Goal: Task Accomplishment & Management: Use online tool/utility

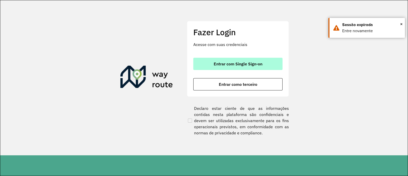
click at [238, 62] on span "Entrar com Single Sign-on" at bounding box center [238, 64] width 49 height 4
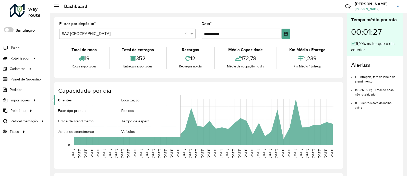
click at [99, 103] on link "Clientes" at bounding box center [85, 100] width 63 height 10
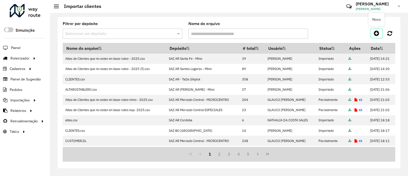
click at [325, 33] on icon at bounding box center [376, 33] width 5 height 6
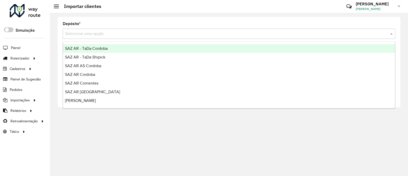
click at [305, 34] on input "text" at bounding box center [223, 34] width 317 height 6
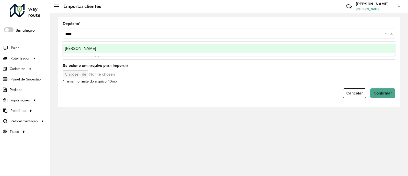
type input "*****"
click at [278, 47] on div "[PERSON_NAME]" at bounding box center [229, 48] width 332 height 9
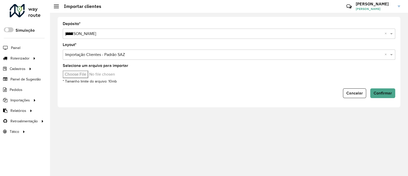
click at [89, 76] on input "Selecione um arquivo para importar" at bounding box center [106, 74] width 87 height 8
type input "**********"
click at [325, 93] on span "Confirmar" at bounding box center [383, 93] width 18 height 4
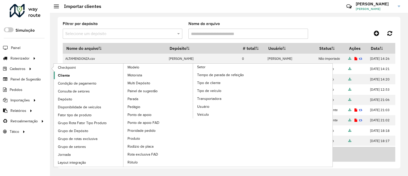
click at [65, 74] on span "Cliente" at bounding box center [64, 75] width 12 height 5
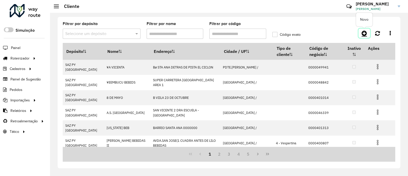
click at [325, 32] on icon at bounding box center [364, 33] width 5 height 6
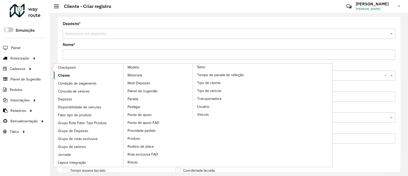
click at [61, 74] on span "Cliente" at bounding box center [64, 75] width 12 height 5
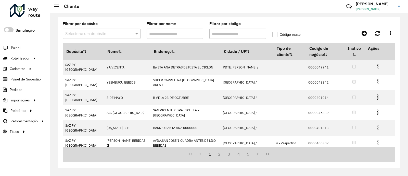
click at [240, 36] on input "Filtrar por código" at bounding box center [237, 34] width 57 height 10
paste input "**********"
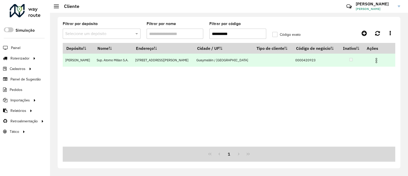
type input "**********"
click at [325, 59] on img at bounding box center [376, 60] width 6 height 6
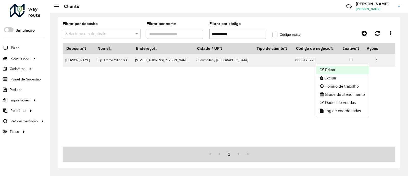
click at [325, 66] on ul "Editar Excluir Horário de trabalho Grade de atendimento Dados de vendas Log de …" at bounding box center [343, 91] width 54 height 54
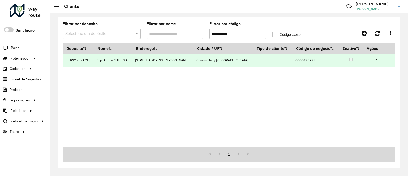
click at [325, 60] on img at bounding box center [376, 60] width 6 height 6
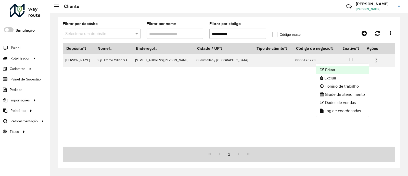
click at [325, 70] on li "Editar" at bounding box center [342, 70] width 53 height 8
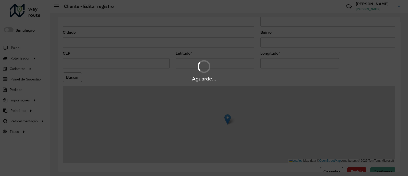
scroll to position [191, 0]
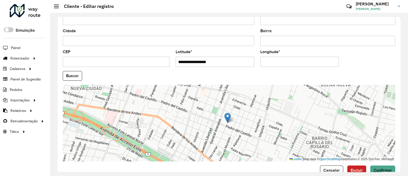
drag, startPoint x: 172, startPoint y: 67, endPoint x: 113, endPoint y: 67, distance: 58.4
click at [113, 67] on formly-group "**********" at bounding box center [229, 74] width 339 height 174
paste input "text"
type input "**********"
drag, startPoint x: 307, startPoint y: 62, endPoint x: 196, endPoint y: 70, distance: 112.0
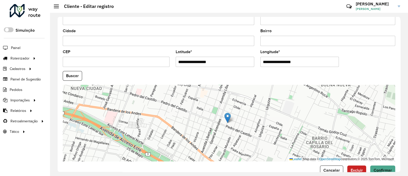
click at [196, 70] on formly-group "**********" at bounding box center [229, 74] width 339 height 174
paste input "text"
type input "**********"
click at [77, 78] on button "Buscar" at bounding box center [72, 76] width 19 height 10
click at [74, 79] on button "Buscar" at bounding box center [72, 76] width 19 height 10
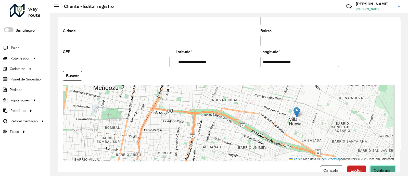
click at [325, 140] on span "Confirmar" at bounding box center [383, 170] width 18 height 4
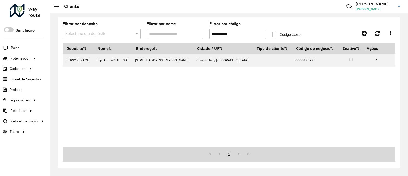
drag, startPoint x: 236, startPoint y: 32, endPoint x: 203, endPoint y: 31, distance: 32.7
click at [203, 31] on formly-group "**********" at bounding box center [185, 32] width 251 height 21
paste input "text"
type input "**********"
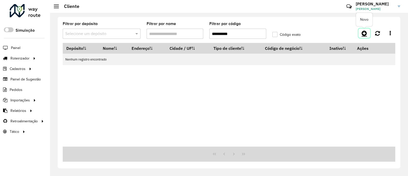
click at [325, 36] on link at bounding box center [364, 33] width 11 height 9
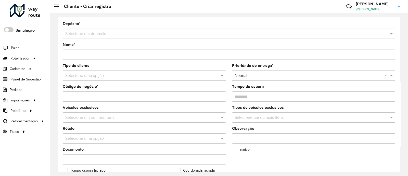
click at [172, 35] on input "text" at bounding box center [223, 34] width 317 height 6
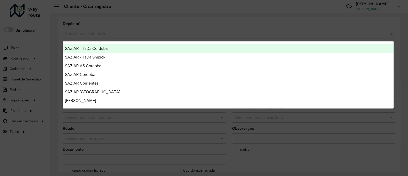
click at [172, 22] on div "Aguarde..." at bounding box center [204, 88] width 408 height 176
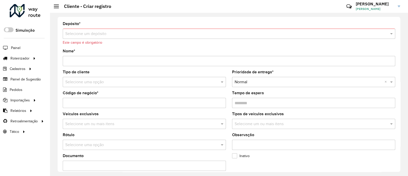
click at [168, 35] on input "text" at bounding box center [223, 34] width 317 height 6
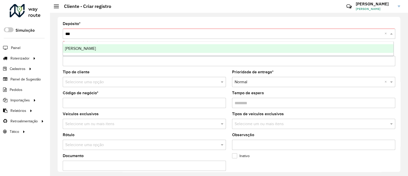
type input "****"
click at [153, 49] on div "[PERSON_NAME]" at bounding box center [228, 48] width 331 height 9
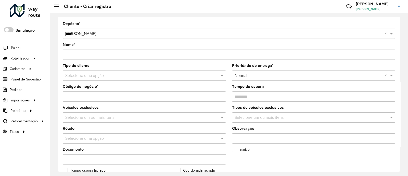
click at [88, 95] on input "Código de negócio *" at bounding box center [144, 96] width 163 height 10
paste input "**********"
type input "**********"
drag, startPoint x: 129, startPoint y: 47, endPoint x: 126, endPoint y: 52, distance: 5.3
click at [129, 47] on div "Nome *" at bounding box center [229, 51] width 333 height 17
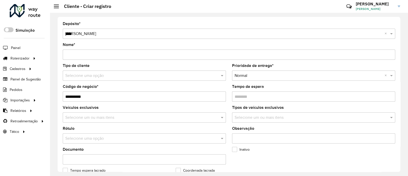
click at [126, 53] on input "Nome *" at bounding box center [229, 54] width 333 height 10
paste input "**********"
type input "**********"
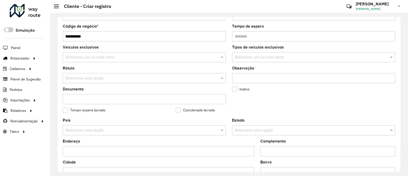
scroll to position [127, 0]
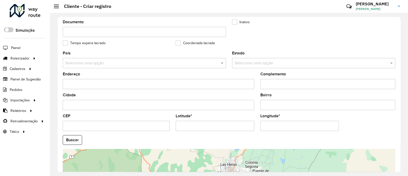
click at [204, 132] on formly-field "Latitude *" at bounding box center [215, 124] width 85 height 21
drag, startPoint x: 214, startPoint y: 129, endPoint x: 232, endPoint y: 107, distance: 28.8
click at [213, 129] on input "Latitude *" at bounding box center [215, 126] width 79 height 10
paste input "**********"
type input "**********"
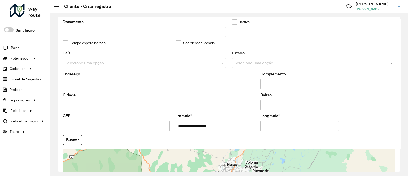
click at [266, 126] on input "Longitude *" at bounding box center [299, 126] width 79 height 10
paste input "**********"
type input "**********"
click at [77, 139] on hb-app "Aguarde... Pop-up bloqueado! Seu navegador bloqueou automáticamente a abertura …" at bounding box center [204, 88] width 408 height 176
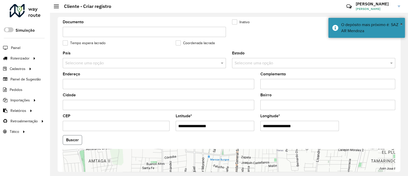
click at [77, 139] on button "Buscar" at bounding box center [72, 140] width 19 height 10
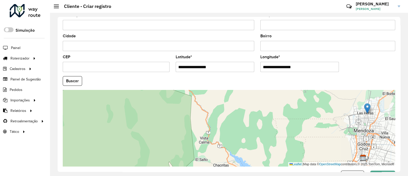
scroll to position [204, 0]
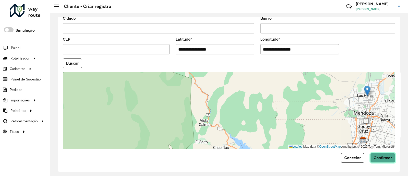
click at [325, 140] on span "Confirmar" at bounding box center [383, 157] width 18 height 4
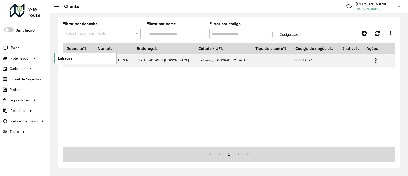
click at [61, 59] on span "Entregas" at bounding box center [65, 58] width 15 height 5
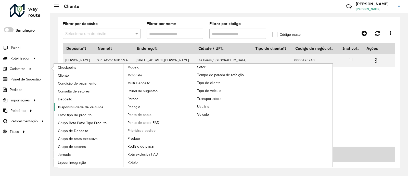
click at [85, 104] on span "Disponibilidade de veículos" at bounding box center [80, 106] width 45 height 5
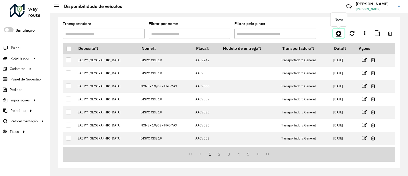
click at [325, 35] on icon at bounding box center [338, 33] width 5 height 6
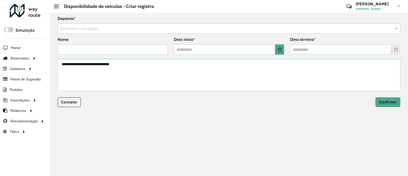
click at [179, 29] on input "text" at bounding box center [223, 29] width 327 height 6
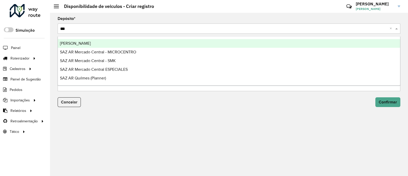
type input "****"
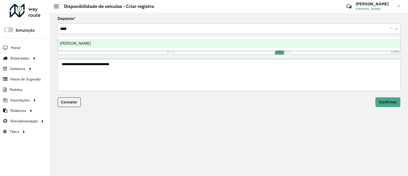
click at [169, 44] on div "[PERSON_NAME]" at bounding box center [229, 43] width 342 height 9
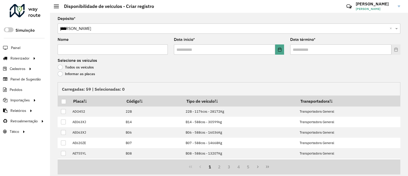
click at [136, 50] on input "Nome" at bounding box center [113, 49] width 110 height 10
type input "**********"
click at [278, 50] on icon "Choose Date" at bounding box center [279, 49] width 3 height 4
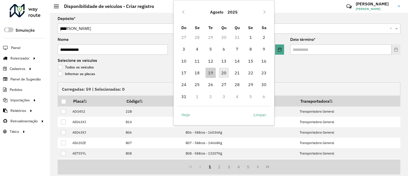
click at [228, 74] on span "20" at bounding box center [224, 73] width 10 height 10
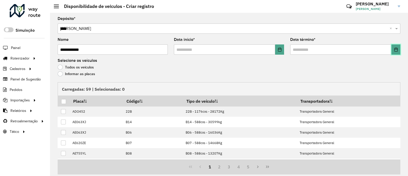
click at [325, 52] on button "Choose Date" at bounding box center [395, 49] width 9 height 10
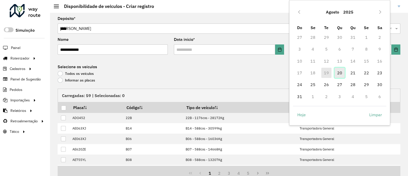
click at [325, 72] on span "20" at bounding box center [340, 73] width 10 height 10
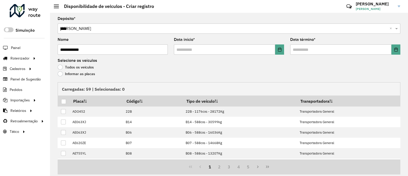
click at [86, 71] on div "Todos os veículos" at bounding box center [229, 68] width 343 height 6
click at [86, 72] on label "Informar as placas" at bounding box center [76, 73] width 37 height 5
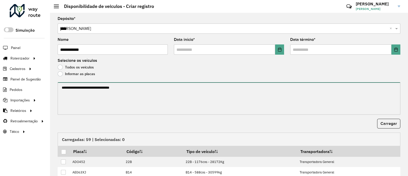
click at [91, 94] on textarea at bounding box center [229, 98] width 343 height 32
paste textarea "**********"
type textarea "**********"
drag, startPoint x: 94, startPoint y: 86, endPoint x: 52, endPoint y: 86, distance: 42.3
click at [53, 86] on div "**********" at bounding box center [229, 94] width 358 height 163
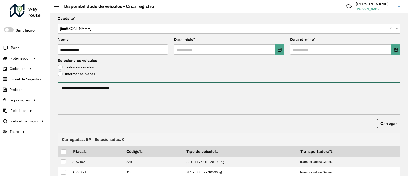
paste textarea "**********"
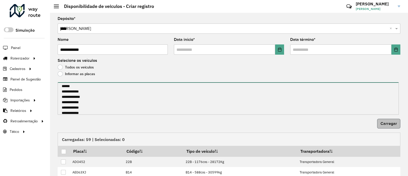
type textarea "**********"
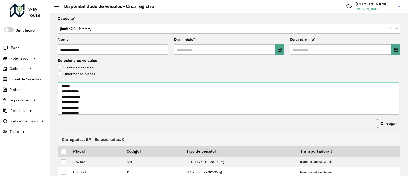
click at [325, 123] on span "Carregar" at bounding box center [388, 123] width 17 height 4
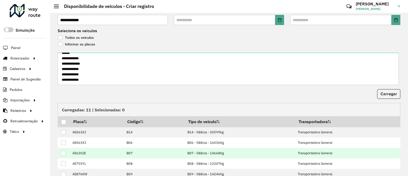
scroll to position [64, 0]
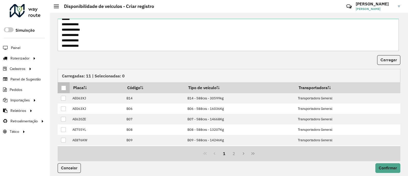
click at [62, 87] on div at bounding box center [63, 87] width 5 height 5
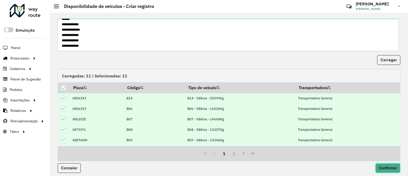
click at [325, 140] on span "Confirmar" at bounding box center [388, 168] width 18 height 4
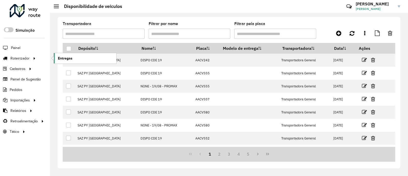
click at [73, 59] on link "Entregas" at bounding box center [85, 58] width 62 height 10
click at [60, 58] on span "Entregas" at bounding box center [65, 58] width 15 height 5
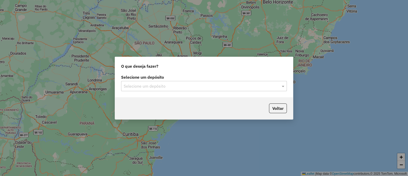
click at [152, 88] on input "text" at bounding box center [199, 86] width 150 height 6
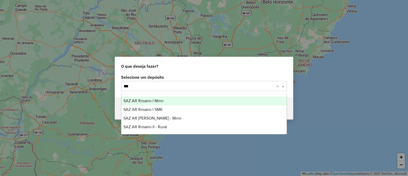
type input "****"
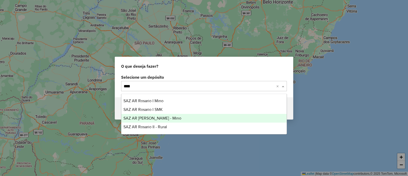
click at [178, 117] on div "SAZ AR [PERSON_NAME] - Mino" at bounding box center [203, 118] width 165 height 9
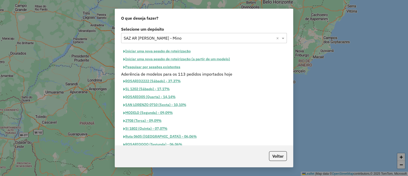
click at [177, 52] on button "Iniciar uma nova sessão de roteirização" at bounding box center [157, 51] width 72 height 8
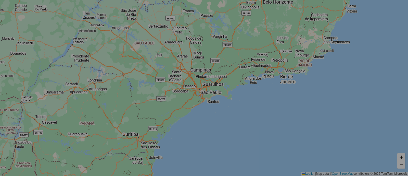
select select "*"
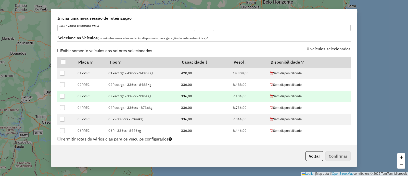
scroll to position [159, 0]
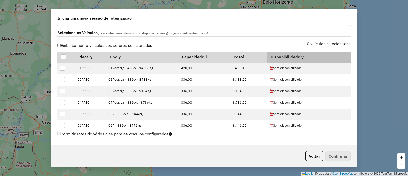
click at [301, 58] on div at bounding box center [302, 57] width 4 height 6
click at [301, 56] on em at bounding box center [302, 57] width 3 height 3
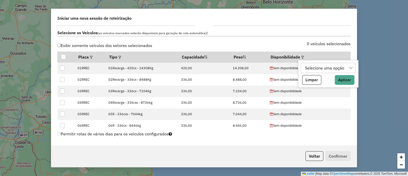
click at [324, 68] on div "Selecione uma opção" at bounding box center [324, 68] width 43 height 10
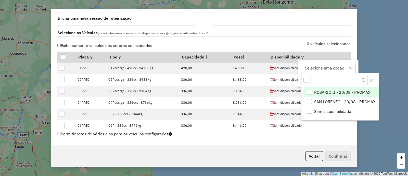
scroll to position [4, 23]
click at [326, 101] on span "SAN LORENZO - 20/08 - PROMAX" at bounding box center [344, 101] width 61 height 6
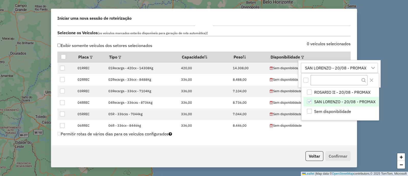
click at [333, 68] on div "SAN LORENZO - 20/08 - PROMAX" at bounding box center [335, 68] width 65 height 10
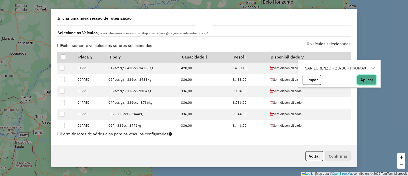
click at [365, 78] on button "Aplicar" at bounding box center [367, 80] width 20 height 10
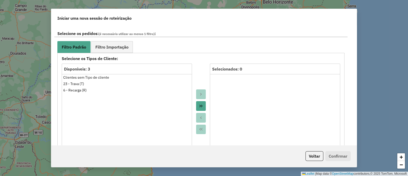
scroll to position [287, 0]
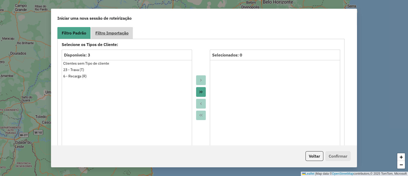
click at [113, 36] on link "Filtro Importação" at bounding box center [112, 32] width 42 height 11
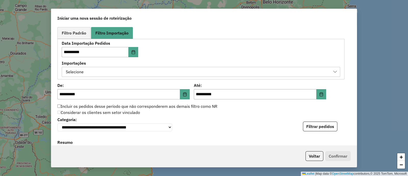
click at [177, 72] on div "Selecione" at bounding box center [197, 72] width 266 height 10
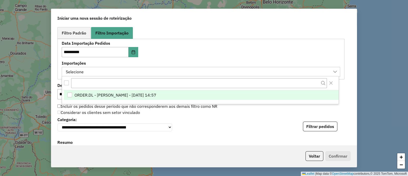
click at [156, 92] on span "ORDER.DL - [PERSON_NAME] - [DATE] 14:57" at bounding box center [115, 95] width 82 height 6
click at [243, 46] on div "**********" at bounding box center [201, 58] width 278 height 35
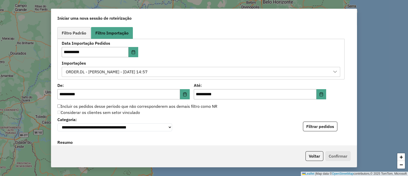
click at [316, 123] on button "Filtrar pedidos" at bounding box center [320, 126] width 34 height 10
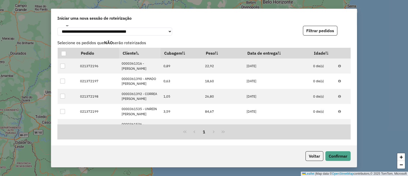
scroll to position [478, 0]
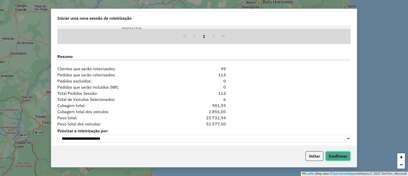
click at [343, 156] on button "Confirmar" at bounding box center [337, 156] width 25 height 10
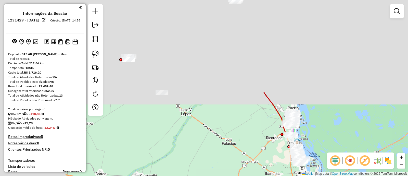
drag, startPoint x: 221, startPoint y: 127, endPoint x: 294, endPoint y: 190, distance: 96.6
click at [294, 175] on html "Aguarde... Pop-up bloqueado! Seu navegador bloqueou automáticamente a abertura …" at bounding box center [204, 88] width 408 height 176
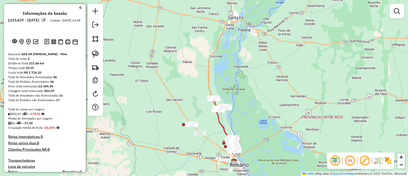
click at [209, 142] on div "Janela de atendimento Grade de atendimento Capacidade Transportadoras Veículos …" at bounding box center [204, 88] width 408 height 176
drag, startPoint x: 212, startPoint y: 142, endPoint x: 168, endPoint y: 137, distance: 44.2
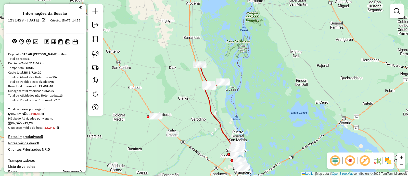
click at [221, 127] on icon at bounding box center [222, 122] width 35 height 71
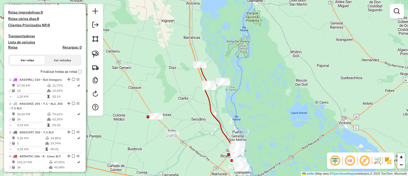
select select "**********"
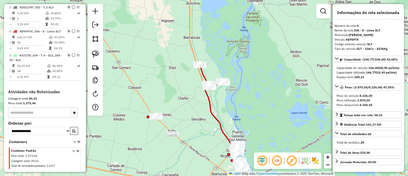
scroll to position [277, 0]
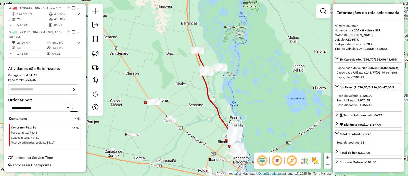
drag, startPoint x: 255, startPoint y: 116, endPoint x: 248, endPoint y: 88, distance: 28.6
click at [248, 89] on div "Janela de atendimento Grade de atendimento Capacidade Transportadoras Veículos …" at bounding box center [204, 88] width 408 height 176
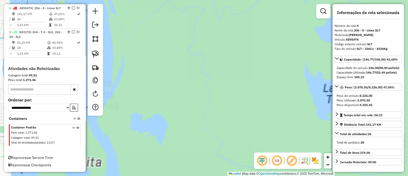
drag, startPoint x: 219, startPoint y: 122, endPoint x: 352, endPoint y: 25, distance: 164.6
click at [354, 21] on hb-router-mapa "Informações da Sessão 1231429 - [DATE] Criação: [DATE] 14:58 Depósito: SAZ AR R…" at bounding box center [204, 88] width 408 height 176
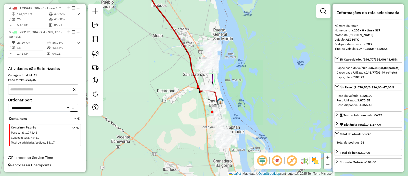
drag, startPoint x: 244, startPoint y: 88, endPoint x: 253, endPoint y: 66, distance: 24.2
click at [252, 66] on div "Janela de atendimento Grade de atendimento Capacidade Transportadoras Veículos …" at bounding box center [204, 88] width 408 height 176
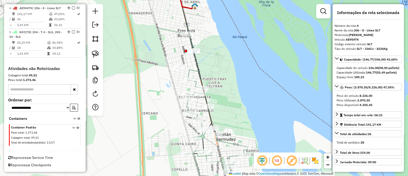
click at [192, 70] on icon at bounding box center [190, 43] width 17 height 74
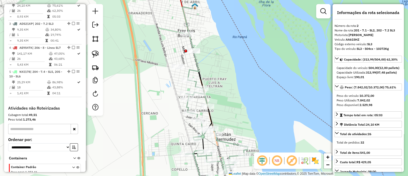
scroll to position [224, 0]
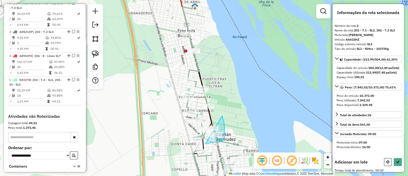
drag, startPoint x: 222, startPoint y: 116, endPoint x: 207, endPoint y: 143, distance: 31.3
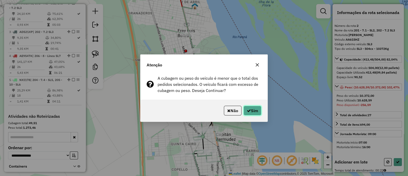
click at [258, 111] on button "Sim" at bounding box center [253, 111] width 18 height 10
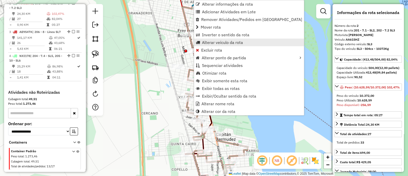
click at [218, 43] on span "Alterar veículo da rota" at bounding box center [222, 42] width 41 height 4
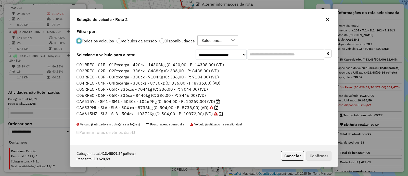
scroll to position [3, 2]
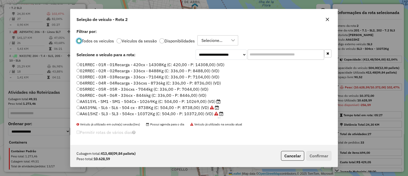
click at [177, 44] on div "Todos os veiculos Veículos da sessão Disponibilidades Selecione..." at bounding box center [204, 40] width 255 height 10
click at [180, 40] on label "Disponibilidades" at bounding box center [179, 41] width 30 height 4
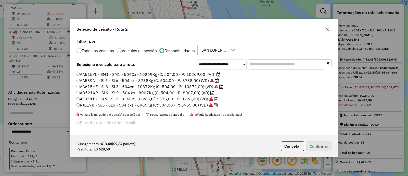
click at [209, 74] on label "AA515YL - SM1 - SM1 - 504Cx - 10269Kg (C: 504,00 - P: 10269,00) (VD)" at bounding box center [149, 74] width 144 height 6
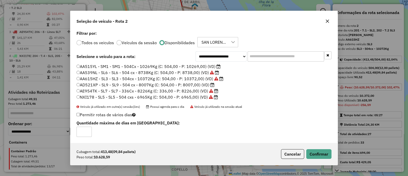
click at [293, 155] on button "Cancelar" at bounding box center [292, 154] width 23 height 10
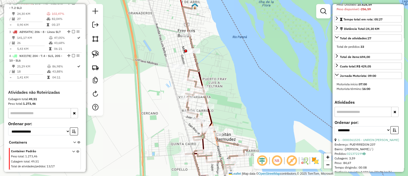
scroll to position [127, 0]
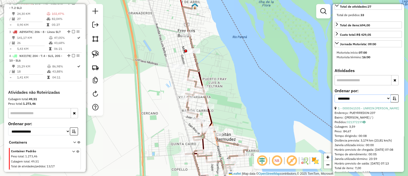
click at [357, 102] on select "**********" at bounding box center [363, 98] width 56 height 8
select select "**********"
click at [335, 102] on select "**********" at bounding box center [363, 98] width 56 height 8
click at [393, 100] on icon "button" at bounding box center [395, 98] width 4 height 4
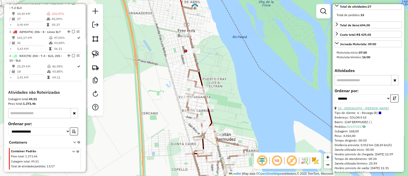
click at [361, 110] on link "23 - 0000362470 - SUAREZ GUSTAVO ARIEL" at bounding box center [363, 108] width 51 height 4
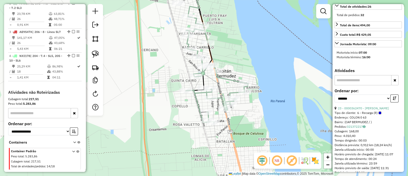
scroll to position [123, 0]
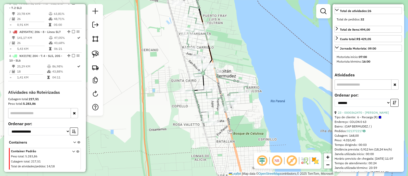
click at [196, 102] on icon at bounding box center [217, 70] width 62 height 106
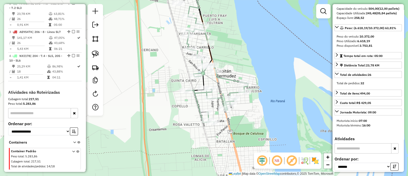
scroll to position [0, 0]
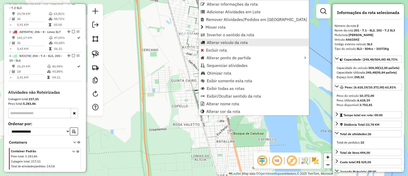
click at [214, 43] on span "Alterar veículo da rota" at bounding box center [227, 42] width 41 height 4
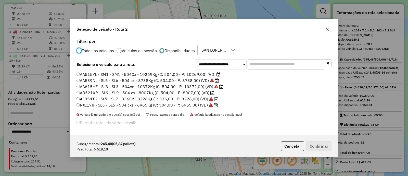
scroll to position [3, 2]
click at [293, 148] on button "Cancelar" at bounding box center [292, 146] width 23 height 10
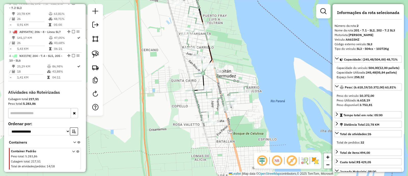
click at [215, 61] on div "Janela de atendimento Grade de atendimento Capacidade Transportadoras Veículos …" at bounding box center [204, 88] width 408 height 176
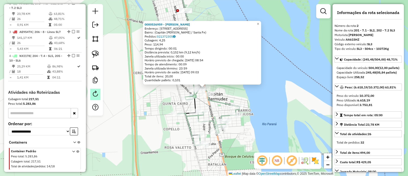
click at [96, 92] on em at bounding box center [95, 94] width 6 height 6
select select "*"
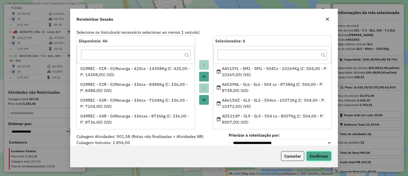
click at [324, 159] on button "Confirmar" at bounding box center [318, 156] width 25 height 10
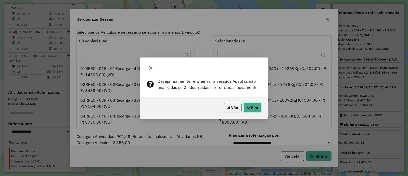
click at [257, 109] on button "Sim" at bounding box center [253, 108] width 18 height 10
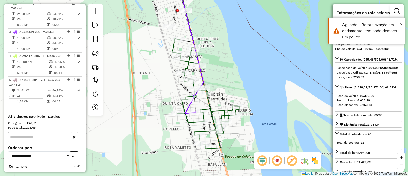
click at [188, 67] on icon at bounding box center [205, 92] width 67 height 107
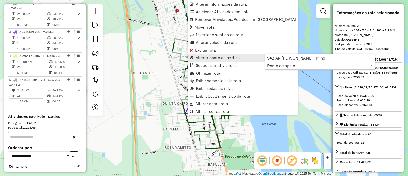
click at [147, 55] on div "Janela de atendimento Grade de atendimento Capacidade Transportadoras Veículos …" at bounding box center [204, 88] width 408 height 176
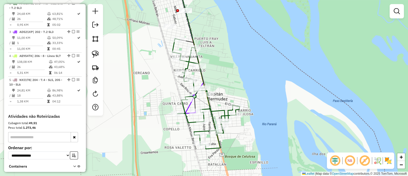
drag, startPoint x: 157, startPoint y: 64, endPoint x: 217, endPoint y: 191, distance: 140.3
click at [217, 175] on html "Aguarde... Pop-up bloqueado! Seu navegador bloqueou automáticamente a abertura …" at bounding box center [204, 88] width 408 height 176
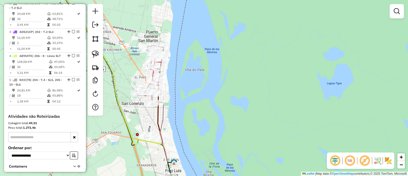
click at [115, 87] on icon at bounding box center [113, 72] width 121 height 180
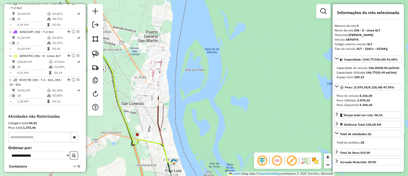
scroll to position [277, 0]
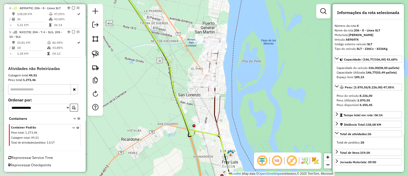
drag, startPoint x: 115, startPoint y: 87, endPoint x: 172, endPoint y: 79, distance: 57.5
click at [172, 79] on icon at bounding box center [169, 64] width 121 height 180
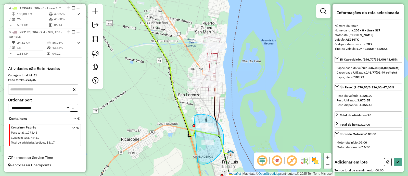
drag, startPoint x: 194, startPoint y: 116, endPoint x: 194, endPoint y: 160, distance: 43.9
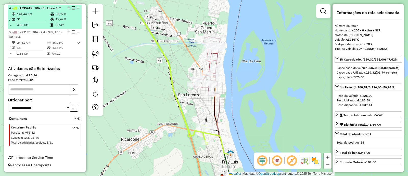
click at [72, 6] on em at bounding box center [73, 7] width 3 height 3
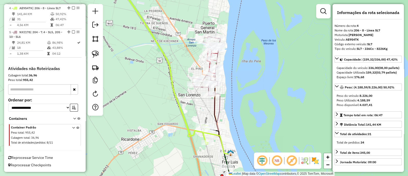
scroll to position [259, 0]
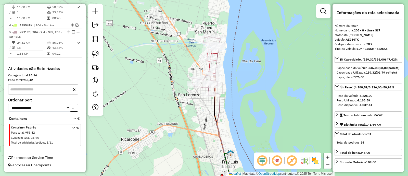
click at [220, 108] on icon at bounding box center [221, 123] width 17 height 62
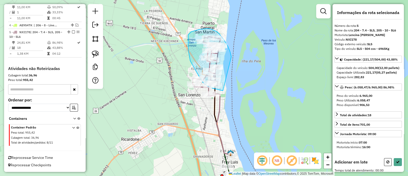
drag, startPoint x: 231, startPoint y: 56, endPoint x: 223, endPoint y: 91, distance: 35.9
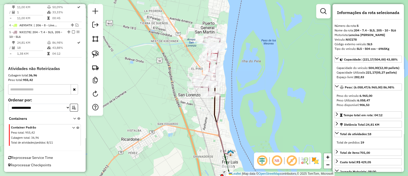
click at [219, 101] on icon at bounding box center [221, 123] width 17 height 62
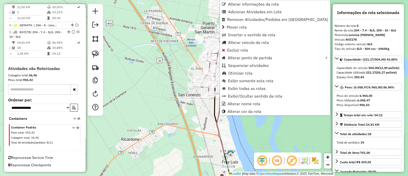
click at [185, 110] on div "Janela de atendimento Grade de atendimento Capacidade Transportadoras Veículos …" at bounding box center [204, 88] width 408 height 176
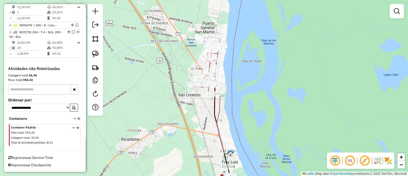
click at [220, 106] on icon at bounding box center [221, 123] width 17 height 62
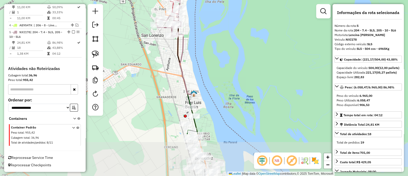
drag, startPoint x: 224, startPoint y: 97, endPoint x: 196, endPoint y: 56, distance: 50.4
click at [196, 56] on div "Janela de atendimento Grade de atendimento Capacidade Transportadoras Veículos …" at bounding box center [204, 88] width 408 height 176
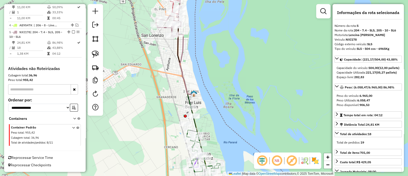
click at [195, 123] on icon at bounding box center [199, 139] width 23 height 92
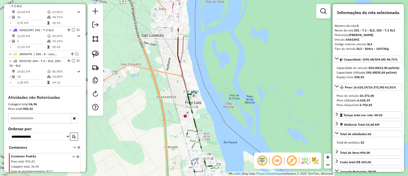
scroll to position [224, 0]
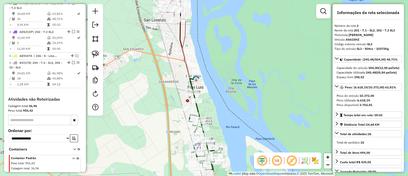
drag, startPoint x: 204, startPoint y: 130, endPoint x: 206, endPoint y: 115, distance: 15.2
click at [206, 115] on div "Janela de atendimento Grade de atendimento Capacidade Transportadoras Veículos …" at bounding box center [204, 88] width 408 height 176
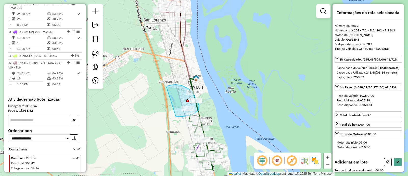
drag, startPoint x: 167, startPoint y: 87, endPoint x: 176, endPoint y: 117, distance: 31.1
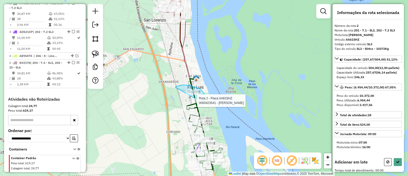
click at [201, 102] on div "Rota 2 - Placa AA615HZ 0000423541 - LI YUYUN Janela de atendimento Grade de ate…" at bounding box center [204, 88] width 408 height 176
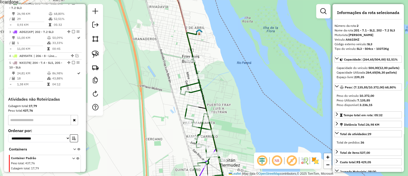
click at [202, 171] on icon at bounding box center [201, 105] width 29 height 148
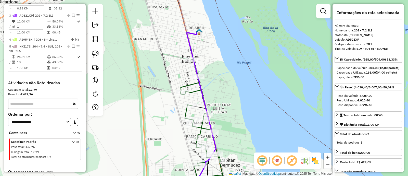
scroll to position [253, 0]
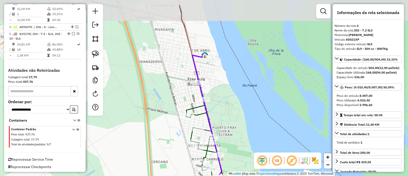
drag, startPoint x: 164, startPoint y: 40, endPoint x: 198, endPoint y: 176, distance: 140.5
click at [198, 175] on html "Aguarde... Pop-up bloqueado! Seu navegador bloqueou automáticamente a abertura …" at bounding box center [204, 88] width 408 height 176
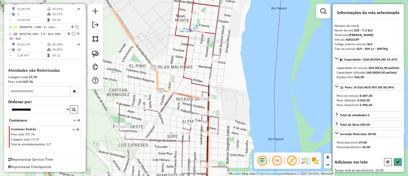
click at [185, 55] on icon at bounding box center [199, 34] width 48 height 104
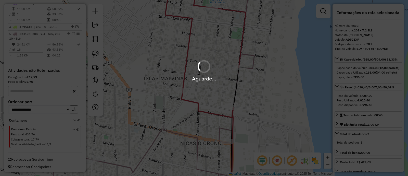
scroll to position [224, 0]
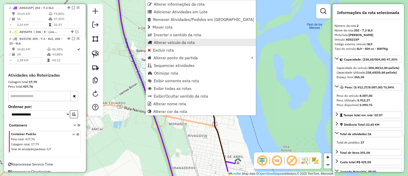
click at [160, 41] on span "Alterar veículo da rota" at bounding box center [174, 42] width 41 height 4
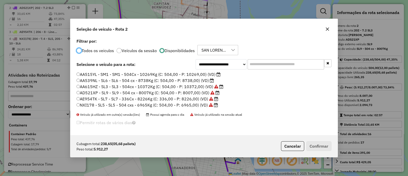
scroll to position [3, 2]
click at [207, 74] on label "AA515YL - SM1 - SM1 - 504Cx - 10269Kg (C: 504,00 - P: 10269,00) (VD)" at bounding box center [149, 74] width 144 height 6
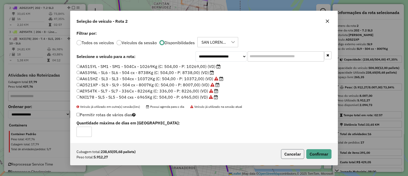
click at [298, 151] on button "Cancelar" at bounding box center [292, 154] width 23 height 10
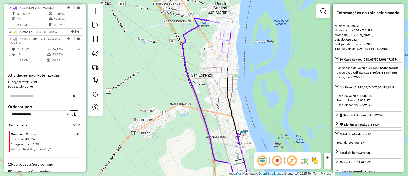
click at [201, 107] on icon at bounding box center [211, 105] width 59 height 175
click at [235, 87] on icon at bounding box center [234, 104] width 17 height 62
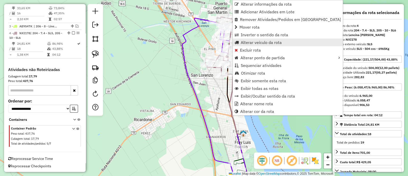
click at [255, 43] on span "Alterar veículo da rota" at bounding box center [261, 42] width 41 height 4
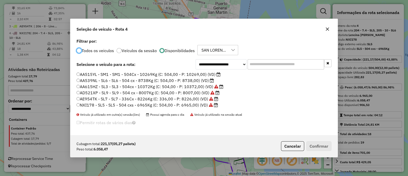
scroll to position [3, 2]
click at [218, 73] on icon at bounding box center [219, 74] width 4 height 4
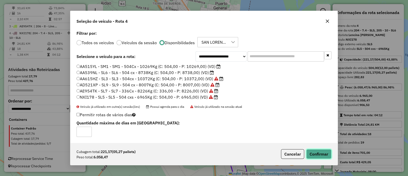
click at [313, 155] on button "Confirmar" at bounding box center [318, 154] width 25 height 10
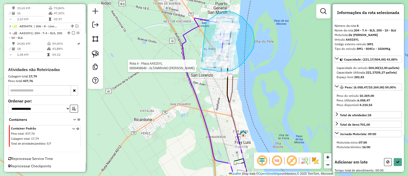
drag, startPoint x: 206, startPoint y: 23, endPoint x: 201, endPoint y: 68, distance: 45.7
click at [357, 93] on div "Rota 4 - Placa AA515YL 0000408640 - ALTAMIRANO MAXIMILIANO AGUSTIN" at bounding box center [357, 93] width 0 height 0
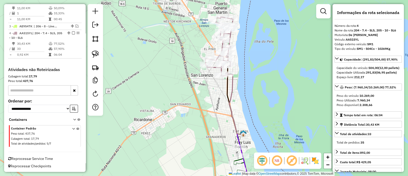
click at [234, 80] on icon at bounding box center [234, 104] width 17 height 62
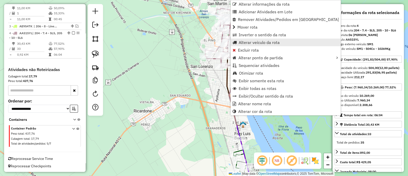
click at [244, 43] on span "Alterar veículo da rota" at bounding box center [259, 42] width 41 height 4
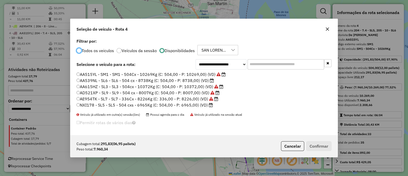
click at [205, 80] on label "AA539NL - SL6 - SL6 - 504 cx - 8738Kg (C: 504,00 - P: 8738,00) (VD)" at bounding box center [145, 80] width 137 height 6
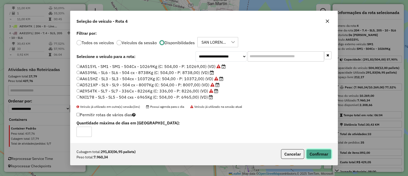
click at [312, 153] on button "Confirmar" at bounding box center [318, 154] width 25 height 10
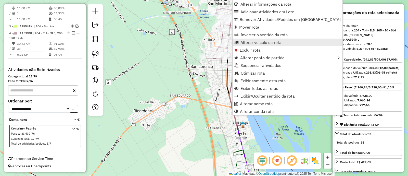
click at [245, 44] on span "Alterar veículo da rota" at bounding box center [260, 42] width 41 height 4
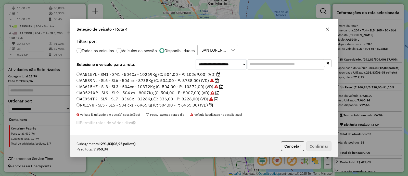
click at [185, 101] on label "AE954TK - SL7 - SL7 - 336Cx - 8226Kg (C: 336,00 - P: 8226,00) (VD)" at bounding box center [148, 99] width 142 height 6
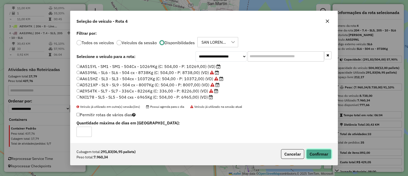
click at [315, 155] on button "Confirmar" at bounding box center [318, 154] width 25 height 10
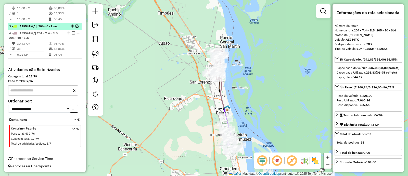
click at [76, 26] on em at bounding box center [76, 25] width 3 height 3
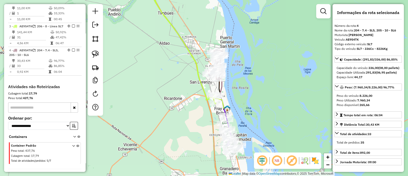
click at [199, 77] on icon at bounding box center [182, 42] width 67 height 121
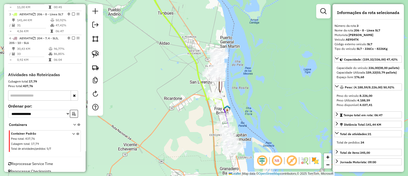
scroll to position [248, 0]
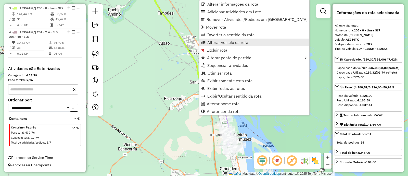
click at [212, 43] on span "Alterar veículo da rota" at bounding box center [227, 42] width 41 height 4
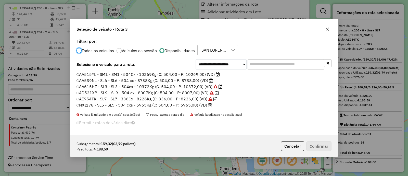
scroll to position [3, 2]
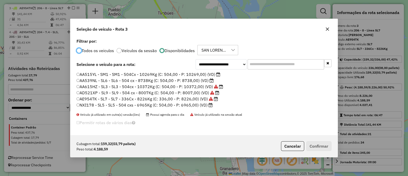
click at [200, 103] on label "NXI178 - SL5 - SL5 - 504 cxs - 6965Kg (C: 504,00 - P: 6965,00) (VD)" at bounding box center [145, 105] width 136 height 6
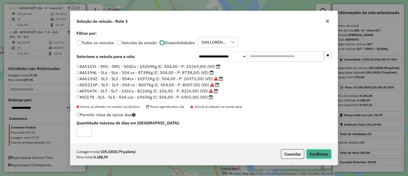
click at [320, 155] on button "Confirmar" at bounding box center [318, 154] width 25 height 10
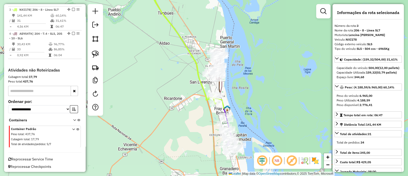
scroll to position [247, 0]
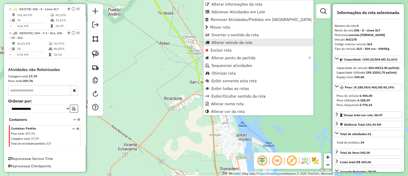
click at [222, 41] on span "Alterar veículo da rota" at bounding box center [231, 42] width 41 height 4
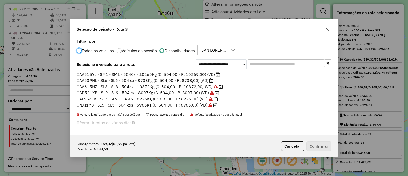
scroll to position [3, 2]
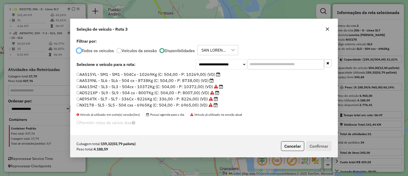
click at [201, 81] on label "AA539NL - SL6 - SL6 - 504 cx - 8738Kg (C: 504,00 - P: 8738,00) (VD)" at bounding box center [145, 80] width 137 height 6
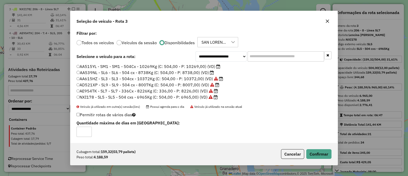
click at [171, 92] on label "AE954TK - SL7 - SL7 - 336Cx - 8226Kg (C: 336,00 - P: 8226,00) (VD)" at bounding box center [148, 91] width 142 height 6
click at [318, 157] on button "Confirmar" at bounding box center [318, 154] width 25 height 10
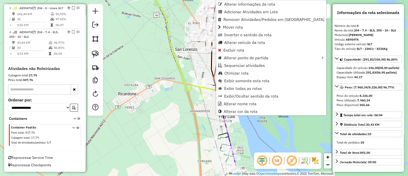
scroll to position [252, 0]
click at [226, 42] on span "Alterar veículo da rota" at bounding box center [244, 42] width 41 height 4
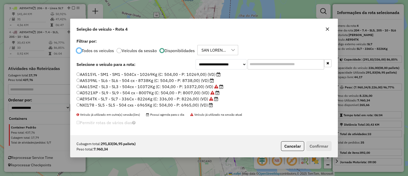
scroll to position [3, 2]
click at [203, 79] on label "AA539NL - SL6 - SL6 - 504 cx - 8738Kg (C: 504,00 - P: 8738,00) (VD)" at bounding box center [145, 80] width 137 height 6
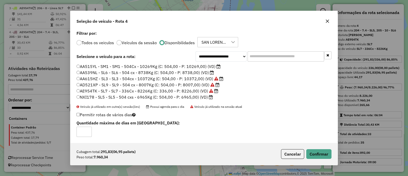
click at [205, 99] on label "NXI178 - SL5 - SL5 - 504 cxs - 6965Kg (C: 504,00 - P: 6965,00) (VD)" at bounding box center [145, 97] width 136 height 6
click at [310, 156] on button "Confirmar" at bounding box center [318, 154] width 25 height 10
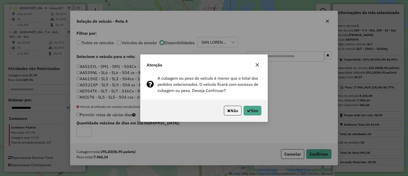
click at [227, 109] on icon "button" at bounding box center [228, 110] width 3 height 4
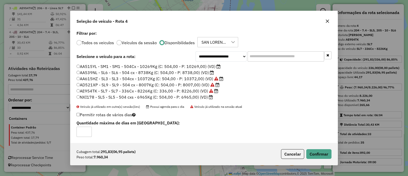
click at [202, 72] on label "AA539NL - SL6 - SL6 - 504 cx - 8738Kg (C: 504,00 - P: 8738,00) (VD)" at bounding box center [145, 72] width 137 height 6
click at [324, 155] on button "Confirmar" at bounding box center [318, 154] width 25 height 10
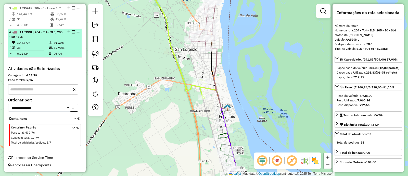
click at [72, 32] on em at bounding box center [73, 31] width 3 height 3
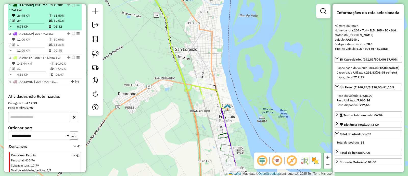
scroll to position [166, 0]
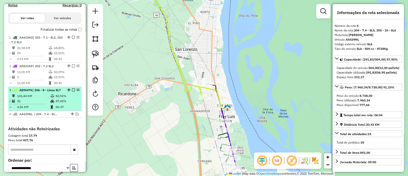
click at [72, 89] on em at bounding box center [73, 89] width 3 height 3
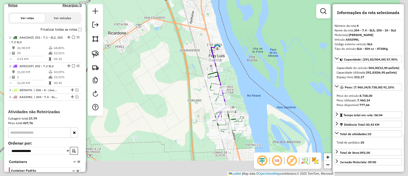
drag, startPoint x: 245, startPoint y: 138, endPoint x: 234, endPoint y: 68, distance: 71.2
click at [234, 69] on div "Janela de atendimento Grade de atendimento Capacidade Transportadoras Veículos …" at bounding box center [204, 88] width 408 height 176
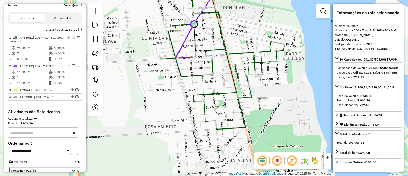
click at [195, 74] on icon at bounding box center [222, 55] width 125 height 147
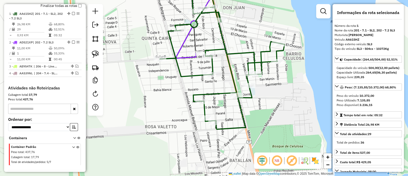
scroll to position [196, 0]
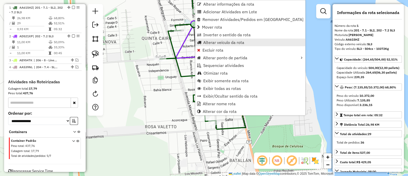
click at [210, 42] on span "Alterar veículo da rota" at bounding box center [223, 42] width 41 height 4
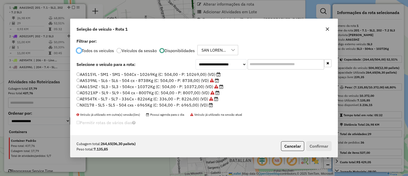
scroll to position [3, 2]
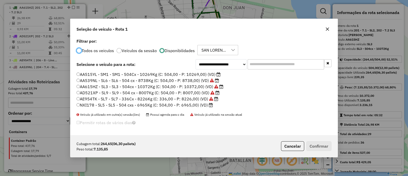
click at [281, 146] on button "Cancelar" at bounding box center [292, 146] width 23 height 10
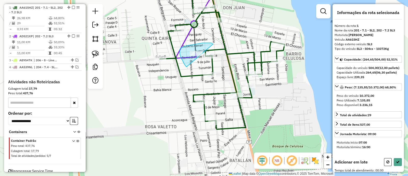
drag, startPoint x: 207, startPoint y: 43, endPoint x: 192, endPoint y: 70, distance: 31.1
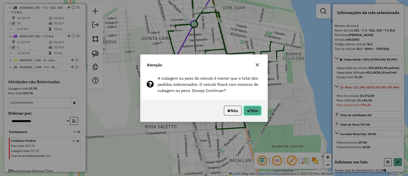
click at [258, 108] on button "Sim" at bounding box center [253, 111] width 18 height 10
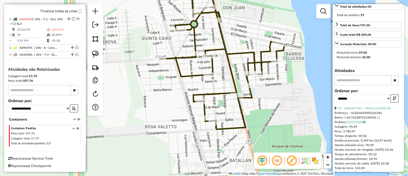
scroll to position [159, 0]
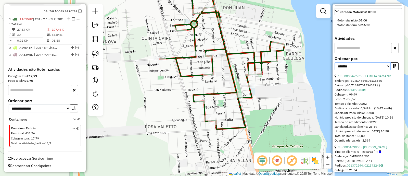
click at [366, 70] on select "**********" at bounding box center [363, 66] width 56 height 8
select select "*********"
click at [335, 70] on select "**********" at bounding box center [363, 66] width 56 height 8
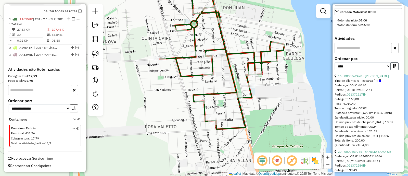
click at [392, 70] on button "button" at bounding box center [394, 66] width 8 height 8
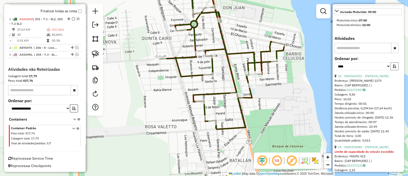
click at [394, 68] on icon "button" at bounding box center [395, 66] width 4 height 4
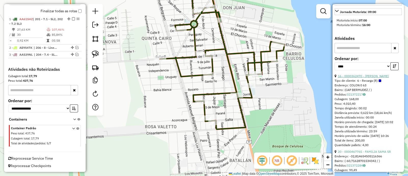
click at [365, 78] on link "16 - 0000362470 - SUAREZ GUSTAVO ARIEL" at bounding box center [363, 76] width 51 height 4
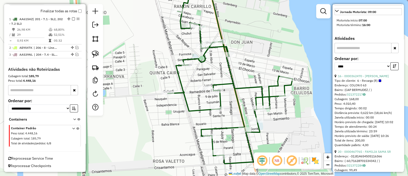
scroll to position [155, 0]
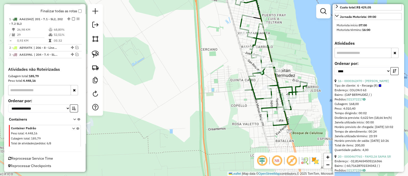
click at [277, 83] on icon at bounding box center [271, 53] width 72 height 143
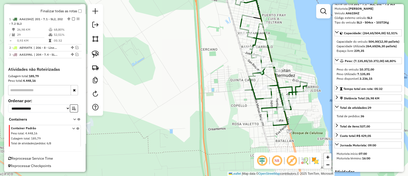
scroll to position [0, 0]
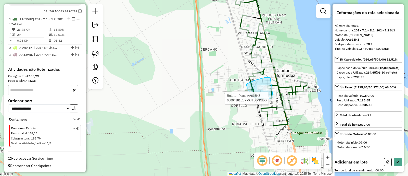
drag, startPoint x: 269, startPoint y: 78, endPoint x: 278, endPoint y: 96, distance: 20.2
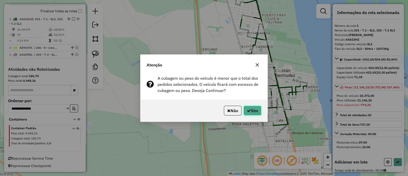
click at [254, 109] on button "Sim" at bounding box center [253, 111] width 18 height 10
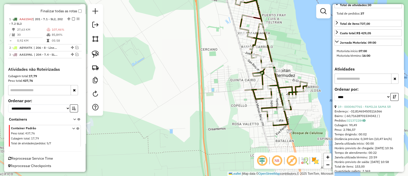
scroll to position [159, 0]
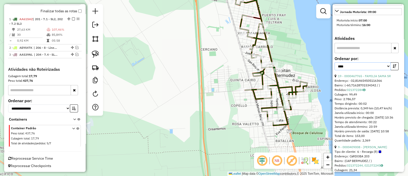
click at [350, 70] on select "**********" at bounding box center [363, 66] width 56 height 8
select select "**********"
click at [335, 70] on select "**********" at bounding box center [363, 66] width 56 height 8
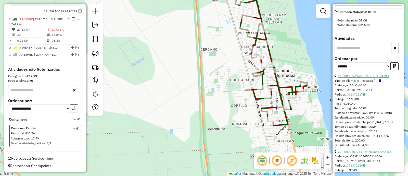
click at [374, 78] on link "16 - 0000362470 - SUAREZ GUSTAVO ARIEL" at bounding box center [363, 76] width 51 height 4
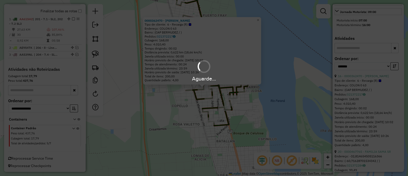
scroll to position [155, 0]
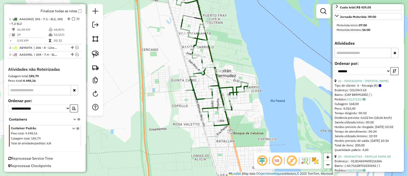
click at [217, 80] on icon at bounding box center [212, 53] width 72 height 143
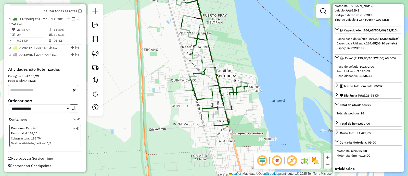
scroll to position [0, 0]
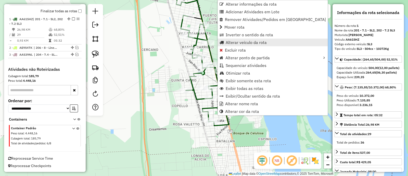
click at [239, 40] on span "Alterar veículo da rota" at bounding box center [246, 42] width 41 height 4
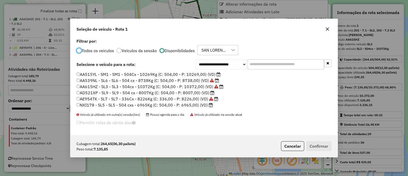
scroll to position [3, 2]
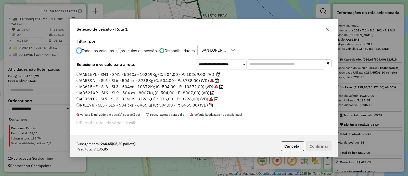
click at [204, 92] on label "AD521XP - SL9 - SL9 - 504 cx - 8007Kg (C: 504,00 - P: 8007,00) (VD)" at bounding box center [146, 93] width 138 height 6
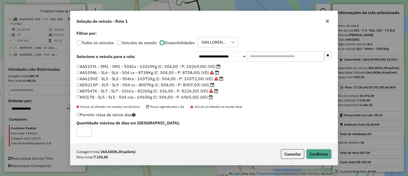
click at [203, 85] on label "AD521XP - SL9 - SL9 - 504 cx - 8007Kg (C: 504,00 - P: 8007,00) (VD)" at bounding box center [146, 85] width 138 height 6
click at [294, 151] on button "Cancelar" at bounding box center [292, 154] width 23 height 10
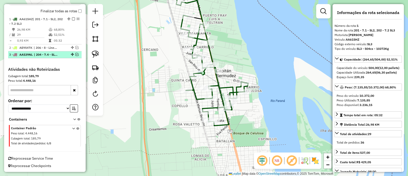
click at [75, 54] on em at bounding box center [76, 54] width 3 height 3
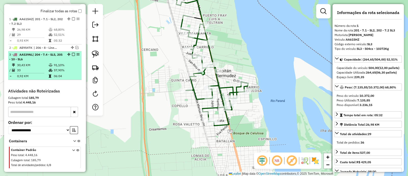
click at [66, 65] on td "91,10%" at bounding box center [67, 64] width 26 height 5
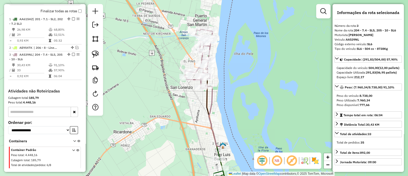
click at [211, 105] on icon at bounding box center [214, 116] width 17 height 62
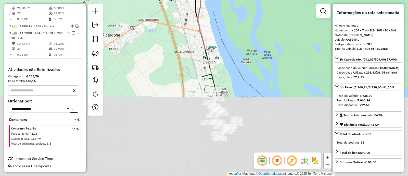
drag, startPoint x: 223, startPoint y: 70, endPoint x: 220, endPoint y: 13, distance: 57.5
click at [219, 6] on div "Janela de atendimento Grade de atendimento Capacidade Transportadoras Veículos …" at bounding box center [204, 88] width 408 height 176
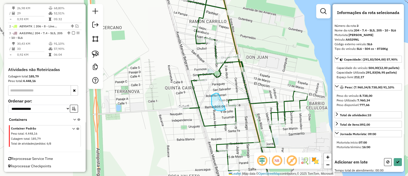
drag, startPoint x: 219, startPoint y: 94, endPoint x: 226, endPoint y: 110, distance: 17.5
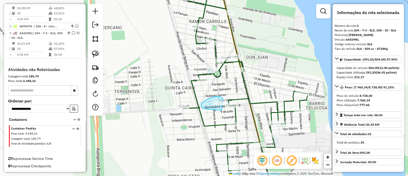
drag, startPoint x: 221, startPoint y: 110, endPoint x: 207, endPoint y: 109, distance: 14.8
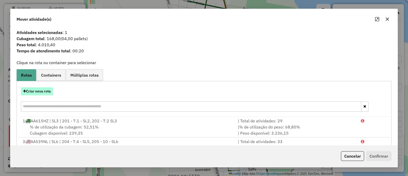
click at [44, 91] on button "Criar nova rota" at bounding box center [37, 91] width 32 height 8
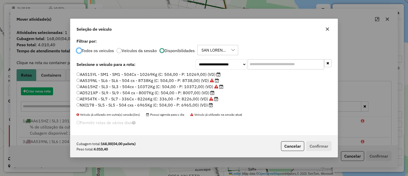
scroll to position [3, 1]
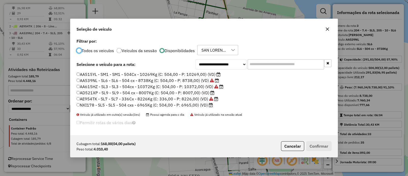
click at [206, 103] on label "NXI178 - SL5 - SL5 - 504 cxs - 6965Kg (C: 504,00 - P: 6965,00) (VD)" at bounding box center [145, 105] width 136 height 6
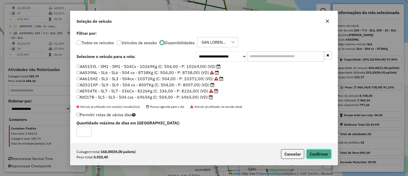
click at [313, 153] on button "Confirmar" at bounding box center [318, 154] width 25 height 10
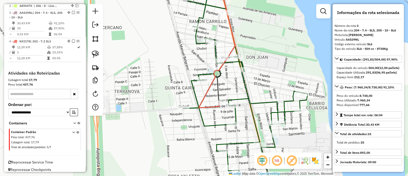
scroll to position [230, 0]
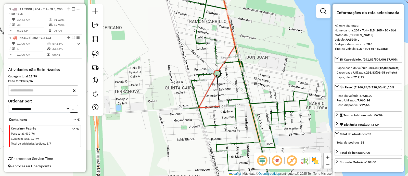
click at [212, 86] on icon at bounding box center [217, 44] width 36 height 125
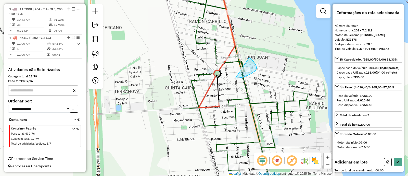
drag, startPoint x: 240, startPoint y: 78, endPoint x: 246, endPoint y: 58, distance: 20.9
drag, startPoint x: 229, startPoint y: 43, endPoint x: 235, endPoint y: 60, distance: 17.4
click at [235, 60] on div "Rota 1 - Placa AA615HZ 0000536959 - Gualdoni Alejandro Javier Janela de atendim…" at bounding box center [204, 88] width 408 height 176
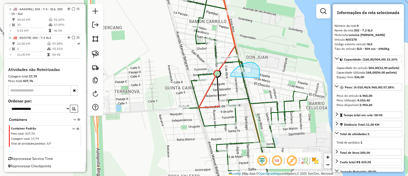
drag, startPoint x: 230, startPoint y: 76, endPoint x: 259, endPoint y: 78, distance: 29.1
click at [207, 94] on icon at bounding box center [217, 44] width 36 height 125
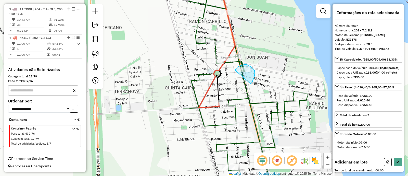
drag, startPoint x: 238, startPoint y: 67, endPoint x: 250, endPoint y: 84, distance: 21.2
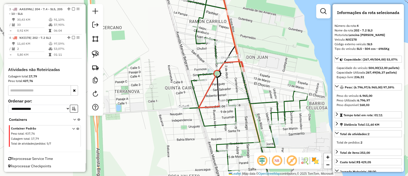
click at [247, 92] on icon at bounding box center [240, 80] width 135 height 196
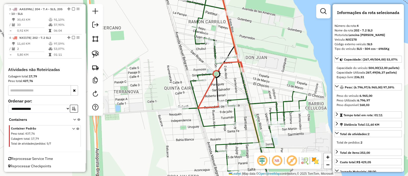
click at [246, 91] on icon at bounding box center [239, 80] width 135 height 196
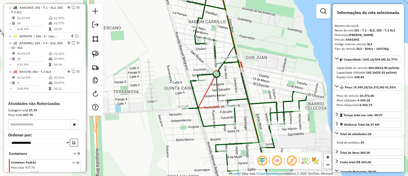
scroll to position [196, 0]
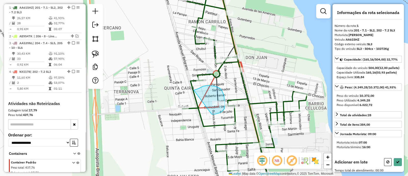
drag, startPoint x: 194, startPoint y: 90, endPoint x: 211, endPoint y: 114, distance: 29.4
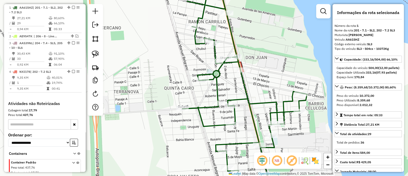
click at [240, 62] on icon at bounding box center [239, 80] width 135 height 196
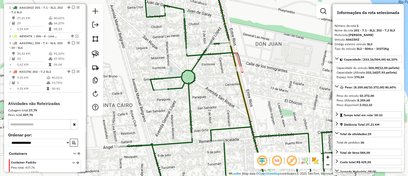
click at [236, 57] on icon at bounding box center [244, 87] width 249 height 211
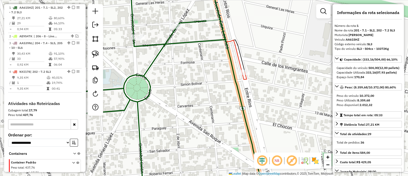
click at [231, 39] on icon at bounding box center [228, 30] width 36 height 97
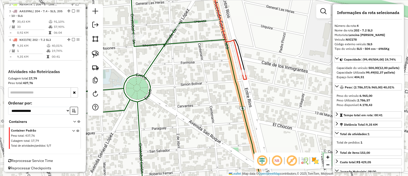
scroll to position [230, 0]
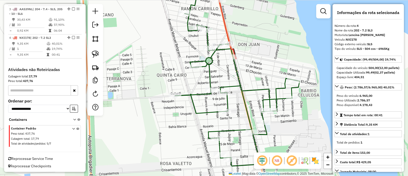
drag, startPoint x: 244, startPoint y: 41, endPoint x: 250, endPoint y: 138, distance: 96.8
click at [250, 136] on div "Janela de atendimento Grade de atendimento Capacidade Transportadoras Veículos …" at bounding box center [204, 88] width 408 height 176
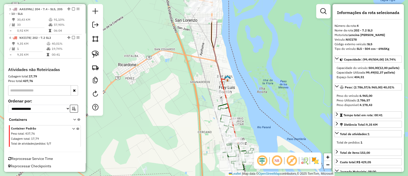
drag, startPoint x: 242, startPoint y: 95, endPoint x: 254, endPoint y: 149, distance: 56.2
click at [253, 156] on div "Janela de atendimento Grade de atendimento Capacidade Transportadoras Veículos …" at bounding box center [204, 88] width 408 height 176
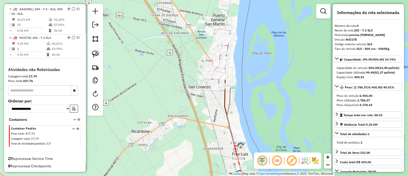
click at [230, 106] on icon at bounding box center [231, 115] width 17 height 62
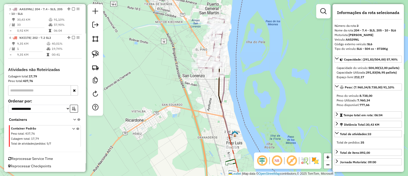
drag, startPoint x: 250, startPoint y: 126, endPoint x: 247, endPoint y: 121, distance: 6.2
click at [247, 121] on div "Janela de atendimento Grade de atendimento Capacidade Transportadoras Veículos …" at bounding box center [204, 88] width 408 height 176
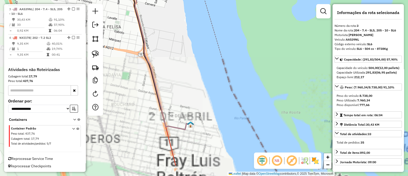
drag, startPoint x: 231, startPoint y: 120, endPoint x: 232, endPoint y: 90, distance: 30.6
click at [232, 90] on div "Janela de atendimento Grade de atendimento Capacidade Transportadoras Veículos …" at bounding box center [204, 88] width 408 height 176
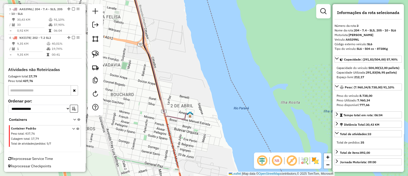
click at [170, 137] on icon at bounding box center [177, 153] width 25 height 80
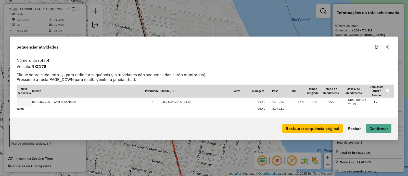
click at [350, 130] on button "Fechar" at bounding box center [354, 128] width 19 height 10
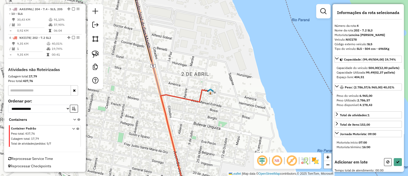
click at [174, 95] on icon at bounding box center [186, 142] width 50 height 104
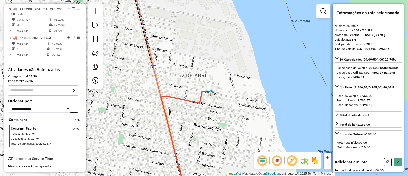
click at [154, 65] on icon at bounding box center [171, 42] width 79 height 121
click at [171, 138] on icon at bounding box center [186, 142] width 50 height 102
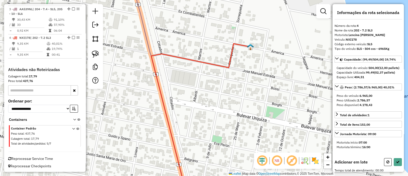
click at [171, 138] on icon at bounding box center [200, 119] width 99 height 150
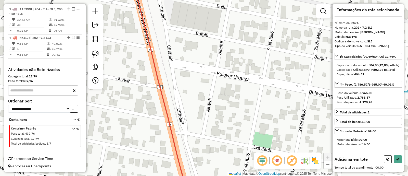
scroll to position [6, 0]
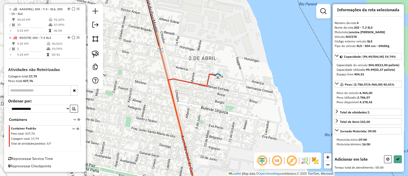
drag, startPoint x: 191, startPoint y: 117, endPoint x: 167, endPoint y: 86, distance: 38.6
click at [185, 105] on div "Janela de atendimento Grade de atendimento Capacidade Transportadoras Veículos …" at bounding box center [204, 88] width 408 height 176
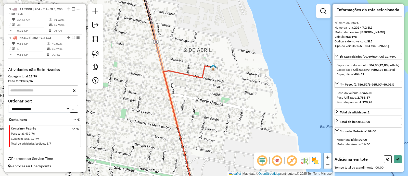
click at [161, 64] on icon at bounding box center [177, 29] width 72 height 95
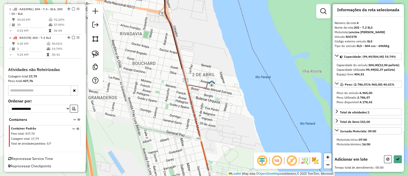
drag, startPoint x: 225, startPoint y: 126, endPoint x: 185, endPoint y: 31, distance: 103.5
click at [187, 46] on div "Janela de atendimento Grade de atendimento Capacidade Transportadoras Veículos …" at bounding box center [204, 88] width 408 height 176
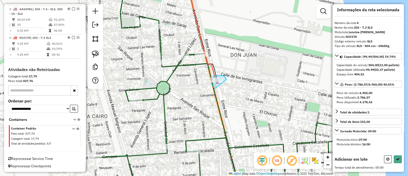
drag, startPoint x: 226, startPoint y: 80, endPoint x: 219, endPoint y: 92, distance: 14.3
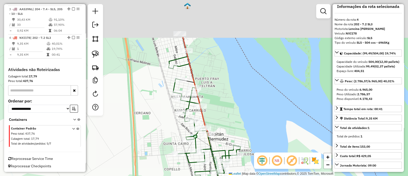
drag, startPoint x: 218, startPoint y: 103, endPoint x: 240, endPoint y: 166, distance: 67.3
click at [240, 170] on div "Janela de atendimento Grade de atendimento Capacidade Transportadoras Veículos …" at bounding box center [204, 88] width 408 height 176
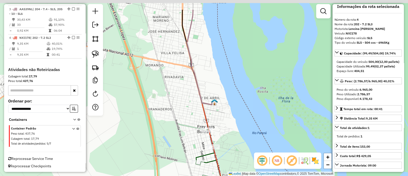
drag, startPoint x: 219, startPoint y: 85, endPoint x: 232, endPoint y: 142, distance: 58.6
click at [232, 142] on div "Janela de atendimento Grade de atendimento Capacidade Transportadoras Veículos …" at bounding box center [204, 88] width 408 height 176
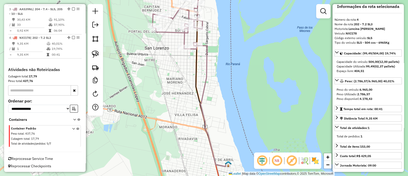
click at [205, 85] on icon at bounding box center [211, 105] width 35 height 124
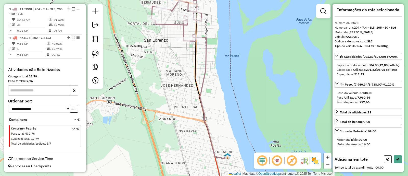
drag, startPoint x: 229, startPoint y: 127, endPoint x: 205, endPoint y: 31, distance: 98.2
click at [205, 32] on div "Janela de atendimento Grade de atendimento Capacidade Transportadoras Veículos …" at bounding box center [204, 88] width 408 height 176
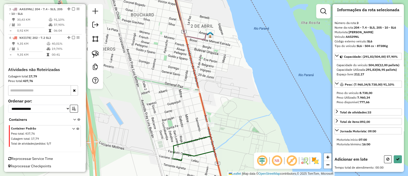
click at [194, 73] on icon at bounding box center [205, 113] width 40 height 159
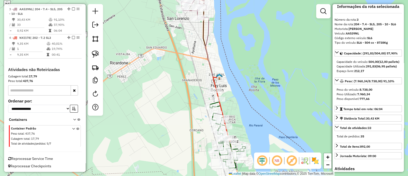
click at [208, 38] on icon at bounding box center [210, 47] width 17 height 62
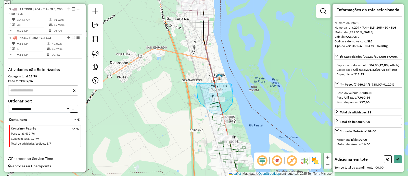
drag, startPoint x: 198, startPoint y: 83, endPoint x: 231, endPoint y: 83, distance: 33.2
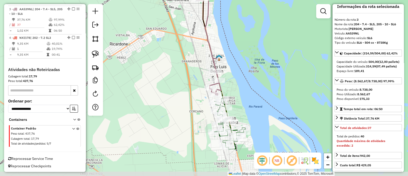
drag, startPoint x: 230, startPoint y: 95, endPoint x: 228, endPoint y: 77, distance: 18.2
click at [228, 77] on div "Janela de atendimento Grade de atendimento Capacidade Transportadoras Veículos …" at bounding box center [204, 88] width 408 height 176
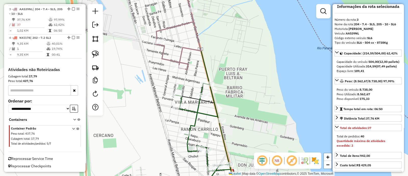
click at [220, 134] on icon at bounding box center [210, 87] width 53 height 211
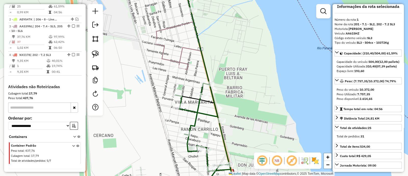
scroll to position [196, 0]
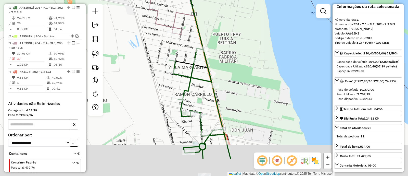
drag, startPoint x: 233, startPoint y: 135, endPoint x: 216, endPoint y: 69, distance: 68.5
click at [216, 70] on div "Janela de atendimento Grade de atendimento Capacidade Transportadoras Veículos …" at bounding box center [204, 88] width 408 height 176
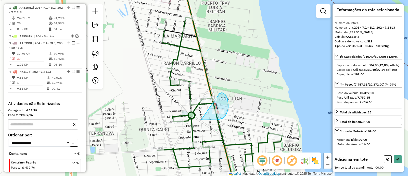
drag, startPoint x: 220, startPoint y: 93, endPoint x: 201, endPoint y: 119, distance: 32.2
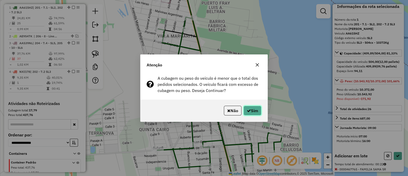
click at [247, 113] on button "Sim" at bounding box center [253, 111] width 18 height 10
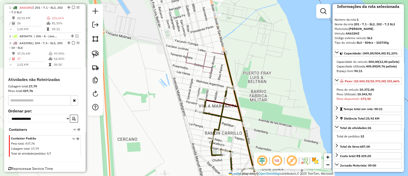
drag, startPoint x: 210, startPoint y: 36, endPoint x: 243, endPoint y: 90, distance: 62.9
click at [251, 106] on div "Janela de atendimento Grade de atendimento Capacidade Transportadoras Veículos …" at bounding box center [204, 88] width 408 height 176
click at [211, 54] on icon at bounding box center [213, 26] width 22 height 89
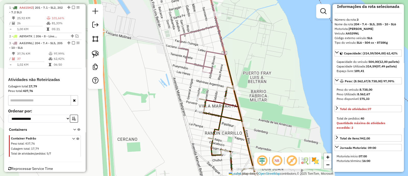
scroll to position [206, 0]
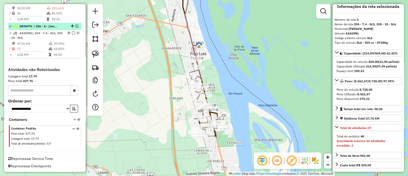
click at [75, 25] on em at bounding box center [76, 25] width 3 height 3
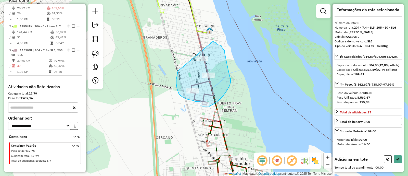
drag, startPoint x: 176, startPoint y: 79, endPoint x: 213, endPoint y: 41, distance: 52.5
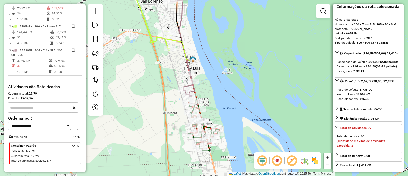
click at [156, 40] on icon at bounding box center [152, 16] width 39 height 68
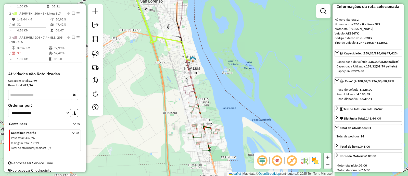
scroll to position [224, 0]
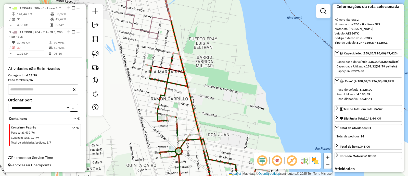
click at [195, 119] on icon at bounding box center [188, 87] width 54 height 211
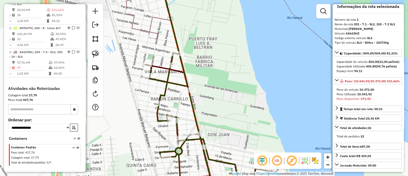
scroll to position [196, 0]
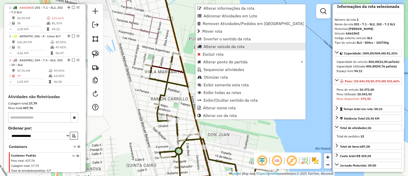
click at [207, 43] on link "Alterar veículo da rota" at bounding box center [251, 47] width 110 height 8
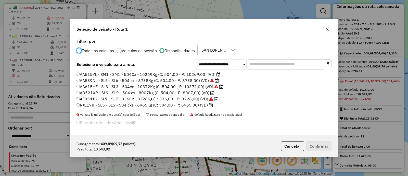
scroll to position [3, 2]
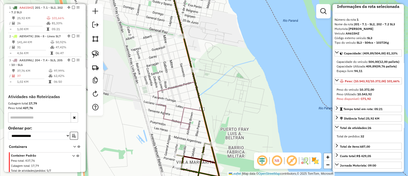
click at [184, 81] on div "Janela de atendimento Grade de atendimento Capacidade Transportadoras Veículos …" at bounding box center [204, 88] width 408 height 176
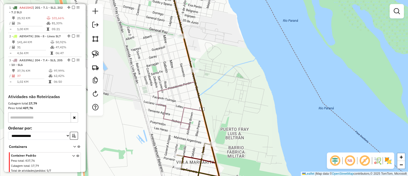
click at [186, 83] on icon at bounding box center [176, 55] width 38 height 147
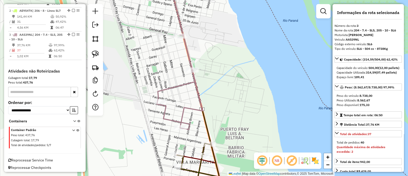
scroll to position [228, 0]
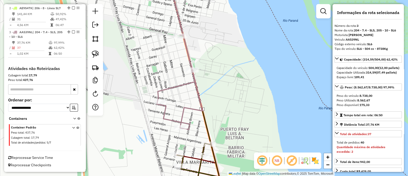
drag, startPoint x: 219, startPoint y: 87, endPoint x: 225, endPoint y: 55, distance: 32.5
click at [225, 55] on div "Janela de atendimento Grade de atendimento Capacidade Transportadoras Veículos …" at bounding box center [204, 88] width 408 height 176
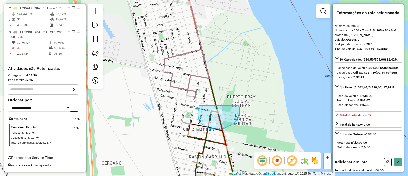
drag, startPoint x: 199, startPoint y: 107, endPoint x: 238, endPoint y: 105, distance: 39.3
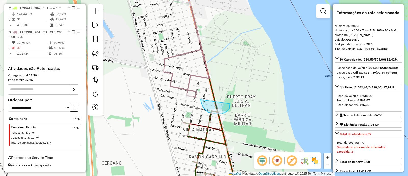
drag, startPoint x: 201, startPoint y: 99, endPoint x: 230, endPoint y: 103, distance: 28.8
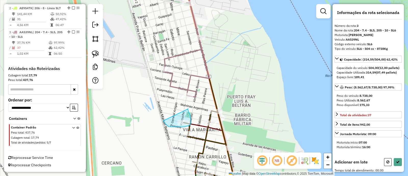
drag, startPoint x: 188, startPoint y: 109, endPoint x: 163, endPoint y: 118, distance: 27.2
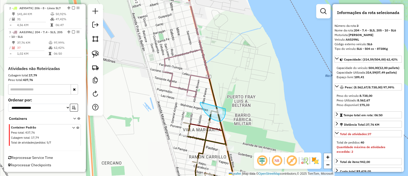
drag, startPoint x: 201, startPoint y: 102, endPoint x: 225, endPoint y: 109, distance: 25.4
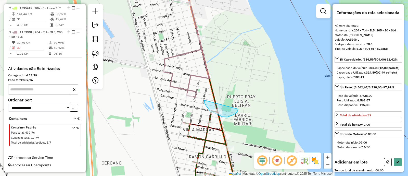
drag, startPoint x: 204, startPoint y: 102, endPoint x: 238, endPoint y: 104, distance: 34.2
drag, startPoint x: 199, startPoint y: 115, endPoint x: 203, endPoint y: 127, distance: 13.0
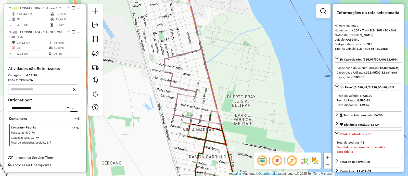
click at [210, 141] on icon at bounding box center [211, 152] width 55 height 83
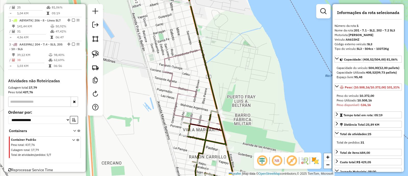
scroll to position [196, 0]
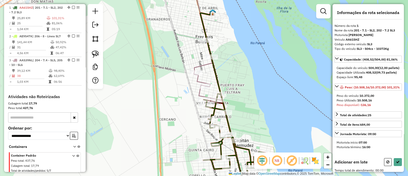
click at [232, 44] on div "Janela de atendimento Grade de atendimento Capacidade Transportadoras Veículos …" at bounding box center [204, 88] width 408 height 176
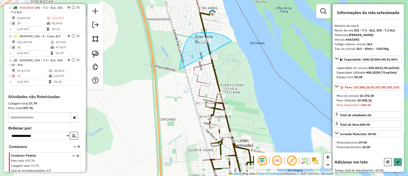
drag, startPoint x: 213, startPoint y: 33, endPoint x: 241, endPoint y: 129, distance: 100.2
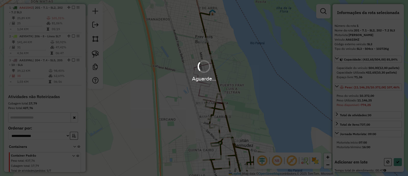
click at [252, 123] on div "Aguarde..." at bounding box center [204, 88] width 408 height 176
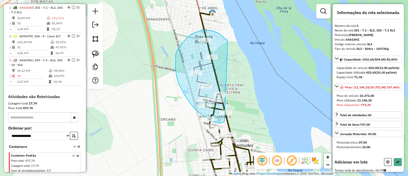
drag, startPoint x: 225, startPoint y: 39, endPoint x: 227, endPoint y: 119, distance: 80.6
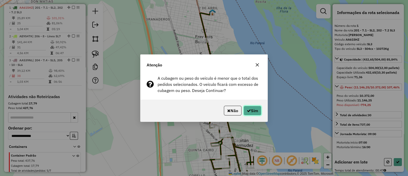
click at [247, 113] on button "Sim" at bounding box center [253, 111] width 18 height 10
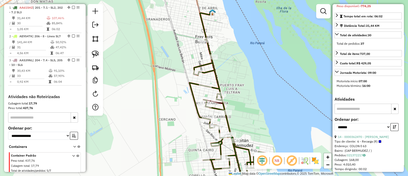
scroll to position [127, 0]
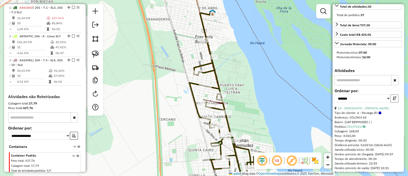
click at [396, 102] on button "button" at bounding box center [394, 98] width 8 height 8
click at [373, 115] on span "6 - Recarga (R)" at bounding box center [369, 112] width 24 height 5
click at [357, 110] on link "17 - 0000362470 - SUAREZ GUSTAVO ARIEL" at bounding box center [363, 108] width 51 height 4
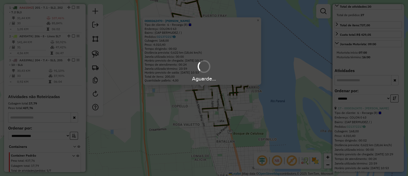
scroll to position [123, 0]
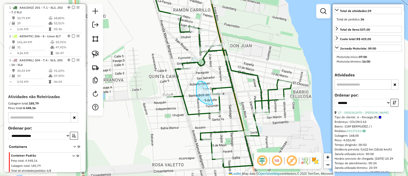
drag, startPoint x: 201, startPoint y: 81, endPoint x: 213, endPoint y: 102, distance: 24.2
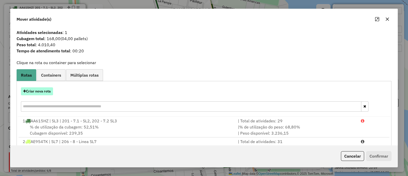
click at [42, 92] on button "Criar nova rota" at bounding box center [37, 91] width 32 height 8
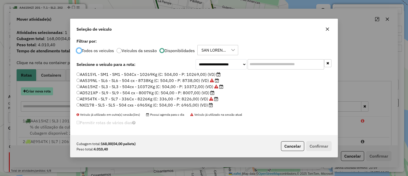
scroll to position [3, 1]
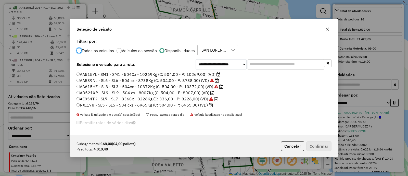
click at [205, 103] on label "NXI178 - SL5 - SL5 - 504 cxs - 6965Kg (C: 504,00 - P: 6965,00) (VD)" at bounding box center [145, 105] width 136 height 6
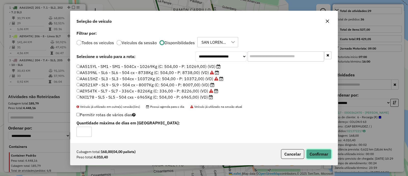
click at [316, 155] on button "Confirmar" at bounding box center [318, 154] width 25 height 10
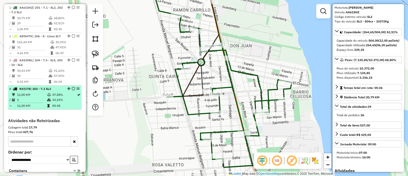
scroll to position [100, 0]
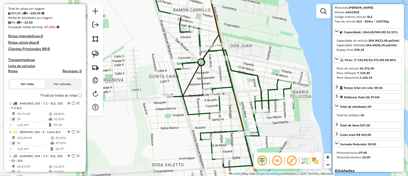
click at [64, 94] on label "Finalizar todas as rotas" at bounding box center [61, 95] width 41 height 5
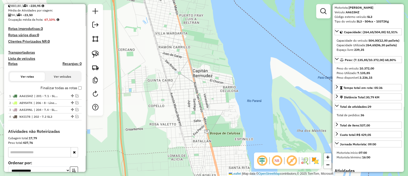
scroll to position [132, 0]
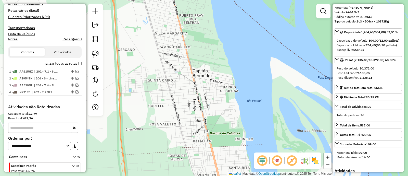
click at [73, 63] on label "Finalizar todas as rotas" at bounding box center [61, 63] width 41 height 5
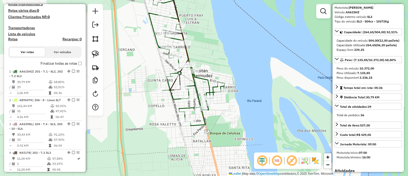
click at [133, 100] on div "Rota 1 - Placa AA615HZ 0000410435 - GUAN JINZHU Janela de atendimento Grade de …" at bounding box center [204, 88] width 408 height 176
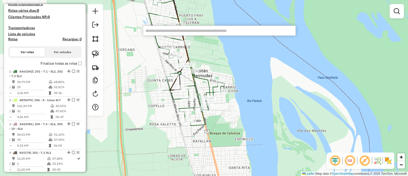
paste input "**********"
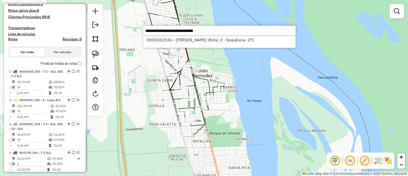
type input "**********"
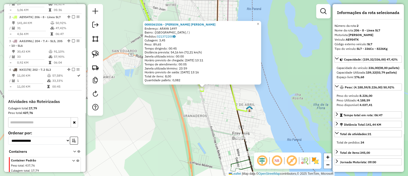
scroll to position [224, 0]
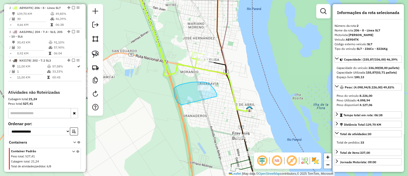
drag, startPoint x: 217, startPoint y: 94, endPoint x: 181, endPoint y: 105, distance: 37.2
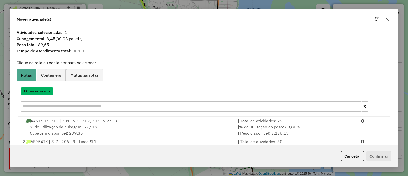
click at [38, 95] on button "Criar nova rota" at bounding box center [37, 91] width 32 height 8
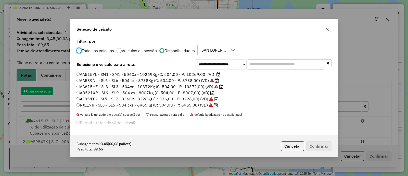
scroll to position [3, 2]
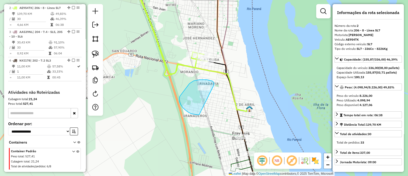
drag, startPoint x: 214, startPoint y: 85, endPoint x: 200, endPoint y: 114, distance: 32.6
click at [200, 114] on div "Janela de atendimento Grade de atendimento Capacidade Transportadoras Veículos …" at bounding box center [204, 88] width 408 height 176
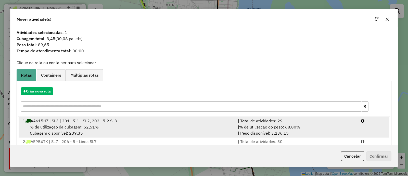
click at [84, 127] on span "% de utilização da cubagem: 52,51%" at bounding box center [64, 126] width 69 height 5
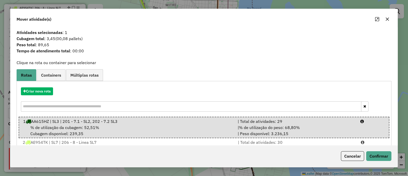
click at [384, 150] on div "Cancelar Confirmar" at bounding box center [203, 156] width 387 height 22
click at [381, 152] on button "Confirmar" at bounding box center [378, 156] width 25 height 10
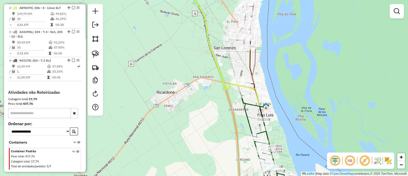
click at [250, 123] on icon at bounding box center [266, 143] width 52 height 100
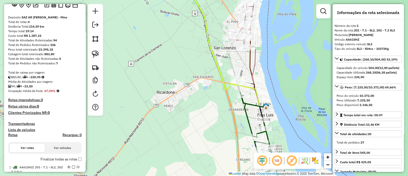
scroll to position [100, 0]
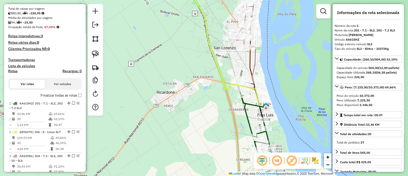
click at [66, 98] on div "Finalizar todas as rotas" at bounding box center [44, 97] width 73 height 6
click at [68, 97] on label "Finalizar todas as rotas" at bounding box center [61, 95] width 41 height 5
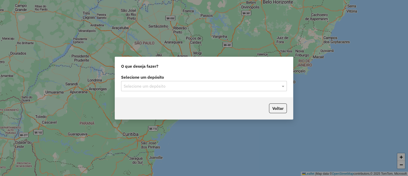
click at [166, 83] on input "text" at bounding box center [199, 86] width 150 height 6
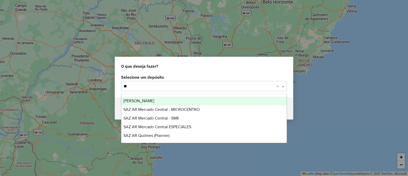
type input "***"
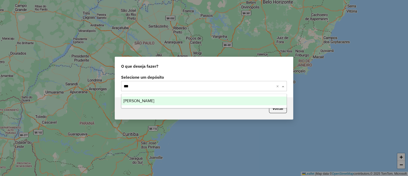
click at [167, 100] on div "[PERSON_NAME]" at bounding box center [203, 100] width 165 height 9
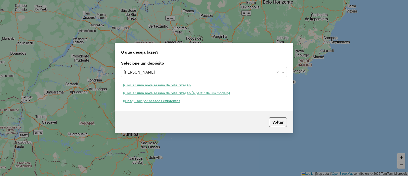
click at [158, 84] on button "Iniciar uma nova sessão de roteirização" at bounding box center [157, 85] width 72 height 8
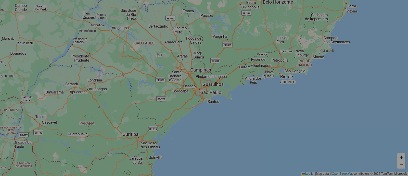
select select "*"
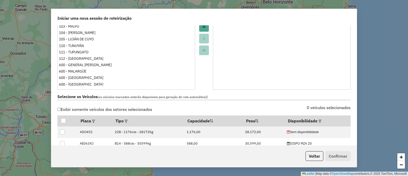
scroll to position [159, 0]
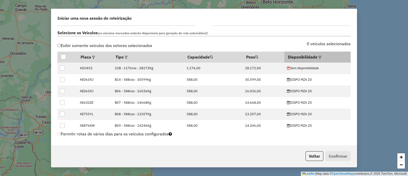
click at [319, 56] on em at bounding box center [320, 57] width 3 height 3
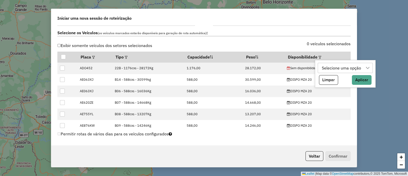
click at [329, 67] on div "Selecione uma opção" at bounding box center [341, 68] width 43 height 10
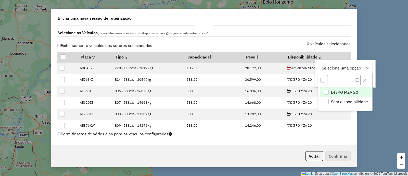
click at [335, 91] on span "DISPO MZA 20" at bounding box center [344, 92] width 27 height 6
click at [338, 69] on div "DISPO MZA 20" at bounding box center [335, 68] width 31 height 10
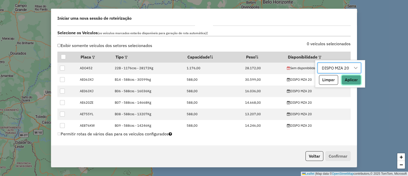
click at [351, 76] on button "Aplicar" at bounding box center [351, 80] width 20 height 10
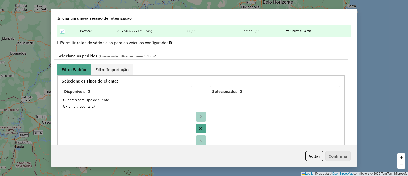
scroll to position [255, 0]
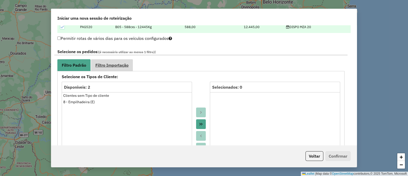
click at [118, 64] on span "Filtro Importação" at bounding box center [111, 65] width 33 height 4
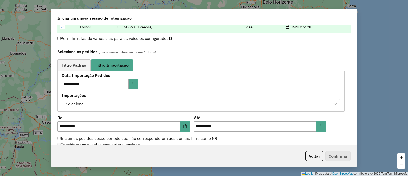
click at [167, 99] on div "Selecione" at bounding box center [197, 104] width 266 height 10
click at [185, 92] on label "Importações" at bounding box center [201, 95] width 278 height 6
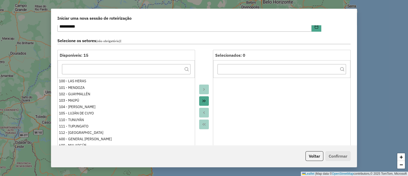
scroll to position [0, 0]
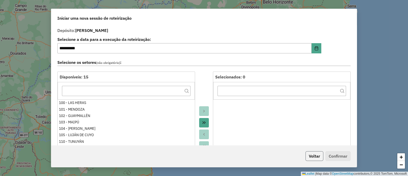
click at [307, 152] on button "Voltar" at bounding box center [315, 156] width 18 height 10
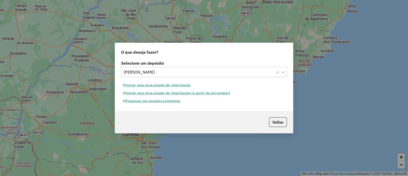
click at [170, 86] on button "Iniciar uma nova sessão de roteirização" at bounding box center [157, 85] width 72 height 8
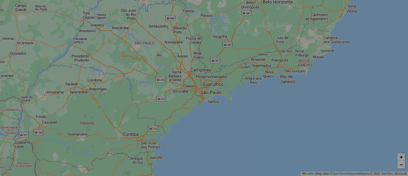
select select "*"
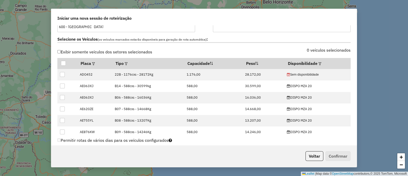
scroll to position [159, 0]
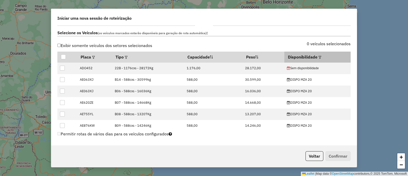
click at [311, 59] on th "Disponibilidade" at bounding box center [317, 57] width 66 height 11
click at [313, 58] on th "Disponibilidade" at bounding box center [317, 57] width 66 height 11
click at [319, 57] on em at bounding box center [320, 57] width 3 height 3
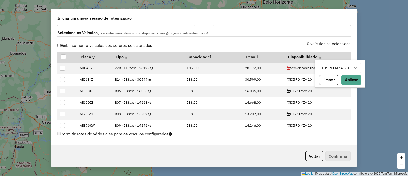
click at [347, 74] on div "DISPO MZA 20 Limpar Aplicar" at bounding box center [340, 74] width 50 height 28
click at [350, 79] on button "Aplicar" at bounding box center [351, 80] width 20 height 10
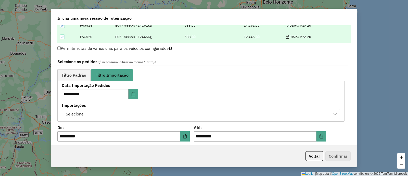
scroll to position [255, 0]
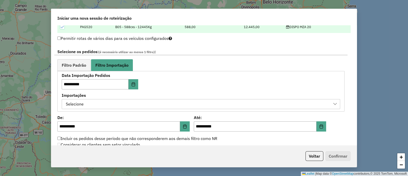
click at [128, 100] on div "Selecione" at bounding box center [197, 104] width 266 height 10
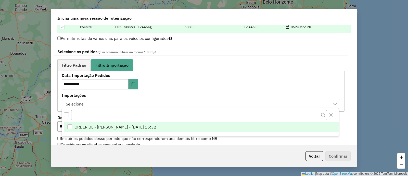
scroll to position [4, 23]
click at [144, 126] on span "ORDER.DL - LETICIA EMILY OLIVEIRA DE LIMA - 19/08/2025 15:32" at bounding box center [115, 127] width 82 height 6
click at [237, 90] on div "**********" at bounding box center [201, 90] width 278 height 35
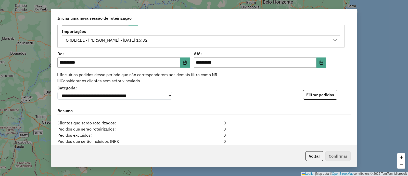
scroll to position [319, 0]
click at [312, 96] on button "Filtrar pedidos" at bounding box center [320, 95] width 34 height 10
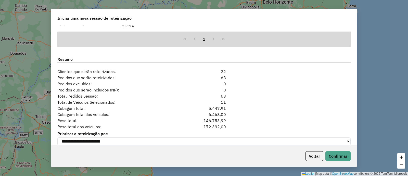
scroll to position [494, 0]
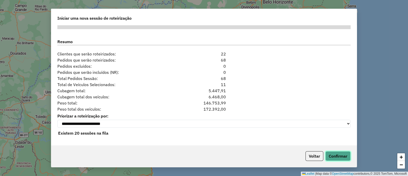
click at [335, 155] on button "Confirmar" at bounding box center [337, 156] width 25 height 10
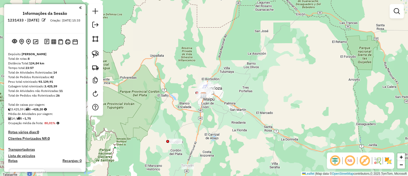
click at [162, 147] on div "Janela de atendimento Grade de atendimento Capacidade Transportadoras Veículos …" at bounding box center [204, 88] width 408 height 176
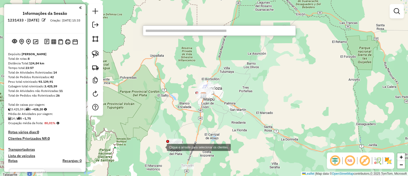
paste input "******"
type input "******"
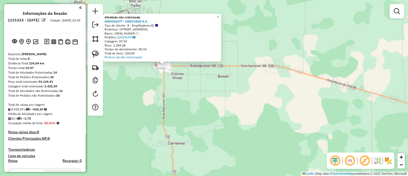
drag, startPoint x: 185, startPoint y: 87, endPoint x: 226, endPoint y: 143, distance: 68.9
click at [226, 143] on div "Atividade não roteirizada 0000416277 - CENCOSUD S.A. Tipo de cliente: 8 - Empil…" at bounding box center [204, 88] width 408 height 176
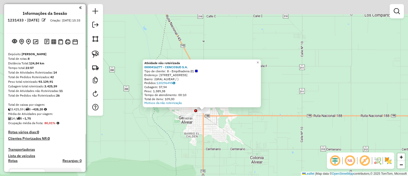
drag, startPoint x: 190, startPoint y: 114, endPoint x: 199, endPoint y: 141, distance: 28.6
click at [205, 138] on div "Atividade não roteirizada 0000416277 - CENCOSUD S.A. Tipo de cliente: 8 - Empil…" at bounding box center [204, 88] width 408 height 176
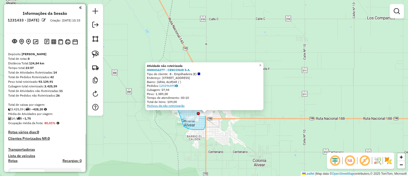
drag, startPoint x: 204, startPoint y: 129, endPoint x: 176, endPoint y: 105, distance: 36.3
click at [176, 105] on div "Atividade não roteirizada 0000416277 - CENCOSUD S.A. Tipo de cliente: 8 - Empil…" at bounding box center [204, 88] width 408 height 176
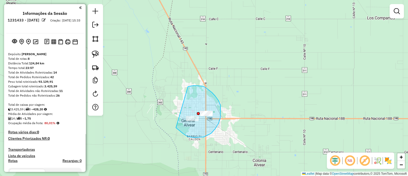
drag, startPoint x: 204, startPoint y: 137, endPoint x: 185, endPoint y: 87, distance: 52.7
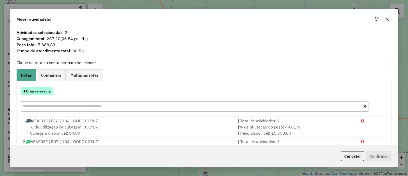
click at [40, 91] on button "Criar nova rota" at bounding box center [37, 91] width 32 height 8
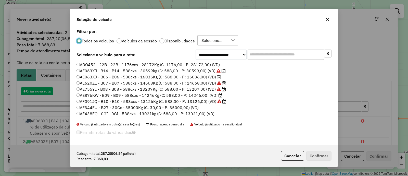
scroll to position [3, 2]
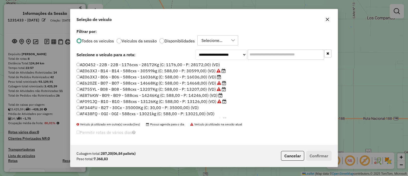
click at [188, 38] on p-radiobutton "Disponibilidades" at bounding box center [176, 40] width 35 height 5
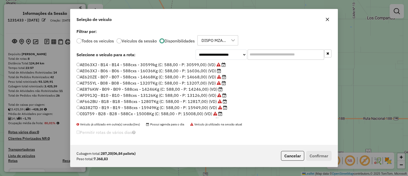
click at [252, 52] on input "text" at bounding box center [286, 54] width 77 height 10
type input "*"
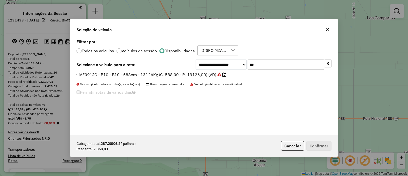
type input "***"
click at [221, 77] on label "AF091JQ - B10 - B10 - 588cxs - 13126Kg (C: 588,00 - P: 13126,00) (VD)" at bounding box center [152, 74] width 150 height 6
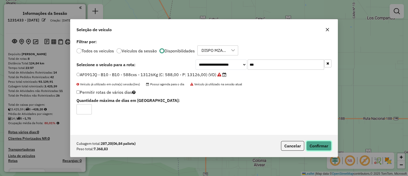
click at [315, 142] on button "Confirmar" at bounding box center [318, 146] width 25 height 10
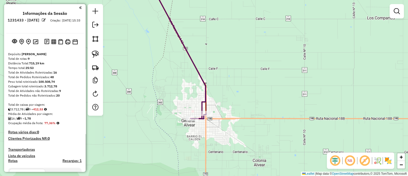
click at [204, 101] on icon at bounding box center [174, 50] width 61 height 136
select select "**********"
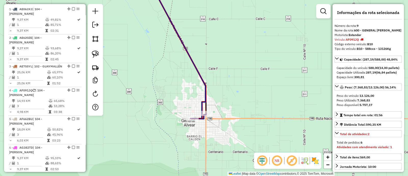
scroll to position [383, 0]
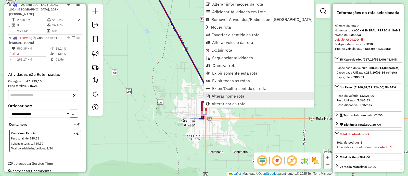
click at [221, 94] on span "Alterar nome rota" at bounding box center [228, 96] width 33 height 4
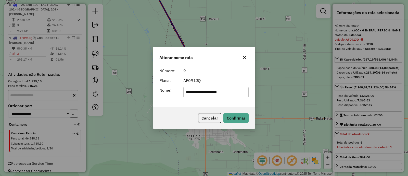
click at [221, 93] on input "**********" at bounding box center [216, 92] width 66 height 10
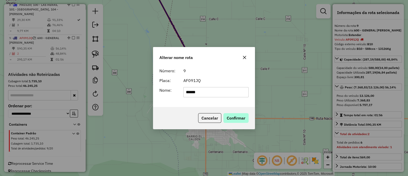
type input "******"
click at [233, 115] on button "Confirmar" at bounding box center [235, 118] width 25 height 10
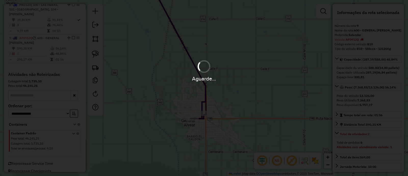
scroll to position [379, 0]
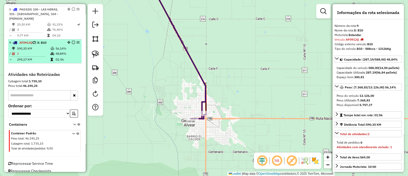
click at [72, 41] on em at bounding box center [73, 42] width 3 height 3
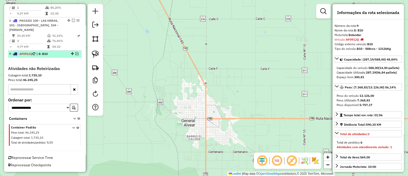
scroll to position [362, 0]
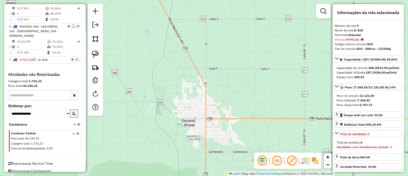
click at [167, 110] on div "Janela de atendimento Grade de atendimento Capacidade Transportadoras Veículos …" at bounding box center [204, 88] width 408 height 176
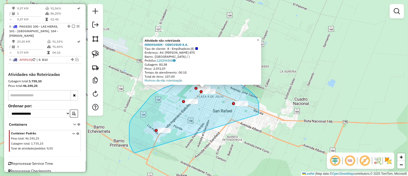
drag, startPoint x: 258, startPoint y: 114, endPoint x: 135, endPoint y: 153, distance: 129.1
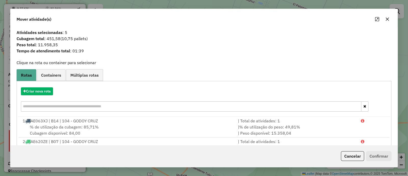
click at [42, 95] on div "Criar nova rota" at bounding box center [204, 91] width 372 height 8
click at [41, 93] on button "Criar nova rota" at bounding box center [37, 91] width 32 height 8
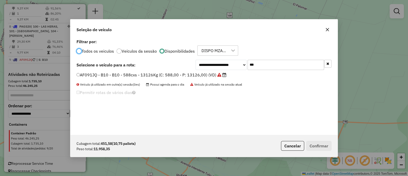
scroll to position [3, 2]
click at [262, 67] on input "***" at bounding box center [286, 64] width 77 height 10
type input "***"
click at [213, 74] on label "PAG520 - B05 - B05 - 588cxs - 12445Kg (C: 588,00 - P: 12445,00) (VD)" at bounding box center [151, 74] width 148 height 6
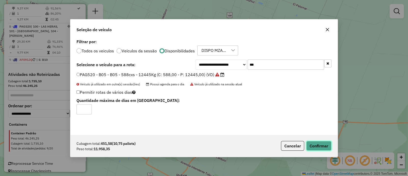
click at [323, 146] on button "Confirmar" at bounding box center [318, 146] width 25 height 10
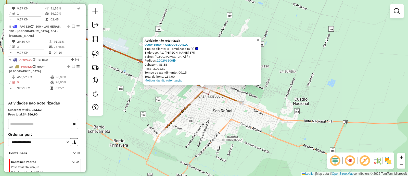
scroll to position [355, 0]
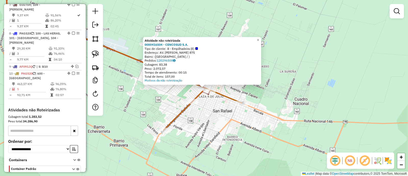
click at [178, 112] on icon at bounding box center [203, 108] width 78 height 42
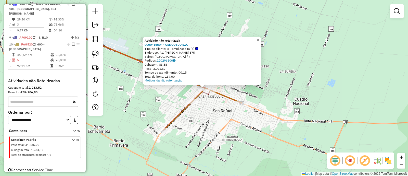
select select "**********"
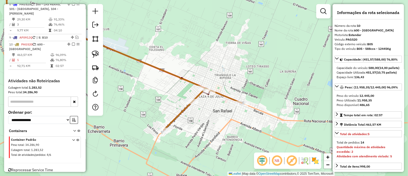
scroll to position [395, 0]
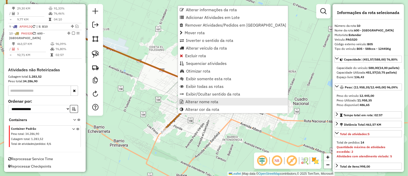
click at [194, 102] on span "Alterar nome rota" at bounding box center [201, 101] width 33 height 4
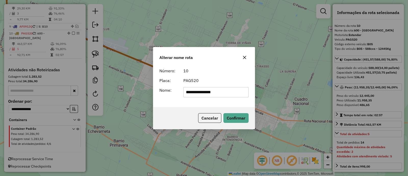
drag, startPoint x: 201, startPoint y: 92, endPoint x: 153, endPoint y: 94, distance: 47.7
click at [153, 94] on div "**********" at bounding box center [204, 86] width 102 height 41
type input "******"
click at [241, 115] on button "Confirmar" at bounding box center [235, 118] width 25 height 10
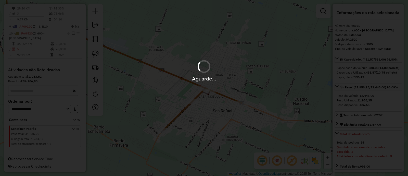
scroll to position [390, 0]
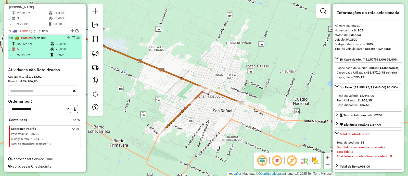
click at [72, 37] on em at bounding box center [73, 37] width 3 height 3
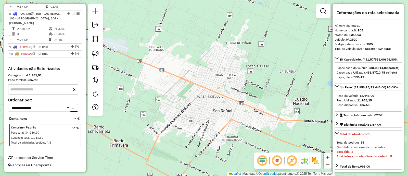
scroll to position [373, 0]
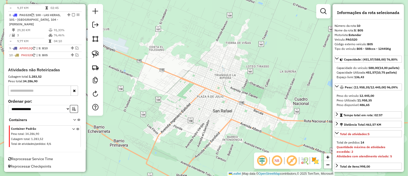
click at [157, 163] on div "Janela de atendimento Grade de atendimento Capacidade Transportadoras Veículos …" at bounding box center [204, 88] width 408 height 176
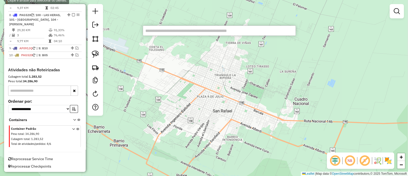
type input "******"
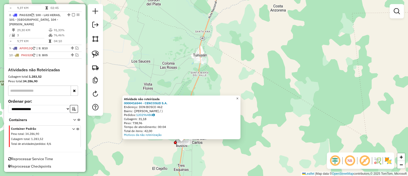
click at [238, 97] on span "×" at bounding box center [237, 98] width 2 height 4
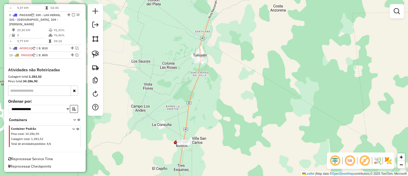
drag, startPoint x: 228, startPoint y: 122, endPoint x: 233, endPoint y: 106, distance: 16.1
click at [233, 106] on div "Janela de atendimento Grade de atendimento Capacidade Transportadoras Veículos …" at bounding box center [204, 88] width 408 height 176
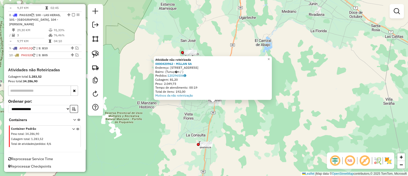
drag, startPoint x: 212, startPoint y: 138, endPoint x: 214, endPoint y: 111, distance: 27.6
click at [214, 111] on div "Atividade não roteirizada 0000420962 - MILLAN SA Endereço: Avenida General San …" at bounding box center [204, 88] width 408 height 176
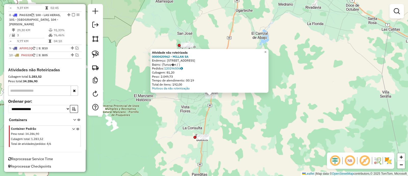
click at [216, 112] on div "Atividade não roteirizada 0000420962 - MILLAN SA Endereço: Avenida General San …" at bounding box center [204, 88] width 408 height 176
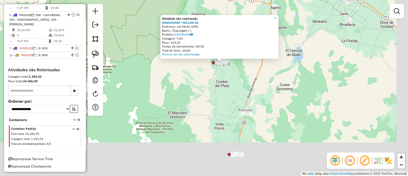
drag, startPoint x: 242, startPoint y: 135, endPoint x: 216, endPoint y: 62, distance: 77.9
click at [217, 63] on div "Atividade não roteirizada 0000420958 - MILLAN SA Endereço: Las Heras 1055 Bairr…" at bounding box center [204, 88] width 408 height 176
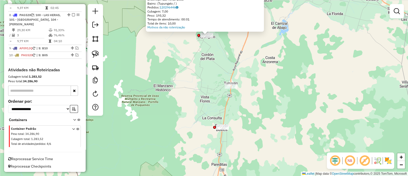
click at [188, 142] on div "Atividade não roteirizada 0000420958 - MILLAN SA Endereço: Las Heras 1055 Bairr…" at bounding box center [204, 88] width 408 height 176
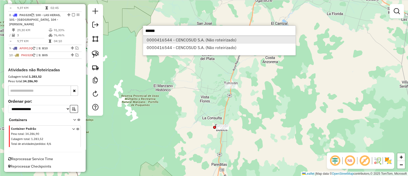
type input "******"
click at [213, 40] on li "0000416544 - CENCOSUD S.A. (Não roteirizado)" at bounding box center [219, 40] width 153 height 8
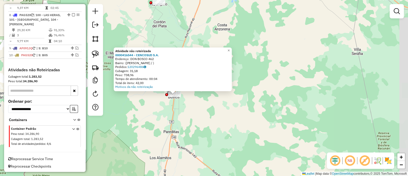
drag, startPoint x: 219, startPoint y: 92, endPoint x: 209, endPoint y: 109, distance: 19.6
click at [204, 106] on div "Atividade não roteirizada 0000416544 - CENCOSUD S.A. Endereço: DON BOSCO 462 Ba…" at bounding box center [204, 88] width 408 height 176
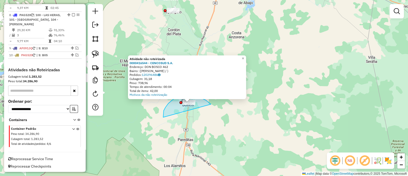
drag, startPoint x: 211, startPoint y: 104, endPoint x: 175, endPoint y: 131, distance: 44.9
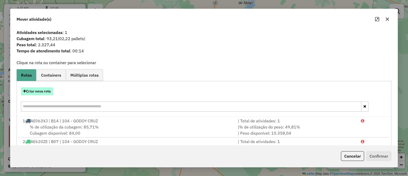
click at [31, 91] on button "Criar nova rota" at bounding box center [37, 91] width 32 height 8
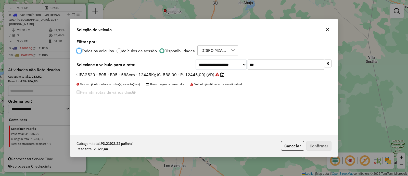
scroll to position [3, 2]
click at [260, 66] on input "***" at bounding box center [286, 64] width 77 height 10
type input "***"
click at [218, 73] on icon at bounding box center [220, 74] width 4 height 4
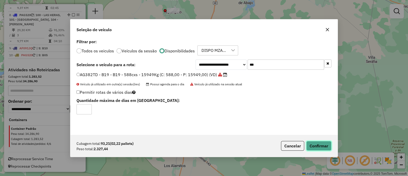
click at [320, 149] on button "Confirmar" at bounding box center [318, 146] width 25 height 10
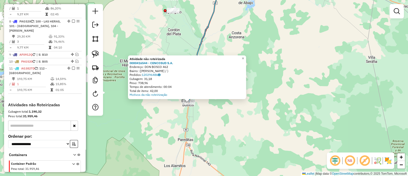
scroll to position [401, 0]
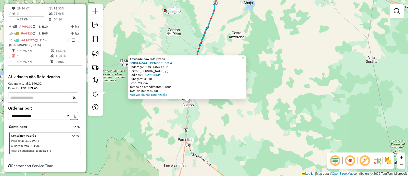
click at [198, 141] on div "Atividade não roteirizada 0000416544 - CENCOSUD S.A. Endereço: DON BOSCO 462 Ba…" at bounding box center [204, 88] width 408 height 176
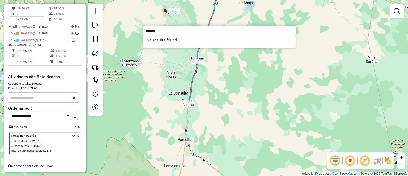
type input "******"
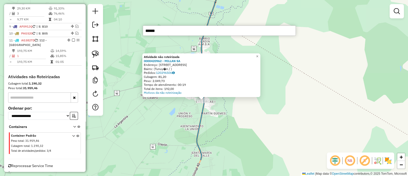
drag, startPoint x: 218, startPoint y: 157, endPoint x: 211, endPoint y: 83, distance: 75.1
click at [211, 83] on div "Atividade não roteirizada 0000420962 - MILLAN SA Endereço: Avenida General San …" at bounding box center [204, 88] width 408 height 176
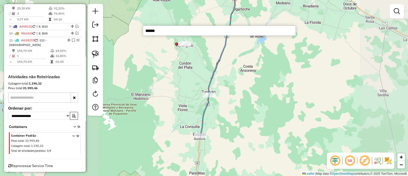
click at [205, 115] on icon at bounding box center [217, 58] width 34 height 153
select select "**********"
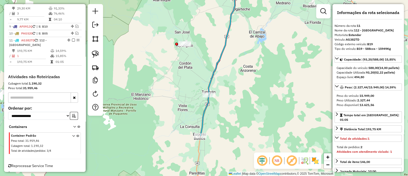
scroll to position [408, 0]
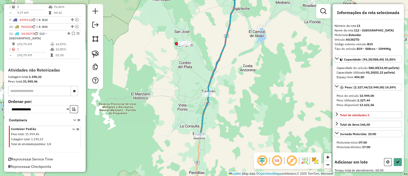
drag, startPoint x: 212, startPoint y: 87, endPoint x: 208, endPoint y: 113, distance: 25.8
click at [208, 113] on div "Janela de atendimento Grade de atendimento Capacidade Transportadoras Veículos …" at bounding box center [204, 88] width 408 height 176
drag, startPoint x: 219, startPoint y: 84, endPoint x: 211, endPoint y: 116, distance: 33.3
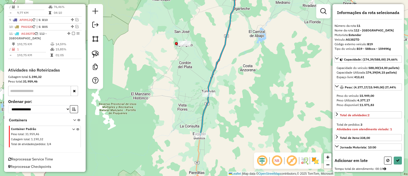
select select "**********"
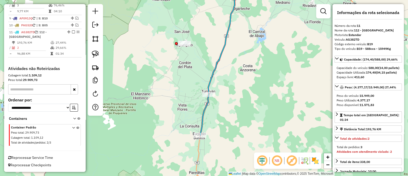
scroll to position [401, 0]
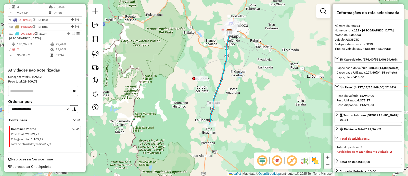
drag, startPoint x: 224, startPoint y: 76, endPoint x: 227, endPoint y: 96, distance: 19.5
click at [227, 95] on div "Janela de atendimento Grade de atendimento Capacidade Transportadoras Veículos …" at bounding box center [204, 88] width 408 height 176
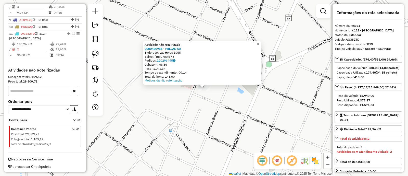
click at [201, 106] on div "Atividade não roteirizada 0000420958 - MILLAN SA Endereço: Las Heras 1055 Bairr…" at bounding box center [204, 88] width 408 height 176
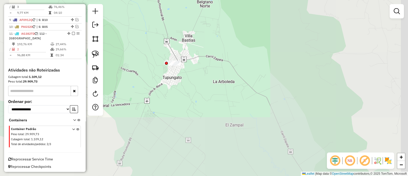
drag, startPoint x: 273, startPoint y: 107, endPoint x: 198, endPoint y: 53, distance: 93.4
click at [198, 54] on div "Janela de atendimento Grade de atendimento Capacidade Transportadoras Veículos …" at bounding box center [204, 88] width 408 height 176
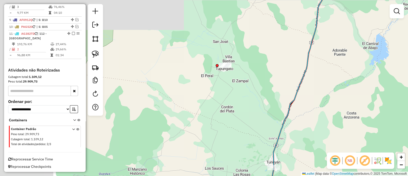
drag, startPoint x: 257, startPoint y: 89, endPoint x: 210, endPoint y: 62, distance: 54.2
click at [210, 62] on div "Janela de atendimento Grade de atendimento Capacidade Transportadoras Veículos …" at bounding box center [204, 88] width 408 height 176
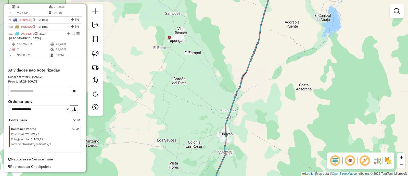
click at [238, 86] on icon at bounding box center [241, 87] width 57 height 211
select select "**********"
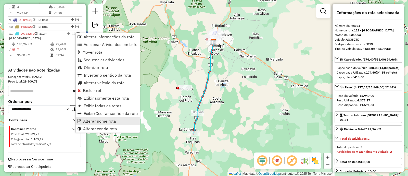
click at [101, 119] on span "Alterar nome rota" at bounding box center [99, 121] width 33 height 4
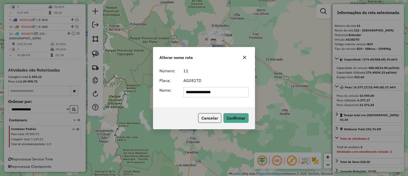
drag, startPoint x: 199, startPoint y: 96, endPoint x: 168, endPoint y: 99, distance: 31.1
click at [168, 99] on div "**********" at bounding box center [204, 86] width 102 height 41
type input "***"
click at [238, 115] on button "Confirmar" at bounding box center [235, 118] width 25 height 10
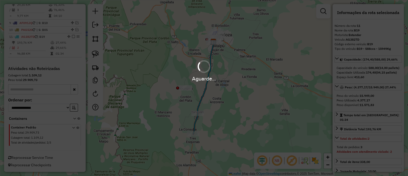
scroll to position [397, 0]
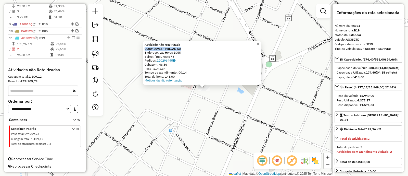
drag, startPoint x: 185, startPoint y: 50, endPoint x: 147, endPoint y: 48, distance: 38.8
click at [147, 48] on div "0000420958 - MILLAN SA" at bounding box center [202, 49] width 115 height 4
copy strong "0000420958 - MILLAN SA"
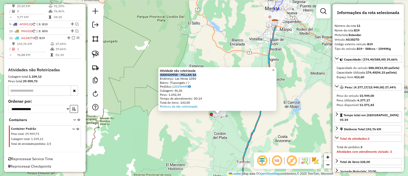
click at [274, 68] on link "×" at bounding box center [273, 70] width 6 height 6
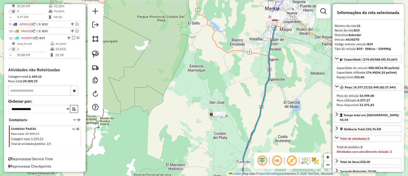
click at [265, 92] on icon at bounding box center [257, 107] width 40 height 171
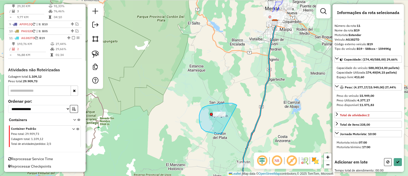
drag, startPoint x: 233, startPoint y: 103, endPoint x: 224, endPoint y: 134, distance: 31.6
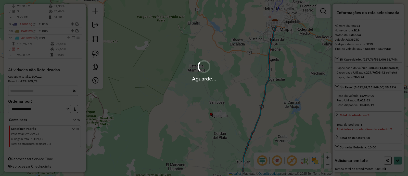
select select "**********"
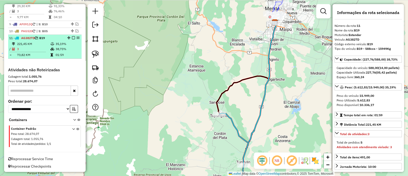
click at [73, 36] on em at bounding box center [73, 37] width 3 height 3
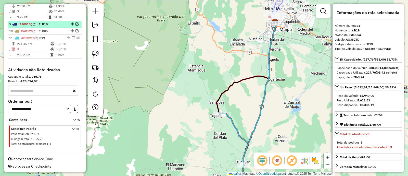
scroll to position [380, 0]
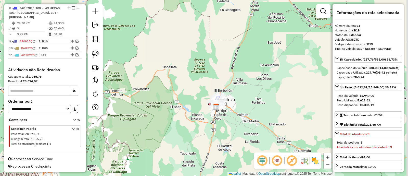
drag, startPoint x: 217, startPoint y: 100, endPoint x: 205, endPoint y: 129, distance: 31.4
click at [188, 145] on div "Janela de atendimento Grade de atendimento Capacidade Transportadoras Veículos …" at bounding box center [204, 88] width 408 height 176
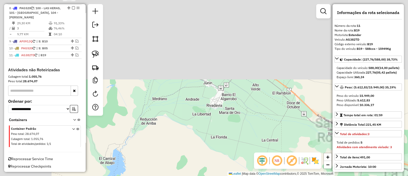
drag, startPoint x: 180, startPoint y: 77, endPoint x: 249, endPoint y: 159, distance: 107.4
click at [249, 159] on div "Janela de atendimento Grade de atendimento Capacidade Transportadoras Veículos …" at bounding box center [204, 88] width 408 height 176
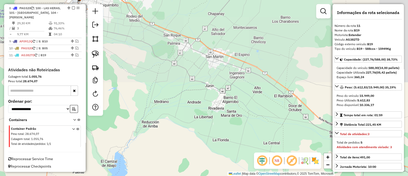
drag, startPoint x: 212, startPoint y: 157, endPoint x: 217, endPoint y: 162, distance: 7.0
click at [217, 166] on div "Janela de atendimento Grade de atendimento Capacidade Transportadoras Veículos …" at bounding box center [204, 88] width 408 height 176
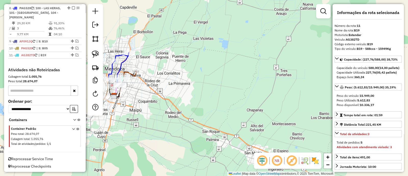
drag, startPoint x: 169, startPoint y: 77, endPoint x: 205, endPoint y: 143, distance: 75.3
click at [203, 142] on div "Janela de atendimento Grade de atendimento Capacidade Transportadoras Veículos …" at bounding box center [204, 88] width 408 height 176
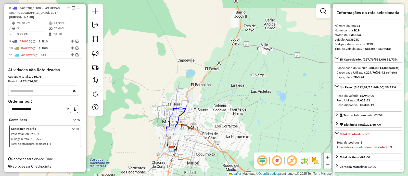
drag, startPoint x: 208, startPoint y: 132, endPoint x: 222, endPoint y: 132, distance: 14.0
click at [222, 132] on div "Janela de atendimento Grade de atendimento Capacidade Transportadoras Veículos …" at bounding box center [204, 88] width 408 height 176
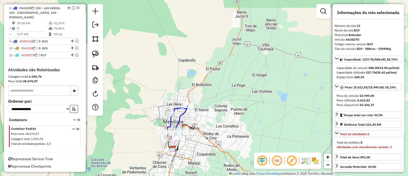
click at [214, 129] on div "Janela de atendimento Grade de atendimento Capacidade Transportadoras Veículos …" at bounding box center [204, 88] width 408 height 176
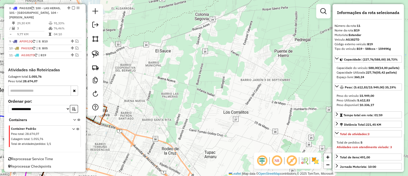
drag, startPoint x: 222, startPoint y: 128, endPoint x: 300, endPoint y: 94, distance: 84.9
click at [300, 94] on div "Janela de atendimento Grade de atendimento Capacidade Transportadoras Veículos …" at bounding box center [204, 88] width 408 height 176
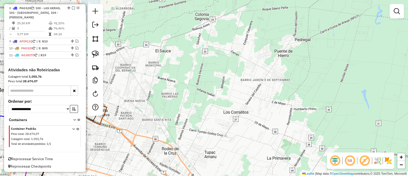
drag, startPoint x: 217, startPoint y: 117, endPoint x: 239, endPoint y: 112, distance: 22.1
click at [239, 112] on div "Janela de atendimento Grade de atendimento Capacidade Transportadoras Veículos …" at bounding box center [204, 88] width 408 height 176
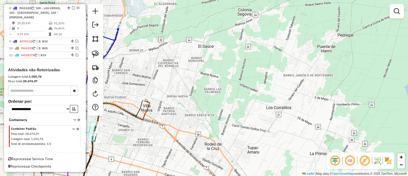
click at [192, 151] on div "Janela de atendimento Grade de atendimento Capacidade Transportadoras Veículos …" at bounding box center [204, 88] width 408 height 176
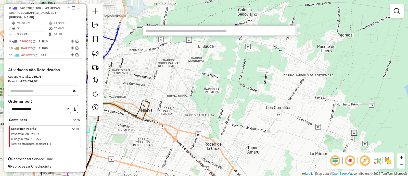
paste input "******"
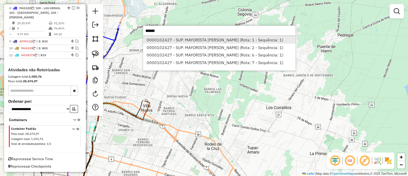
type input "******"
click at [190, 40] on li "0000102427 - SUP. MAYORISTA MAKRO S.A. (Rota: 1 - Sequência: 1)" at bounding box center [219, 40] width 153 height 8
select select "**********"
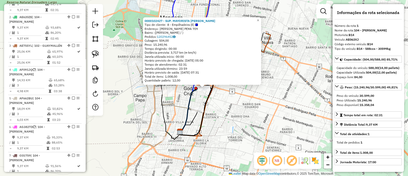
scroll to position [185, 0]
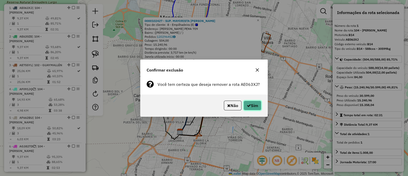
click at [249, 106] on icon "button" at bounding box center [249, 105] width 4 height 4
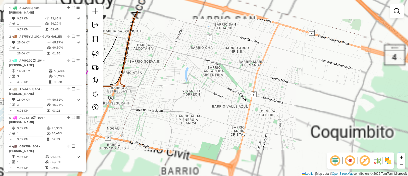
drag, startPoint x: 186, startPoint y: 74, endPoint x: 284, endPoint y: 188, distance: 150.1
click at [284, 175] on html "Aguarde... Pop-up bloqueado! Seu navegador bloqueou automáticamente a abertura …" at bounding box center [204, 88] width 408 height 176
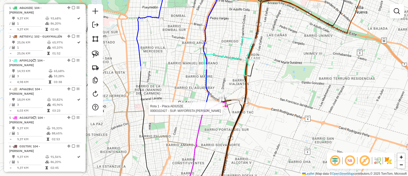
select select "**********"
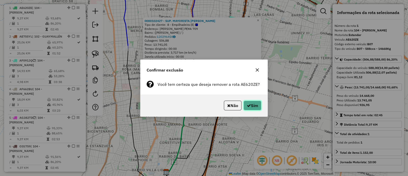
click at [257, 106] on button "Sim" at bounding box center [253, 105] width 18 height 10
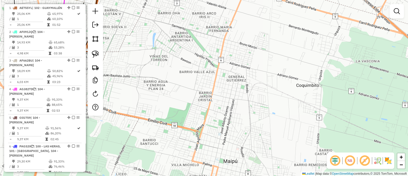
drag, startPoint x: 193, startPoint y: 49, endPoint x: 295, endPoint y: 174, distance: 161.7
click at [295, 175] on html "Aguarde... Pop-up bloqueado! Seu navegador bloqueou automáticamente a abertura …" at bounding box center [204, 88] width 408 height 176
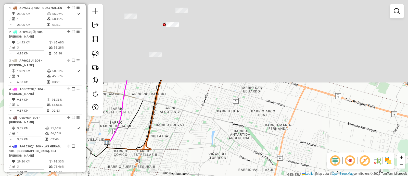
drag, startPoint x: 231, startPoint y: 96, endPoint x: 273, endPoint y: 158, distance: 74.4
click at [272, 157] on div "Janela de atendimento Grade de atendimento Capacidade Transportadoras Veículos …" at bounding box center [204, 88] width 408 height 176
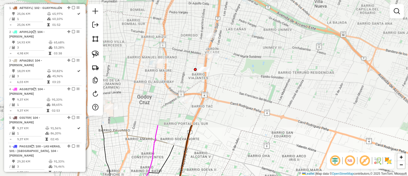
drag, startPoint x: 268, startPoint y: 139, endPoint x: 277, endPoint y: 148, distance: 13.5
click at [277, 148] on div "Janela de atendimento Grade de atendimento Capacidade Transportadoras Veículos …" at bounding box center [204, 88] width 408 height 176
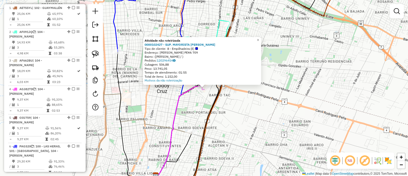
drag, startPoint x: 228, startPoint y: 127, endPoint x: 271, endPoint y: 171, distance: 61.9
click at [271, 171] on div "Atividade não roteirizada 0000102427 - SUP. MAYORISTA MAKRO S.A. Tipo de client…" at bounding box center [204, 88] width 408 height 176
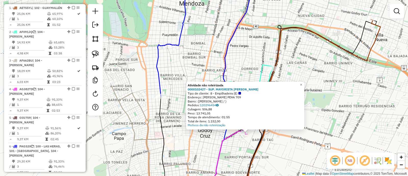
click at [273, 152] on div "Atividade não roteirizada 0000102427 - SUP. MAYORISTA MAKRO S.A. Tipo de client…" at bounding box center [204, 88] width 408 height 176
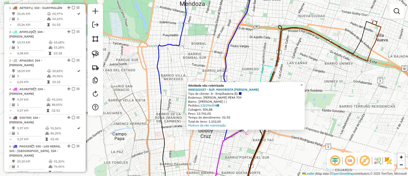
click at [303, 83] on span "×" at bounding box center [301, 85] width 2 height 4
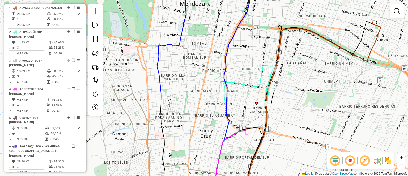
click at [264, 100] on icon at bounding box center [249, 84] width 50 height 38
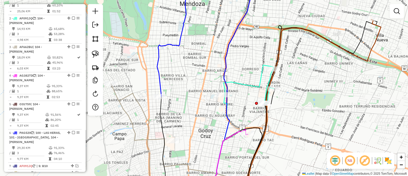
select select "**********"
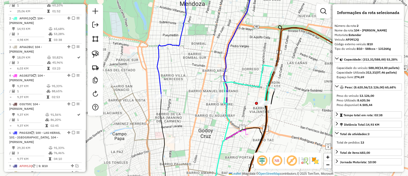
scroll to position [214, 0]
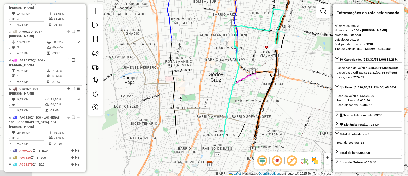
drag, startPoint x: 286, startPoint y: 114, endPoint x: 291, endPoint y: 62, distance: 52.3
click at [294, 54] on div "Janela de atendimento Grade de atendimento Capacidade Transportadoras Veículos …" at bounding box center [204, 88] width 408 height 176
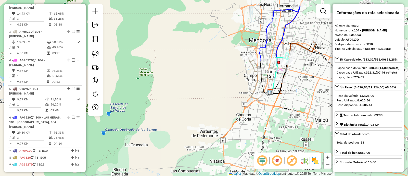
click at [252, 138] on div "Janela de atendimento Grade de atendimento Capacidade Transportadoras Veículos …" at bounding box center [204, 88] width 408 height 176
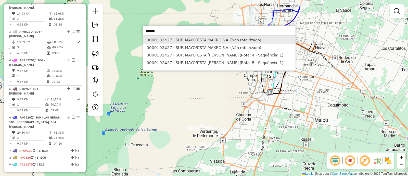
type input "******"
click at [231, 42] on li "0000102427 - SUP. MAYORISTA MAKRO S.A. (Não roteirizado)" at bounding box center [219, 40] width 153 height 8
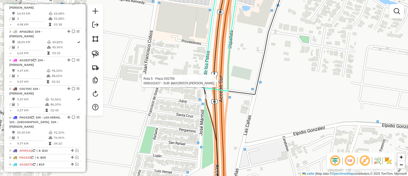
select select "**********"
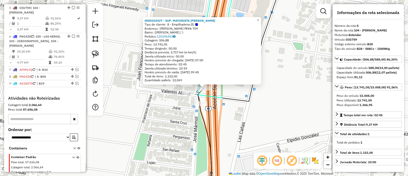
scroll to position [299, 0]
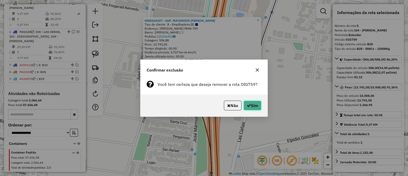
click at [258, 100] on button "Sim" at bounding box center [253, 105] width 18 height 10
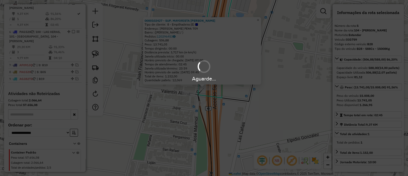
scroll to position [275, 0]
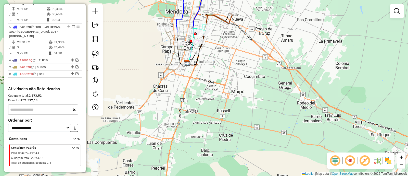
click at [224, 84] on div "Janela de atendimento Grade de atendimento Capacidade Transportadoras Veículos …" at bounding box center [204, 88] width 408 height 176
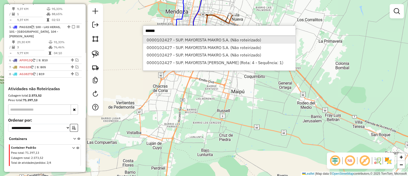
type input "******"
click at [222, 41] on li "0000102427 - SUP. MAYORISTA MAKRO S.A. (Não roteirizado)" at bounding box center [219, 40] width 153 height 8
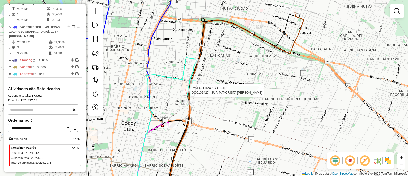
select select "**********"
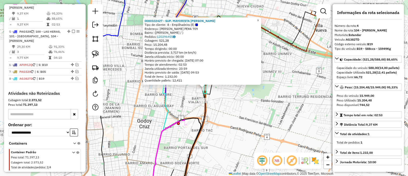
scroll to position [270, 0]
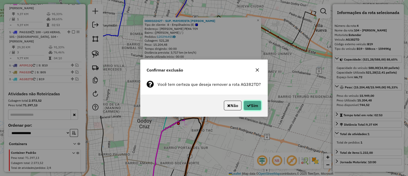
click at [246, 108] on button "Sim" at bounding box center [253, 105] width 18 height 10
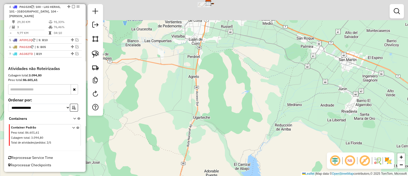
drag, startPoint x: 224, startPoint y: 97, endPoint x: 220, endPoint y: 191, distance: 93.4
click at [220, 175] on html "Aguarde... Pop-up bloqueado! Seu navegador bloqueou automáticamente a abertura …" at bounding box center [204, 88] width 408 height 176
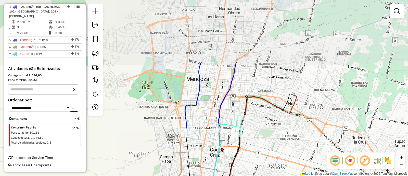
drag, startPoint x: 209, startPoint y: 94, endPoint x: 206, endPoint y: 110, distance: 16.2
click at [206, 110] on div "Janela de atendimento Grade de atendimento Capacidade Transportadoras Veículos …" at bounding box center [204, 88] width 408 height 176
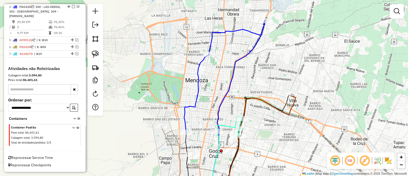
click at [227, 84] on icon at bounding box center [236, 106] width 58 height 173
select select "**********"
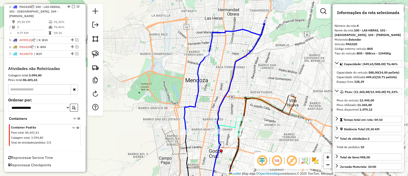
click at [194, 97] on icon at bounding box center [224, 76] width 81 height 112
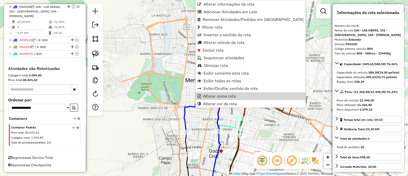
click at [176, 85] on div "Janela de atendimento Grade de atendimento Capacidade Transportadoras Veículos …" at bounding box center [204, 88] width 408 height 176
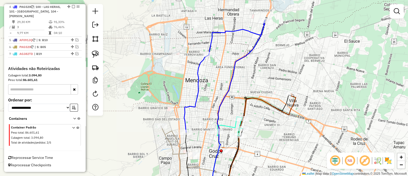
select select "**********"
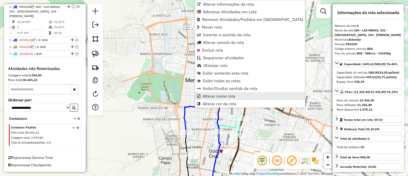
click at [207, 94] on span "Alterar nome rota" at bounding box center [218, 96] width 33 height 4
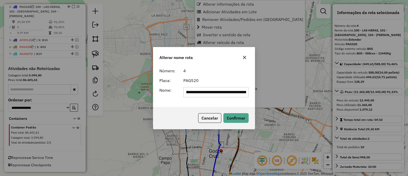
scroll to position [0, 41]
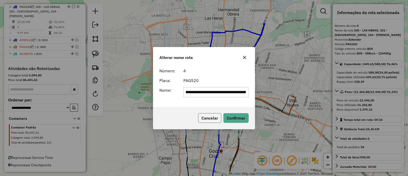
click at [213, 113] on button "Cancelar" at bounding box center [209, 118] width 23 height 10
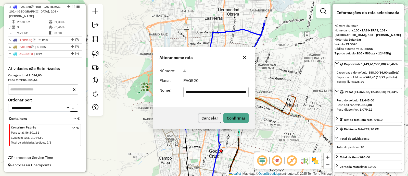
scroll to position [0, 0]
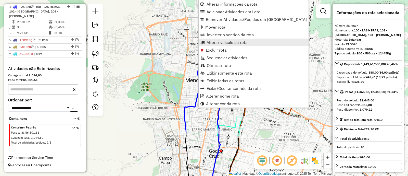
click at [213, 44] on span "Alterar veículo da rota" at bounding box center [227, 42] width 41 height 4
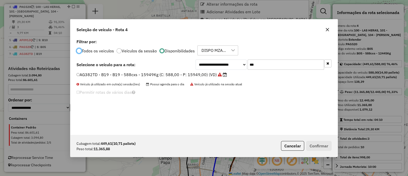
scroll to position [3, 1]
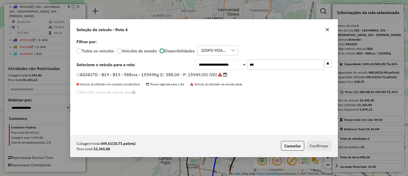
click at [327, 63] on icon "button" at bounding box center [327, 63] width 3 height 4
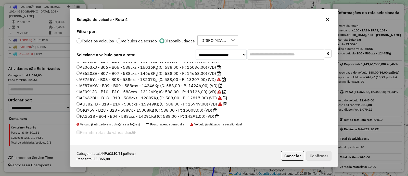
scroll to position [0, 0]
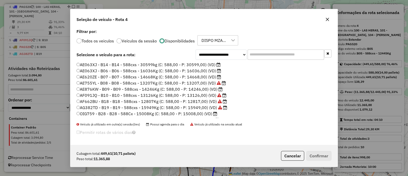
click at [208, 78] on label "AE620ZE - B07 - B07 - 588cxs - 14668Kg (C: 588,00 - P: 14668,00) (VD)" at bounding box center [149, 77] width 145 height 6
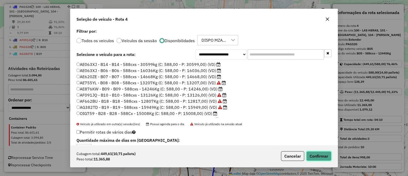
click at [317, 157] on button "Confirmar" at bounding box center [318, 156] width 25 height 10
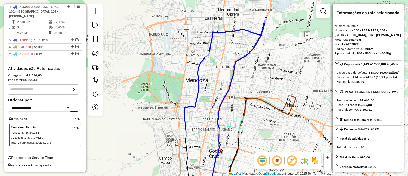
scroll to position [266, 0]
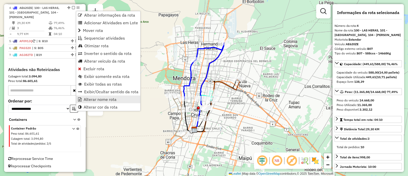
click at [98, 100] on span "Alterar nome rota" at bounding box center [100, 99] width 33 height 4
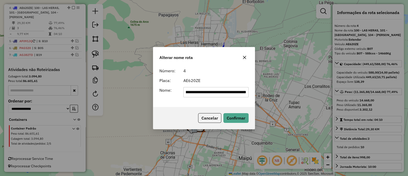
scroll to position [0, 0]
drag, startPoint x: 248, startPoint y: 92, endPoint x: 99, endPoint y: 92, distance: 148.7
click at [99, 92] on div "**********" at bounding box center [204, 88] width 408 height 176
type input "***"
click at [232, 117] on button "Confirmar" at bounding box center [235, 118] width 25 height 10
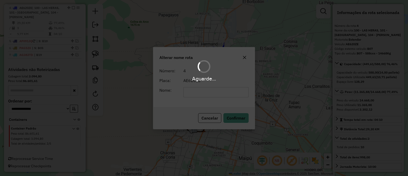
scroll to position [261, 0]
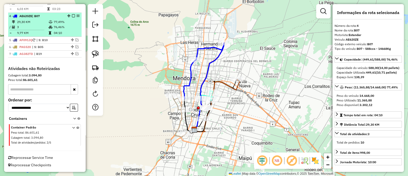
click at [71, 18] on div "4 - AE620ZE | B07" at bounding box center [44, 16] width 71 height 5
click at [72, 16] on em at bounding box center [73, 15] width 3 height 3
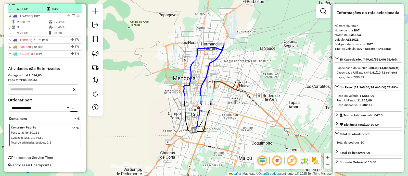
scroll to position [244, 0]
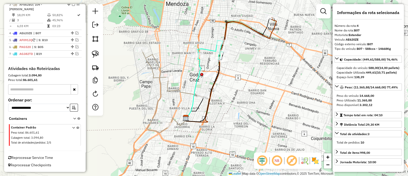
drag, startPoint x: 242, startPoint y: 109, endPoint x: 261, endPoint y: 121, distance: 22.9
click at [261, 121] on div "Janela de atendimento Grade de atendimento Capacidade Transportadoras Veículos …" at bounding box center [204, 88] width 408 height 176
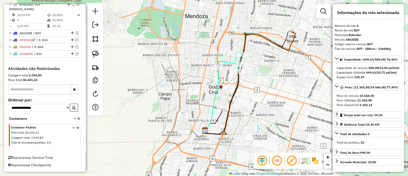
click at [289, 46] on icon at bounding box center [250, 82] width 91 height 104
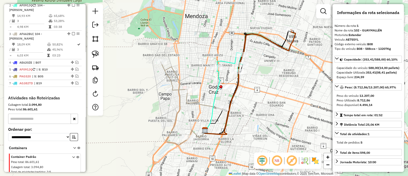
scroll to position [185, 0]
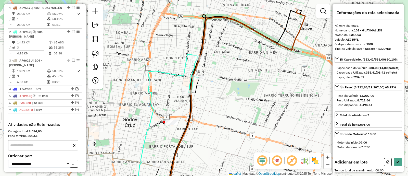
select select "**********"
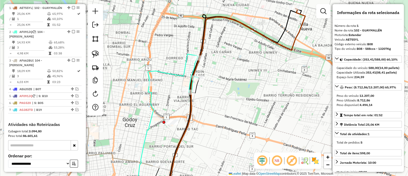
click at [180, 76] on icon at bounding box center [173, 73] width 50 height 38
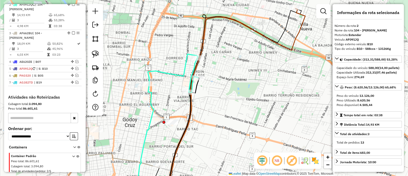
scroll to position [214, 0]
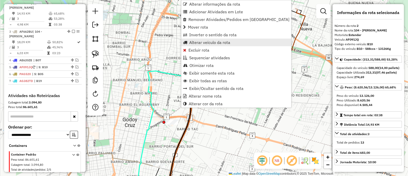
click at [197, 44] on span "Alterar veículo da rota" at bounding box center [209, 42] width 41 height 4
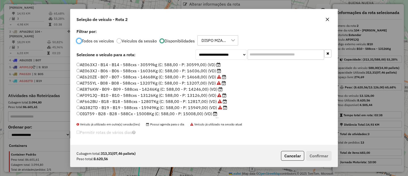
scroll to position [3, 1]
click at [203, 69] on label "AE063XJ - B06 - B06 - 588cxs - 16036Kg (C: 588,00 - P: 16036,00) (VD)" at bounding box center [149, 71] width 145 height 6
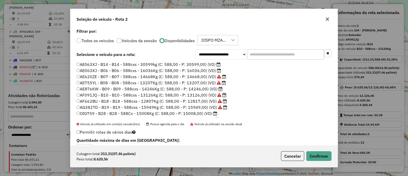
scroll to position [11, 0]
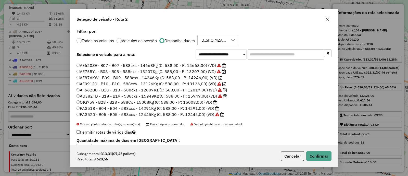
click at [201, 102] on label "OIG759 - B28 - B28 - 588Cx - 15008Kg (C: 588,00 - P: 15008,00) (VD)" at bounding box center [147, 102] width 141 height 6
click at [325, 155] on button "Confirmar" at bounding box center [318, 156] width 25 height 10
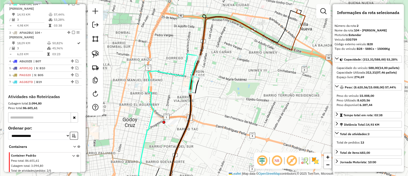
scroll to position [214, 0]
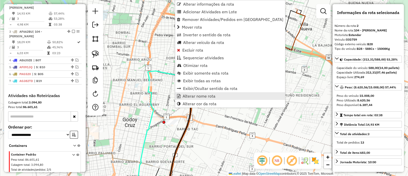
click at [198, 95] on span "Alterar nome rota" at bounding box center [199, 96] width 33 height 4
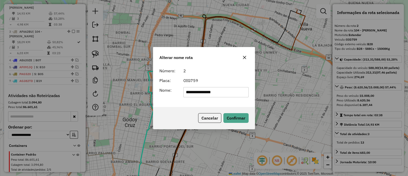
drag, startPoint x: 230, startPoint y: 93, endPoint x: 161, endPoint y: 93, distance: 68.1
click at [161, 93] on div "**********" at bounding box center [203, 92] width 95 height 10
type input "***"
click at [232, 117] on button "Confirmar" at bounding box center [235, 118] width 25 height 10
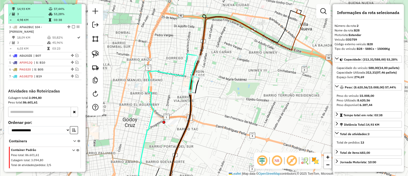
click at [72, 4] on em at bounding box center [73, 2] width 3 height 3
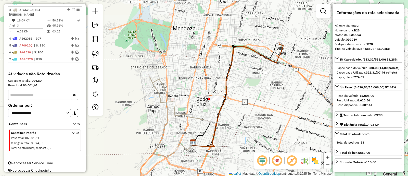
drag, startPoint x: 228, startPoint y: 96, endPoint x: 272, endPoint y: 77, distance: 47.8
click at [272, 77] on div "Janela de atendimento Grade de atendimento Capacidade Transportadoras Veículos …" at bounding box center [204, 88] width 408 height 176
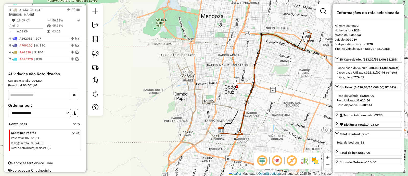
click at [222, 106] on icon at bounding box center [207, 103] width 62 height 83
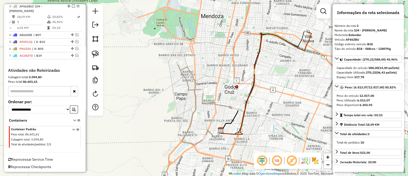
scroll to position [220, 0]
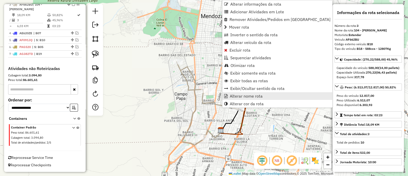
click at [250, 98] on span "Alterar nome rota" at bounding box center [246, 96] width 33 height 4
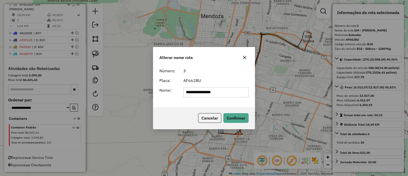
drag, startPoint x: 234, startPoint y: 91, endPoint x: 145, endPoint y: 91, distance: 88.7
click at [145, 91] on div "**********" at bounding box center [204, 88] width 408 height 176
type input "***"
click at [244, 118] on button "Confirmar" at bounding box center [235, 118] width 25 height 10
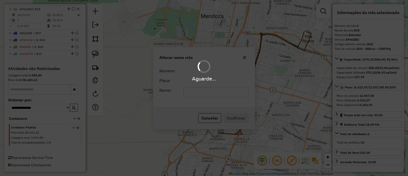
scroll to position [218, 0]
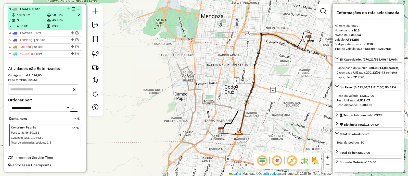
click at [72, 9] on em at bounding box center [73, 8] width 3 height 3
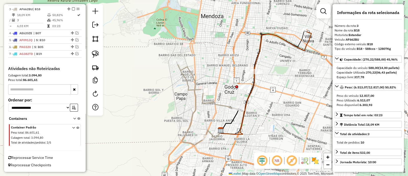
scroll to position [201, 0]
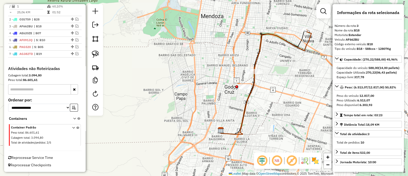
click at [251, 91] on icon at bounding box center [265, 82] width 91 height 104
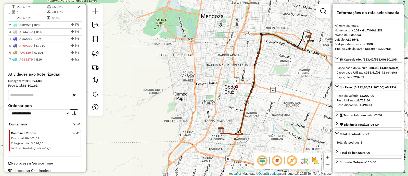
scroll to position [185, 0]
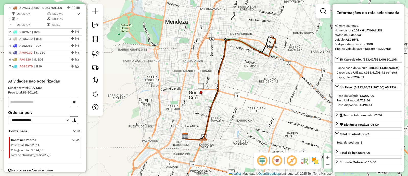
drag, startPoint x: 260, startPoint y: 92, endPoint x: 231, endPoint y: 96, distance: 29.9
click at [231, 96] on div "Janela de atendimento Grade de atendimento Capacidade Transportadoras Veículos …" at bounding box center [204, 88] width 408 height 176
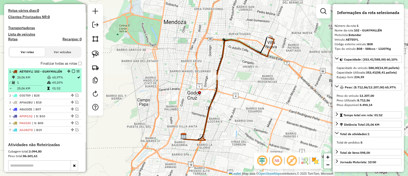
scroll to position [121, 0]
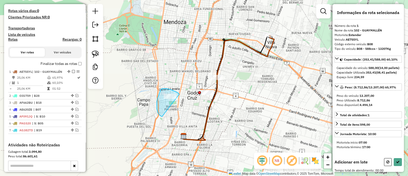
drag, startPoint x: 177, startPoint y: 92, endPoint x: 167, endPoint y: 118, distance: 27.7
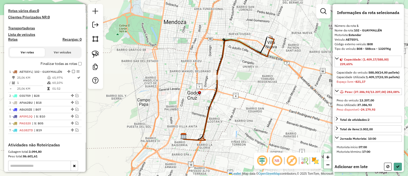
select select "**********"
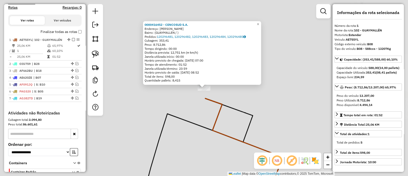
scroll to position [185, 0]
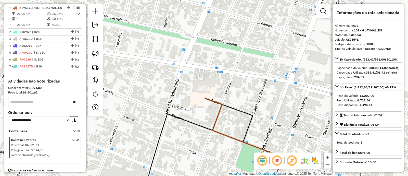
click at [217, 101] on icon at bounding box center [244, 145] width 78 height 95
click at [219, 111] on icon at bounding box center [244, 145] width 78 height 95
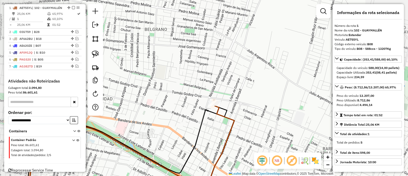
drag, startPoint x: 183, startPoint y: 137, endPoint x: 190, endPoint y: 46, distance: 91.3
click at [189, 47] on div "Janela de atendimento Grade de atendimento Capacidade Transportadoras Veículos …" at bounding box center [204, 88] width 408 height 176
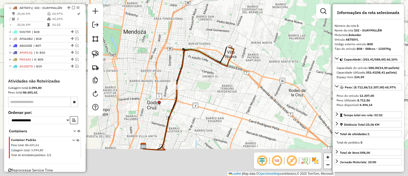
drag, startPoint x: 224, startPoint y: 89, endPoint x: 238, endPoint y: 83, distance: 15.2
click at [238, 83] on div "Janela de atendimento Grade de atendimento Capacidade Transportadoras Veículos …" at bounding box center [204, 88] width 408 height 176
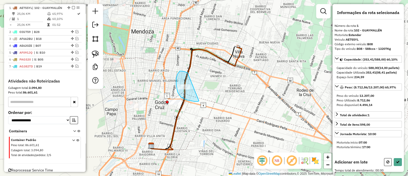
drag, startPoint x: 187, startPoint y: 72, endPoint x: 199, endPoint y: 101, distance: 31.0
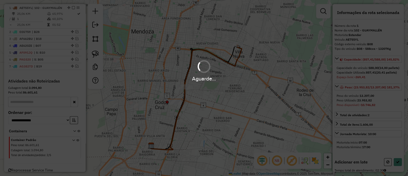
select select "**********"
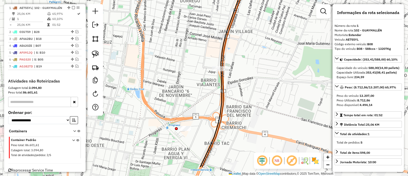
drag, startPoint x: 232, startPoint y: 110, endPoint x: 223, endPoint y: 39, distance: 71.7
click at [227, 55] on div "Janela de atendimento Grade de atendimento Capacidade Transportadoras Veículos …" at bounding box center [204, 88] width 408 height 176
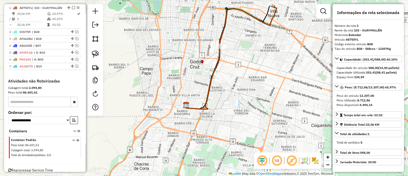
click at [268, 22] on icon at bounding box center [231, 57] width 91 height 104
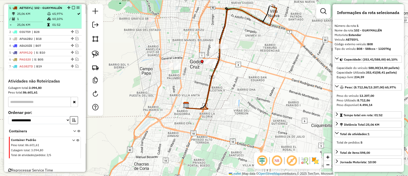
drag, startPoint x: 77, startPoint y: 9, endPoint x: 77, endPoint y: 7, distance: 2.8
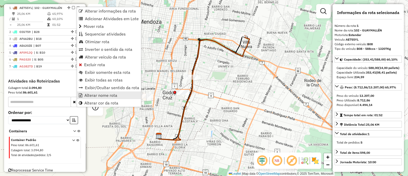
click at [107, 95] on span "Alterar nome rota" at bounding box center [100, 95] width 33 height 4
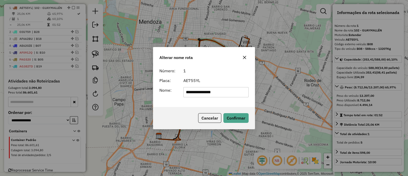
drag, startPoint x: 226, startPoint y: 93, endPoint x: 169, endPoint y: 92, distance: 56.6
click at [169, 92] on div "**********" at bounding box center [203, 92] width 95 height 10
type input "***"
click at [231, 118] on button "Confirmar" at bounding box center [235, 118] width 25 height 10
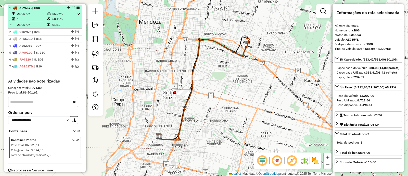
click at [72, 6] on div "1 - AE755YL | B08" at bounding box center [44, 8] width 71 height 5
click at [72, 6] on em at bounding box center [73, 7] width 3 height 3
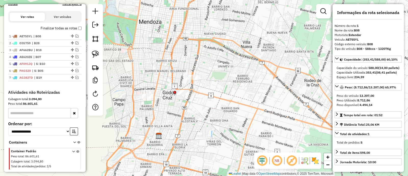
scroll to position [147, 0]
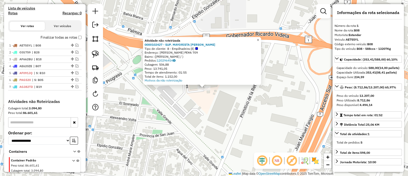
click at [259, 38] on span "×" at bounding box center [258, 40] width 2 height 4
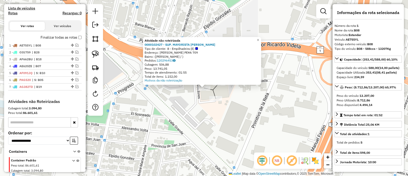
click at [171, 146] on div "Atividade não roteirizada 0000102427 - SUP. MAYORISTA MAKRO S.A. Tipo de client…" at bounding box center [204, 88] width 408 height 176
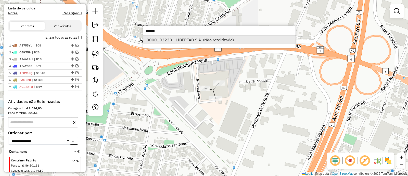
type input "******"
click at [197, 40] on li "0000102230 - LIBERTAD S.A. (Não roteirizado)" at bounding box center [219, 40] width 153 height 8
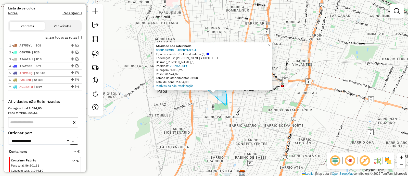
drag, startPoint x: 226, startPoint y: 105, endPoint x: 201, endPoint y: 113, distance: 26.2
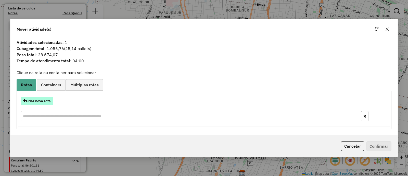
click at [53, 102] on div "Criar nova rota" at bounding box center [204, 101] width 372 height 8
click at [51, 102] on button "Criar nova rota" at bounding box center [37, 101] width 32 height 8
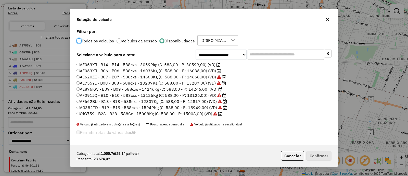
scroll to position [3, 2]
click at [267, 57] on input "text" at bounding box center [286, 54] width 77 height 10
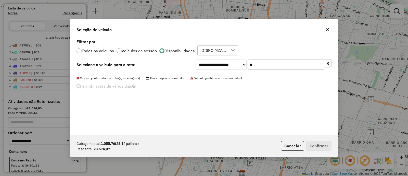
type input "*"
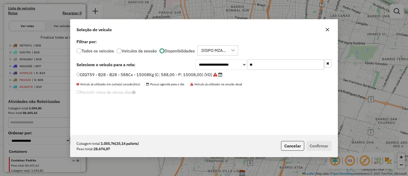
type input "*"
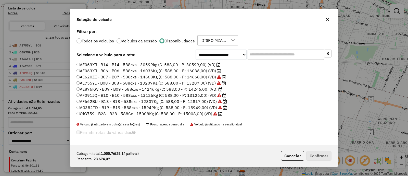
click at [98, 41] on label "Todos os veiculos" at bounding box center [98, 41] width 32 height 4
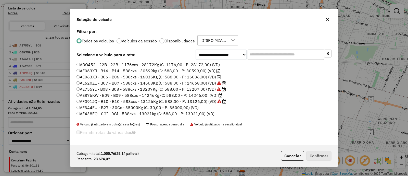
click at [263, 58] on input "text" at bounding box center [286, 54] width 77 height 10
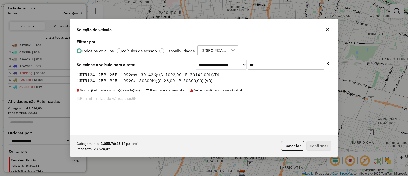
type input "***"
click at [170, 76] on label "RTR124 - 25B - 25B - 1092cxs - 30142Kg (C: 1092,00 - P: 30142,00) (VD)" at bounding box center [148, 74] width 143 height 6
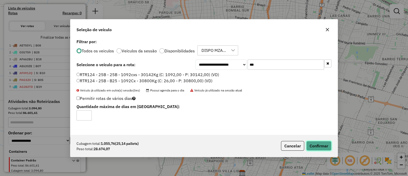
click at [326, 142] on button "Confirmar" at bounding box center [318, 146] width 25 height 10
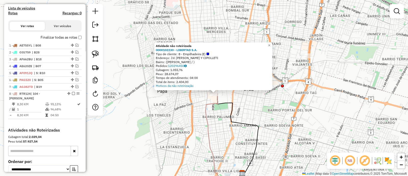
click at [208, 106] on icon at bounding box center [225, 140] width 39 height 95
select select "**********"
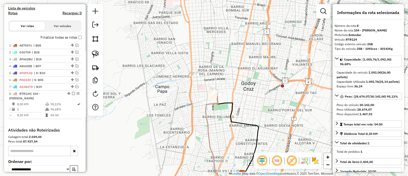
scroll to position [203, 0]
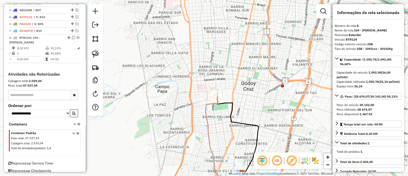
click at [206, 109] on icon at bounding box center [225, 140] width 39 height 95
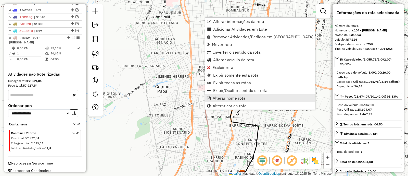
click at [230, 97] on span "Alterar nome rota" at bounding box center [229, 98] width 33 height 4
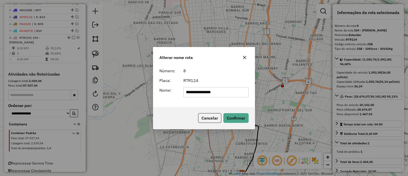
drag, startPoint x: 202, startPoint y: 94, endPoint x: 142, endPoint y: 94, distance: 60.4
click at [142, 94] on div "**********" at bounding box center [204, 88] width 408 height 176
drag, startPoint x: 196, startPoint y: 91, endPoint x: 162, endPoint y: 91, distance: 33.7
click at [162, 91] on div "Nome: ***" at bounding box center [203, 92] width 95 height 10
type input "***"
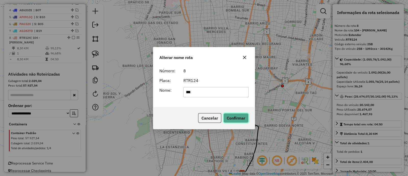
click at [234, 119] on button "Confirmar" at bounding box center [235, 118] width 25 height 10
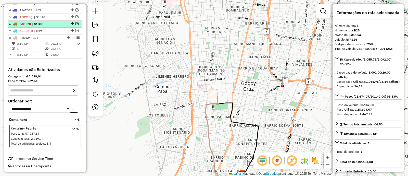
click at [73, 37] on em at bounding box center [73, 37] width 3 height 3
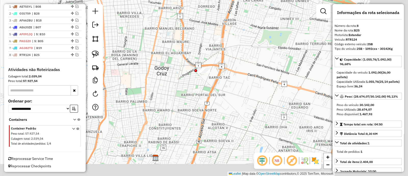
drag, startPoint x: 181, startPoint y: 92, endPoint x: 142, endPoint y: 83, distance: 40.5
click at [142, 83] on div "Janela de atendimento Grade de atendimento Capacidade Transportadoras Veículos …" at bounding box center [204, 88] width 408 height 176
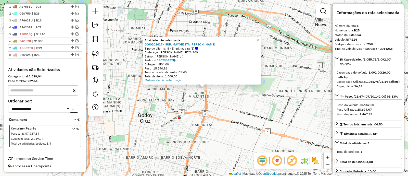
click at [165, 142] on div "Atividade não roteirizada 0000102427 - SUP. MAYORISTA MAKRO S.A. Tipo de client…" at bounding box center [204, 88] width 408 height 176
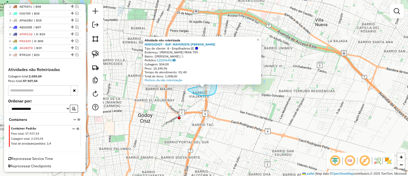
drag, startPoint x: 201, startPoint y: 96, endPoint x: 204, endPoint y: 71, distance: 24.8
click at [204, 71] on div "Atividade não roteirizada 0000102427 - SUP. MAYORISTA MAKRO S.A. Tipo de client…" at bounding box center [204, 88] width 408 height 176
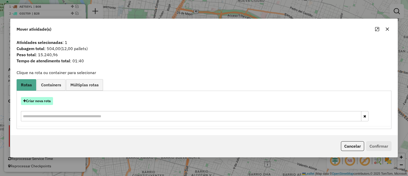
click at [45, 102] on button "Criar nova rota" at bounding box center [37, 101] width 32 height 8
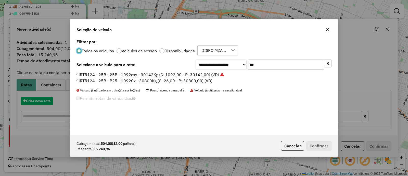
scroll to position [3, 2]
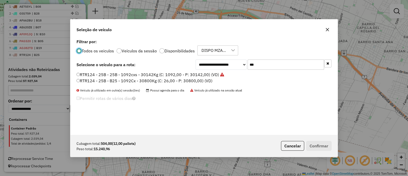
click at [331, 65] on button "button" at bounding box center [327, 63] width 7 height 8
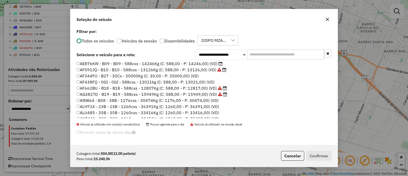
scroll to position [0, 0]
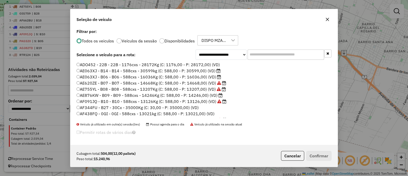
click at [181, 41] on label "Disponibilidades" at bounding box center [179, 41] width 30 height 4
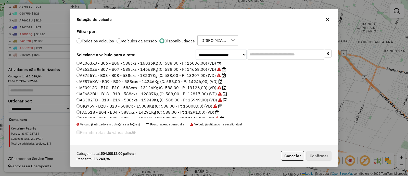
scroll to position [11, 0]
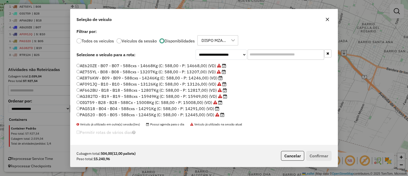
click at [102, 40] on label "Todos os veiculos" at bounding box center [98, 41] width 32 height 4
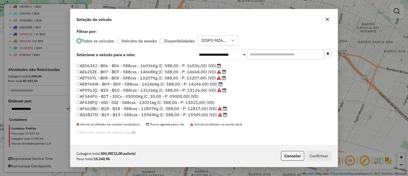
scroll to position [17, 0]
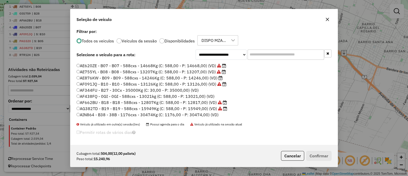
click at [254, 56] on input "text" at bounding box center [286, 54] width 77 height 10
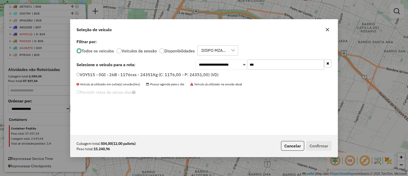
type input "***"
click at [195, 74] on label "VOY515 - 0GI - 26B - 1176cxs - 24351Kg (C: 1176,00 - P: 24351,00) (VD)" at bounding box center [148, 74] width 142 height 6
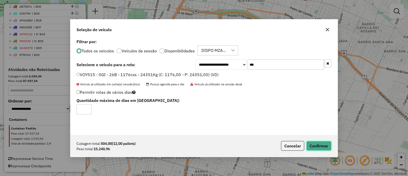
click at [314, 143] on button "Confirmar" at bounding box center [318, 146] width 25 height 10
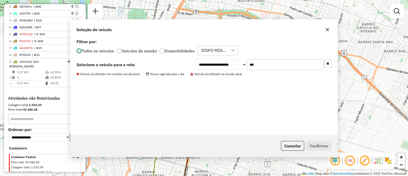
scroll to position [203, 0]
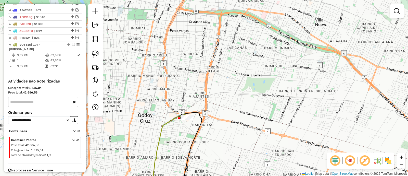
click at [170, 122] on icon at bounding box center [168, 153] width 40 height 79
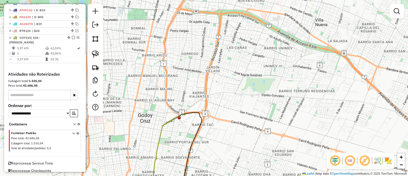
select select "**********"
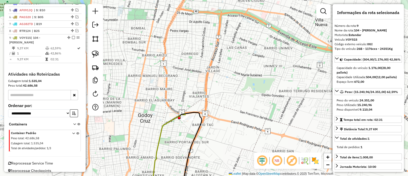
click at [171, 119] on icon at bounding box center [168, 153] width 40 height 79
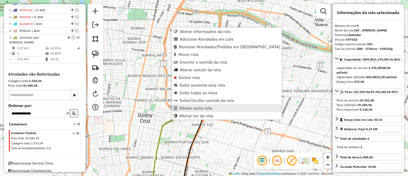
click at [197, 110] on span "Alterar nome rota" at bounding box center [195, 108] width 33 height 4
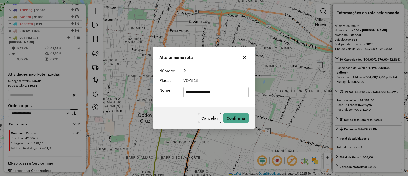
drag, startPoint x: 225, startPoint y: 92, endPoint x: 151, endPoint y: 91, distance: 73.5
click at [151, 91] on div "**********" at bounding box center [204, 88] width 408 height 176
type input "***"
click at [241, 121] on button "Confirmar" at bounding box center [235, 118] width 25 height 10
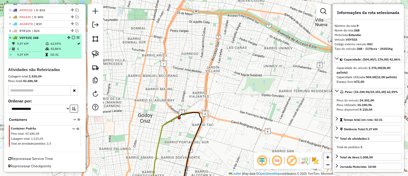
click at [73, 37] on div at bounding box center [71, 37] width 15 height 3
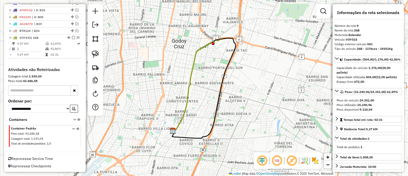
click at [217, 46] on div at bounding box center [221, 43] width 13 height 5
click at [171, 81] on div "Clique e arraste para selecionar os clientes. Janela de atendimento Grade de at…" at bounding box center [204, 88] width 408 height 176
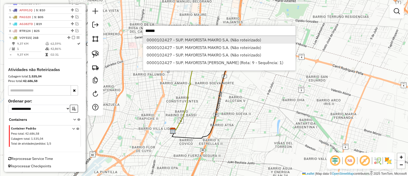
type input "******"
click at [192, 39] on li "0000102427 - SUP. MAYORISTA MAKRO S.A. (Não roteirizado)" at bounding box center [219, 40] width 153 height 8
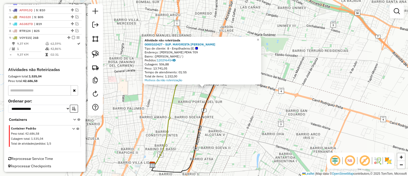
click at [214, 98] on div "Atividade não roteirizada 0000102427 - SUP. MAYORISTA MAKRO S.A. Tipo de client…" at bounding box center [204, 88] width 408 height 176
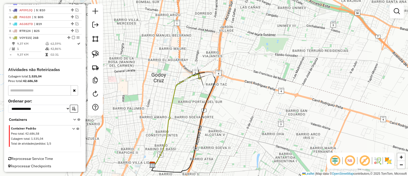
click at [175, 88] on icon at bounding box center [177, 119] width 48 height 91
select select "**********"
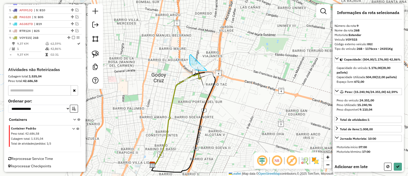
drag, startPoint x: 191, startPoint y: 55, endPoint x: 207, endPoint y: 70, distance: 22.5
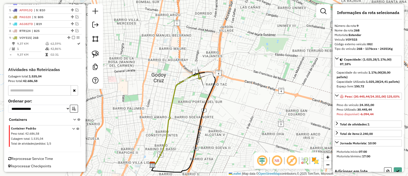
select select "**********"
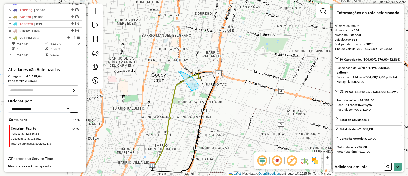
drag, startPoint x: 179, startPoint y: 70, endPoint x: 191, endPoint y: 91, distance: 24.1
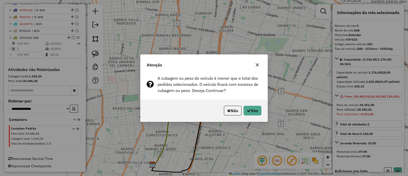
click at [229, 103] on div "Não Sim" at bounding box center [204, 110] width 127 height 22
click at [232, 106] on button "Não" at bounding box center [233, 111] width 18 height 10
click at [233, 108] on button "Não" at bounding box center [233, 111] width 18 height 10
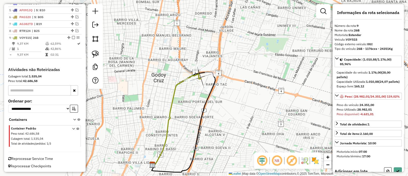
select select "**********"
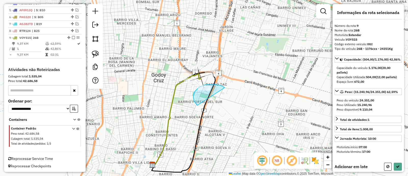
drag, startPoint x: 214, startPoint y: 84, endPoint x: 197, endPoint y: 105, distance: 26.5
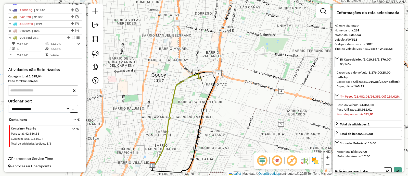
select select "**********"
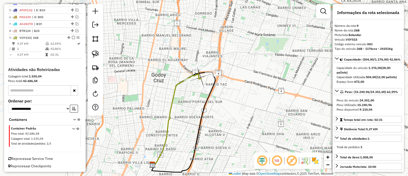
click at [173, 100] on icon at bounding box center [177, 119] width 48 height 91
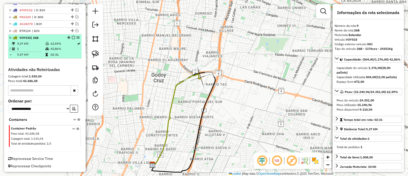
click at [73, 38] on em at bounding box center [73, 37] width 3 height 3
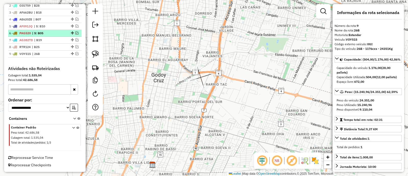
scroll to position [193, 0]
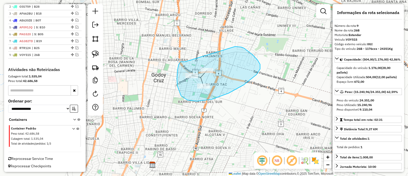
drag, startPoint x: 181, startPoint y: 61, endPoint x: 235, endPoint y: 47, distance: 55.6
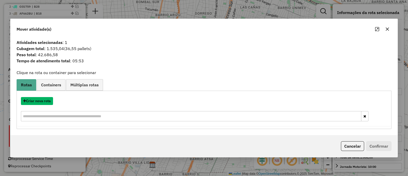
click at [37, 99] on button "Criar nova rota" at bounding box center [37, 101] width 32 height 8
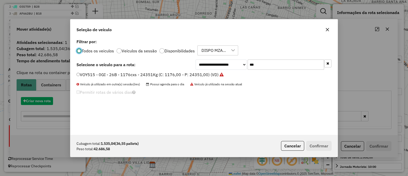
scroll to position [3, 2]
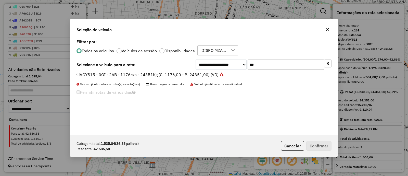
drag, startPoint x: 261, startPoint y: 65, endPoint x: 239, endPoint y: 64, distance: 22.2
click at [239, 64] on div "**********" at bounding box center [264, 64] width 136 height 10
type input "***"
click at [208, 75] on label "BVU494 - 24B - 24B - 1176cxs - 29114Kg (C: 1176,00 - P: 29114,00) (VD)" at bounding box center [148, 74] width 143 height 6
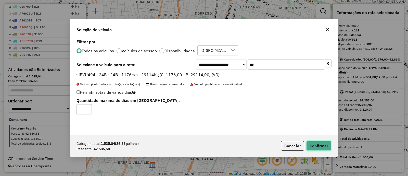
click at [320, 141] on button "Confirmar" at bounding box center [318, 146] width 25 height 10
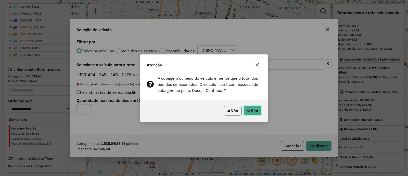
click at [254, 107] on button "Sim" at bounding box center [253, 111] width 18 height 10
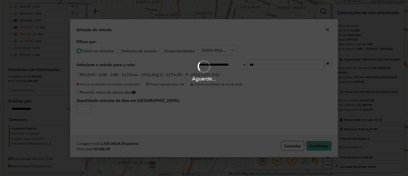
scroll to position [142, 0]
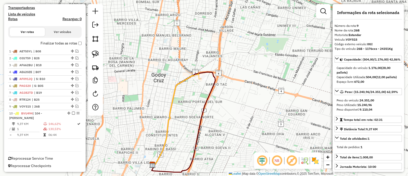
click at [185, 80] on icon at bounding box center [177, 119] width 48 height 91
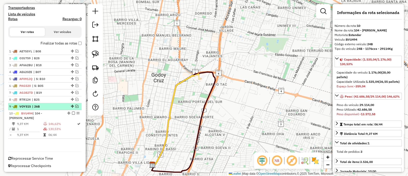
click at [75, 106] on em at bounding box center [76, 106] width 3 height 3
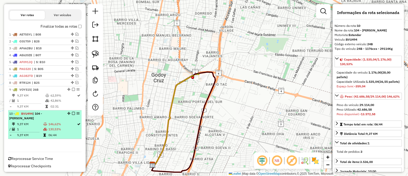
click at [57, 116] on div "10 - BVU494 | 104 - GODOY CRUZ" at bounding box center [36, 115] width 54 height 9
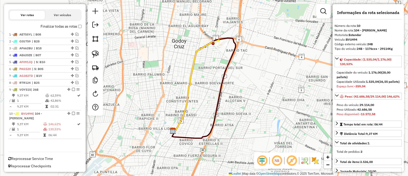
click at [193, 55] on icon at bounding box center [197, 85] width 48 height 91
click at [199, 54] on icon at bounding box center [197, 85] width 48 height 91
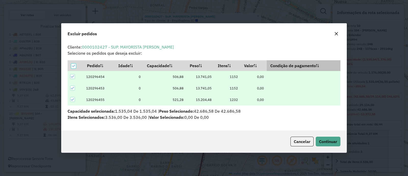
scroll to position [0, 0]
click at [328, 138] on button "Continuar" at bounding box center [328, 141] width 25 height 10
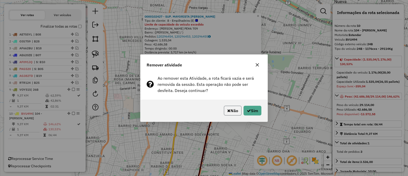
click at [235, 111] on button "Não" at bounding box center [233, 111] width 18 height 10
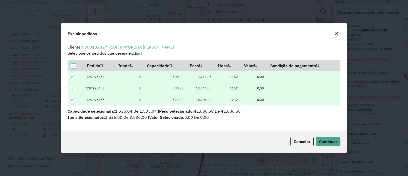
click at [72, 101] on icon at bounding box center [73, 100] width 4 height 4
click at [328, 139] on span "Continuar" at bounding box center [328, 141] width 18 height 5
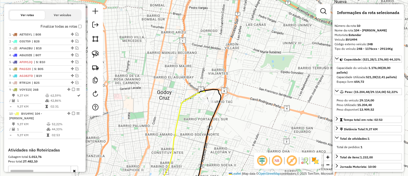
scroll to position [238, 0]
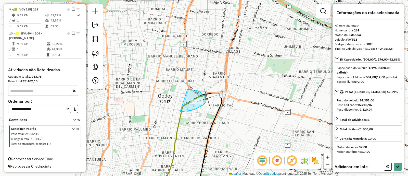
drag, startPoint x: 202, startPoint y: 94, endPoint x: 180, endPoint y: 111, distance: 28.1
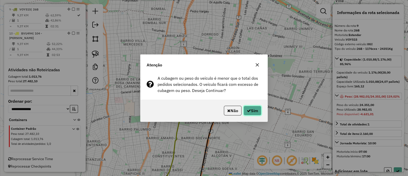
click at [247, 110] on icon "button" at bounding box center [249, 110] width 4 height 4
select select "**********"
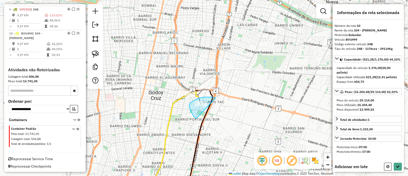
drag, startPoint x: 204, startPoint y: 97, endPoint x: 196, endPoint y: 118, distance: 22.7
click at [196, 118] on div "Janela de atendimento Grade de atendimento Capacidade Transportadoras Veículos …" at bounding box center [204, 88] width 408 height 176
select select "**********"
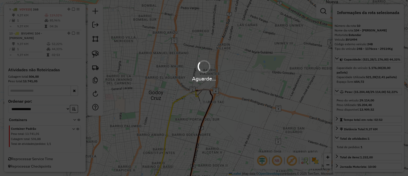
scroll to position [158, 0]
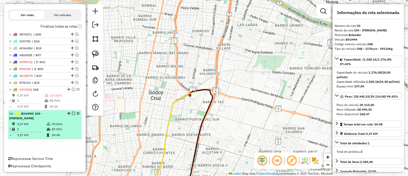
click at [67, 120] on li "10 - BVU494 | 104 - GODOY CRUZ 9,37 KM 99,42% / 1 87,43% = 9,37 KM 04:48" at bounding box center [44, 124] width 73 height 29
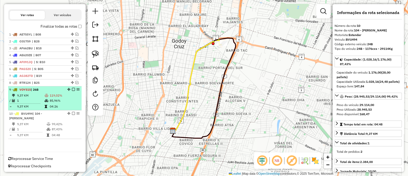
click at [61, 98] on td "85,96%" at bounding box center [64, 100] width 30 height 5
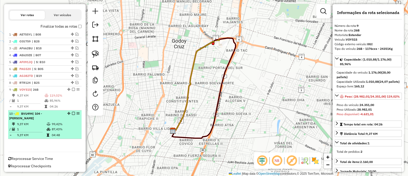
click at [61, 123] on td "99,42%" at bounding box center [66, 123] width 28 height 5
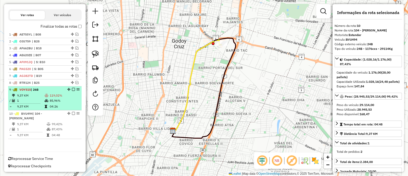
click at [56, 104] on td "04:26" at bounding box center [64, 106] width 30 height 5
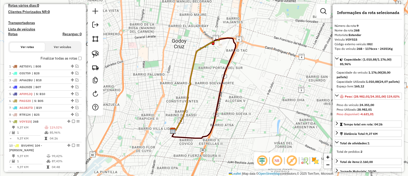
click at [69, 59] on label "Finalizar todas as rotas" at bounding box center [61, 58] width 41 height 5
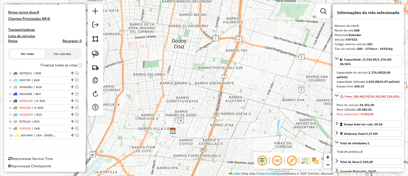
click at [69, 66] on label "Finalizar todas as rotas" at bounding box center [61, 64] width 41 height 5
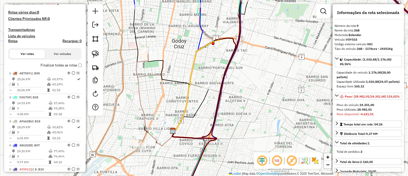
click at [14, 40] on h4 "Rotas" at bounding box center [12, 41] width 9 height 4
select select "*"
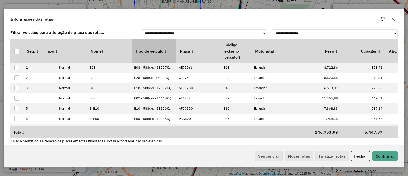
click at [144, 53] on th "Tipo de veículo" at bounding box center [154, 50] width 45 height 23
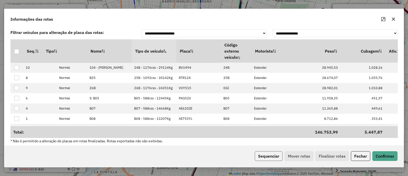
click at [274, 154] on button "Sequenciar" at bounding box center [269, 156] width 28 height 10
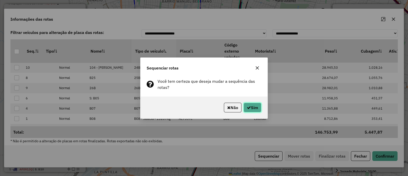
click at [255, 104] on button "Sim" at bounding box center [253, 108] width 18 height 10
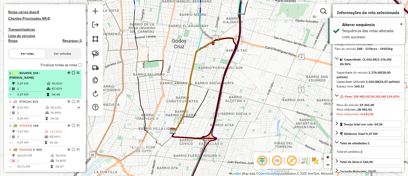
scroll to position [99, 0]
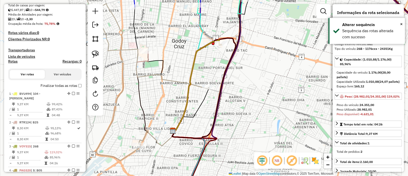
click at [65, 85] on label "Finalizar todas as rotas" at bounding box center [61, 85] width 41 height 5
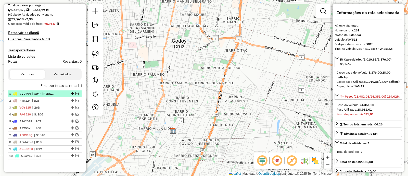
click at [64, 93] on div at bounding box center [71, 93] width 15 height 3
click at [76, 95] on div "1 - BVU494 | 104 - GODOY CRUZ" at bounding box center [44, 93] width 71 height 5
click at [75, 94] on em at bounding box center [76, 93] width 3 height 3
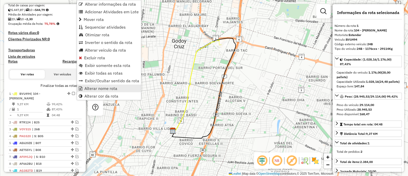
click at [92, 89] on span "Alterar nome rota" at bounding box center [100, 88] width 33 height 4
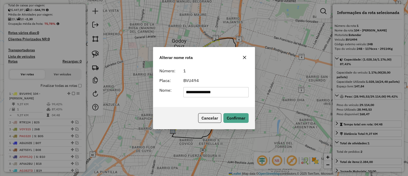
drag, startPoint x: 226, startPoint y: 92, endPoint x: 163, endPoint y: 91, distance: 63.2
click at [163, 91] on div "**********" at bounding box center [203, 92] width 95 height 10
type input "***"
click at [232, 118] on button "Confirmar" at bounding box center [235, 118] width 25 height 10
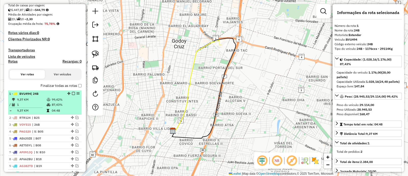
click at [74, 91] on div "1 - BVU494 | 24B" at bounding box center [44, 93] width 71 height 5
click at [72, 92] on em at bounding box center [73, 93] width 3 height 3
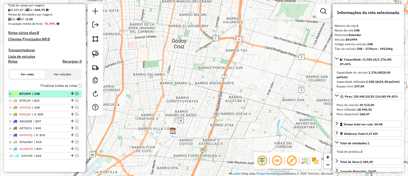
click at [55, 91] on span "| 24B" at bounding box center [43, 93] width 23 height 5
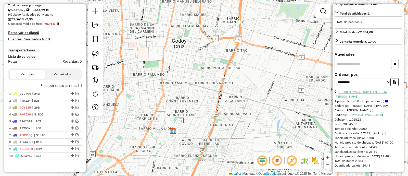
scroll to position [137, 0]
drag, startPoint x: 343, startPoint y: 93, endPoint x: 345, endPoint y: 102, distance: 9.0
click at [342, 90] on div "1 - 0000102427 - SUP. MAYORISTA MAKRO S.A." at bounding box center [368, 94] width 67 height 9
copy link "0000102427 - SUP. MAYORISTA MAKRO S.A."
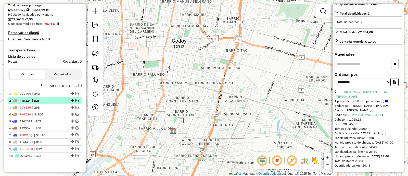
click at [55, 101] on span "| B25" at bounding box center [43, 100] width 23 height 5
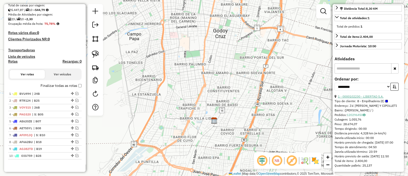
drag, startPoint x: 374, startPoint y: 92, endPoint x: 342, endPoint y: 93, distance: 31.6
click at [342, 94] on div "1 - 0000102230 - LIBERTAD S.A." at bounding box center [368, 96] width 67 height 5
copy link "0000102230 - LIBERTAD S.A."
click at [39, 107] on span "| 26B" at bounding box center [43, 107] width 23 height 5
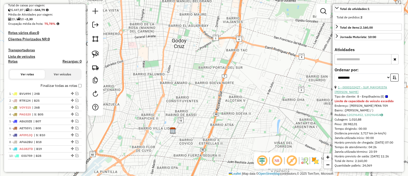
drag, startPoint x: 342, startPoint y: 92, endPoint x: 343, endPoint y: 87, distance: 4.4
click at [343, 87] on div "1 - 0000102427 - SUP. MAYORISTA MAKRO S.A." at bounding box center [368, 89] width 67 height 9
copy link "0000102427 - SUP. MAYORISTA MAKRO S.A."
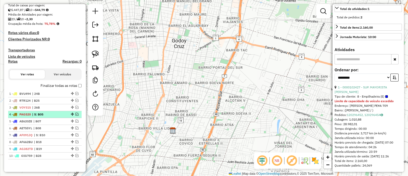
click at [22, 113] on span "PAG520" at bounding box center [24, 114] width 11 height 4
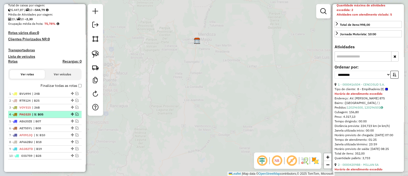
scroll to position [133, 0]
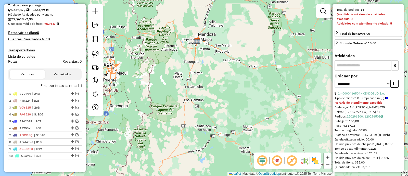
drag, startPoint x: 389, startPoint y: 103, endPoint x: 342, endPoint y: 101, distance: 47.0
click at [342, 96] on div "1 - 0000416504 - CENCOSUD S.A." at bounding box center [368, 93] width 67 height 5
copy link "0000416504 - CENCOSUD S.A."
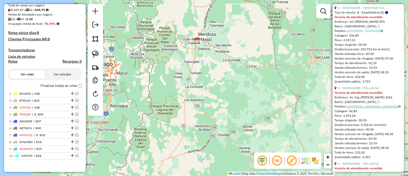
scroll to position [228, 0]
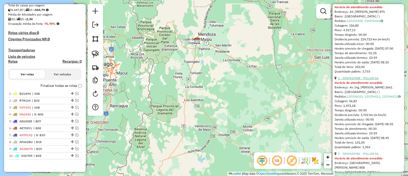
drag, startPoint x: 371, startPoint y: 89, endPoint x: 342, endPoint y: 90, distance: 28.8
click at [342, 80] on div "2 - 0000420988 - MILLAN SA" at bounding box center [368, 78] width 67 height 5
copy link "0000420988 - MILLAN SA"
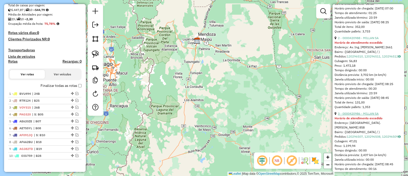
scroll to position [292, 0]
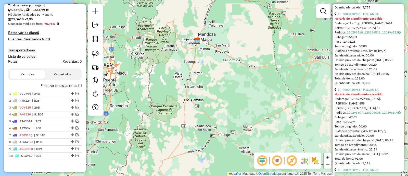
drag, startPoint x: 380, startPoint y: 111, endPoint x: 342, endPoint y: 109, distance: 38.3
click at [342, 109] on ul "1 - 0000416504 - CENCOSUD S.A. Tipo de cliente: 8 - Empilhadeira (E) Horário de…" at bounding box center [368, 127] width 67 height 391
copy link "0000420986 - MILLAN SA"
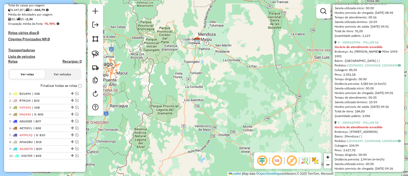
drag, startPoint x: 379, startPoint y: 68, endPoint x: 342, endPoint y: 65, distance: 36.8
click at [342, 65] on ul "1 - 0000416504 - CENCOSUD S.A. Tipo de cliente: 8 - Empilhadeira (E) Horário de…" at bounding box center [368, -1] width 67 height 391
copy link "0000420946 - MILLAN SA"
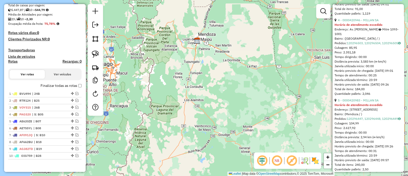
scroll to position [451, 0]
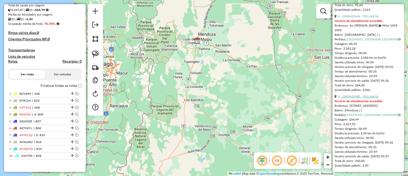
drag, startPoint x: 369, startPoint y: 121, endPoint x: 343, endPoint y: 119, distance: 25.8
click at [343, 99] on div "5 - 0000420983 - MILLAN SA" at bounding box center [368, 96] width 67 height 5
copy link "0000420983 - MILLAN SA"
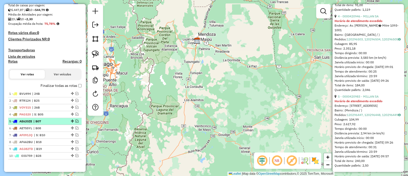
click at [57, 119] on span "| B07" at bounding box center [44, 121] width 23 height 5
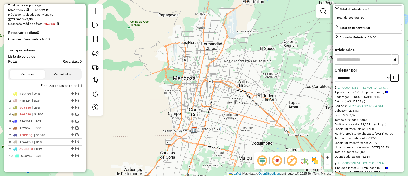
scroll to position [102, 0]
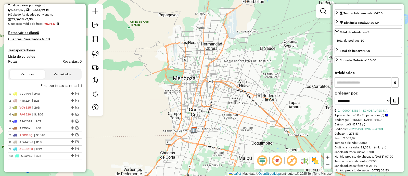
drag, startPoint x: 390, startPoint y: 118, endPoint x: 342, endPoint y: 118, distance: 47.9
click at [342, 113] on div "1 - 0000433864 - DINOSAURIO S.A." at bounding box center [368, 110] width 67 height 5
copy link "0000433864 - DINOSAURIO S.A."
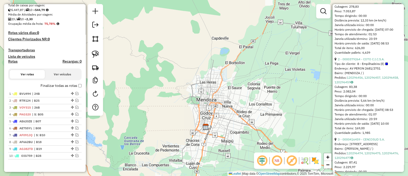
scroll to position [229, 0]
drag, startPoint x: 388, startPoint y: 71, endPoint x: 341, endPoint y: 71, distance: 46.9
click at [341, 61] on div "2 - 0000379264 - COTO C.I.C.S.A." at bounding box center [368, 58] width 67 height 5
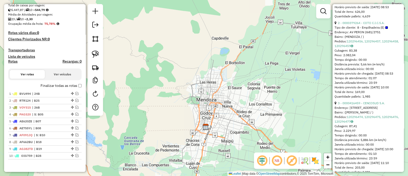
scroll to position [293, 0]
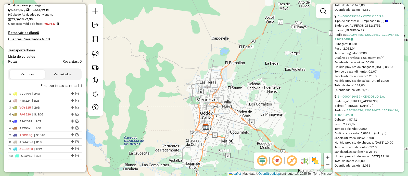
drag, startPoint x: 387, startPoint y: 93, endPoint x: 342, endPoint y: 91, distance: 44.7
click at [342, 94] on div "3 - 0000416459 - CENCOSUD S.A." at bounding box center [368, 96] width 67 height 5
click at [41, 126] on span "| B08" at bounding box center [44, 128] width 23 height 5
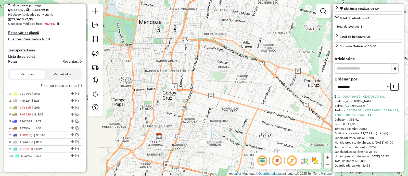
drag, startPoint x: 386, startPoint y: 91, endPoint x: 342, endPoint y: 91, distance: 44.1
click at [342, 94] on div "1 - 0000416452 - CENCOSUD S.A." at bounding box center [368, 96] width 67 height 5
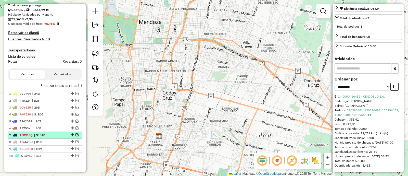
click at [48, 133] on span "| S: B10" at bounding box center [45, 135] width 23 height 5
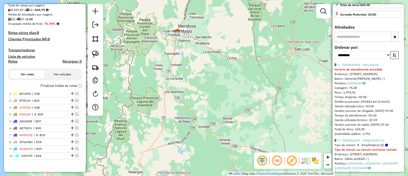
scroll to position [126, 0]
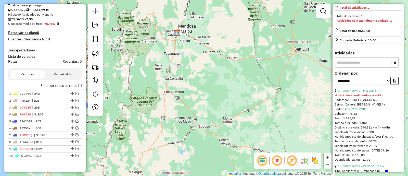
drag, startPoint x: 383, startPoint y: 99, endPoint x: 342, endPoint y: 100, distance: 40.3
click at [342, 100] on div "1 - 0000420942 - MILLAN SA Horário de atendimento excedido Endereço: Avenida Al…" at bounding box center [368, 124] width 67 height 73
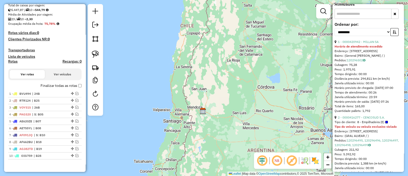
scroll to position [190, 0]
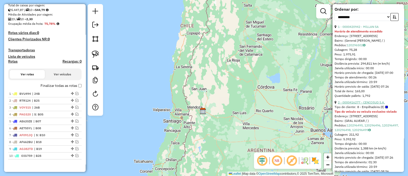
drag, startPoint x: 383, startPoint y: 114, endPoint x: 342, endPoint y: 113, distance: 40.8
click at [342, 105] on div "2 - 0000416277 - CENCOSUD S.A." at bounding box center [368, 102] width 67 height 5
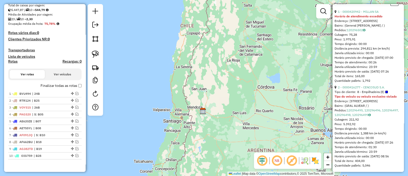
scroll to position [222, 0]
click at [47, 142] on span "| B18" at bounding box center [45, 141] width 23 height 5
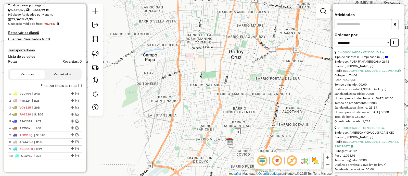
scroll to position [122, 0]
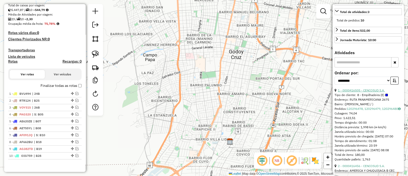
drag, startPoint x: 388, startPoint y: 98, endPoint x: 342, endPoint y: 98, distance: 45.7
click at [342, 93] on div "1 - 0000416505 - CENCOSUD S.A." at bounding box center [368, 90] width 67 height 5
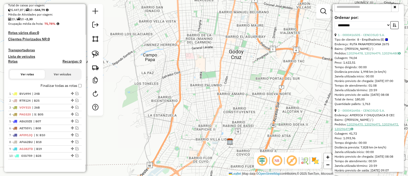
scroll to position [186, 0]
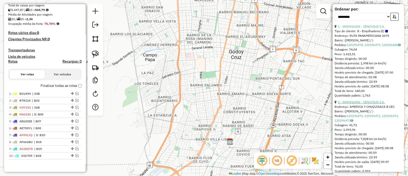
drag, startPoint x: 375, startPoint y: 120, endPoint x: 343, endPoint y: 118, distance: 32.5
click at [343, 104] on div "2 - 0000416456 - CENCOSUD S.A." at bounding box center [368, 102] width 67 height 5
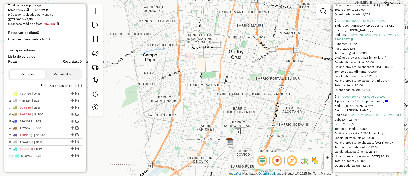
scroll to position [281, 0]
drag, startPoint x: 388, startPoint y: 102, endPoint x: 342, endPoint y: 104, distance: 45.9
click at [342, 99] on div "3 - 0000416449 - CENCOSUD S.A." at bounding box center [368, 96] width 67 height 5
click at [46, 148] on span "| B19" at bounding box center [45, 148] width 23 height 5
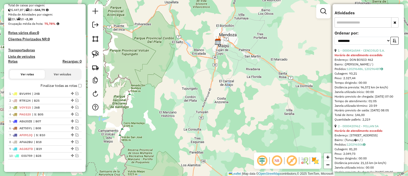
scroll to position [138, 0]
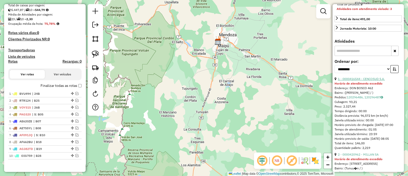
drag, startPoint x: 378, startPoint y: 86, endPoint x: 343, endPoint y: 86, distance: 35.4
click at [343, 81] on div "1 - 0000416544 - CENCOSUD S.A." at bounding box center [368, 79] width 67 height 5
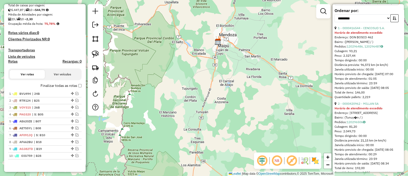
scroll to position [234, 0]
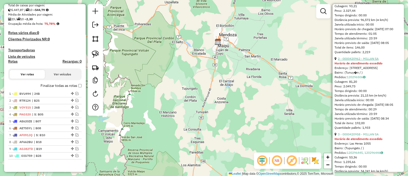
drag, startPoint x: 382, startPoint y: 71, endPoint x: 343, endPoint y: 70, distance: 39.0
click at [343, 61] on div "2 - 0000420962 - MILLAN SA" at bounding box center [368, 58] width 67 height 5
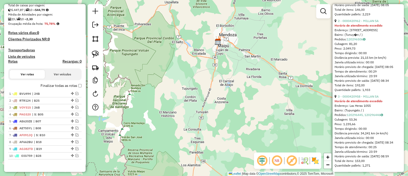
scroll to position [297, 0]
drag, startPoint x: 381, startPoint y: 94, endPoint x: 340, endPoint y: 90, distance: 41.0
click at [340, 94] on div "3 - 0000420958 - MILLAN SA" at bounding box center [368, 96] width 67 height 5
click at [387, 94] on div "3 - 0000420958 - MILLAN SA" at bounding box center [368, 96] width 67 height 5
drag, startPoint x: 379, startPoint y: 90, endPoint x: 343, endPoint y: 91, distance: 35.7
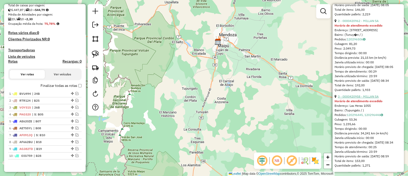
click at [343, 94] on div "3 - 0000420958 - MILLAN SA" at bounding box center [368, 96] width 67 height 5
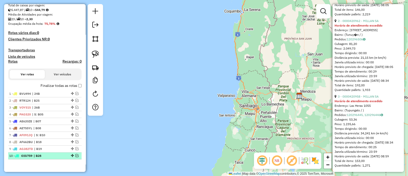
click at [43, 155] on span "| B28" at bounding box center [45, 155] width 23 height 5
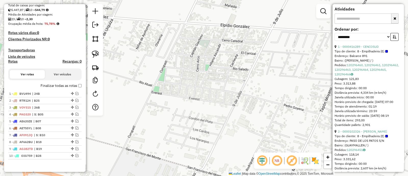
scroll to position [102, 0]
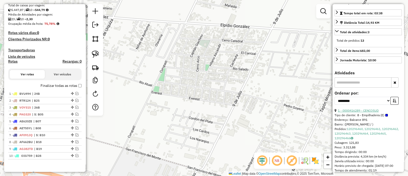
drag, startPoint x: 378, startPoint y: 118, endPoint x: 343, endPoint y: 118, distance: 35.2
click at [343, 113] on div "1 - 0000416289 - CENCOSUD" at bounding box center [368, 110] width 67 height 5
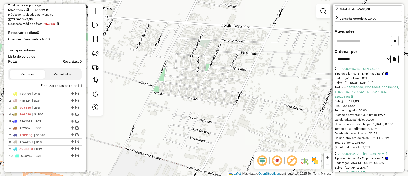
scroll to position [166, 0]
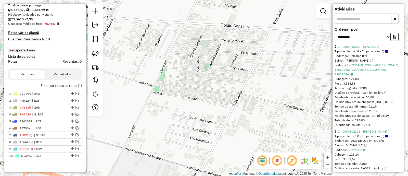
drag, startPoint x: 372, startPoint y: 143, endPoint x: 342, endPoint y: 144, distance: 29.6
click at [342, 134] on div "2 - 0000102326 - DORINKA SRL" at bounding box center [368, 131] width 67 height 5
click at [385, 141] on ul "1 - 0000416289 - CENCOSUD Tipo de cliente: 8 - Empilhadeira (E) Endereço: Balca…" at bounding box center [368, 162] width 67 height 236
drag, startPoint x: 387, startPoint y: 144, endPoint x: 326, endPoint y: 164, distance: 64.0
click at [342, 134] on div "2 - 0000102326 - DORINKA SRL" at bounding box center [368, 131] width 67 height 5
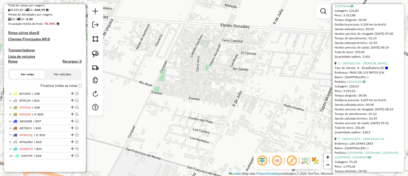
scroll to position [261, 0]
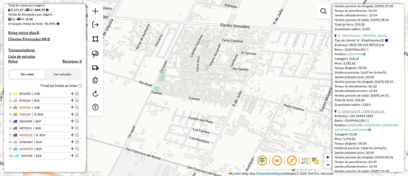
drag, startPoint x: 375, startPoint y: 128, endPoint x: 342, endPoint y: 128, distance: 32.9
click at [342, 113] on div "3 - 0000416575 - CENCOSUD S.A." at bounding box center [368, 111] width 67 height 5
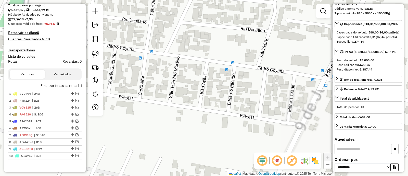
scroll to position [0, 0]
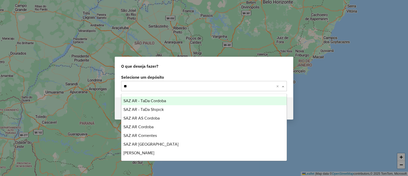
type input "***"
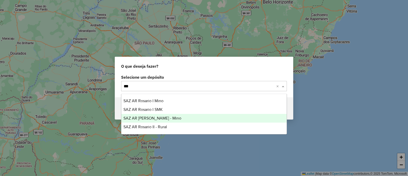
click at [176, 115] on div "SAZ AR [PERSON_NAME] - Mino" at bounding box center [203, 118] width 165 height 9
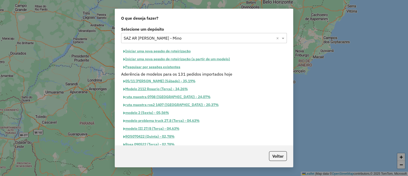
click at [186, 49] on button "Iniciar uma nova sessão de roteirização" at bounding box center [157, 51] width 72 height 8
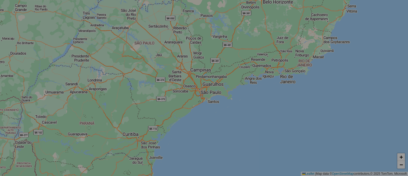
select select "*"
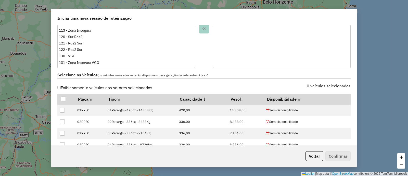
scroll to position [127, 0]
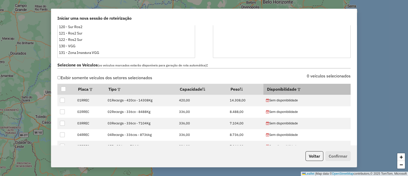
click at [298, 88] on em at bounding box center [299, 89] width 3 height 3
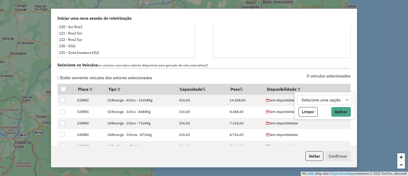
click at [321, 97] on div "Selecione uma opção" at bounding box center [321, 100] width 43 height 10
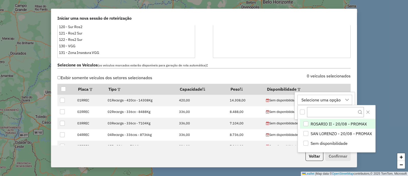
scroll to position [4, 23]
click at [333, 131] on span "SAN LORENZO - 20/08 - PROMAX" at bounding box center [341, 133] width 61 height 6
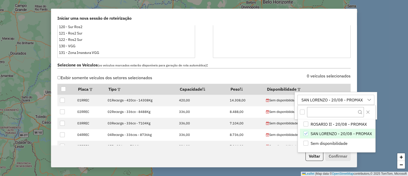
click at [323, 102] on div "SAN LORENZO - 20/08 - PROMAX" at bounding box center [332, 100] width 65 height 10
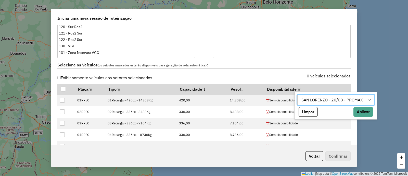
click at [321, 97] on div "SAN LORENZO - 20/08 - PROMAX" at bounding box center [332, 100] width 65 height 10
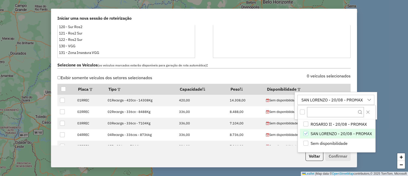
click at [307, 134] on div "SAN LORENZO - 20/08 - PROMAX" at bounding box center [305, 133] width 5 height 5
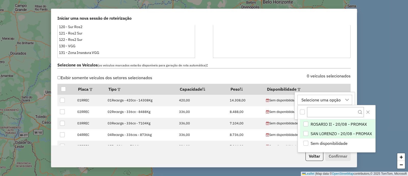
click at [307, 124] on div "ROSARIO II - 20/08 - PROMAX" at bounding box center [305, 123] width 5 height 5
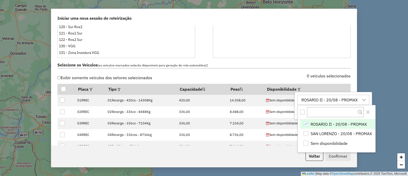
click at [316, 101] on div "ROSARIO II - 20/08 - PROMAX" at bounding box center [330, 100] width 60 height 10
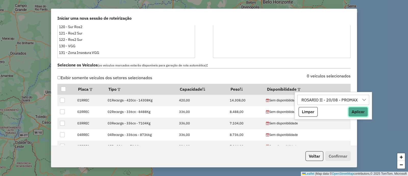
click at [355, 111] on button "Aplicar" at bounding box center [358, 112] width 20 height 10
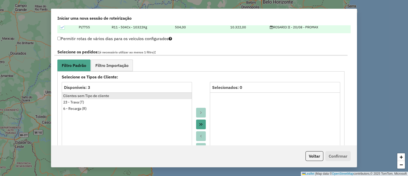
scroll to position [255, 0]
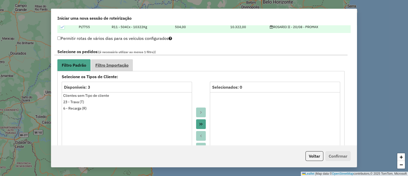
click at [119, 64] on span "Filtro Importação" at bounding box center [111, 65] width 33 height 4
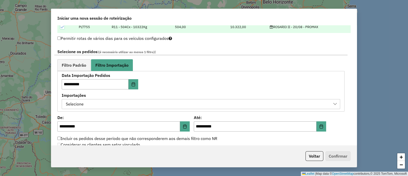
click at [166, 106] on div "Selecione" at bounding box center [197, 104] width 266 height 10
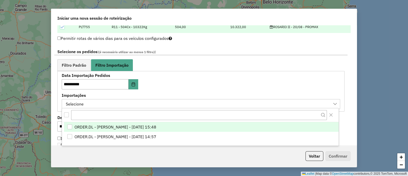
scroll to position [4, 23]
click at [156, 125] on span "ORDER.DL - LETICIA EMILY OLIVEIRA DE LIMA - 19/08/2025 15:48" at bounding box center [115, 127] width 82 height 6
click at [205, 86] on div "**********" at bounding box center [201, 90] width 278 height 35
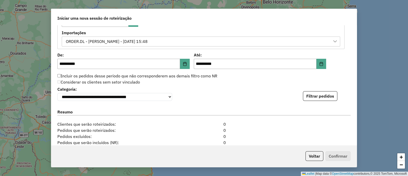
scroll to position [319, 0]
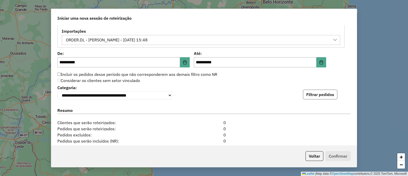
click at [313, 94] on button "Filtrar pedidos" at bounding box center [320, 95] width 34 height 10
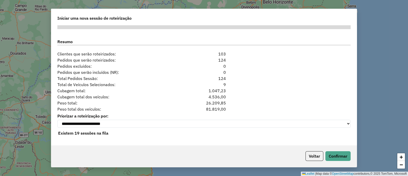
scroll to position [494, 0]
click at [330, 154] on button "Confirmar" at bounding box center [337, 156] width 25 height 10
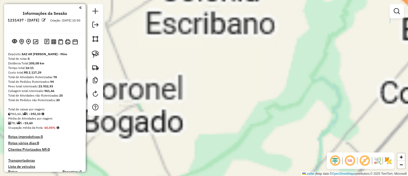
drag, startPoint x: 237, startPoint y: 63, endPoint x: 229, endPoint y: 147, distance: 84.9
click at [229, 145] on div "Janela de atendimento Grade de atendimento Capacidade Transportadoras Veículos …" at bounding box center [204, 88] width 408 height 176
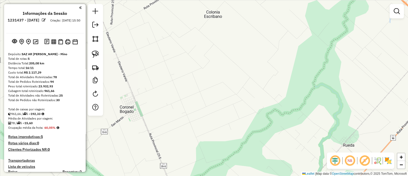
drag, startPoint x: 242, startPoint y: 23, endPoint x: 231, endPoint y: 101, distance: 79.1
click at [231, 101] on div "Janela de atendimento Grade de atendimento Capacidade Transportadoras Veículos …" at bounding box center [204, 88] width 408 height 176
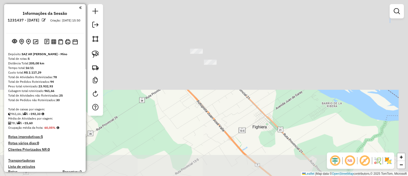
drag, startPoint x: 243, startPoint y: 104, endPoint x: 205, endPoint y: 186, distance: 90.5
click at [205, 175] on html "Aguarde... Pop-up bloqueado! Seu navegador bloqueou automáticamente a abertura …" at bounding box center [204, 88] width 408 height 176
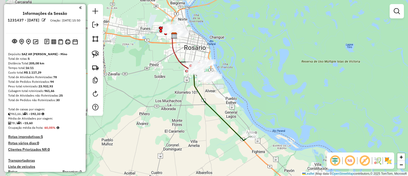
drag, startPoint x: 260, startPoint y: 130, endPoint x: 265, endPoint y: 134, distance: 6.9
click at [264, 134] on div "Janela de atendimento Grade de atendimento Capacidade Transportadoras Veículos …" at bounding box center [204, 88] width 408 height 176
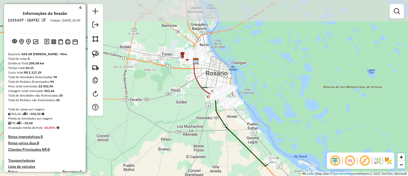
drag, startPoint x: 230, startPoint y: 106, endPoint x: 242, endPoint y: 123, distance: 20.8
click at [246, 122] on div "Janela de atendimento Grade de atendimento Capacidade Transportadoras Veículos …" at bounding box center [204, 88] width 408 height 176
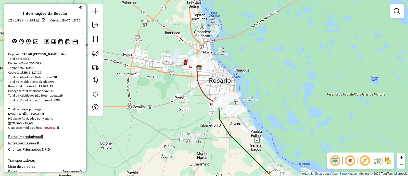
drag, startPoint x: 193, startPoint y: 103, endPoint x: 200, endPoint y: 127, distance: 25.7
click at [200, 127] on div "Janela de atendimento Grade de atendimento Capacidade Transportadoras Veículos …" at bounding box center [204, 88] width 408 height 176
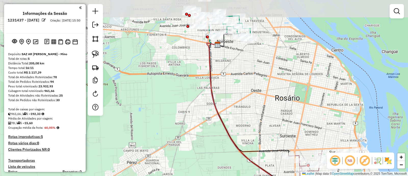
drag, startPoint x: 227, startPoint y: 84, endPoint x: 244, endPoint y: 164, distance: 81.9
click at [244, 168] on div "Janela de atendimento Grade de atendimento Capacidade Transportadoras Veículos …" at bounding box center [204, 88] width 408 height 176
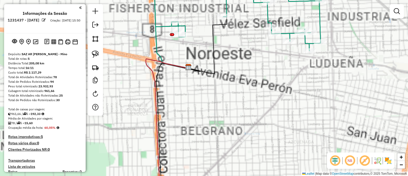
drag, startPoint x: 252, startPoint y: 122, endPoint x: 258, endPoint y: 169, distance: 47.5
click at [258, 169] on div "Janela de atendimento Grade de atendimento Capacidade Transportadoras Veículos …" at bounding box center [204, 88] width 408 height 176
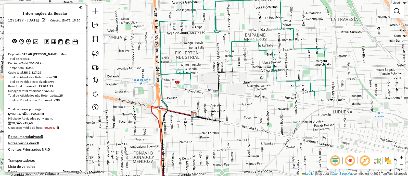
click at [235, 42] on icon at bounding box center [243, 40] width 167 height 116
select select "**********"
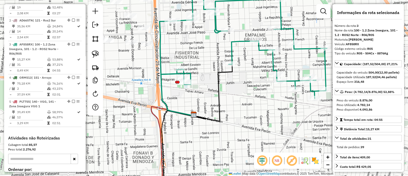
scroll to position [244, 0]
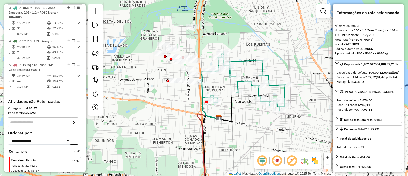
drag, startPoint x: 237, startPoint y: 87, endPoint x: 250, endPoint y: 138, distance: 52.3
click at [250, 138] on div "Janela de atendimento Grade de atendimento Capacidade Transportadoras Veículos …" at bounding box center [204, 88] width 408 height 176
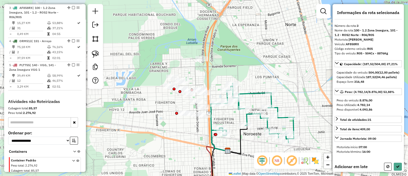
click at [196, 139] on div "Rota 3 - Placa AF858RX 0000811887 - MARTIN FABIAN Rota 3 - Placa AF858RX 000081…" at bounding box center [204, 88] width 408 height 176
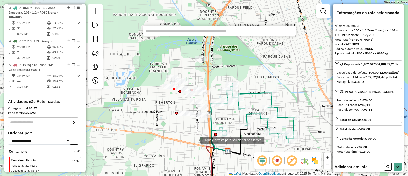
paste input "******"
type input "******"
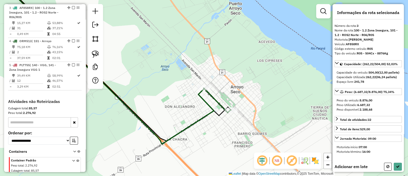
click at [226, 119] on div "Rota 4 - Placa ORM513 0000820155 - NUEVO PREMIUM S.A Janela de atendimento Grad…" at bounding box center [204, 88] width 408 height 176
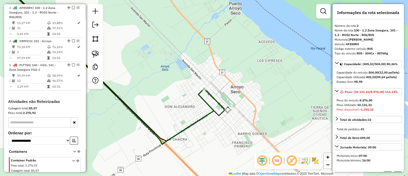
select select "**********"
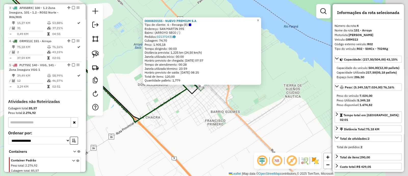
scroll to position [275, 0]
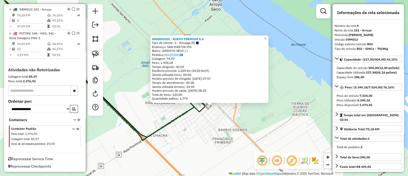
drag, startPoint x: 192, startPoint y: 117, endPoint x: 203, endPoint y: 141, distance: 26.3
click at [203, 142] on div "0000820155 - NUEVO PREMIUM S.A Tipo de cliente: 6 - Recarga (R) Endereço: SAN M…" at bounding box center [204, 88] width 408 height 176
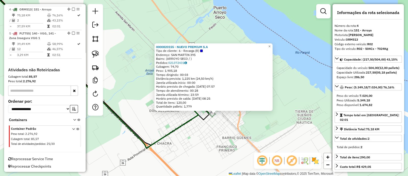
click at [193, 123] on div "0000820155 - NUEVO PREMIUM S.A Tipo de cliente: 6 - Recarga (R) Endereço: SAN M…" at bounding box center [204, 88] width 408 height 176
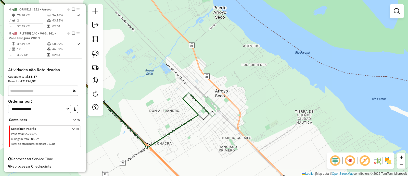
select select "**********"
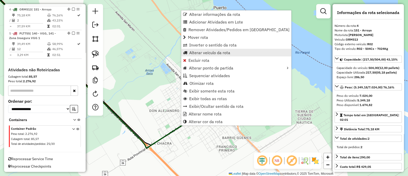
click at [208, 54] on span "Alterar veículo da rota" at bounding box center [209, 52] width 41 height 4
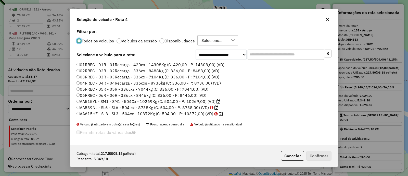
scroll to position [3, 2]
click at [186, 41] on label "Disponibilidades" at bounding box center [179, 41] width 30 height 4
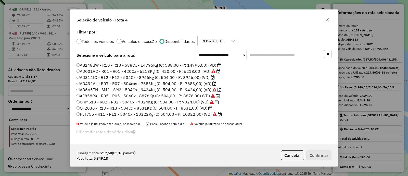
click at [261, 57] on input "text" at bounding box center [286, 55] width 77 height 10
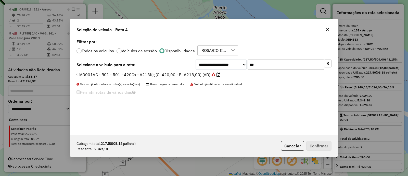
type input "***"
click at [209, 73] on label "AD001VC - R01 - R01 - 420Cx - 6218Kg (C: 420,00 - P: 6218,00) (VD)" at bounding box center [149, 74] width 144 height 6
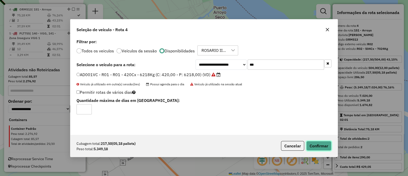
click at [314, 143] on button "Confirmar" at bounding box center [318, 146] width 25 height 10
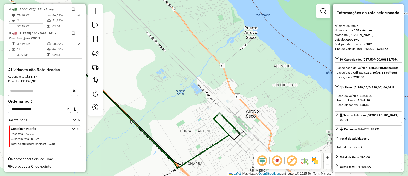
drag, startPoint x: 199, startPoint y: 131, endPoint x: 220, endPoint y: 143, distance: 24.1
click at [220, 143] on icon at bounding box center [120, 86] width 217 height 166
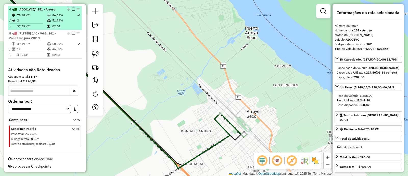
click at [72, 8] on em at bounding box center [73, 9] width 3 height 3
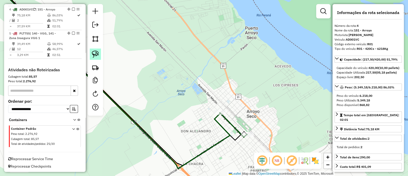
scroll to position [259, 0]
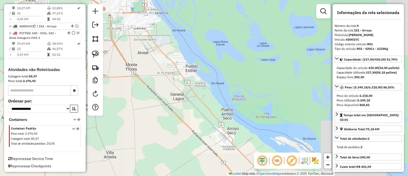
drag, startPoint x: 191, startPoint y: 117, endPoint x: 228, endPoint y: 145, distance: 46.3
click at [228, 145] on div "Janela de atendimento Grade de atendimento Capacidade Transportadoras Veículos …" at bounding box center [204, 88] width 408 height 176
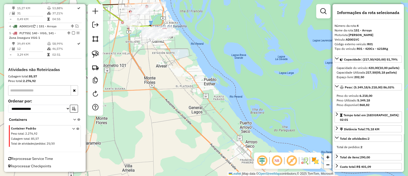
drag, startPoint x: 169, startPoint y: 86, endPoint x: 222, endPoint y: 184, distance: 111.1
click at [222, 175] on html "Aguarde... Pop-up bloqueado! Seu navegador bloqueou automáticamente a abertura …" at bounding box center [204, 88] width 408 height 176
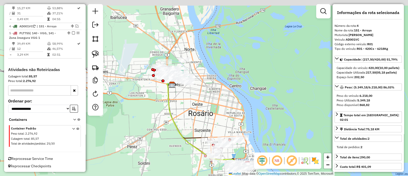
drag, startPoint x: 195, startPoint y: 68, endPoint x: 219, endPoint y: 92, distance: 34.6
click at [219, 92] on div "Janela de atendimento Grade de atendimento Capacidade Transportadoras Veículos …" at bounding box center [204, 88] width 408 height 176
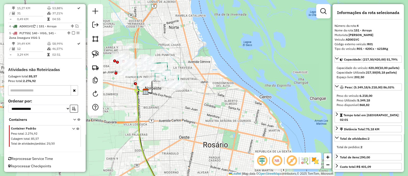
drag, startPoint x: 214, startPoint y: 89, endPoint x: 241, endPoint y: 104, distance: 30.9
click at [251, 113] on div "Janela de atendimento Grade de atendimento Capacidade Transportadoras Veículos …" at bounding box center [204, 88] width 408 height 176
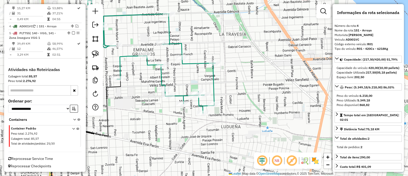
click at [171, 32] on icon at bounding box center [131, 54] width 167 height 118
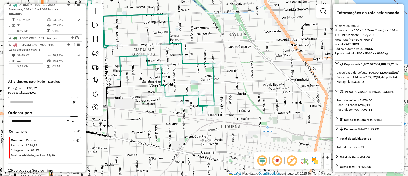
scroll to position [244, 0]
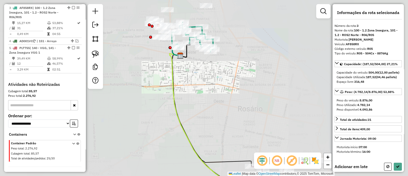
drag, startPoint x: 226, startPoint y: 33, endPoint x: 233, endPoint y: 120, distance: 87.0
click at [233, 120] on div "Janela de atendimento Grade de atendimento Capacidade Transportadoras Veículos …" at bounding box center [204, 88] width 408 height 176
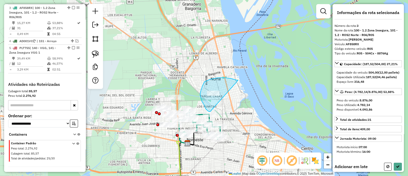
drag, startPoint x: 217, startPoint y: 78, endPoint x: 210, endPoint y: 111, distance: 34.3
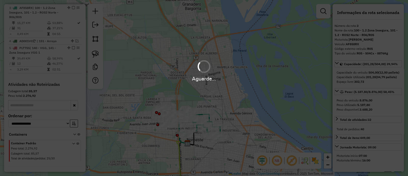
select select "**********"
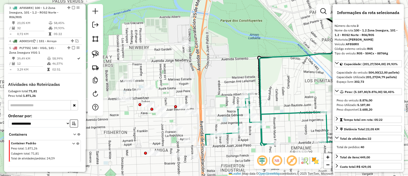
drag, startPoint x: 209, startPoint y: 65, endPoint x: 212, endPoint y: 41, distance: 23.7
click at [212, 42] on div "Janela de atendimento Grade de atendimento Capacidade Transportadoras Veículos …" at bounding box center [204, 88] width 408 height 176
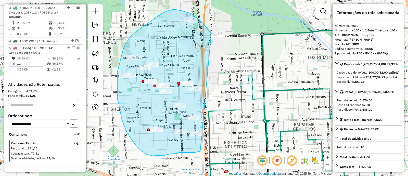
drag, startPoint x: 204, startPoint y: 25, endPoint x: 200, endPoint y: 151, distance: 126.3
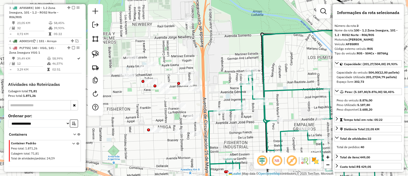
click at [210, 109] on icon at bounding box center [292, 96] width 167 height 183
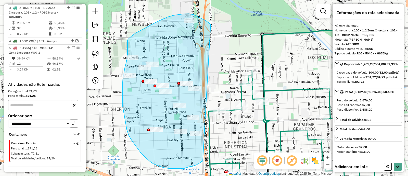
drag, startPoint x: 199, startPoint y: 17, endPoint x: 203, endPoint y: 161, distance: 143.6
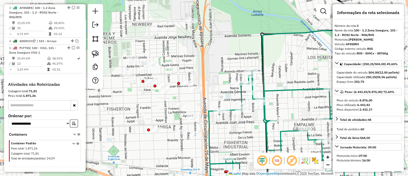
select select "**********"
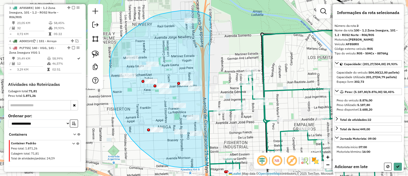
drag, startPoint x: 194, startPoint y: 11, endPoint x: 207, endPoint y: 165, distance: 154.1
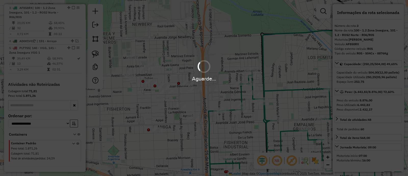
select select "**********"
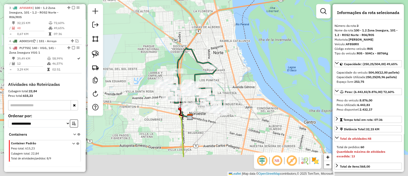
drag, startPoint x: 282, startPoint y: 130, endPoint x: 255, endPoint y: 41, distance: 93.1
click at [260, 59] on div "Janela de atendimento Grade de atendimento Capacidade Transportadoras Veículos …" at bounding box center [204, 88] width 408 height 176
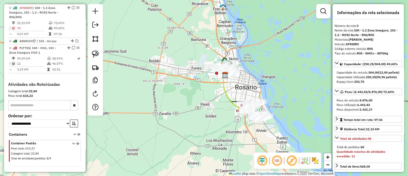
drag, startPoint x: 253, startPoint y: 83, endPoint x: 246, endPoint y: 38, distance: 45.7
click at [246, 37] on div "Janela de atendimento Grade de atendimento Capacidade Transportadoras Veículos …" at bounding box center [204, 88] width 408 height 176
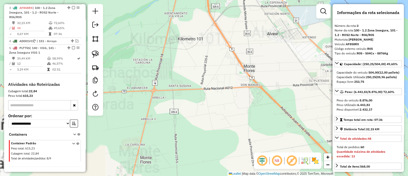
drag, startPoint x: 246, startPoint y: 61, endPoint x: 247, endPoint y: 191, distance: 129.0
click at [247, 175] on html "Aguarde... Pop-up bloqueado! Seu navegador bloqueou automáticamente a abertura …" at bounding box center [204, 88] width 408 height 176
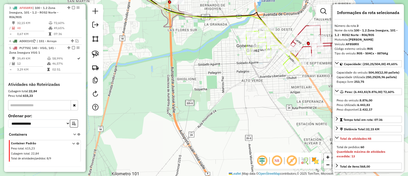
drag, startPoint x: 251, startPoint y: 123, endPoint x: 246, endPoint y: 191, distance: 67.2
click at [246, 175] on html "Aguarde... Pop-up bloqueado! Seu navegador bloqueou automáticamente a abertura …" at bounding box center [204, 88] width 408 height 176
drag, startPoint x: 241, startPoint y: 116, endPoint x: 209, endPoint y: 180, distance: 71.6
click at [209, 175] on html "Aguarde... Pop-up bloqueado! Seu navegador bloqueou automáticamente a abertura …" at bounding box center [204, 88] width 408 height 176
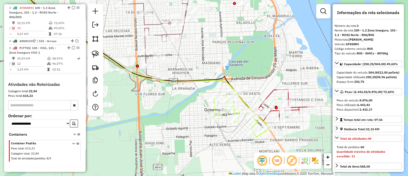
click at [228, 85] on icon at bounding box center [133, 46] width 237 height 128
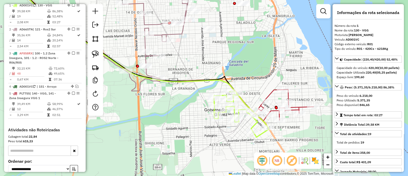
scroll to position [196, 0]
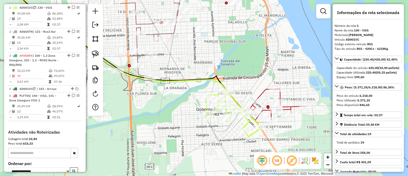
drag, startPoint x: 239, startPoint y: 69, endPoint x: 229, endPoint y: 67, distance: 10.9
click at [229, 67] on div "Janela de atendimento Grade de atendimento Capacidade Transportadoras Veículos …" at bounding box center [204, 88] width 408 height 176
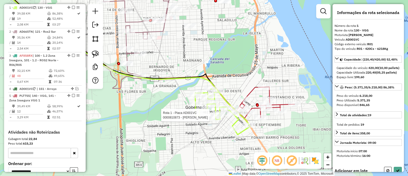
select select "**********"
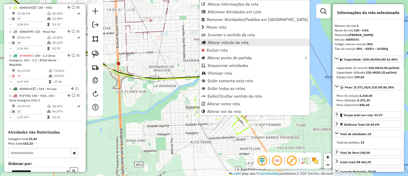
click at [214, 44] on span "Alterar veículo da rota" at bounding box center [228, 42] width 41 height 4
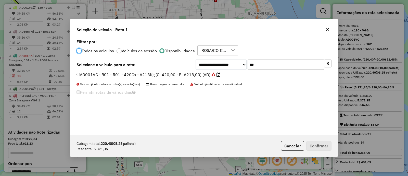
scroll to position [3, 2]
click at [333, 64] on div "**********" at bounding box center [203, 86] width 267 height 97
click at [329, 64] on icon "button" at bounding box center [327, 63] width 3 height 4
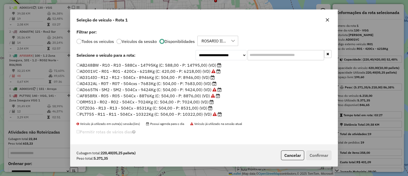
click at [181, 112] on label "PLT755 - R11 - R11 - 504Cx - 10322Kg (C: 504,00 - P: 10322,00) (VD)" at bounding box center [149, 114] width 145 height 6
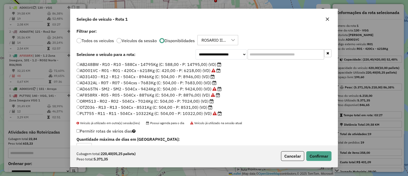
click at [180, 108] on label "OTZ036 - R13 - R13 - 504Cx - 8531Kg (C: 504,00 - P: 8531,00) (VD)" at bounding box center [145, 107] width 136 height 6
click at [320, 156] on button "Confirmar" at bounding box center [318, 156] width 25 height 10
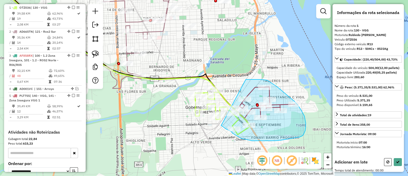
drag, startPoint x: 246, startPoint y: 79, endPoint x: 221, endPoint y: 125, distance: 52.4
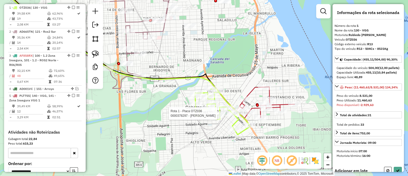
select select "**********"
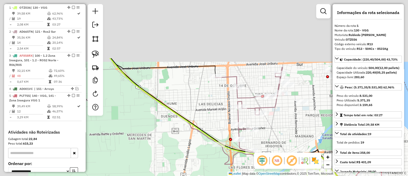
drag, startPoint x: 180, startPoint y: 64, endPoint x: 282, endPoint y: 131, distance: 121.7
click at [293, 140] on div "Janela de atendimento Grade de atendimento Capacidade Transportadoras Veículos …" at bounding box center [204, 88] width 408 height 176
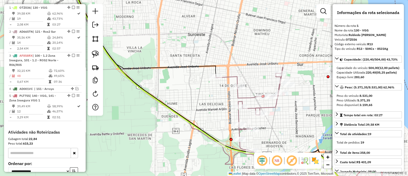
click at [234, 76] on icon at bounding box center [249, 115] width 67 height 97
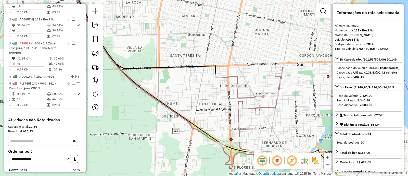
scroll to position [220, 0]
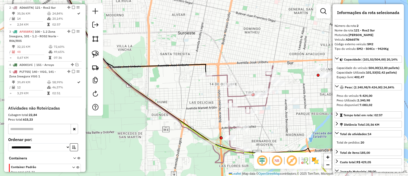
drag, startPoint x: 243, startPoint y: 75, endPoint x: 221, endPoint y: 71, distance: 23.2
click at [221, 71] on div "Janela de atendimento Grade de atendimento Capacidade Transportadoras Veículos …" at bounding box center [204, 88] width 408 height 176
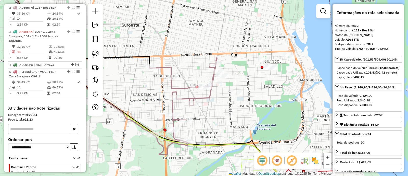
drag, startPoint x: 237, startPoint y: 46, endPoint x: 210, endPoint y: 46, distance: 26.8
click at [214, 44] on div "Janela de atendimento Grade de atendimento Capacidade Transportadoras Veículos …" at bounding box center [204, 88] width 408 height 176
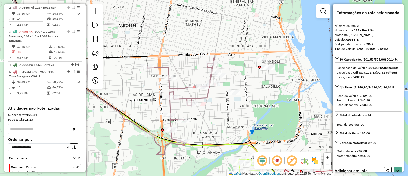
select select "**********"
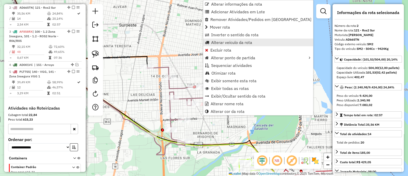
click at [228, 42] on span "Alterar veículo da rota" at bounding box center [231, 42] width 41 height 4
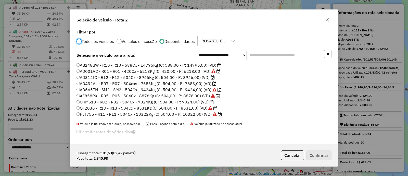
scroll to position [3, 2]
click at [133, 77] on label "AD314IO - R12 - R12 - 504Cx - 8946Kg (C: 504,00 - P: 8946,00) (VD)" at bounding box center [146, 77] width 138 height 6
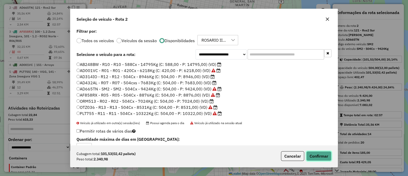
click at [321, 154] on button "Confirmar" at bounding box center [318, 156] width 25 height 10
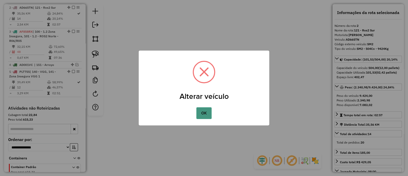
click at [200, 118] on button "OK" at bounding box center [203, 113] width 15 height 12
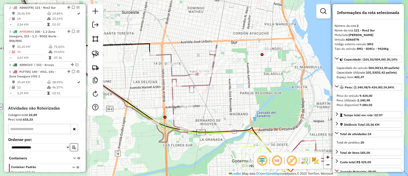
drag, startPoint x: 211, startPoint y: 108, endPoint x: 210, endPoint y: 91, distance: 16.3
click at [213, 95] on div "Janela de atendimento Grade de atendimento Capacidade Transportadoras Veículos …" at bounding box center [204, 88] width 408 height 176
click at [205, 86] on icon at bounding box center [183, 93] width 67 height 97
click at [205, 83] on icon at bounding box center [183, 93] width 67 height 97
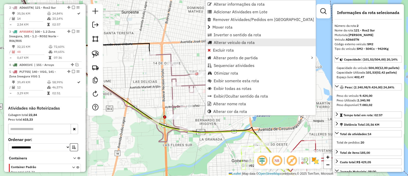
click at [223, 40] on span "Alterar veículo da rota" at bounding box center [234, 42] width 41 height 4
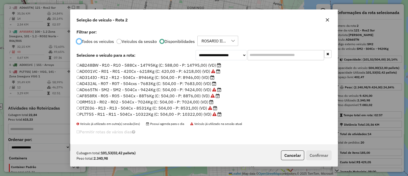
click at [196, 78] on label "AD314IO - R12 - R12 - 504Cx - 8946Kg (C: 504,00 - P: 8946,00) (VD)" at bounding box center [146, 77] width 138 height 6
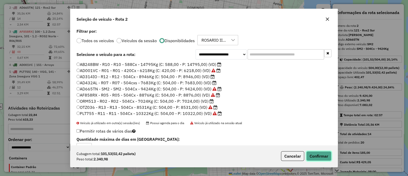
click at [314, 152] on button "Confirmar" at bounding box center [318, 156] width 25 height 10
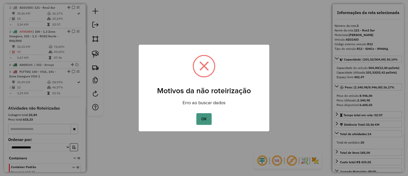
click at [206, 115] on button "OK" at bounding box center [203, 119] width 15 height 12
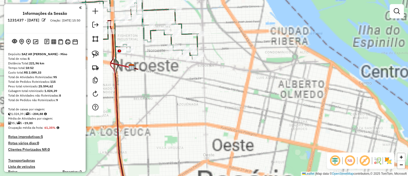
drag, startPoint x: 253, startPoint y: 121, endPoint x: 232, endPoint y: 23, distance: 100.4
click at [232, 25] on div "Janela de atendimento Grade de atendimento Capacidade Transportadoras Veículos …" at bounding box center [204, 88] width 408 height 176
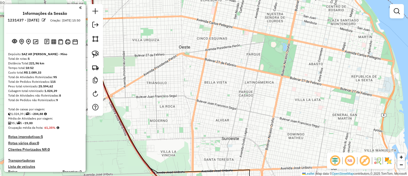
drag, startPoint x: 243, startPoint y: 74, endPoint x: 223, endPoint y: 24, distance: 54.6
click at [227, 36] on div "Janela de atendimento Grade de atendimento Capacidade Transportadoras Veículos …" at bounding box center [204, 88] width 408 height 176
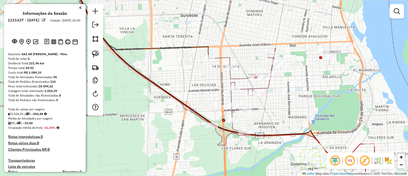
click at [228, 59] on icon at bounding box center [242, 96] width 67 height 97
select select "**********"
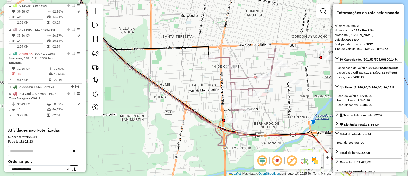
scroll to position [220, 0]
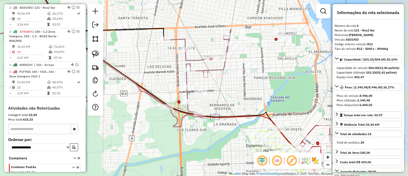
drag, startPoint x: 235, startPoint y: 51, endPoint x: 194, endPoint y: 32, distance: 45.7
click at [194, 33] on div "Janela de atendimento Grade de atendimento Capacidade Transportadoras Veículos …" at bounding box center [204, 88] width 408 height 176
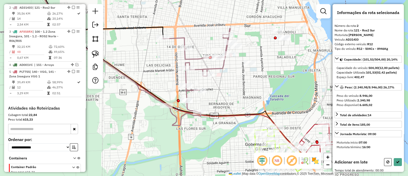
click at [223, 17] on div "Janela de atendimento Grade de atendimento Capacidade Transportadoras Veículos …" at bounding box center [204, 88] width 408 height 176
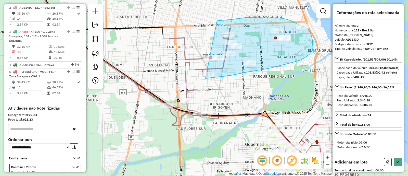
drag, startPoint x: 245, startPoint y: 18, endPoint x: 208, endPoint y: 78, distance: 71.0
click at [208, 78] on div "Rota 2 - Placa AD314IO 0000438201 - GIUNTA CINTIA M Janela de atendimento Grade…" at bounding box center [204, 88] width 408 height 176
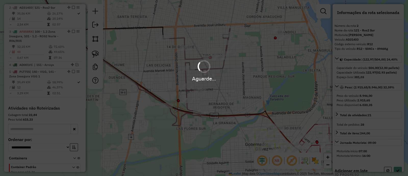
select select "**********"
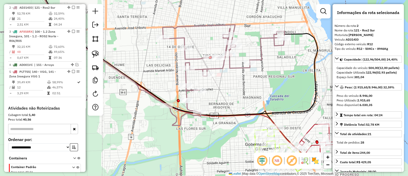
click at [282, 44] on icon at bounding box center [224, 75] width 122 height 100
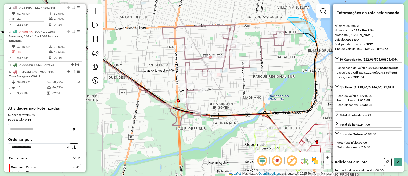
drag, startPoint x: 288, startPoint y: 19, endPoint x: 307, endPoint y: 49, distance: 35.9
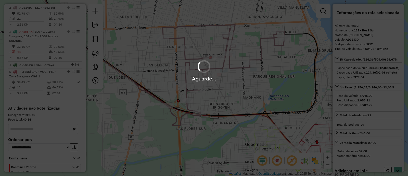
select select "**********"
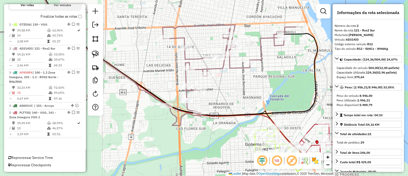
scroll to position [179, 0]
drag, startPoint x: 293, startPoint y: 88, endPoint x: 240, endPoint y: 52, distance: 64.4
click at [240, 52] on div "Janela de atendimento Grade de atendimento Capacidade Transportadoras Veículos …" at bounding box center [204, 88] width 408 height 176
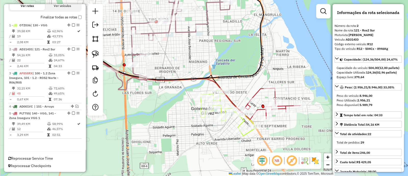
click at [260, 89] on icon at bounding box center [271, 103] width 57 height 31
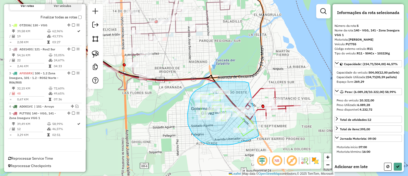
drag, startPoint x: 248, startPoint y: 83, endPoint x: 266, endPoint y: 131, distance: 51.6
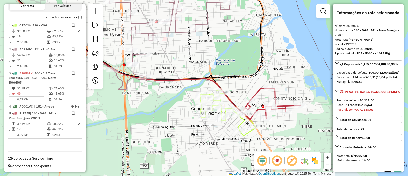
select select "**********"
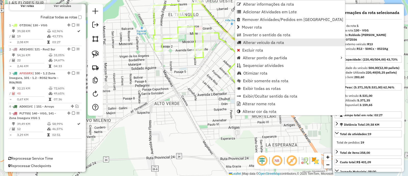
click at [249, 43] on span "Alterar veículo da rota" at bounding box center [263, 42] width 41 height 4
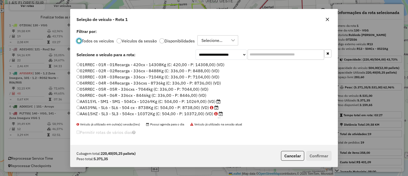
scroll to position [3, 2]
click at [175, 41] on label "Disponibilidades" at bounding box center [179, 41] width 30 height 4
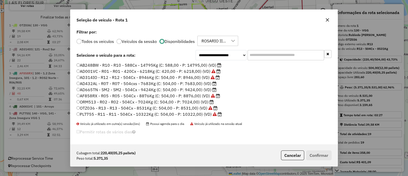
click at [185, 64] on label "AB248BW - R10 - R10 - 588Cx - 14795Kg (C: 588,00 - P: 14795,00) (VD)" at bounding box center [149, 65] width 145 height 6
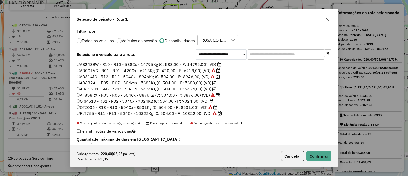
click at [324, 162] on div "Cubagem total: 220,40 (05,25 pallets) Peso total: 5.371,35 Cancelar Confirmar" at bounding box center [203, 156] width 267 height 22
click at [322, 158] on button "Confirmar" at bounding box center [318, 156] width 25 height 10
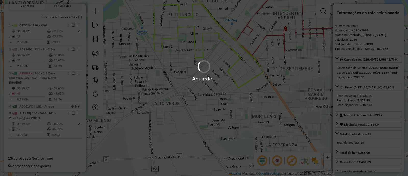
drag, startPoint x: 258, startPoint y: 95, endPoint x: 238, endPoint y: 102, distance: 21.4
click at [238, 102] on div "Aguarde..." at bounding box center [204, 88] width 408 height 176
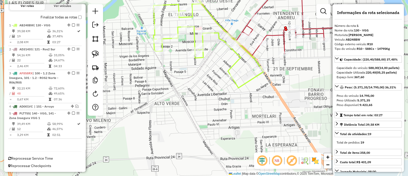
click at [247, 82] on icon at bounding box center [209, 42] width 110 height 91
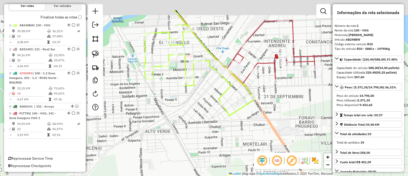
drag, startPoint x: 269, startPoint y: 83, endPoint x: 255, endPoint y: 120, distance: 39.2
click at [256, 119] on div "Janela de atendimento Grade de atendimento Capacidade Transportadoras Veículos …" at bounding box center [204, 88] width 408 height 176
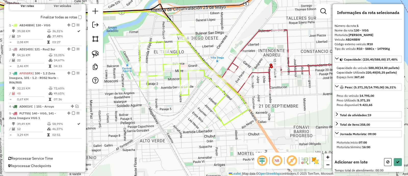
click at [262, 70] on icon at bounding box center [281, 61] width 114 height 63
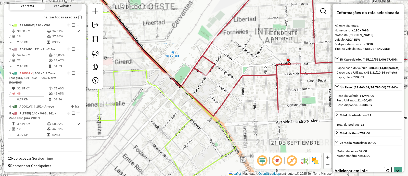
select select "**********"
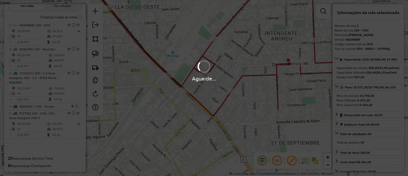
scroll to position [150, 0]
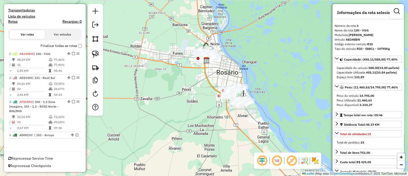
drag, startPoint x: 220, startPoint y: 110, endPoint x: 224, endPoint y: 129, distance: 19.1
click at [225, 130] on div "Janela de atendimento Grade de atendimento Capacidade Transportadoras Veículos …" at bounding box center [204, 88] width 408 height 176
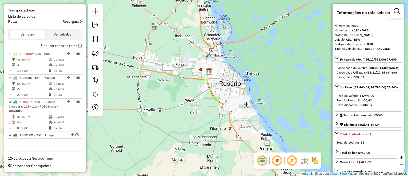
click at [68, 46] on label "Finalizar todas as rotas" at bounding box center [61, 45] width 41 height 5
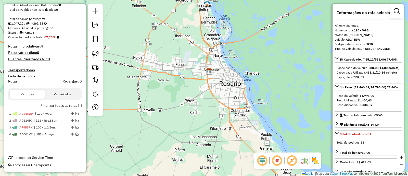
scroll to position [90, 0]
click at [174, 97] on div "Janela de atendimento Grade de atendimento Capacidade Transportadoras Veículos …" at bounding box center [204, 88] width 408 height 176
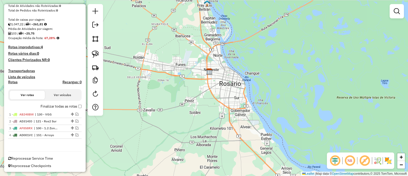
drag, startPoint x: 74, startPoint y: 108, endPoint x: 84, endPoint y: 107, distance: 9.7
click at [75, 108] on label "Finalizar todas as rotas" at bounding box center [61, 106] width 41 height 5
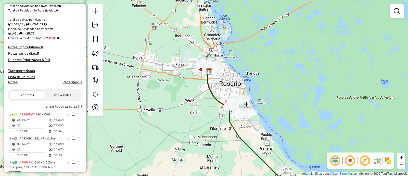
click at [130, 105] on div "Janela de atendimento Grade de atendimento Capacidade Transportadoras Veículos …" at bounding box center [204, 88] width 408 height 176
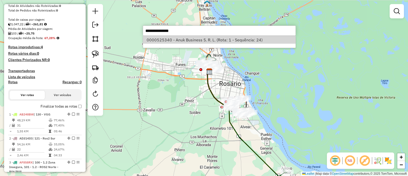
select select "**********"
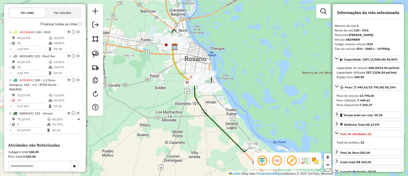
scroll to position [196, 0]
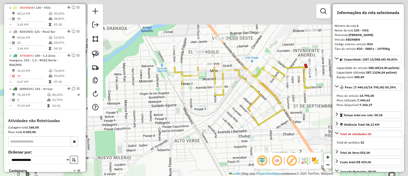
drag, startPoint x: 228, startPoint y: 85, endPoint x: 101, endPoint y: 162, distance: 148.8
click at [96, 164] on div "Janela de atendimento Grade de atendimento Capacidade Transportadoras Veículos …" at bounding box center [204, 88] width 408 height 176
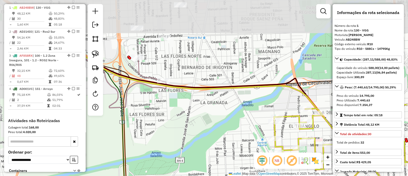
drag, startPoint x: 160, startPoint y: 98, endPoint x: 263, endPoint y: 170, distance: 125.3
click at [262, 172] on div "Janela de atendimento Grade de atendimento Capacidade Transportadoras Veículos …" at bounding box center [204, 88] width 408 height 176
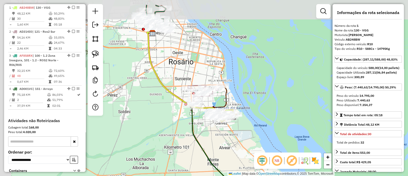
drag, startPoint x: 141, startPoint y: 59, endPoint x: 184, endPoint y: 127, distance: 80.6
click at [184, 129] on div "Janela de atendimento Grade de atendimento Capacidade Transportadoras Veículos …" at bounding box center [204, 88] width 408 height 176
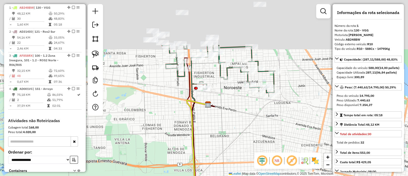
drag, startPoint x: 182, startPoint y: 59, endPoint x: 186, endPoint y: 149, distance: 89.9
click at [186, 156] on div "Janela de atendimento Grade de atendimento Capacidade Transportadoras Veículos …" at bounding box center [204, 88] width 408 height 176
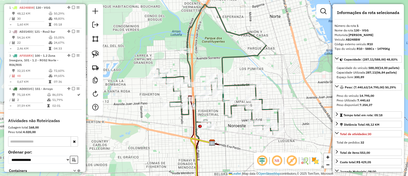
click at [180, 129] on div "Janela de atendimento Grade de atendimento Capacidade Transportadoras Veículos …" at bounding box center [204, 88] width 408 height 176
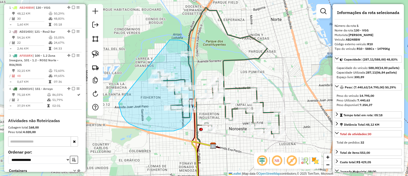
drag, startPoint x: 170, startPoint y: 40, endPoint x: 119, endPoint y: 103, distance: 81.2
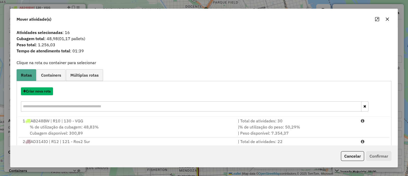
click at [40, 92] on button "Criar nova rota" at bounding box center [37, 91] width 32 height 8
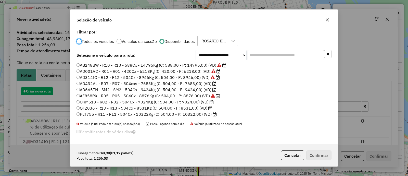
scroll to position [3, 1]
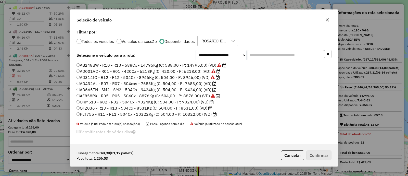
click at [256, 57] on input "text" at bounding box center [286, 55] width 77 height 10
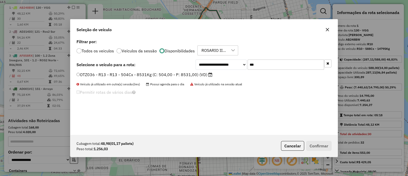
type input "***"
click at [180, 76] on label "OTZ036 - R13 - R13 - 504Cx - 8531Kg (C: 504,00 - P: 8531,00) (VD)" at bounding box center [145, 74] width 136 height 6
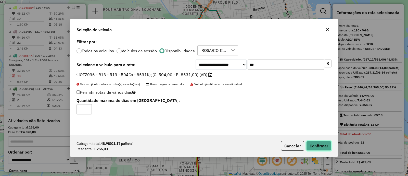
click at [311, 145] on button "Confirmar" at bounding box center [318, 146] width 25 height 10
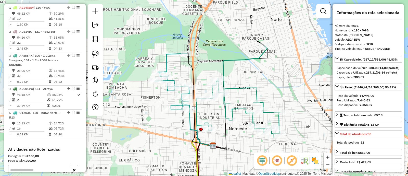
click at [189, 126] on icon at bounding box center [201, 128] width 24 height 36
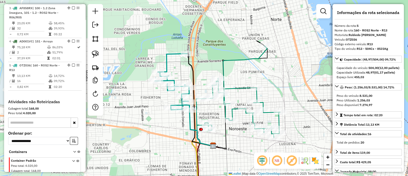
scroll to position [275, 0]
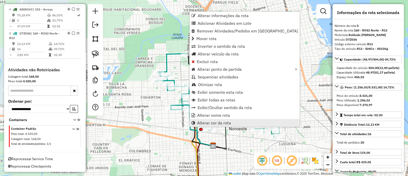
click at [211, 123] on span "Alterar cor da rota" at bounding box center [214, 123] width 34 height 4
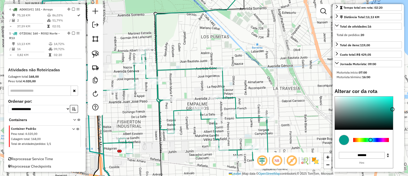
scroll to position [131, 0]
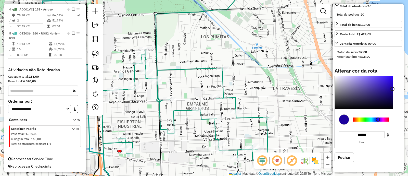
click at [378, 119] on div at bounding box center [371, 119] width 36 height 4
type input "*******"
click at [374, 83] on div at bounding box center [364, 92] width 58 height 33
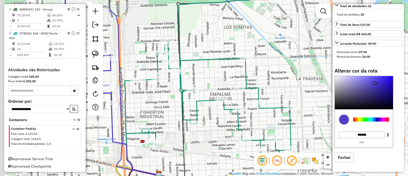
drag, startPoint x: 138, startPoint y: 125, endPoint x: 225, endPoint y: 67, distance: 104.5
click at [225, 67] on div "Janela de atendimento Grade de atendimento Capacidade Transportadoras Veículos …" at bounding box center [204, 88] width 408 height 176
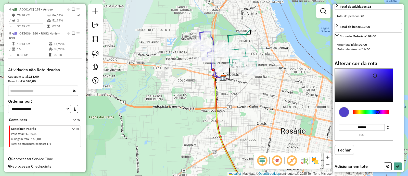
scroll to position [108, 0]
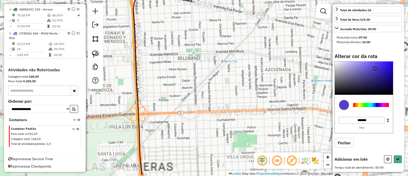
drag, startPoint x: 248, startPoint y: 111, endPoint x: 215, endPoint y: 65, distance: 57.0
click at [207, 39] on div "Janela de atendimento Grade de atendimento Capacidade Transportadoras Veículos …" at bounding box center [204, 88] width 408 height 176
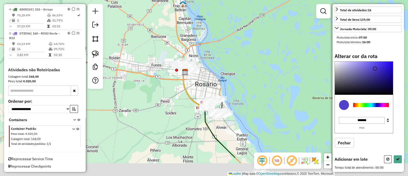
drag, startPoint x: 232, startPoint y: 139, endPoint x: 174, endPoint y: 87, distance: 78.0
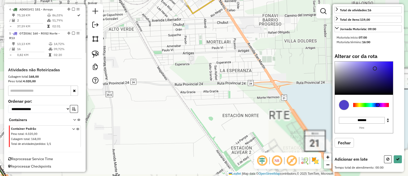
drag, startPoint x: 172, startPoint y: 49, endPoint x: 215, endPoint y: 129, distance: 91.5
click at [215, 129] on div "Janela de atendimento Grade de atendimento Capacidade Transportadoras Veículos …" at bounding box center [204, 88] width 408 height 176
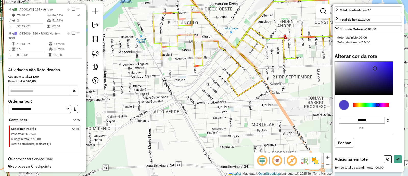
drag, startPoint x: 182, startPoint y: 80, endPoint x: 190, endPoint y: 103, distance: 23.6
click at [193, 106] on div "Janela de atendimento Grade de atendimento Capacidade Transportadoras Veículos …" at bounding box center [204, 88] width 408 height 176
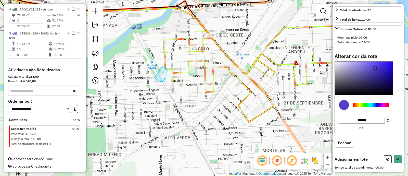
drag, startPoint x: 159, startPoint y: 81, endPoint x: 161, endPoint y: 67, distance: 14.5
drag, startPoint x: 163, startPoint y: 82, endPoint x: 164, endPoint y: 69, distance: 12.8
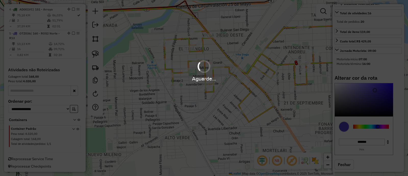
scroll to position [125, 0]
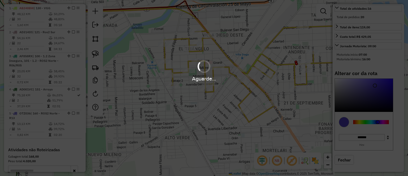
select select "**********"
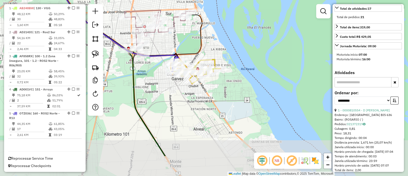
drag, startPoint x: 201, startPoint y: 125, endPoint x: 186, endPoint y: 60, distance: 66.0
click at [187, 62] on div "Janela de atendimento Grade de atendimento Capacidade Transportadoras Veículos …" at bounding box center [204, 88] width 408 height 176
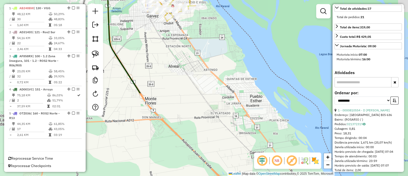
drag, startPoint x: 209, startPoint y: 98, endPoint x: 199, endPoint y: 48, distance: 51.5
click at [201, 59] on div "Janela de atendimento Grade de atendimento Capacidade Transportadoras Veículos …" at bounding box center [204, 88] width 408 height 176
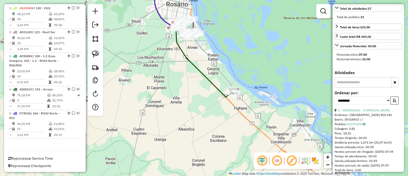
click at [227, 96] on icon at bounding box center [193, 44] width 78 height 105
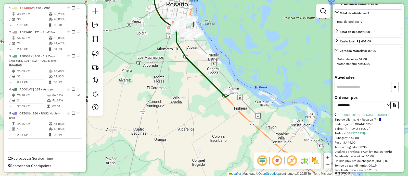
scroll to position [0, 0]
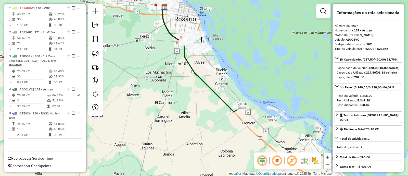
drag, startPoint x: 190, startPoint y: 81, endPoint x: 226, endPoint y: 138, distance: 67.6
click at [226, 137] on div "Janela de atendimento Grade de atendimento Capacidade Transportadoras Veículos …" at bounding box center [204, 88] width 408 height 176
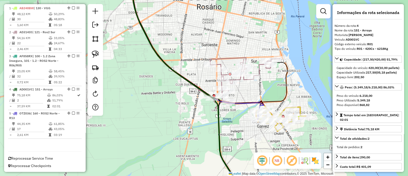
drag, startPoint x: 172, startPoint y: 54, endPoint x: 199, endPoint y: 122, distance: 73.5
click at [199, 122] on div "Rota 2 - Placa AD314IO 0000450283 - LI YUHONG Rota 2 - Placa AD314IO 0000519226…" at bounding box center [204, 88] width 408 height 176
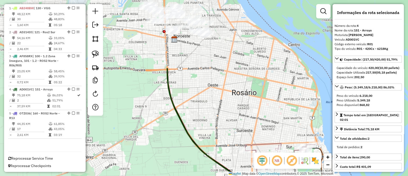
drag, startPoint x: 187, startPoint y: 78, endPoint x: 196, endPoint y: 139, distance: 61.8
click at [196, 137] on div "Janela de atendimento Grade de atendimento Capacidade Transportadoras Veículos …" at bounding box center [204, 88] width 408 height 176
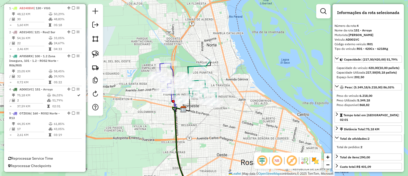
drag, startPoint x: 251, startPoint y: 111, endPoint x: 200, endPoint y: 34, distance: 92.0
click at [201, 36] on div "Rota 3 - Placa AF858RX 0000897418 - K.COL.[PERSON_NAME] de atendimento Grade de…" at bounding box center [204, 88] width 408 height 176
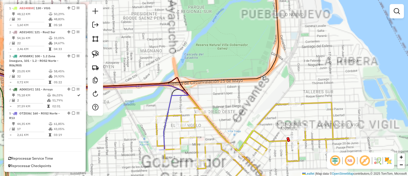
click at [216, 129] on icon at bounding box center [104, 105] width 290 height 111
select select "**********"
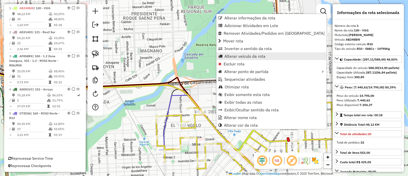
click at [240, 56] on span "Alterar veículo da rota" at bounding box center [244, 56] width 41 height 4
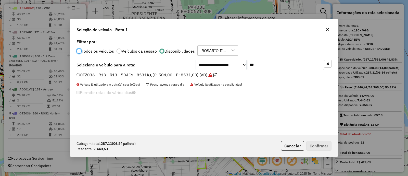
scroll to position [3, 1]
click at [265, 68] on input "***" at bounding box center [286, 64] width 77 height 10
type input "***"
click at [197, 77] on label "PLT755 - R11 - R11 - 504Cx - 10322Kg (C: 504,00 - P: 10322,00) (VD)" at bounding box center [147, 74] width 140 height 6
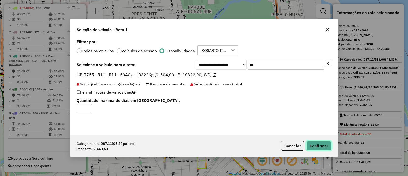
click at [313, 142] on button "Confirmar" at bounding box center [318, 146] width 25 height 10
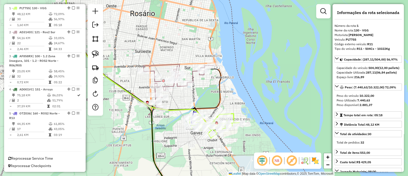
click at [254, 95] on div "Janela de atendimento Grade de atendimento Capacidade Transportadoras Veículos …" at bounding box center [204, 88] width 408 height 176
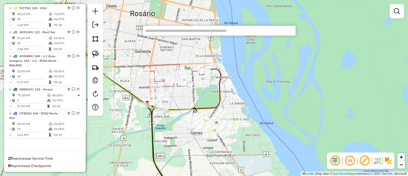
type input "**********"
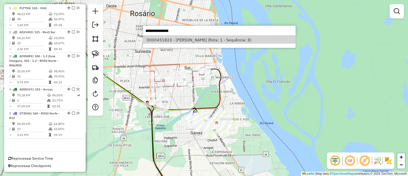
select select "**********"
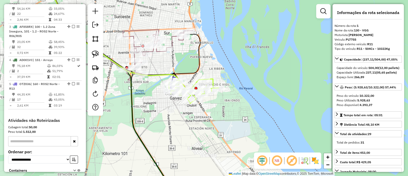
scroll to position [196, 0]
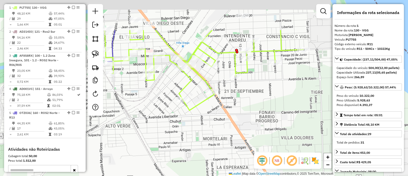
drag, startPoint x: 230, startPoint y: 71, endPoint x: 227, endPoint y: 120, distance: 48.8
click at [226, 120] on div "Janela de atendimento Grade de atendimento Capacidade Transportadoras Veículos …" at bounding box center [204, 88] width 408 height 176
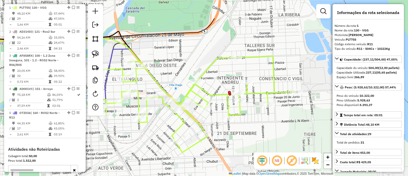
click at [237, 134] on div "Janela de atendimento Grade de atendimento Capacidade Transportadoras Veículos …" at bounding box center [204, 88] width 408 height 176
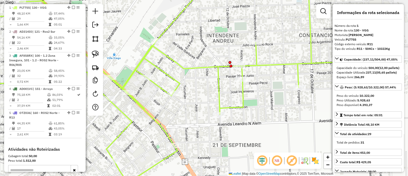
drag, startPoint x: 220, startPoint y: 83, endPoint x: 220, endPoint y: 120, distance: 37.5
click at [220, 120] on icon at bounding box center [157, 86] width 396 height 192
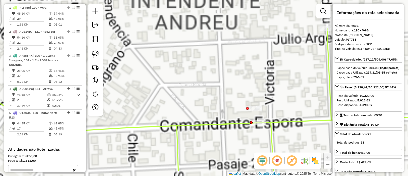
drag, startPoint x: 233, startPoint y: 101, endPoint x: 207, endPoint y: 78, distance: 34.1
click at [208, 78] on div "Janela de atendimento Grade de atendimento Capacidade Transportadoras Veículos …" at bounding box center [204, 88] width 408 height 176
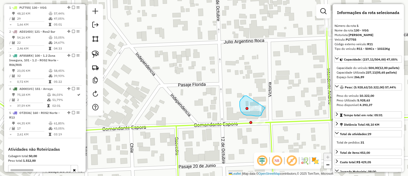
drag, startPoint x: 245, startPoint y: 96, endPoint x: 265, endPoint y: 108, distance: 23.7
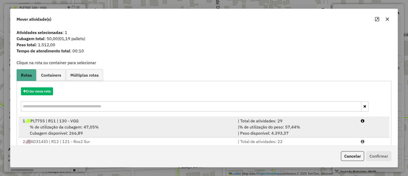
scroll to position [1, 0]
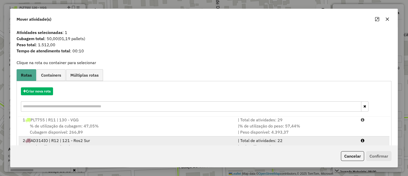
click at [158, 141] on div "2 AD314IO | R12 | 121 - Ros2 Sur" at bounding box center [127, 140] width 215 height 6
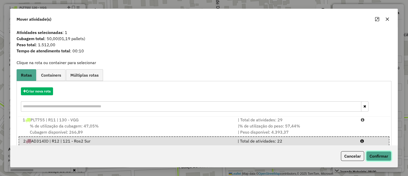
click at [380, 158] on button "Confirmar" at bounding box center [378, 156] width 25 height 10
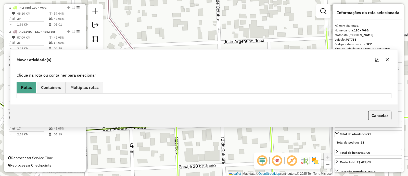
scroll to position [196, 0]
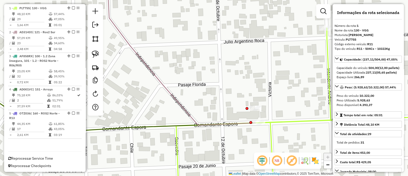
click at [196, 152] on div "Janela de atendimento Grade de atendimento Capacidade Transportadoras Veículos …" at bounding box center [204, 88] width 408 height 176
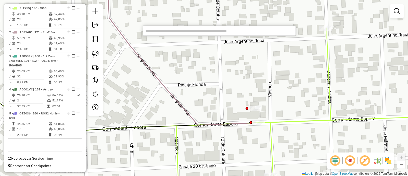
type input "**********"
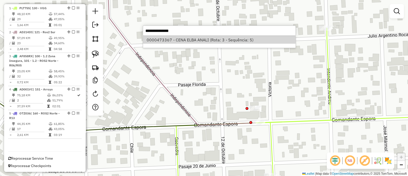
select select "**********"
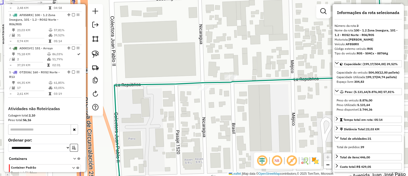
scroll to position [244, 0]
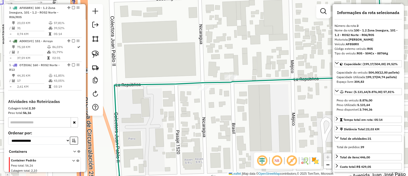
click at [189, 146] on div "Janela de atendimento Grade de atendimento Capacidade Transportadoras Veículos …" at bounding box center [204, 88] width 408 height 176
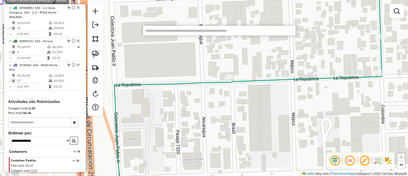
type input "**********"
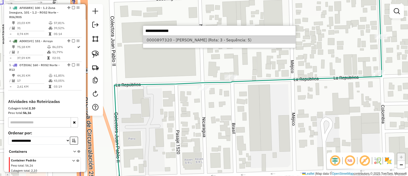
select select "**********"
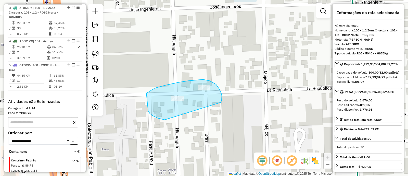
drag, startPoint x: 221, startPoint y: 103, endPoint x: 165, endPoint y: 120, distance: 58.4
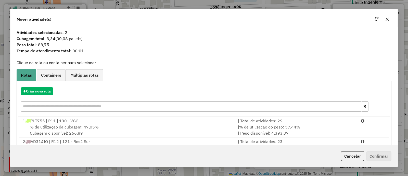
scroll to position [82, 0]
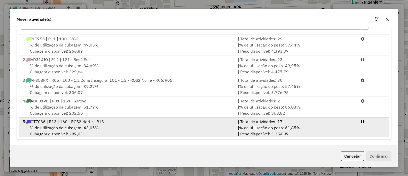
click at [99, 121] on span "OTZ036 | R13 | 160 - ROS2 Norte - R13" at bounding box center [67, 121] width 73 height 5
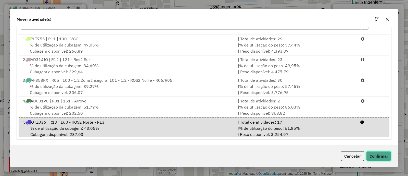
click at [374, 156] on button "Confirmar" at bounding box center [378, 156] width 25 height 10
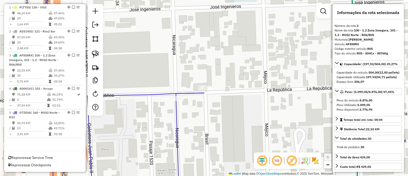
scroll to position [0, 0]
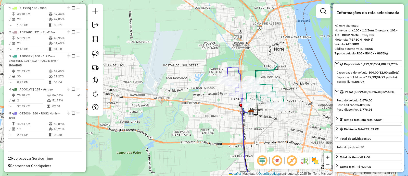
drag, startPoint x: 294, startPoint y: 95, endPoint x: 263, endPoint y: 47, distance: 57.0
click at [265, 51] on div "Janela de atendimento Grade de atendimento Capacidade Transportadoras Veículos …" at bounding box center [204, 88] width 408 height 176
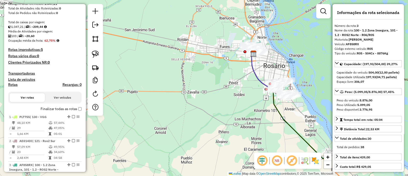
scroll to position [68, 0]
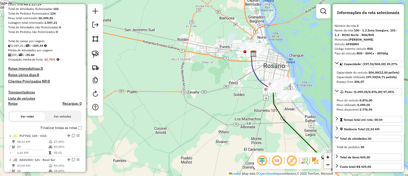
click at [69, 126] on label "Finalizar todas as rotas" at bounding box center [61, 127] width 41 height 5
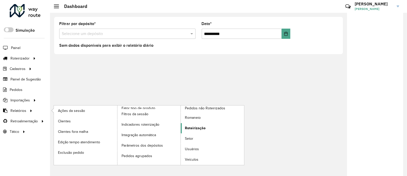
click at [200, 128] on span "Roteirização" at bounding box center [195, 127] width 21 height 5
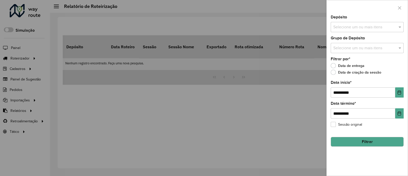
click at [357, 24] on input "text" at bounding box center [364, 27] width 65 height 6
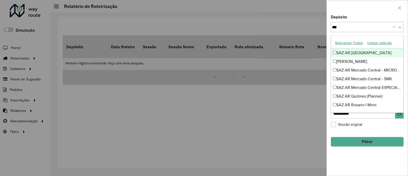
type input "****"
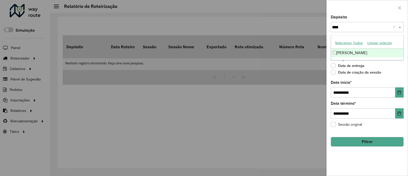
click at [363, 55] on div "[PERSON_NAME]" at bounding box center [367, 52] width 72 height 9
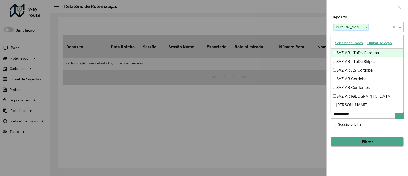
click at [376, 16] on div "Depósito Selecione um ou mais itens SAZ AR Mendoza × ×" at bounding box center [367, 23] width 73 height 17
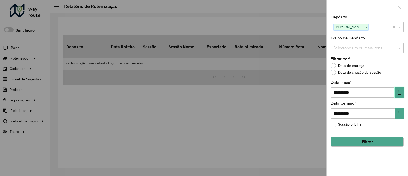
click at [397, 91] on button "Choose Date" at bounding box center [399, 92] width 8 height 10
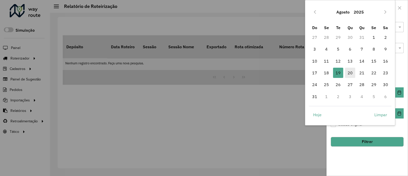
click at [351, 73] on span "20" at bounding box center [350, 73] width 10 height 10
type input "**********"
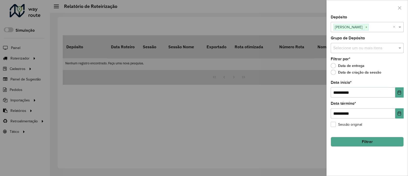
click at [365, 140] on button "Filtrar" at bounding box center [367, 142] width 73 height 10
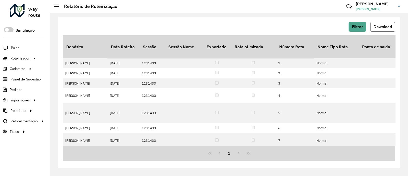
click at [384, 26] on span "Download" at bounding box center [383, 26] width 18 height 4
click at [365, 27] on button "Filtrar" at bounding box center [358, 27] width 18 height 10
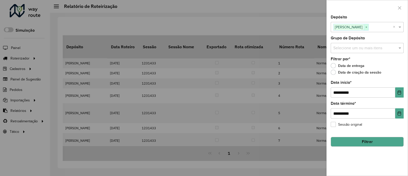
click at [366, 29] on span "×" at bounding box center [366, 27] width 5 height 6
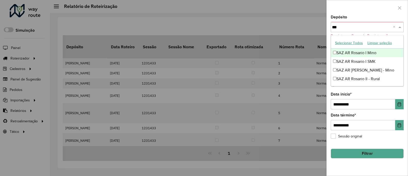
type input "****"
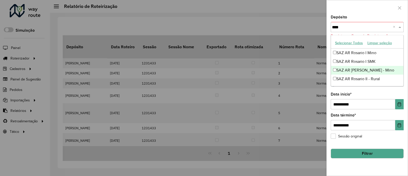
click at [371, 68] on div "SAZ AR [PERSON_NAME] - Mino" at bounding box center [367, 70] width 72 height 9
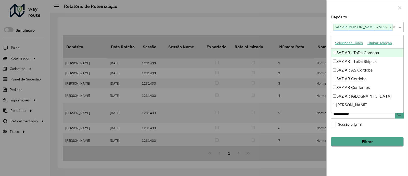
click at [384, 15] on div at bounding box center [367, 7] width 81 height 15
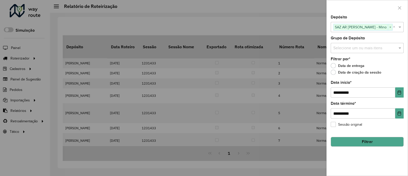
click at [375, 144] on button "Filtrar" at bounding box center [367, 142] width 73 height 10
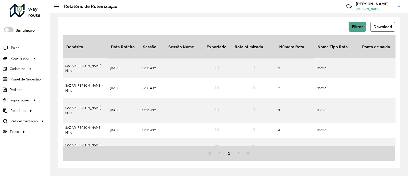
click at [377, 28] on span "Download" at bounding box center [383, 26] width 18 height 4
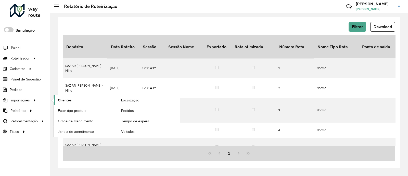
click at [100, 101] on link "Clientes" at bounding box center [85, 100] width 63 height 10
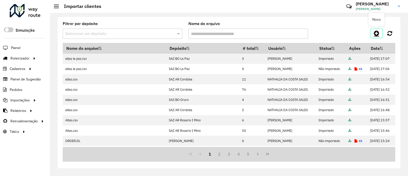
click at [376, 35] on icon at bounding box center [376, 33] width 5 height 6
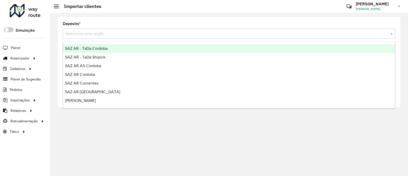
click at [284, 34] on input "text" at bounding box center [223, 34] width 317 height 6
type input "****"
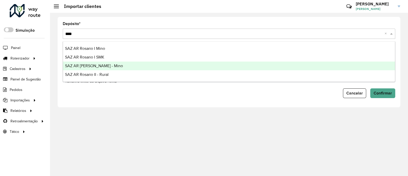
click at [94, 67] on span "SAZ AR [PERSON_NAME] - Mino" at bounding box center [94, 66] width 58 height 4
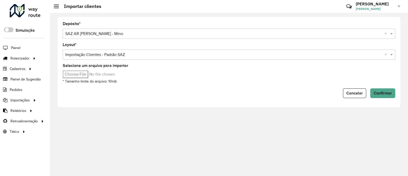
click at [87, 74] on input "Selecione um arquivo para importar" at bounding box center [106, 74] width 87 height 8
type input "**********"
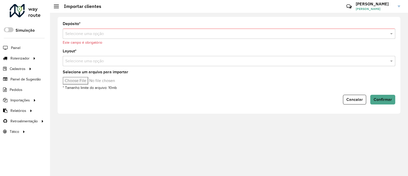
drag, startPoint x: 386, startPoint y: 33, endPoint x: 374, endPoint y: 36, distance: 12.4
click at [370, 36] on input "text" at bounding box center [223, 34] width 317 height 6
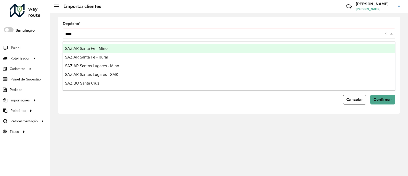
type input "*****"
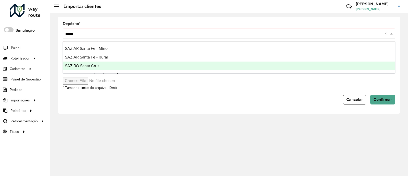
click at [164, 65] on div "SAZ BO Santa Cruz" at bounding box center [229, 65] width 332 height 9
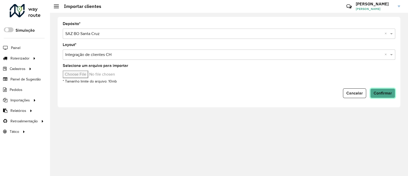
click at [376, 94] on span "Confirmar" at bounding box center [383, 93] width 18 height 4
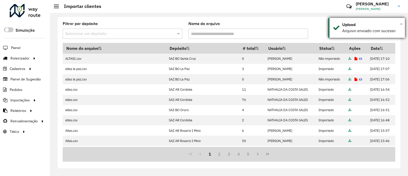
click at [400, 23] on span "×" at bounding box center [401, 24] width 3 height 6
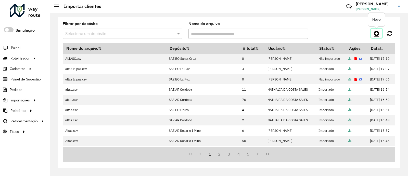
click at [378, 31] on icon at bounding box center [376, 33] width 5 height 6
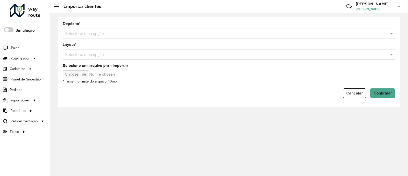
click at [170, 34] on input "text" at bounding box center [223, 34] width 317 height 6
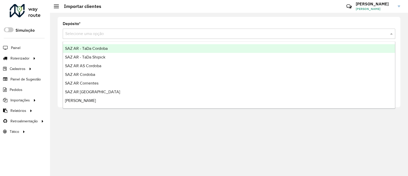
type input "*"
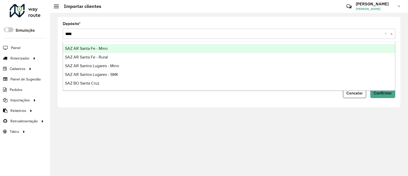
type input "*****"
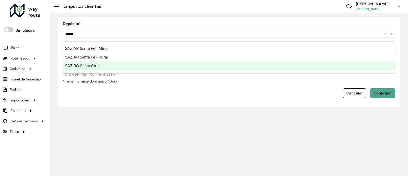
click at [132, 68] on div "SAZ BO Santa Cruz" at bounding box center [229, 65] width 332 height 9
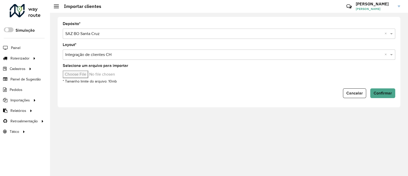
click at [77, 76] on input "Selecione um arquivo para importar" at bounding box center [106, 74] width 87 height 8
type input "**********"
click at [384, 94] on span "Confirmar" at bounding box center [383, 93] width 18 height 4
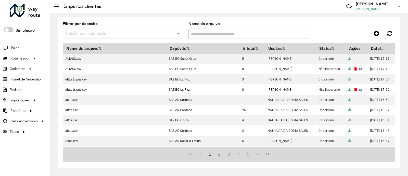
click at [143, 24] on div "Filtrar por depósito Selecione um depósito" at bounding box center [123, 30] width 120 height 17
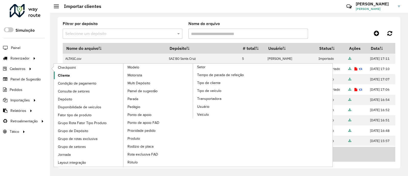
click at [67, 74] on span "Cliente" at bounding box center [64, 75] width 12 height 5
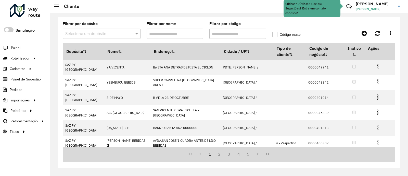
click at [245, 35] on input "Filtrar por código" at bounding box center [237, 34] width 57 height 10
paste input "**********"
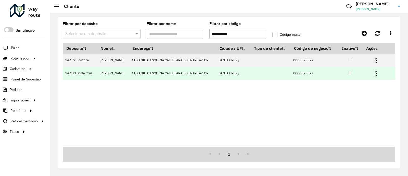
type input "**********"
click at [377, 74] on img at bounding box center [376, 73] width 6 height 6
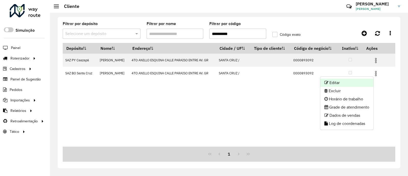
click at [346, 82] on li "Editar" at bounding box center [346, 83] width 53 height 8
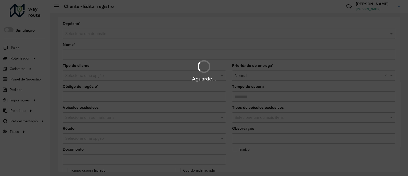
type input "**********"
type input "********"
type input "**********"
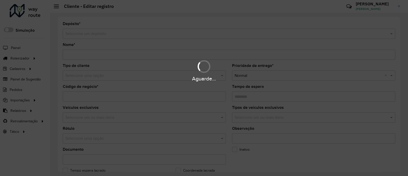
type input "**********"
type input "*********"
type input "********"
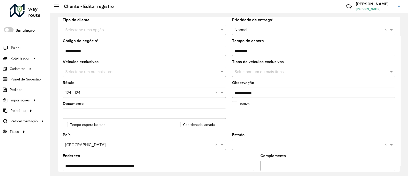
scroll to position [96, 0]
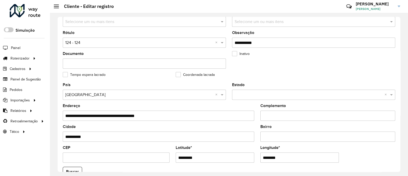
drag, startPoint x: 209, startPoint y: 158, endPoint x: 166, endPoint y: 164, distance: 43.0
click at [166, 164] on formly-group "**********" at bounding box center [229, 170] width 339 height 174
paste input "***"
type input "**********"
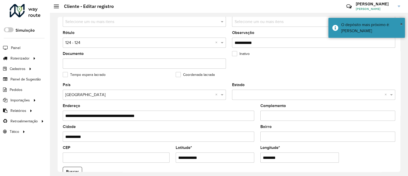
drag, startPoint x: 279, startPoint y: 155, endPoint x: 258, endPoint y: 157, distance: 21.0
click at [258, 157] on formly-field "Longitude * ********" at bounding box center [299, 156] width 85 height 21
paste input "**"
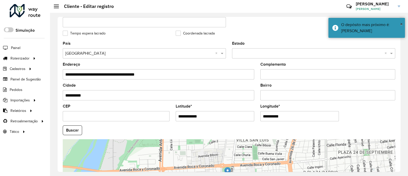
scroll to position [159, 0]
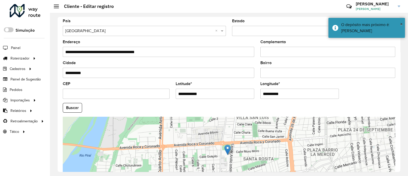
type input "**********"
click at [71, 113] on hb-app "Aguarde... Pop-up bloqueado! Seu navegador bloqueou automáticamente a abertura …" at bounding box center [204, 88] width 408 height 176
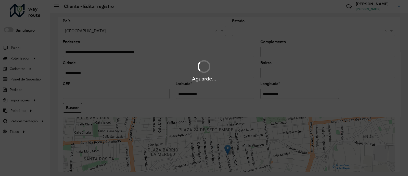
click at [74, 109] on div "Aguarde..." at bounding box center [204, 88] width 408 height 176
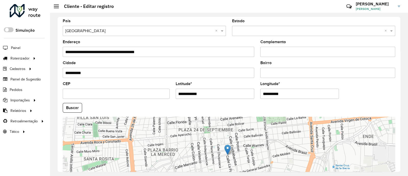
click at [74, 109] on button "Buscar" at bounding box center [72, 108] width 19 height 10
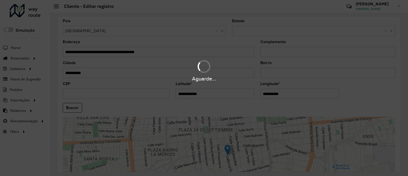
type input "**********"
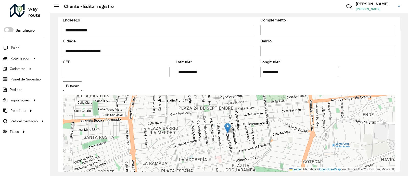
scroll to position [204, 0]
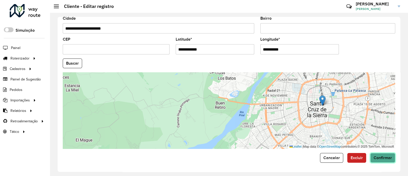
click at [384, 156] on span "Confirmar" at bounding box center [383, 157] width 18 height 4
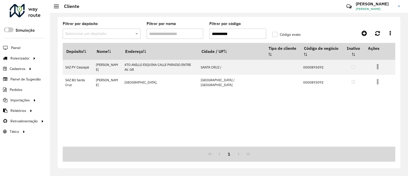
drag, startPoint x: 251, startPoint y: 32, endPoint x: 206, endPoint y: 31, distance: 45.7
click at [206, 31] on formly-group "**********" at bounding box center [185, 32] width 251 height 21
paste input "text"
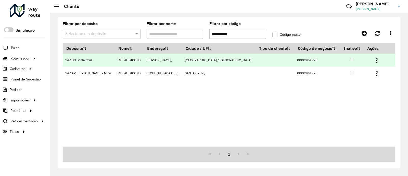
type input "**********"
click at [376, 62] on img at bounding box center [377, 60] width 6 height 6
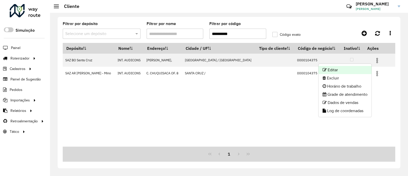
click at [346, 68] on li "Editar" at bounding box center [345, 70] width 53 height 8
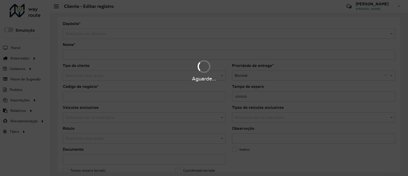
type input "**********"
type input "********"
type input "**********"
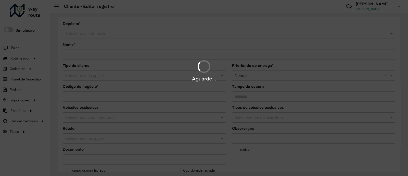
type input "**********"
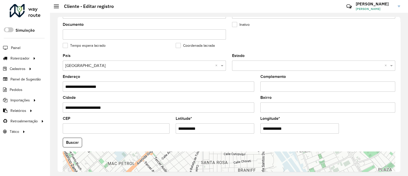
scroll to position [159, 0]
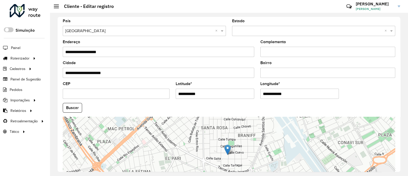
drag, startPoint x: 188, startPoint y: 95, endPoint x: 174, endPoint y: 96, distance: 14.6
click at [174, 96] on formly-field "**********" at bounding box center [215, 92] width 85 height 21
paste input "*"
type input "**********"
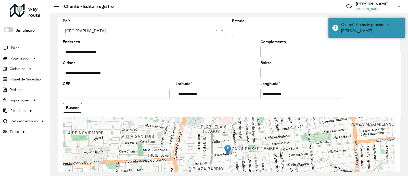
drag, startPoint x: 290, startPoint y: 97, endPoint x: 244, endPoint y: 98, distance: 45.7
click at [244, 98] on formly-group "**********" at bounding box center [229, 106] width 339 height 174
paste input "text"
type input "**********"
click at [70, 107] on hb-app "Aguarde... Pop-up bloqueado! Seu navegador bloqueou automáticamente a abertura …" at bounding box center [204, 88] width 408 height 176
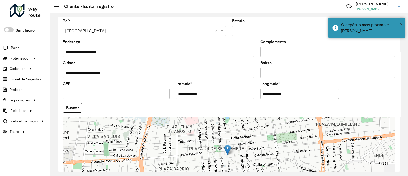
click at [69, 108] on button "Buscar" at bounding box center [72, 108] width 19 height 10
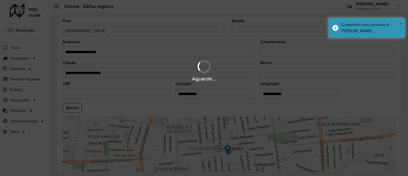
type input "**********"
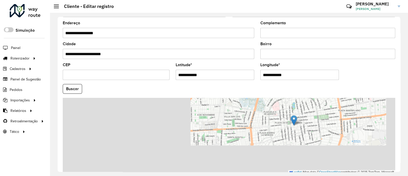
scroll to position [204, 0]
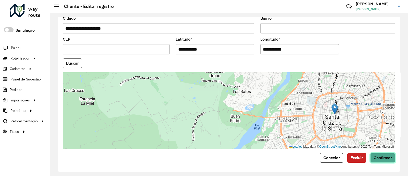
click at [377, 159] on span "Confirmar" at bounding box center [383, 157] width 18 height 4
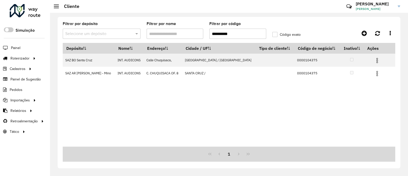
drag, startPoint x: 235, startPoint y: 31, endPoint x: 200, endPoint y: 32, distance: 35.2
click at [200, 32] on formly-group "**********" at bounding box center [185, 32] width 251 height 21
paste input "text"
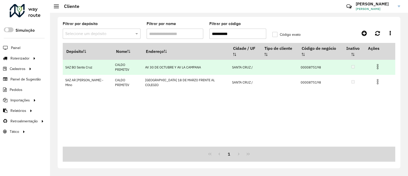
type input "**********"
click at [379, 64] on img at bounding box center [378, 67] width 6 height 6
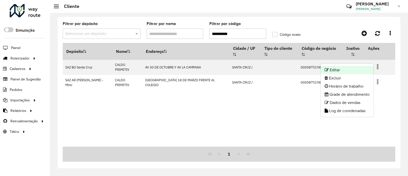
click at [361, 70] on li "Editar" at bounding box center [347, 70] width 53 height 8
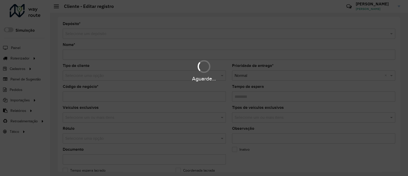
type input "**********"
type input "********"
type input "**********"
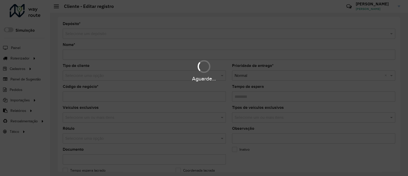
type input "**********"
type input "*********"
type input "**********"
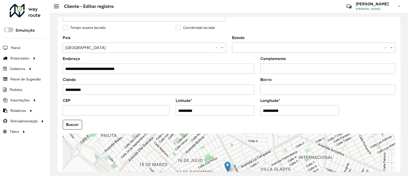
scroll to position [191, 0]
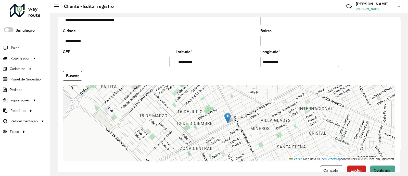
drag, startPoint x: 193, startPoint y: 61, endPoint x: 153, endPoint y: 58, distance: 40.1
click at [153, 58] on formly-group "**********" at bounding box center [229, 74] width 339 height 174
click at [380, 169] on span "Confirmar" at bounding box center [383, 170] width 18 height 4
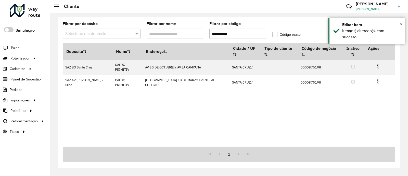
drag, startPoint x: 247, startPoint y: 34, endPoint x: 189, endPoint y: 33, distance: 57.4
click at [189, 33] on formly-group "**********" at bounding box center [185, 32] width 251 height 21
paste input "text"
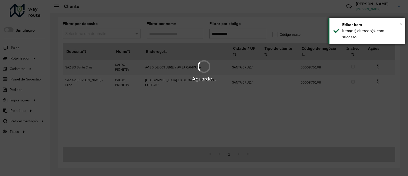
type input "**********"
click at [402, 23] on span "×" at bounding box center [401, 24] width 3 height 6
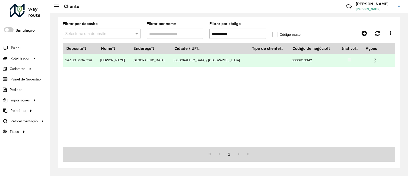
click at [374, 62] on img at bounding box center [375, 60] width 6 height 6
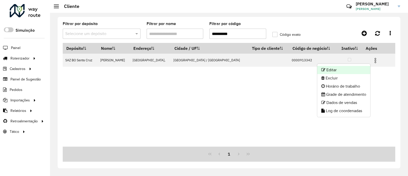
click at [363, 70] on li "Editar" at bounding box center [343, 70] width 53 height 8
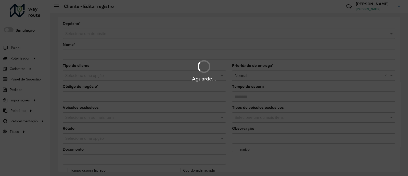
type input "**********"
type input "********"
type input "**********"
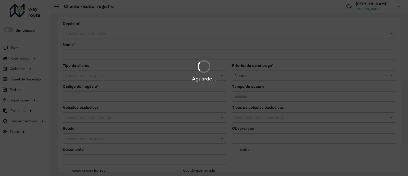
type input "**********"
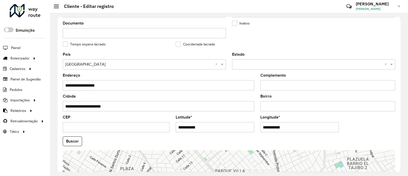
scroll to position [159, 0]
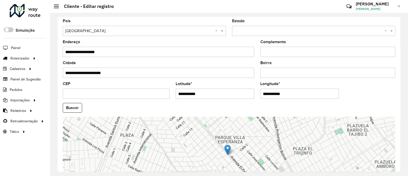
drag, startPoint x: 210, startPoint y: 95, endPoint x: 104, endPoint y: 95, distance: 106.3
click at [104, 95] on formly-group "**********" at bounding box center [229, 106] width 339 height 174
click at [256, 91] on formly-group "**********" at bounding box center [229, 106] width 339 height 174
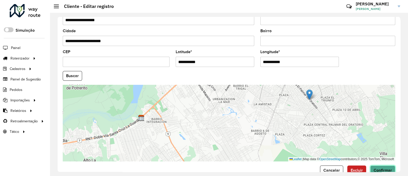
click at [385, 168] on button "Confirmar" at bounding box center [382, 170] width 25 height 10
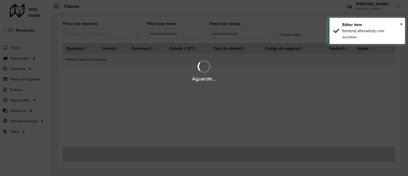
type input "**********"
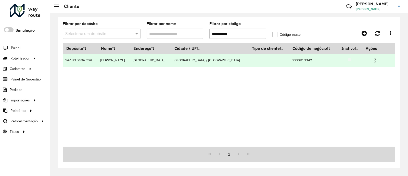
click at [375, 59] on img at bounding box center [375, 60] width 6 height 6
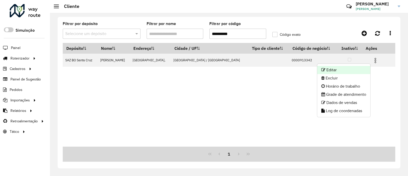
click at [334, 72] on li "Editar" at bounding box center [343, 70] width 53 height 8
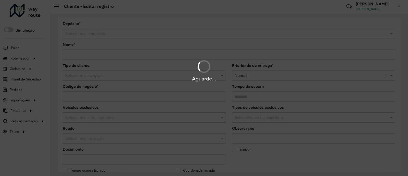
type input "**********"
type input "********"
type input "**********"
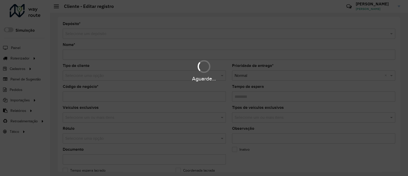
type input "**********"
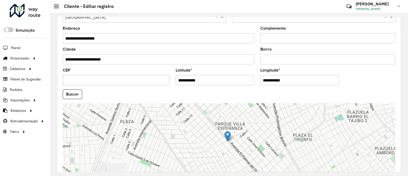
scroll to position [204, 0]
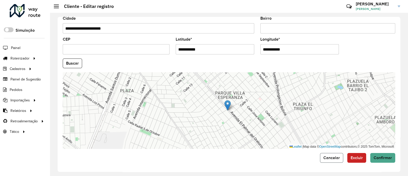
click at [326, 157] on span "Cancelar" at bounding box center [331, 157] width 17 height 4
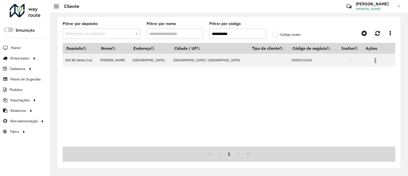
drag, startPoint x: 243, startPoint y: 35, endPoint x: 197, endPoint y: 34, distance: 45.9
click at [197, 34] on formly-group "**********" at bounding box center [185, 32] width 251 height 21
paste input "text"
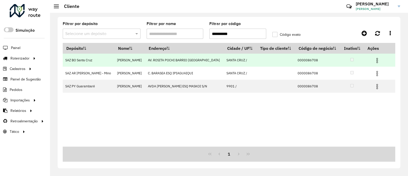
type input "**********"
click at [377, 64] on img at bounding box center [377, 60] width 6 height 6
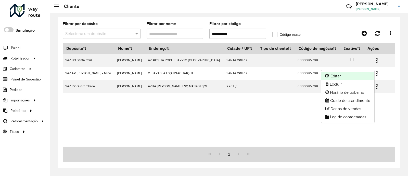
click at [354, 74] on li "Editar" at bounding box center [347, 76] width 53 height 8
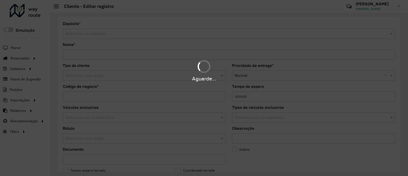
type input "**********"
type input "********"
type input "**********"
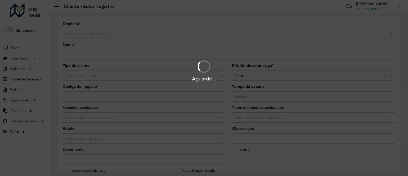
type input "**********"
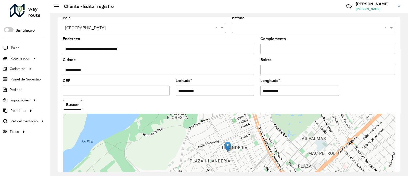
scroll to position [191, 0]
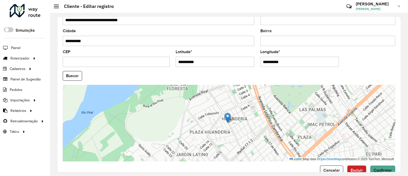
drag, startPoint x: 199, startPoint y: 64, endPoint x: 148, endPoint y: 64, distance: 50.5
click at [148, 63] on formly-group "**********" at bounding box center [229, 74] width 339 height 174
paste input "text"
type input "*********"
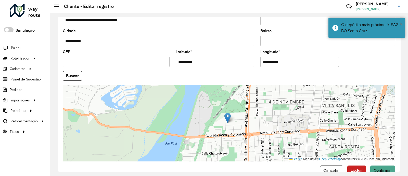
drag, startPoint x: 284, startPoint y: 66, endPoint x: 246, endPoint y: 64, distance: 38.3
click at [246, 64] on formly-group "**********" at bounding box center [229, 74] width 339 height 174
paste input "text"
type input "**********"
click at [73, 72] on hb-app "Aguarde... Pop-up bloqueado! Seu navegador bloqueou automáticamente a abertura …" at bounding box center [204, 88] width 408 height 176
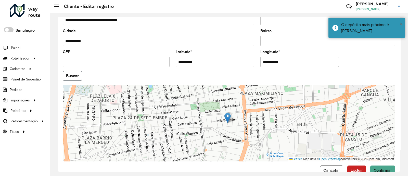
click at [71, 74] on button "Buscar" at bounding box center [72, 76] width 19 height 10
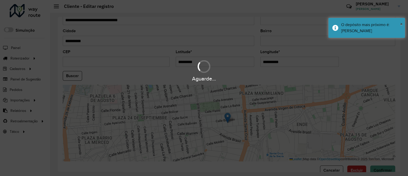
type input "**********"
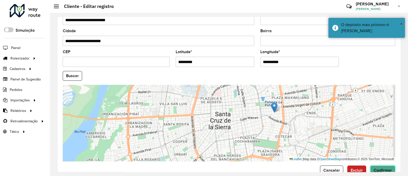
click at [385, 170] on span "Confirmar" at bounding box center [383, 170] width 18 height 4
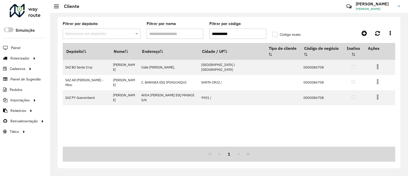
drag, startPoint x: 249, startPoint y: 37, endPoint x: 177, endPoint y: 35, distance: 72.2
click at [177, 35] on formly-group "**********" at bounding box center [185, 32] width 251 height 21
paste input "text"
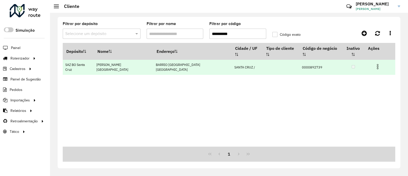
type input "**********"
click at [375, 64] on img at bounding box center [378, 67] width 6 height 6
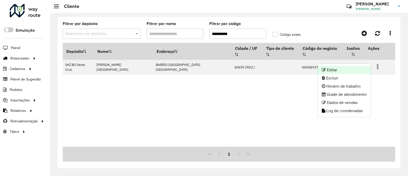
click at [357, 71] on li "Editar" at bounding box center [344, 70] width 53 height 8
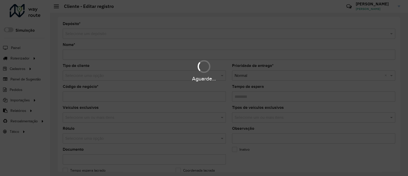
type input "**********"
type input "********"
type input "**********"
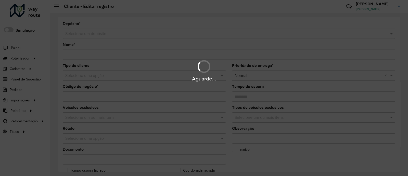
type input "**********"
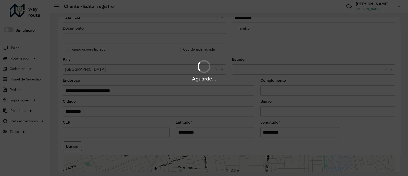
scroll to position [159, 0]
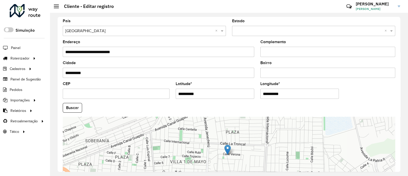
drag, startPoint x: 220, startPoint y: 99, endPoint x: 140, endPoint y: 99, distance: 80.6
click at [140, 99] on formly-group "**********" at bounding box center [229, 106] width 339 height 174
paste input "*"
type input "**********"
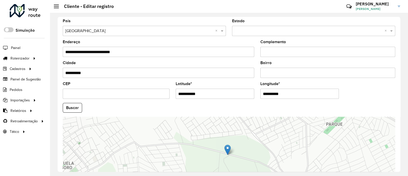
drag, startPoint x: 237, startPoint y: 94, endPoint x: 230, endPoint y: 94, distance: 7.4
click at [230, 94] on formly-group "**********" at bounding box center [229, 106] width 339 height 174
paste input "*"
type input "**********"
click at [71, 109] on hb-app "Aguarde... Pop-up bloqueado! Seu navegador bloqueou automáticamente a abertura …" at bounding box center [204, 88] width 408 height 176
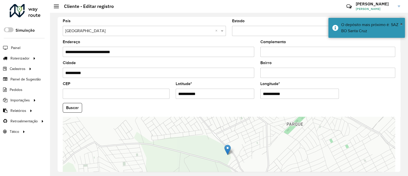
click at [71, 109] on button "Buscar" at bounding box center [72, 108] width 19 height 10
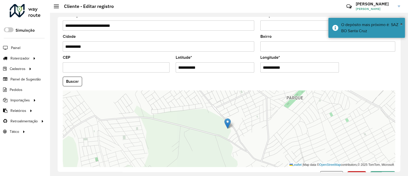
scroll to position [191, 0]
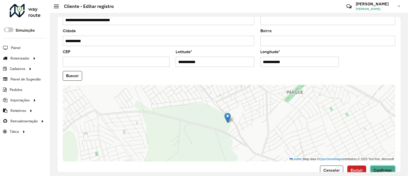
drag, startPoint x: 384, startPoint y: 170, endPoint x: 346, endPoint y: 115, distance: 66.4
click at [384, 170] on span "Confirmar" at bounding box center [383, 170] width 18 height 4
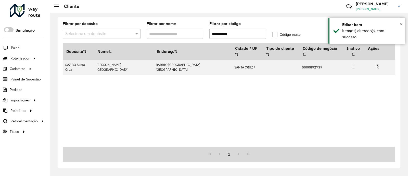
drag, startPoint x: 252, startPoint y: 34, endPoint x: 198, endPoint y: 36, distance: 54.4
click at [198, 36] on formly-group "**********" at bounding box center [185, 32] width 251 height 21
paste input "text"
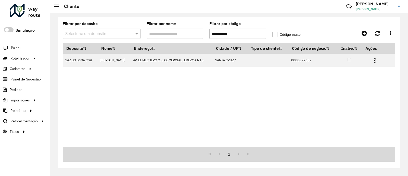
type input "**********"
click at [374, 61] on img at bounding box center [375, 60] width 6 height 6
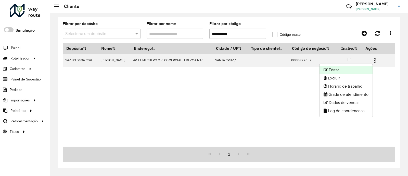
click at [339, 72] on li "Editar" at bounding box center [346, 70] width 53 height 8
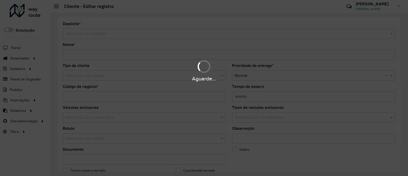
type input "**********"
type input "********"
type input "**********"
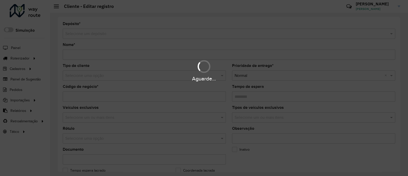
type input "**********"
type input "*********"
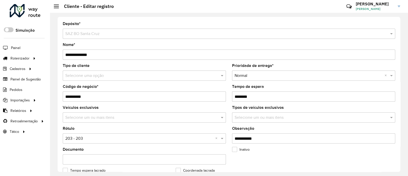
scroll to position [127, 0]
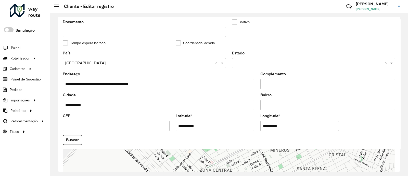
drag, startPoint x: 203, startPoint y: 129, endPoint x: 148, endPoint y: 128, distance: 54.8
click at [148, 128] on formly-group "**********" at bounding box center [229, 138] width 339 height 174
paste input "**"
type input "**********"
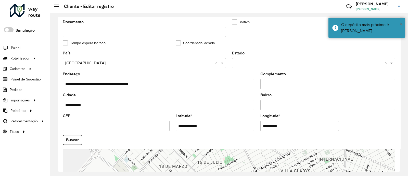
drag, startPoint x: 282, startPoint y: 126, endPoint x: 242, endPoint y: 127, distance: 39.3
click at [242, 127] on formly-group "**********" at bounding box center [229, 138] width 339 height 174
paste input "***"
type input "**********"
click at [73, 142] on hb-app "Aguarde... Pop-up bloqueado! Seu navegador bloqueou automáticamente a abertura …" at bounding box center [204, 88] width 408 height 176
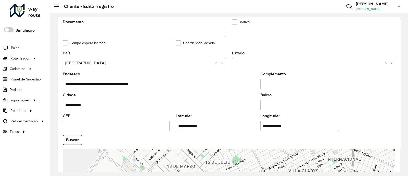
click at [73, 143] on button "Buscar" at bounding box center [72, 140] width 19 height 10
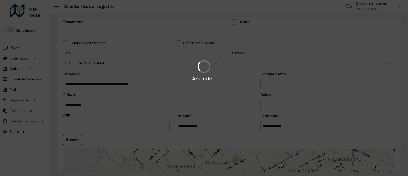
type input "**********"
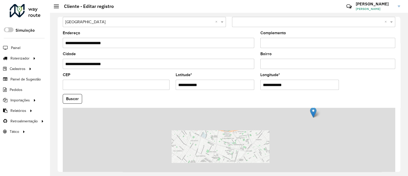
scroll to position [191, 0]
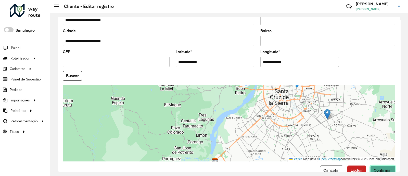
click at [376, 169] on span "Confirmar" at bounding box center [383, 170] width 18 height 4
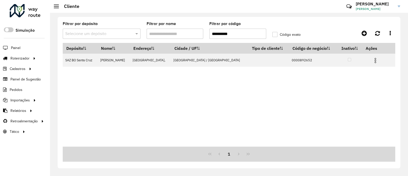
drag, startPoint x: 260, startPoint y: 34, endPoint x: 182, endPoint y: 35, distance: 78.0
click at [182, 35] on formly-group "**********" at bounding box center [185, 32] width 251 height 21
paste input "text"
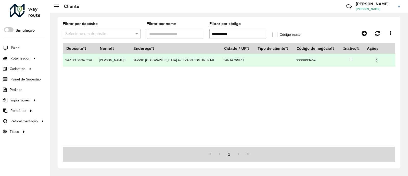
type input "**********"
click at [374, 59] on img at bounding box center [377, 60] width 6 height 6
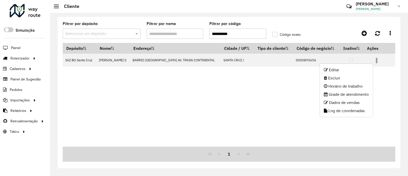
click at [357, 69] on li "Editar" at bounding box center [346, 70] width 53 height 8
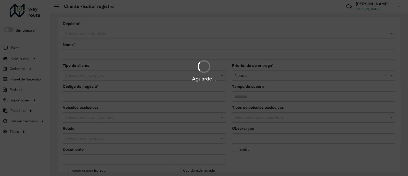
type input "**********"
type input "********"
type input "**********"
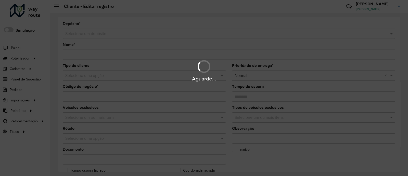
type input "**********"
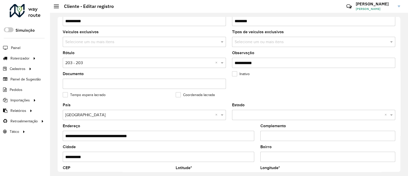
scroll to position [127, 0]
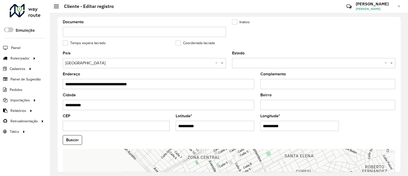
drag, startPoint x: 179, startPoint y: 126, endPoint x: 157, endPoint y: 127, distance: 21.7
click at [158, 127] on formly-group "**********" at bounding box center [229, 138] width 339 height 174
paste input "text"
type input "*********"
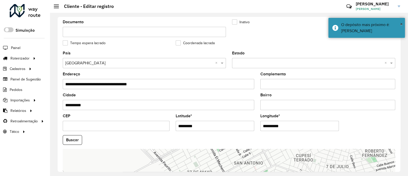
drag, startPoint x: 273, startPoint y: 126, endPoint x: 238, endPoint y: 127, distance: 35.5
click at [238, 127] on formly-group "**********" at bounding box center [229, 138] width 339 height 174
paste input "text"
type input "**********"
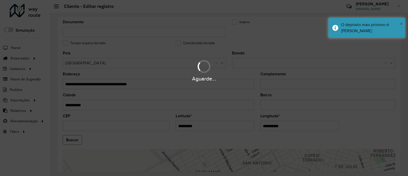
click at [68, 139] on hb-app "Aguarde... Pop-up bloqueado! Seu navegador bloqueou automáticamente a abertura …" at bounding box center [204, 88] width 408 height 176
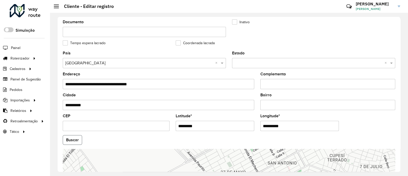
click at [68, 139] on button "Buscar" at bounding box center [72, 140] width 19 height 10
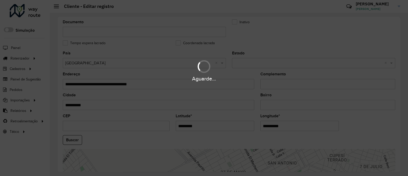
type input "**********"
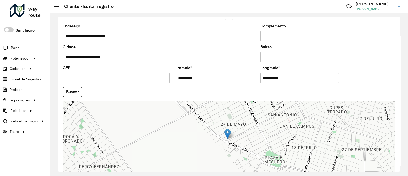
scroll to position [204, 0]
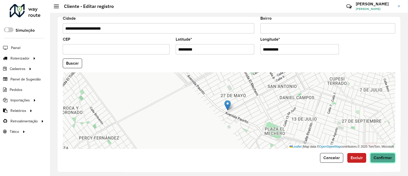
click at [379, 159] on span "Confirmar" at bounding box center [383, 157] width 18 height 4
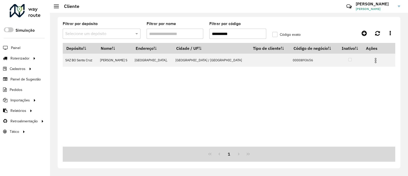
drag, startPoint x: 214, startPoint y: 34, endPoint x: 177, endPoint y: 34, distance: 37.5
click at [177, 34] on formly-group "**********" at bounding box center [185, 32] width 251 height 21
paste input "text"
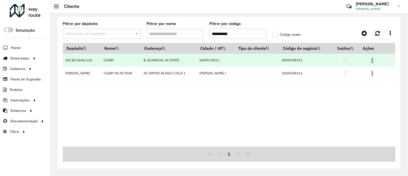
type input "**********"
click at [374, 60] on img at bounding box center [372, 60] width 6 height 6
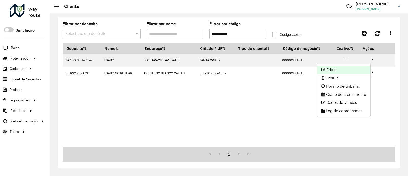
click at [360, 71] on li "Editar" at bounding box center [343, 70] width 53 height 8
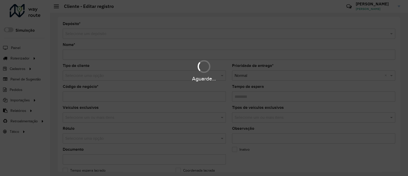
type input "******"
type input "**********"
type input "********"
type input "**********"
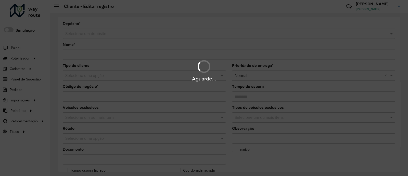
type input "**********"
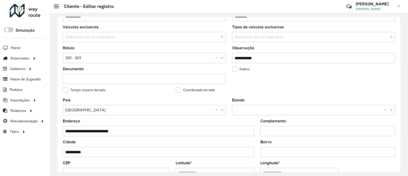
scroll to position [159, 0]
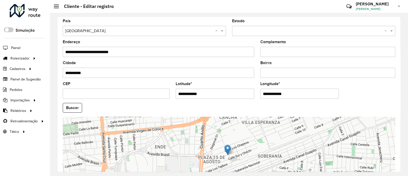
drag, startPoint x: 219, startPoint y: 94, endPoint x: 139, endPoint y: 90, distance: 79.9
click at [129, 91] on formly-group "**********" at bounding box center [229, 106] width 339 height 174
drag, startPoint x: 286, startPoint y: 95, endPoint x: 231, endPoint y: 94, distance: 55.4
click at [230, 94] on formly-group "**********" at bounding box center [229, 106] width 339 height 174
click at [73, 115] on formly-field "Buscar" at bounding box center [229, 110] width 339 height 14
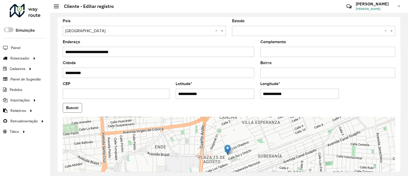
click at [73, 110] on button "Buscar" at bounding box center [72, 108] width 19 height 10
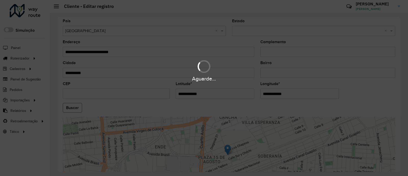
type input "**********"
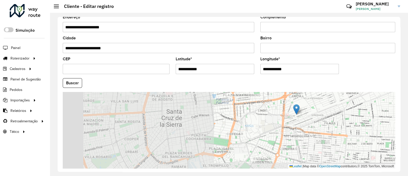
scroll to position [204, 0]
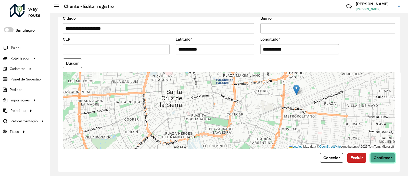
click at [380, 157] on span "Confirmar" at bounding box center [383, 157] width 18 height 4
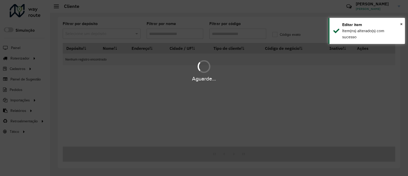
type input "**********"
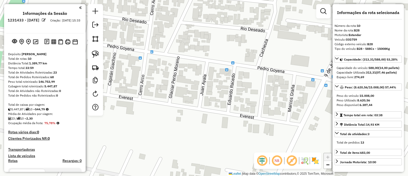
select select "**********"
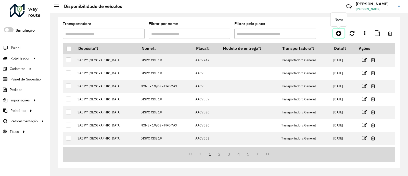
click at [339, 36] on icon at bounding box center [338, 33] width 5 height 6
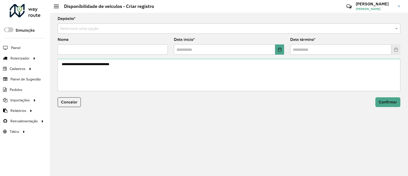
click at [286, 29] on input "text" at bounding box center [223, 29] width 327 height 6
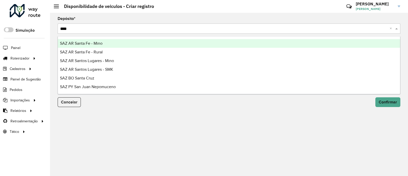
type input "*****"
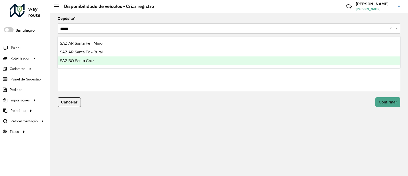
click at [104, 57] on div "SAZ BO Santa Cruz" at bounding box center [229, 60] width 342 height 9
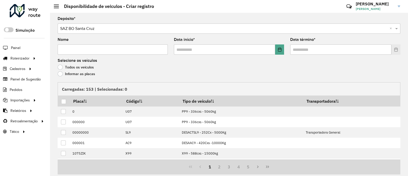
click at [95, 29] on input "text" at bounding box center [223, 29] width 327 height 6
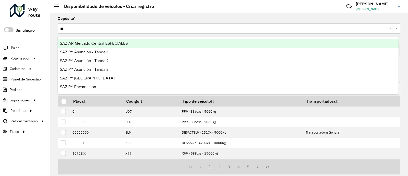
type input "***"
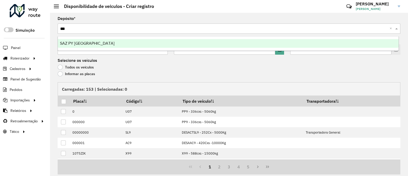
click at [91, 41] on span "SAZ PY [GEOGRAPHIC_DATA]" at bounding box center [87, 43] width 55 height 4
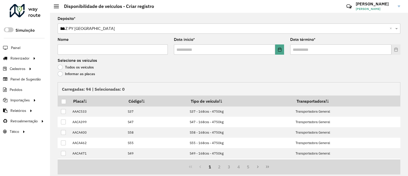
click at [85, 51] on input "Nome" at bounding box center [113, 49] width 110 height 10
type input "**********"
click at [279, 50] on icon "Choose Date" at bounding box center [280, 49] width 4 height 4
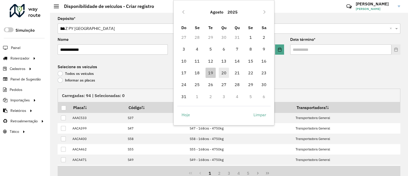
click at [224, 73] on span "20" at bounding box center [224, 73] width 10 height 10
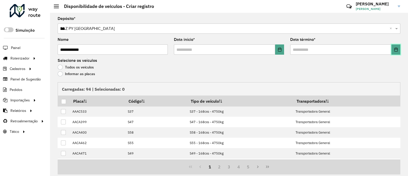
click at [394, 49] on icon "Choose Date" at bounding box center [396, 49] width 4 height 4
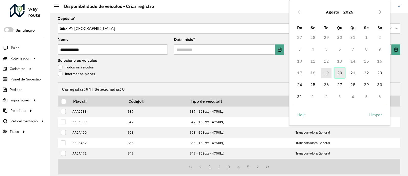
click at [341, 72] on span "20" at bounding box center [340, 73] width 10 height 10
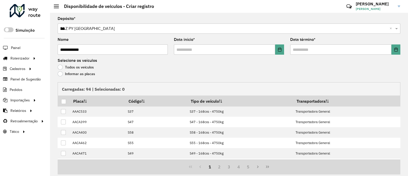
click at [86, 73] on label "Informar as placas" at bounding box center [76, 73] width 37 height 5
click at [70, 74] on label "Informar as placas" at bounding box center [76, 73] width 37 height 5
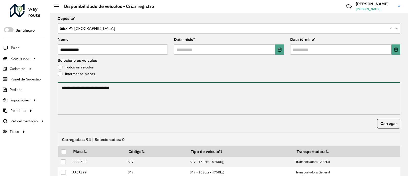
click at [150, 102] on textarea at bounding box center [229, 98] width 343 height 32
paste textarea "******* ******* ******* ******* ******* ******* ******* ******* ******* *******…"
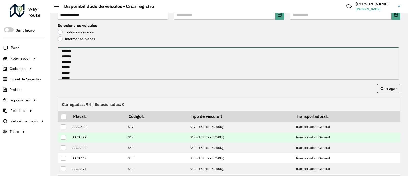
scroll to position [66, 0]
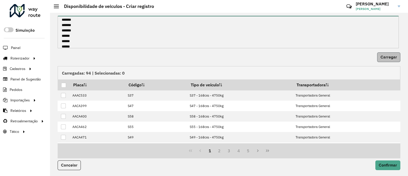
type textarea "******* ******* ******* ******* ******* ******* ******* ******* ******* *******…"
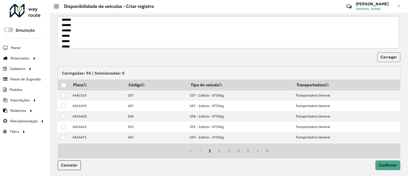
click at [389, 58] on span "Carregar" at bounding box center [388, 57] width 17 height 4
click at [386, 58] on span "Carregar" at bounding box center [388, 57] width 17 height 4
click at [66, 82] on th at bounding box center [64, 84] width 12 height 11
click at [64, 82] on p-tableheadercheckbox at bounding box center [63, 84] width 5 height 5
click at [62, 85] on div at bounding box center [63, 85] width 5 height 5
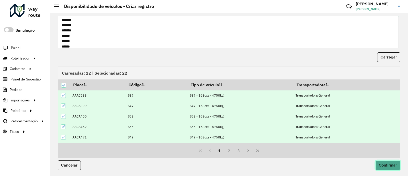
click at [379, 166] on span "Confirmar" at bounding box center [388, 165] width 18 height 4
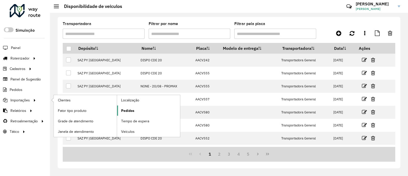
click at [130, 111] on span "Pedidos" at bounding box center [127, 110] width 13 height 5
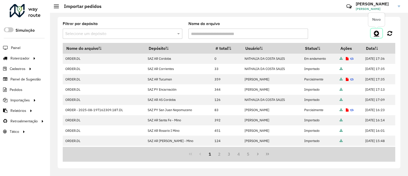
click at [378, 32] on icon at bounding box center [376, 33] width 5 height 6
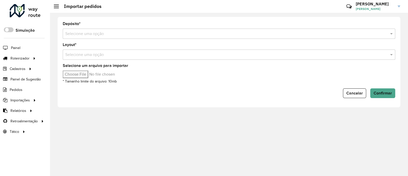
click at [169, 30] on div "Selecione uma opção" at bounding box center [229, 34] width 333 height 10
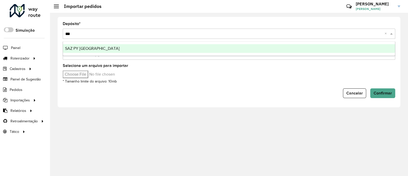
type input "****"
click at [122, 51] on div "SAZ PY [GEOGRAPHIC_DATA]" at bounding box center [229, 48] width 332 height 9
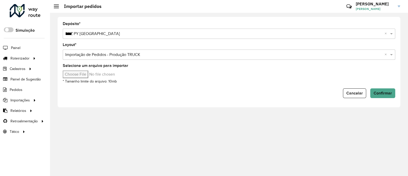
click at [94, 78] on input "Selecione um arquivo para importar" at bounding box center [106, 74] width 87 height 8
type input "**********"
click at [380, 88] on form "Depósito * Selecione uma opção × SAZ PY [GEOGRAPHIC_DATA] **** × Layout * Selec…" at bounding box center [229, 60] width 333 height 76
click at [377, 96] on button "Confirmar" at bounding box center [382, 93] width 25 height 10
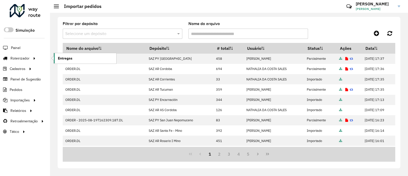
click at [61, 60] on span "Entregas" at bounding box center [65, 58] width 15 height 5
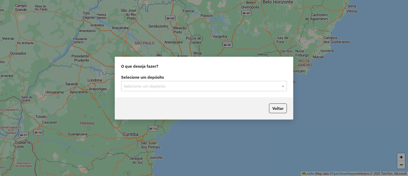
click at [206, 90] on div "Selecione um depósito" at bounding box center [204, 86] width 166 height 10
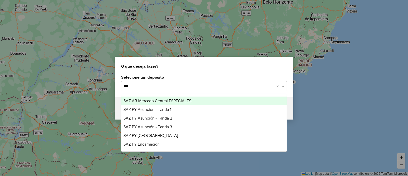
type input "****"
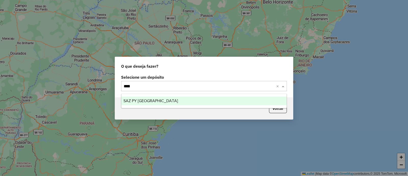
click at [205, 99] on div "SAZ PY [GEOGRAPHIC_DATA]" at bounding box center [203, 100] width 165 height 9
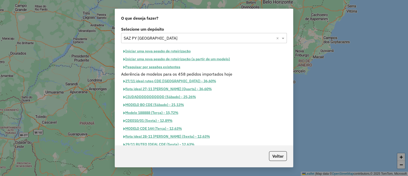
click at [184, 48] on button "Iniciar uma nova sessão de roteirização" at bounding box center [157, 51] width 72 height 8
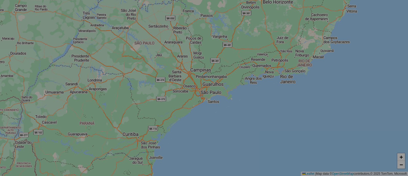
select select "*"
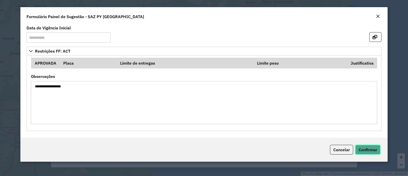
click at [374, 147] on span "Confirmar" at bounding box center [368, 149] width 19 height 5
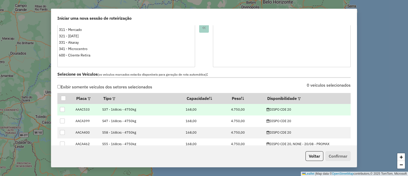
scroll to position [159, 0]
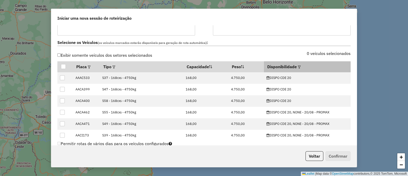
click at [279, 67] on th "Disponibilidade" at bounding box center [307, 66] width 87 height 11
click at [298, 66] on em at bounding box center [299, 67] width 3 height 3
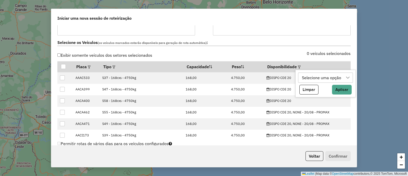
click at [328, 75] on div "Selecione uma opção" at bounding box center [321, 78] width 43 height 10
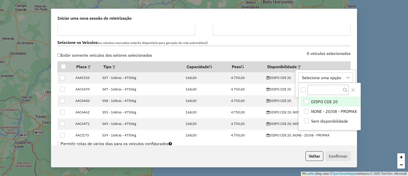
scroll to position [4, 23]
click at [333, 100] on span "DISPO CDE 20" at bounding box center [324, 101] width 27 height 6
click at [320, 77] on div "DISPO CDE 20" at bounding box center [315, 78] width 30 height 10
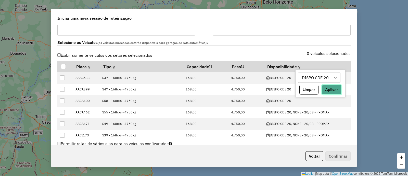
click at [332, 90] on button "Aplicar" at bounding box center [332, 90] width 20 height 10
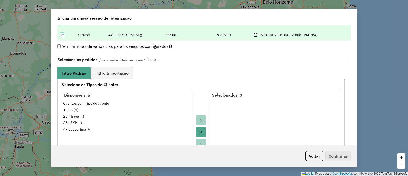
scroll to position [287, 0]
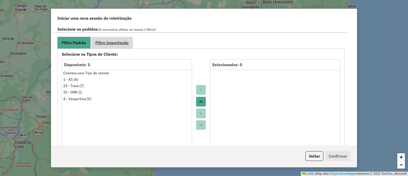
click at [123, 41] on span "Filtro Importação" at bounding box center [111, 43] width 33 height 4
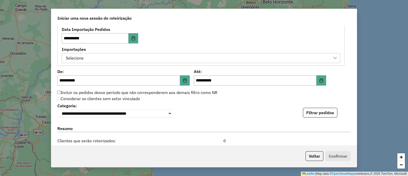
scroll to position [319, 0]
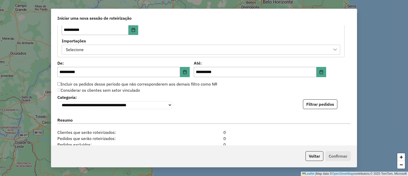
click at [276, 47] on div "Selecione" at bounding box center [197, 50] width 266 height 10
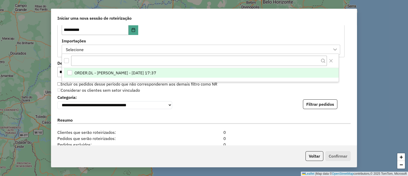
click at [241, 77] on li "ORDER.DL - [PERSON_NAME] - [DATE] 17:37" at bounding box center [201, 73] width 275 height 10
click at [312, 38] on label "Importações" at bounding box center [201, 41] width 278 height 6
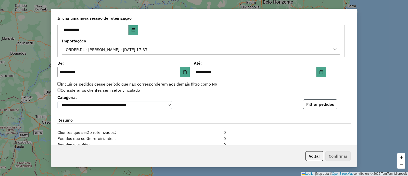
click at [328, 104] on button "Filtrar pedidos" at bounding box center [320, 104] width 34 height 10
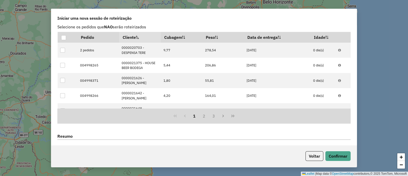
scroll to position [312, 0]
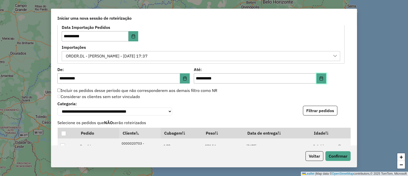
click at [321, 76] on icon "Choose Date" at bounding box center [321, 78] width 3 height 4
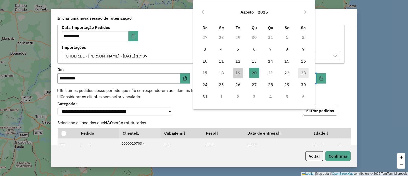
click at [302, 74] on span "23" at bounding box center [303, 73] width 10 height 10
type input "**********"
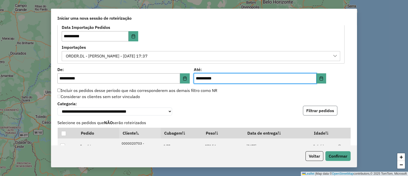
click at [317, 114] on button "Filtrar pedidos" at bounding box center [320, 111] width 34 height 10
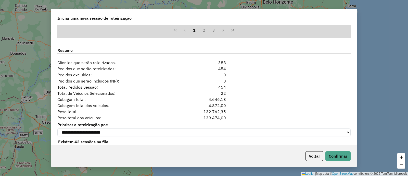
scroll to position [503, 0]
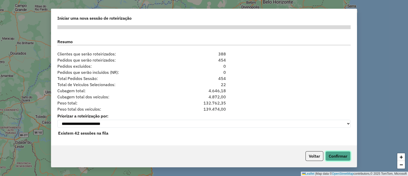
click at [339, 156] on button "Confirmar" at bounding box center [337, 156] width 25 height 10
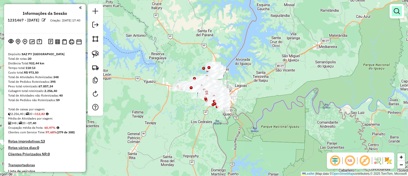
click at [398, 13] on em at bounding box center [397, 11] width 6 height 6
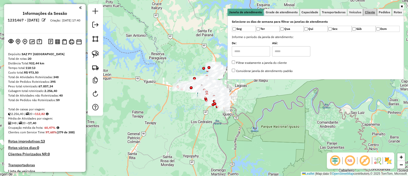
click at [373, 11] on span "Cliente" at bounding box center [370, 12] width 10 height 3
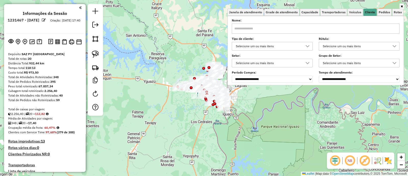
click at [276, 45] on div "Selecione um ou mais itens" at bounding box center [268, 46] width 69 height 8
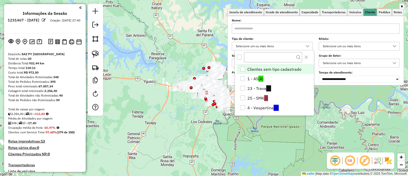
scroll to position [3, 17]
click at [270, 95] on li "25 - SMK ({)" at bounding box center [275, 98] width 77 height 10
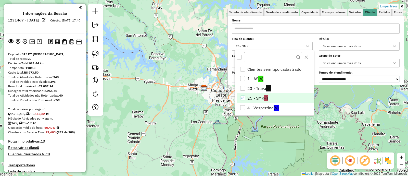
click at [188, 71] on div "Limpar filtros Janela de atendimento Grade de atendimento Capacidade Transporta…" at bounding box center [204, 88] width 408 height 176
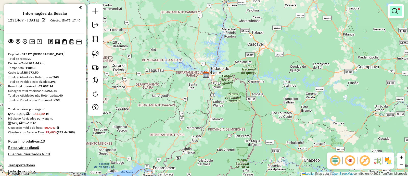
click at [392, 8] on em at bounding box center [395, 11] width 6 height 6
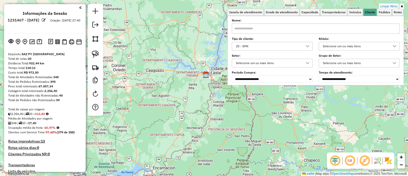
click at [295, 47] on div "25 - SMK" at bounding box center [268, 46] width 69 height 8
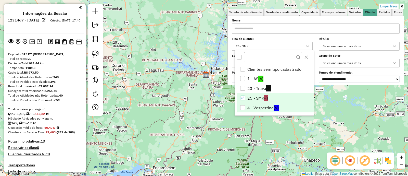
click at [277, 108] on span "(V)" at bounding box center [276, 108] width 5 height 6
click at [271, 98] on li "25 - SMK ({)" at bounding box center [275, 98] width 77 height 10
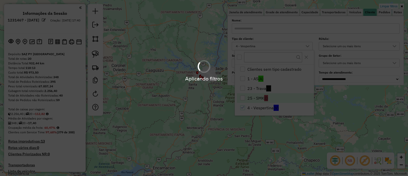
click at [210, 103] on div "Aplicando filtros" at bounding box center [204, 88] width 408 height 176
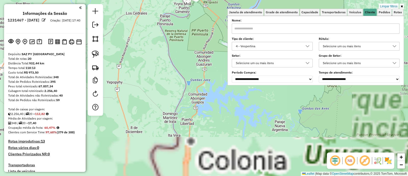
click at [214, 82] on div "Limpar filtros Janela de atendimento Grade de atendimento Capacidade Transporta…" at bounding box center [204, 88] width 408 height 176
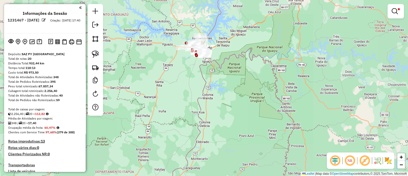
drag, startPoint x: 212, startPoint y: 88, endPoint x: 218, endPoint y: 123, distance: 35.3
click at [218, 123] on div "Limpar filtros Janela de atendimento Grade de atendimento Capacidade Transporta…" at bounding box center [204, 88] width 408 height 176
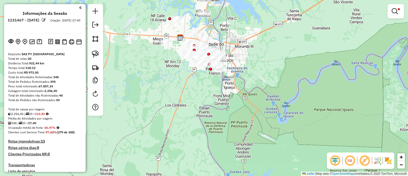
drag, startPoint x: 232, startPoint y: 106, endPoint x: 254, endPoint y: 146, distance: 45.8
click at [254, 146] on div "Limpar filtros Janela de atendimento Grade de atendimento Capacidade Transporta…" at bounding box center [204, 88] width 408 height 176
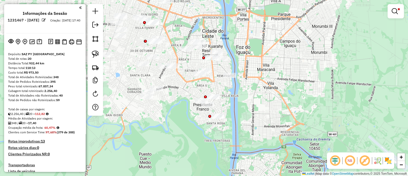
drag, startPoint x: 255, startPoint y: 112, endPoint x: 267, endPoint y: 138, distance: 29.2
click at [267, 138] on div "Limpar filtros Janela de atendimento Grade de atendimento Capacidade Transporta…" at bounding box center [204, 88] width 408 height 176
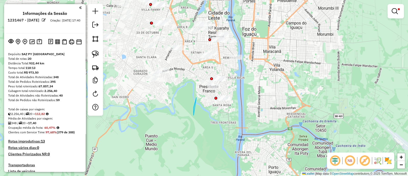
drag, startPoint x: 194, startPoint y: 107, endPoint x: 191, endPoint y: 122, distance: 15.2
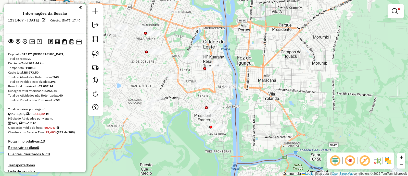
drag, startPoint x: 187, startPoint y: 106, endPoint x: 183, endPoint y: 139, distance: 33.2
click at [183, 139] on div "Limpar filtros Janela de atendimento Grade de atendimento Capacidade Transporta…" at bounding box center [204, 88] width 408 height 176
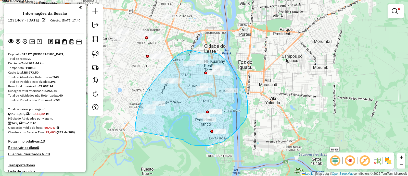
drag, startPoint x: 187, startPoint y: 143, endPoint x: 141, endPoint y: 139, distance: 47.0
click at [141, 139] on div "Limpar filtros Janela de atendimento Grade de atendimento Capacidade Transporta…" at bounding box center [204, 88] width 408 height 176
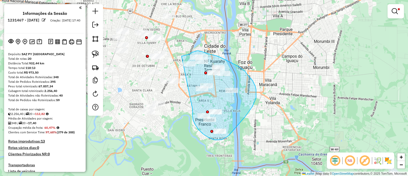
drag, startPoint x: 193, startPoint y: 116, endPoint x: 182, endPoint y: 56, distance: 60.7
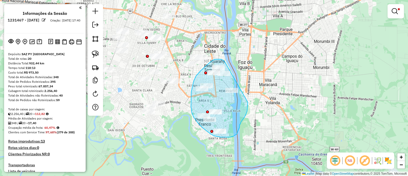
drag, startPoint x: 225, startPoint y: 62, endPoint x: 247, endPoint y: 99, distance: 42.8
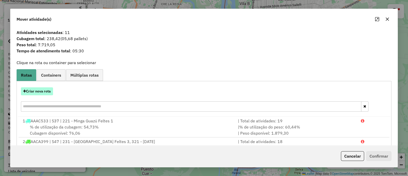
click at [44, 92] on button "Criar nova rota" at bounding box center [37, 91] width 32 height 8
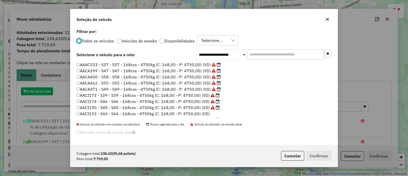
scroll to position [3, 2]
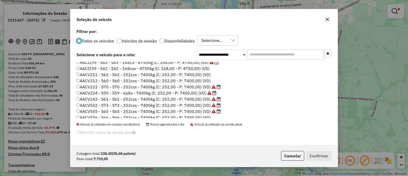
click at [181, 40] on label "Disponibilidades" at bounding box center [179, 41] width 30 height 4
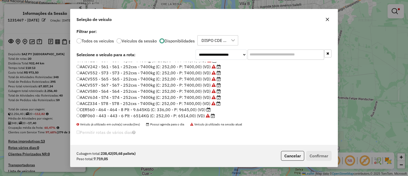
scroll to position [79, 0]
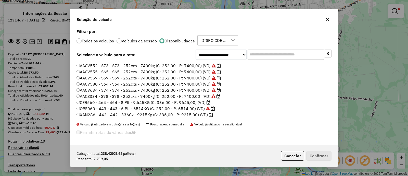
click at [204, 98] on label "AACZ334 - S78 - S78 - 252cxs - 7400kg (C: 252,00 - P: 7400,00) (VD)" at bounding box center [149, 96] width 144 height 6
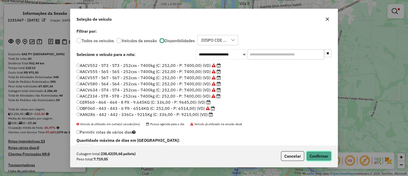
click at [312, 152] on button "Confirmar" at bounding box center [318, 156] width 25 height 10
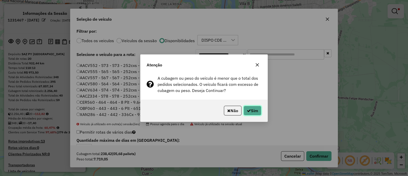
click at [256, 110] on button "Sim" at bounding box center [253, 111] width 18 height 10
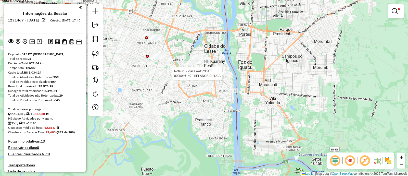
select select "**********"
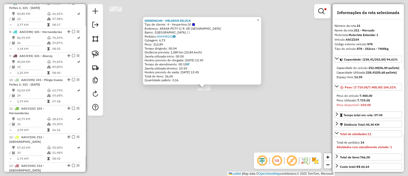
scroll to position [704, 0]
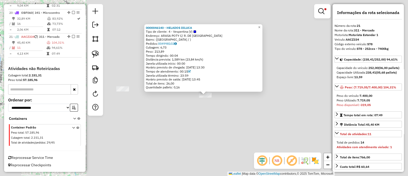
click at [205, 105] on div "0000046140 - HELADOS DILUCA Tipo de cliente: 4 - Vespertina (V) Endereço: ARASA…" at bounding box center [204, 88] width 408 height 176
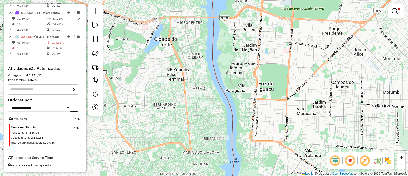
click at [205, 100] on div "Rota 21 - Placa AACZ334 0000046140 - HELADOS DILUCA Limpar filtros Janela de at…" at bounding box center [204, 88] width 408 height 176
select select "**********"
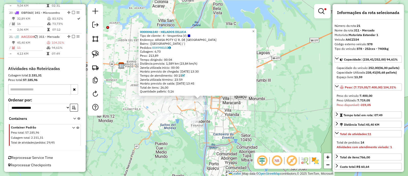
click at [216, 110] on div "Rota 21 - Placa AACZ334 0000049334 - NUEVA ESTRELLA 0000046140 - HELADOS DILUCA…" at bounding box center [204, 88] width 408 height 176
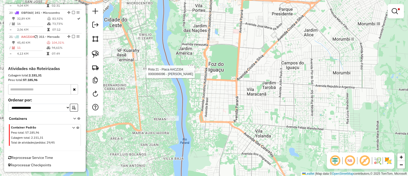
select select "**********"
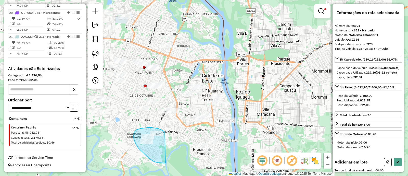
drag, startPoint x: 163, startPoint y: 130, endPoint x: 169, endPoint y: 159, distance: 29.5
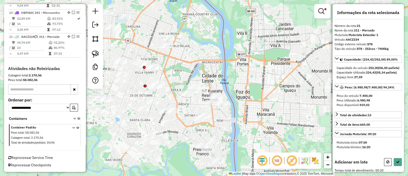
select select "**********"
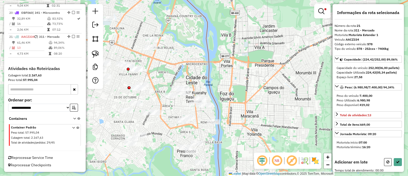
drag, startPoint x: 179, startPoint y: 103, endPoint x: 175, endPoint y: 110, distance: 8.1
click at [175, 110] on div "Limpar filtros Janela de atendimento Grade de atendimento Capacidade Transporta…" at bounding box center [204, 88] width 408 height 176
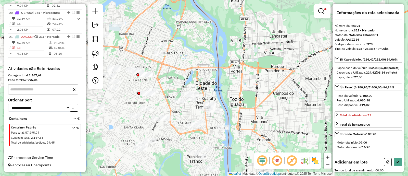
click at [169, 110] on div "Limpar filtros Janela de atendimento Grade de atendimento Capacidade Transporta…" at bounding box center [204, 88] width 408 height 176
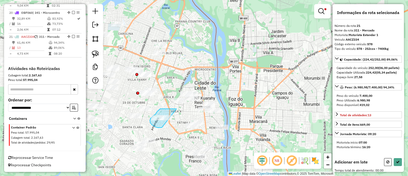
drag, startPoint x: 177, startPoint y: 109, endPoint x: 163, endPoint y: 127, distance: 23.3
select select "**********"
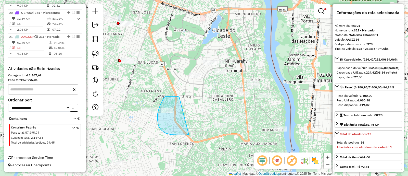
drag, startPoint x: 165, startPoint y: 96, endPoint x: 190, endPoint y: 134, distance: 45.1
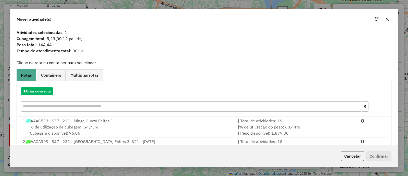
click at [354, 156] on button "Cancelar" at bounding box center [352, 156] width 23 height 10
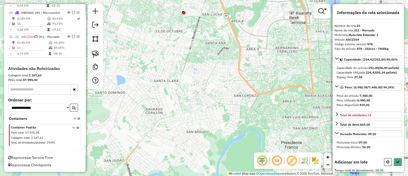
drag, startPoint x: 249, startPoint y: 101, endPoint x: 245, endPoint y: 112, distance: 11.4
click at [245, 117] on div "Limpar filtros Janela de atendimento Grade de atendimento Capacidade Transporta…" at bounding box center [204, 88] width 408 height 176
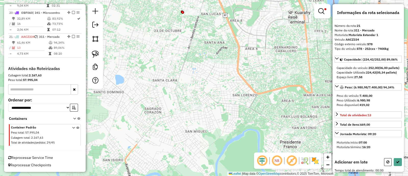
drag, startPoint x: 251, startPoint y: 69, endPoint x: 249, endPoint y: 67, distance: 3.1
click at [249, 67] on div "Limpar filtros Janela de atendimento Grade de atendimento Capacidade Transporta…" at bounding box center [204, 88] width 408 height 176
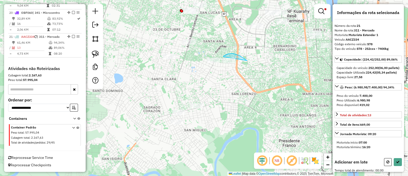
drag, startPoint x: 247, startPoint y: 60, endPoint x: 226, endPoint y: 73, distance: 24.9
click at [225, 73] on div "Limpar filtros Janela de atendimento Grade de atendimento Capacidade Transporta…" at bounding box center [204, 88] width 408 height 176
select select "**********"
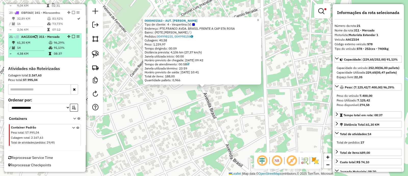
drag, startPoint x: 72, startPoint y: 37, endPoint x: 64, endPoint y: 41, distance: 9.2
click at [62, 41] on td "96,29%" at bounding box center [67, 42] width 26 height 5
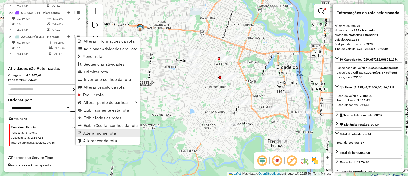
click at [96, 132] on span "Alterar nome rota" at bounding box center [99, 133] width 33 height 4
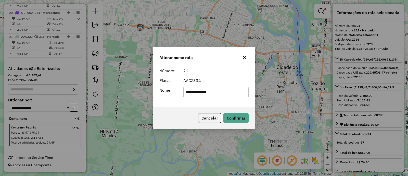
drag, startPoint x: 191, startPoint y: 92, endPoint x: 163, endPoint y: 91, distance: 27.9
click at [163, 91] on div "**********" at bounding box center [203, 92] width 95 height 10
type input "**********"
click at [239, 117] on button "Confirmar" at bounding box center [235, 118] width 25 height 10
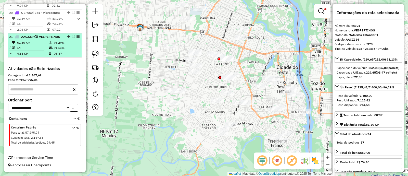
click at [73, 37] on em at bounding box center [73, 36] width 3 height 3
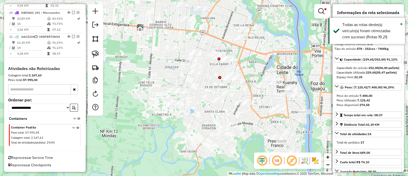
scroll to position [709, 0]
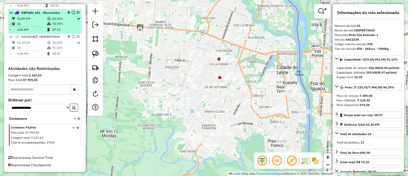
click at [72, 35] on em at bounding box center [73, 36] width 3 height 3
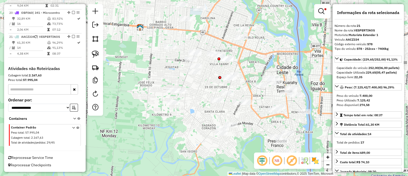
scroll to position [687, 0]
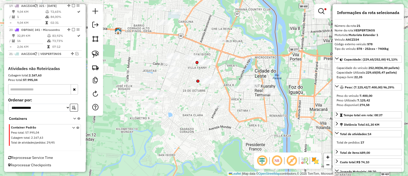
drag, startPoint x: 200, startPoint y: 125, endPoint x: 159, endPoint y: 132, distance: 42.1
click at [159, 132] on div "Limpar filtros Janela de atendimento Grade de atendimento Capacidade Transporta…" at bounding box center [204, 88] width 408 height 176
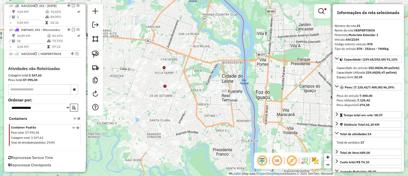
click at [196, 129] on div "Limpar filtros Janela de atendimento Grade de atendimento Capacidade Transporta…" at bounding box center [204, 88] width 408 height 176
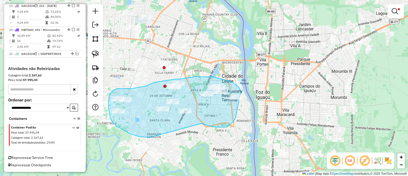
drag, startPoint x: 201, startPoint y: 123, endPoint x: 150, endPoint y: 137, distance: 52.8
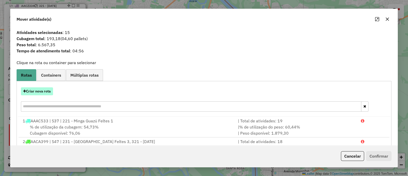
click at [42, 90] on button "Criar nova rota" at bounding box center [37, 91] width 32 height 8
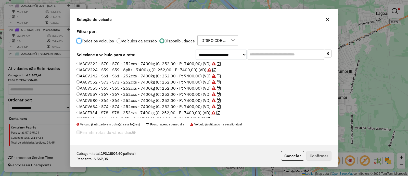
scroll to position [79, 0]
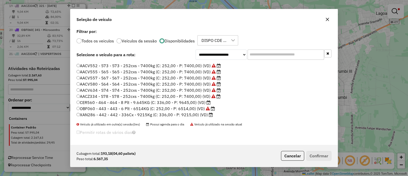
click at [204, 90] on label "AACV634 - S74 - S74 - 252cxs - 7400kg (C: 252,00 - P: 7400,00) (VD)" at bounding box center [149, 90] width 144 height 6
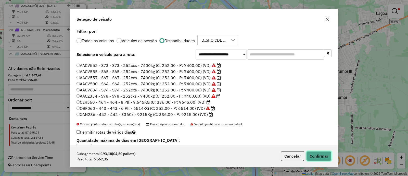
click at [325, 157] on button "Confirmar" at bounding box center [318, 156] width 25 height 10
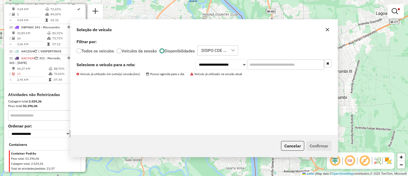
scroll to position [709, 0]
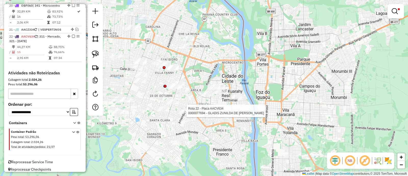
select select "**********"
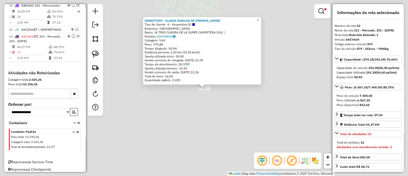
scroll to position [716, 0]
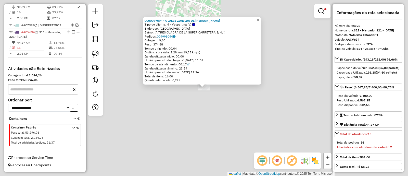
click at [191, 132] on div "0000077694 - GLADIS ZUNILDA DE GAUTO FLORES Tipo de cliente: 4 - Vespertina (V)…" at bounding box center [204, 88] width 408 height 176
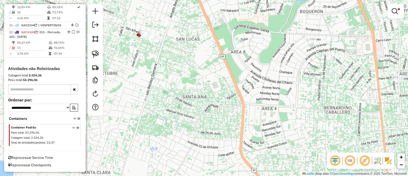
drag, startPoint x: 184, startPoint y: 126, endPoint x: 187, endPoint y: 162, distance: 36.4
click at [187, 162] on div "Limpar filtros Janela de atendimento Grade de atendimento Capacidade Transporta…" at bounding box center [204, 88] width 408 height 176
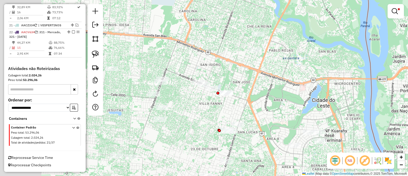
drag, startPoint x: 158, startPoint y: 108, endPoint x: 201, endPoint y: 129, distance: 48.5
click at [201, 129] on div "Limpar filtros Janela de atendimento Grade de atendimento Capacidade Transporta…" at bounding box center [204, 88] width 408 height 176
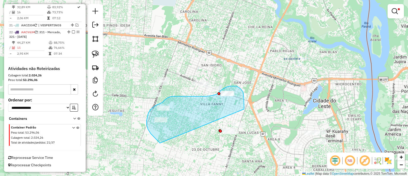
drag, startPoint x: 244, startPoint y: 109, endPoint x: 169, endPoint y: 146, distance: 84.1
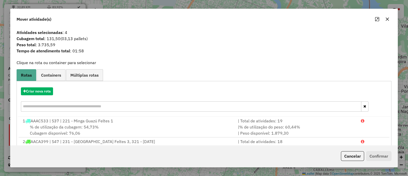
click at [347, 154] on button "Cancelar" at bounding box center [352, 156] width 23 height 10
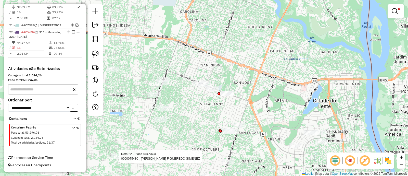
select select "**********"
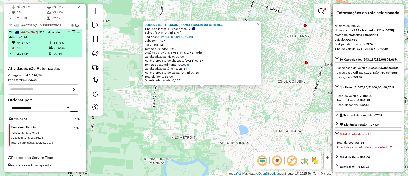
click at [69, 46] on td "76,66%" at bounding box center [67, 47] width 26 height 5
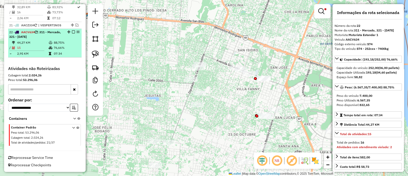
drag, startPoint x: 69, startPoint y: 46, endPoint x: 64, endPoint y: 43, distance: 6.1
click at [64, 43] on td "88,75%" at bounding box center [67, 42] width 26 height 5
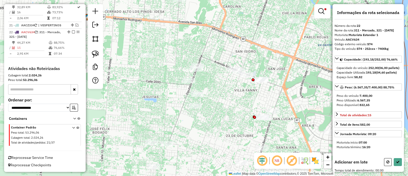
drag, startPoint x: 232, startPoint y: 100, endPoint x: 207, endPoint y: 104, distance: 25.8
click at [207, 104] on div "Limpar filtros Janela de atendimento Grade de atendimento Capacidade Transporta…" at bounding box center [204, 88] width 408 height 176
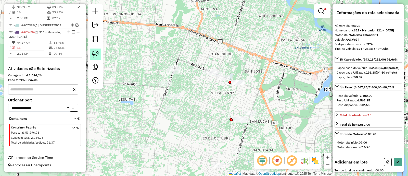
click at [97, 54] on img at bounding box center [95, 53] width 7 height 7
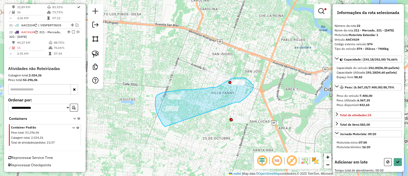
drag, startPoint x: 237, startPoint y: 102, endPoint x: 166, endPoint y: 127, distance: 75.8
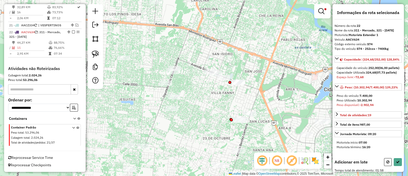
select select "**********"
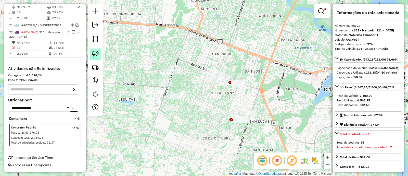
click at [95, 54] on img at bounding box center [95, 53] width 7 height 7
drag, startPoint x: 194, startPoint y: 107, endPoint x: 164, endPoint y: 129, distance: 36.8
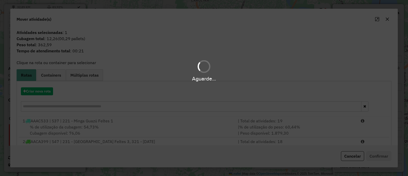
click at [354, 155] on button "Cancelar" at bounding box center [352, 156] width 23 height 10
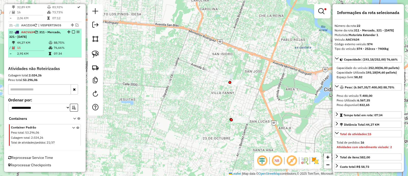
drag, startPoint x: 41, startPoint y: 44, endPoint x: 62, endPoint y: 44, distance: 21.7
click at [41, 44] on td "44,27 KM" at bounding box center [33, 42] width 32 height 5
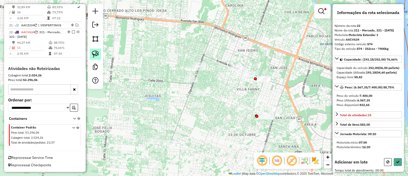
click at [95, 54] on img at bounding box center [95, 53] width 7 height 7
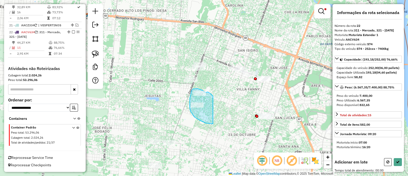
drag, startPoint x: 213, startPoint y: 97, endPoint x: 215, endPoint y: 121, distance: 23.8
click at [214, 123] on div "Limpar filtros Janela de atendimento Grade de atendimento Capacidade Transporta…" at bounding box center [204, 88] width 408 height 176
select select "**********"
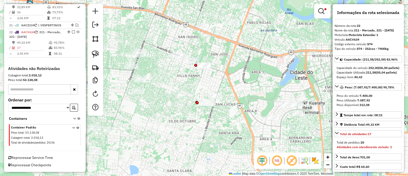
drag, startPoint x: 224, startPoint y: 147, endPoint x: 161, endPoint y: 132, distance: 65.5
click at [161, 132] on div "Limpar filtros Janela de atendimento Grade de atendimento Capacidade Transporta…" at bounding box center [204, 88] width 408 height 176
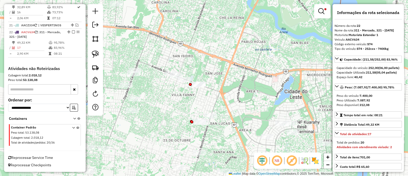
click at [168, 138] on div "Limpar filtros Janela de atendimento Grade de atendimento Capacidade Transporta…" at bounding box center [204, 88] width 408 height 176
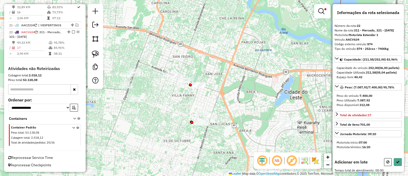
click at [196, 87] on div at bounding box center [198, 84] width 13 height 5
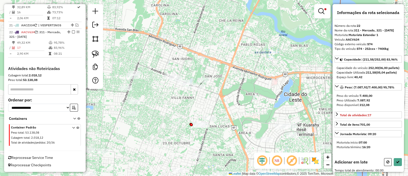
drag, startPoint x: 209, startPoint y: 94, endPoint x: 208, endPoint y: 106, distance: 11.2
click at [208, 106] on div "Limpar filtros Janela de atendimento Grade de atendimento Capacidade Transporta…" at bounding box center [204, 88] width 408 height 176
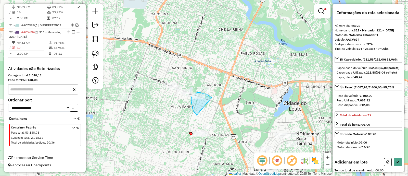
drag, startPoint x: 212, startPoint y: 97, endPoint x: 197, endPoint y: 115, distance: 23.0
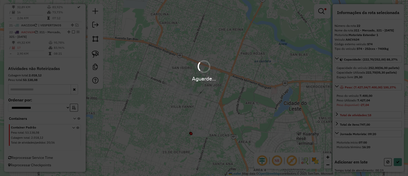
select select "**********"
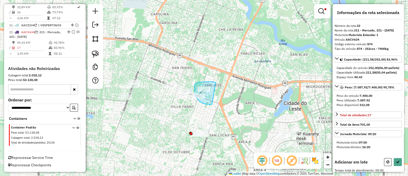
drag, startPoint x: 216, startPoint y: 83, endPoint x: 212, endPoint y: 104, distance: 22.0
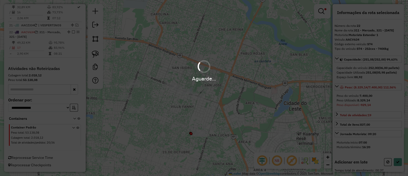
select select "**********"
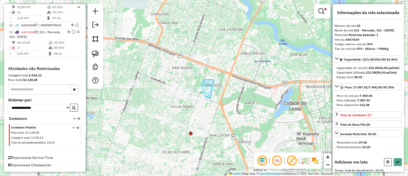
drag, startPoint x: 214, startPoint y: 80, endPoint x: 215, endPoint y: 99, distance: 18.4
click at [215, 99] on div "Rota 3 - Placa AACA400 0000400807 - ALEX BEBIDAS II Limpar filtros Janela de at…" at bounding box center [204, 88] width 408 height 176
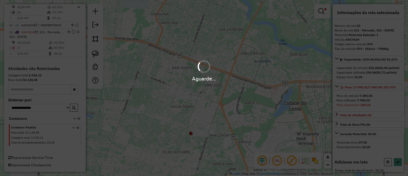
select select "**********"
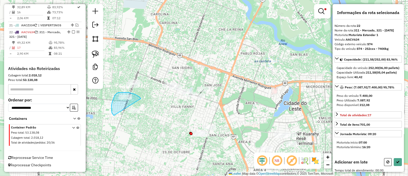
drag, startPoint x: 139, startPoint y: 97, endPoint x: 114, endPoint y: 115, distance: 31.4
click at [114, 115] on div "Limpar filtros Janela de atendimento Grade de atendimento Capacidade Transporta…" at bounding box center [204, 88] width 408 height 176
select select "**********"
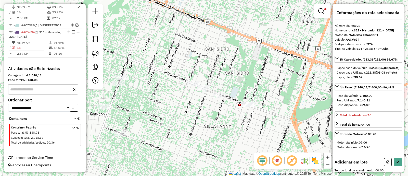
drag, startPoint x: 156, startPoint y: 127, endPoint x: 141, endPoint y: 135, distance: 17.6
click at [141, 135] on div "Limpar filtros Janela de atendimento Grade de atendimento Capacidade Transporta…" at bounding box center [204, 88] width 408 height 176
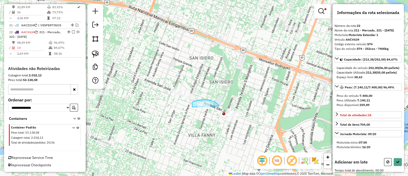
drag, startPoint x: 218, startPoint y: 104, endPoint x: 197, endPoint y: 115, distance: 23.7
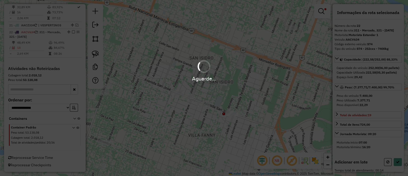
select select "**********"
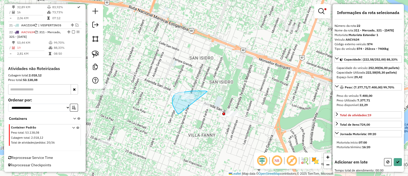
drag, startPoint x: 205, startPoint y: 91, endPoint x: 180, endPoint y: 115, distance: 35.5
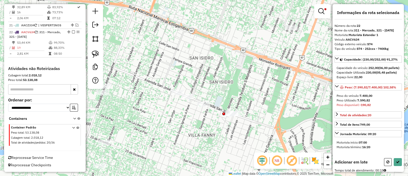
select select "**********"
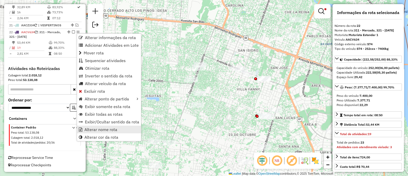
click at [106, 128] on span "Alterar nome rota" at bounding box center [100, 129] width 33 height 4
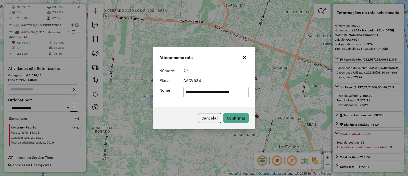
drag, startPoint x: 131, startPoint y: 101, endPoint x: 110, endPoint y: 102, distance: 20.4
click at [110, 102] on div "**********" at bounding box center [204, 88] width 408 height 176
type input "**********"
click at [242, 119] on button "Confirmar" at bounding box center [235, 118] width 25 height 10
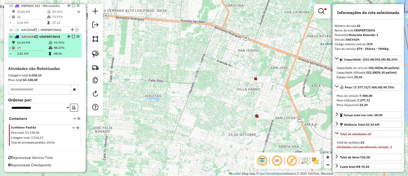
click at [72, 35] on em at bounding box center [73, 36] width 3 height 3
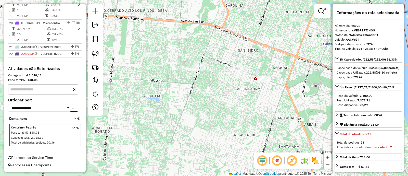
click at [224, 102] on div "Limpar filtros Janela de atendimento Grade de atendimento Capacidade Transporta…" at bounding box center [204, 88] width 408 height 176
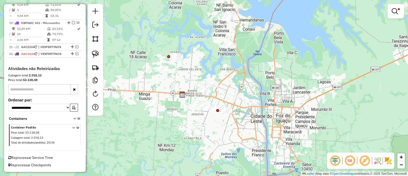
drag, startPoint x: 221, startPoint y: 108, endPoint x: 214, endPoint y: 120, distance: 14.0
click at [214, 120] on div "Limpar filtros Janela de atendimento Grade de atendimento Capacidade Transporta…" at bounding box center [204, 88] width 408 height 176
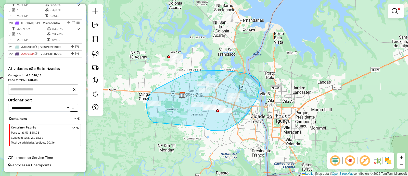
drag, startPoint x: 204, startPoint y: 126, endPoint x: 156, endPoint y: 124, distance: 48.3
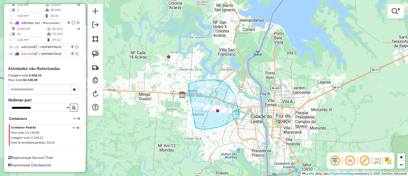
drag, startPoint x: 200, startPoint y: 129, endPoint x: 188, endPoint y: 85, distance: 45.9
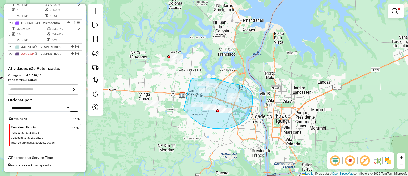
drag, startPoint x: 185, startPoint y: 110, endPoint x: 191, endPoint y: 79, distance: 31.4
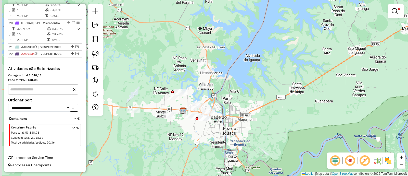
drag, startPoint x: 167, startPoint y: 132, endPoint x: 212, endPoint y: 131, distance: 45.1
click at [212, 132] on div "Limpar filtros Janela de atendimento Grade de atendimento Capacidade Transporta…" at bounding box center [204, 88] width 408 height 176
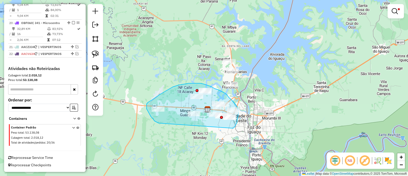
drag, startPoint x: 234, startPoint y: 127, endPoint x: 159, endPoint y: 123, distance: 74.8
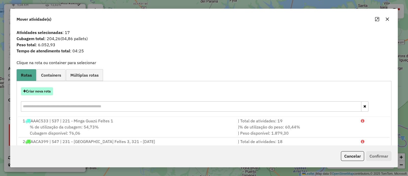
click at [43, 89] on button "Criar nova rota" at bounding box center [37, 91] width 32 height 8
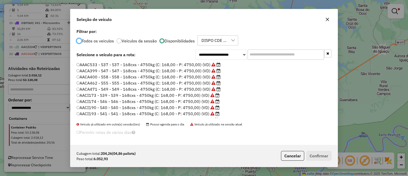
scroll to position [64, 0]
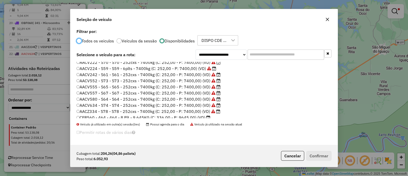
click at [211, 98] on label "AACV580 - S64 - S64 - 252cxs - 7400kg (C: 252,00 - P: 7400,00) (VD)" at bounding box center [149, 99] width 144 height 6
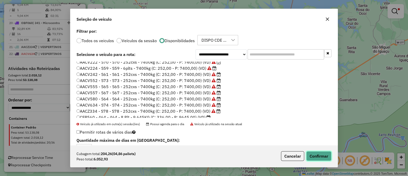
click at [321, 158] on button "Confirmar" at bounding box center [318, 156] width 25 height 10
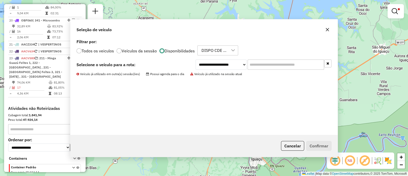
scroll to position [716, 0]
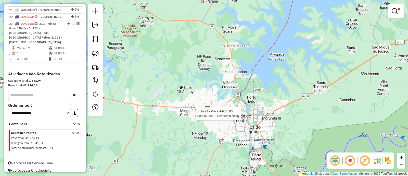
select select "**********"
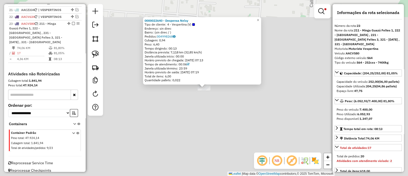
scroll to position [732, 0]
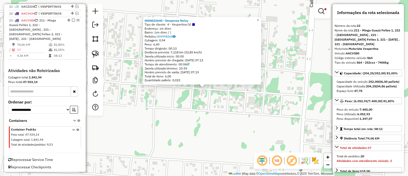
click at [195, 131] on div "0000022640 - Despensa Nelsy Tipo de cliente: 4 - Vespertina (V) Endereço: sin d…" at bounding box center [204, 88] width 408 height 176
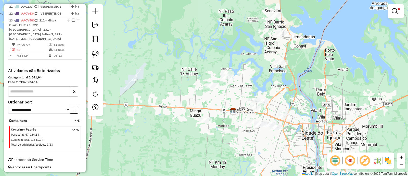
drag, startPoint x: 256, startPoint y: 77, endPoint x: 237, endPoint y: 96, distance: 26.9
click at [237, 96] on div "Limpar filtros Janela de atendimento Grade de atendimento Capacidade Transporta…" at bounding box center [204, 88] width 408 height 176
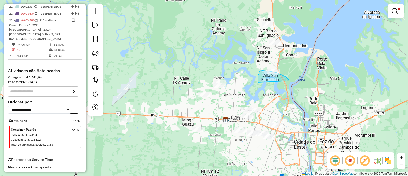
drag, startPoint x: 289, startPoint y: 80, endPoint x: 258, endPoint y: 82, distance: 30.9
drag, startPoint x: 287, startPoint y: 72, endPoint x: 255, endPoint y: 85, distance: 34.8
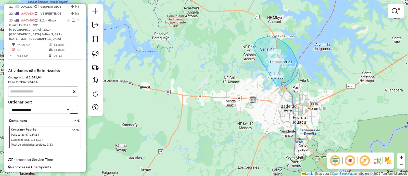
drag, startPoint x: 278, startPoint y: 86, endPoint x: 254, endPoint y: 49, distance: 44.0
drag, startPoint x: 270, startPoint y: 83, endPoint x: 256, endPoint y: 45, distance: 40.5
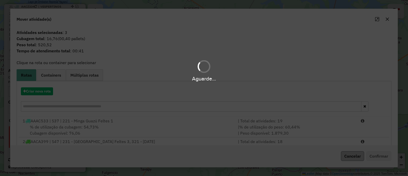
click at [353, 151] on hb-app "Aguarde... Pop-up bloqueado! Seu navegador bloqueou automáticamente a abertura …" at bounding box center [204, 88] width 408 height 176
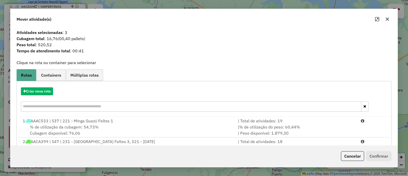
click at [352, 154] on button "Cancelar" at bounding box center [352, 156] width 23 height 10
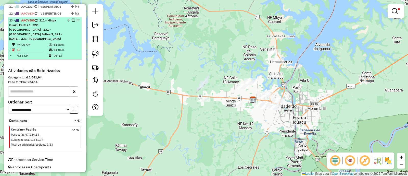
click at [56, 43] on td "81,80%" at bounding box center [67, 44] width 26 height 5
select select "**********"
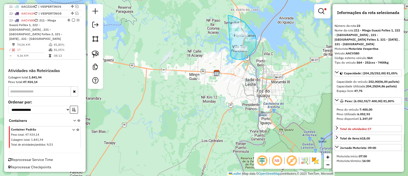
drag, startPoint x: 231, startPoint y: 56, endPoint x: 228, endPoint y: 15, distance: 41.2
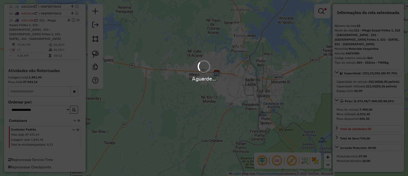
select select "**********"
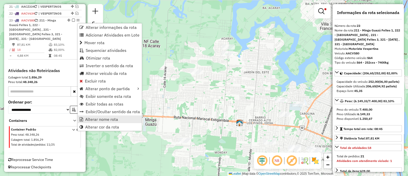
click at [112, 120] on span "Alterar nome rota" at bounding box center [101, 119] width 33 height 4
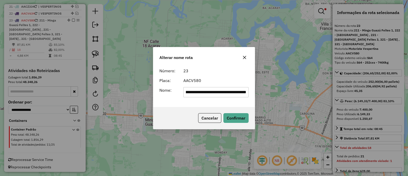
scroll to position [0, 0]
drag, startPoint x: 247, startPoint y: 92, endPoint x: 154, endPoint y: 92, distance: 93.6
click at [154, 92] on div "**********" at bounding box center [204, 86] width 102 height 41
type input "**********"
click at [240, 117] on button "Confirmar" at bounding box center [235, 118] width 25 height 10
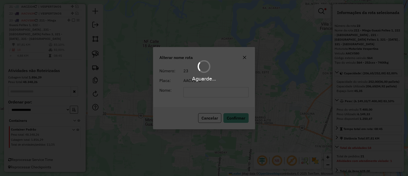
scroll to position [722, 0]
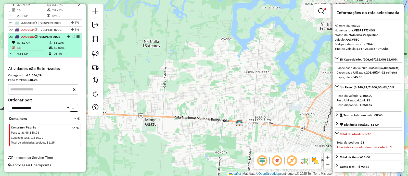
drag, startPoint x: 72, startPoint y: 33, endPoint x: 72, endPoint y: 37, distance: 4.3
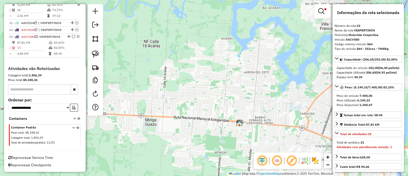
click at [72, 35] on em at bounding box center [73, 36] width 3 height 3
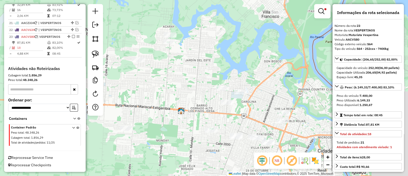
drag, startPoint x: 190, startPoint y: 72, endPoint x: 186, endPoint y: 71, distance: 4.0
click at [186, 71] on div "Limpar filtros Janela de atendimento Grade de atendimento Capacidade Transporta…" at bounding box center [204, 88] width 408 height 176
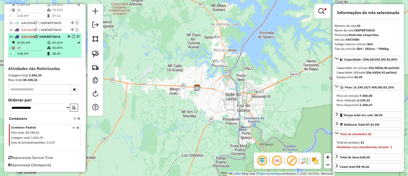
click at [72, 35] on em at bounding box center [73, 36] width 3 height 3
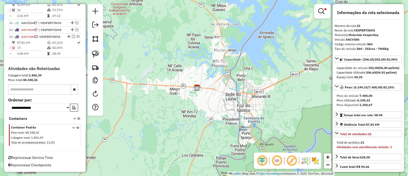
scroll to position [701, 0]
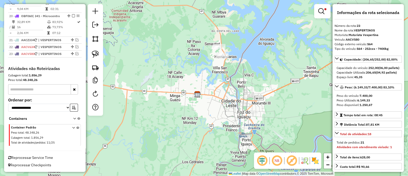
drag, startPoint x: 225, startPoint y: 74, endPoint x: 226, endPoint y: 99, distance: 25.3
click at [226, 99] on div "Limpar filtros Janela de atendimento Grade de atendimento Capacidade Transporta…" at bounding box center [204, 88] width 408 height 176
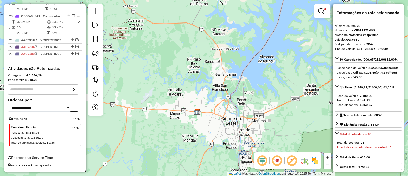
drag, startPoint x: 228, startPoint y: 87, endPoint x: 228, endPoint y: 66, distance: 21.2
click at [228, 66] on div "Limpar filtros Janela de atendimento Grade de atendimento Capacidade Transporta…" at bounding box center [204, 88] width 408 height 176
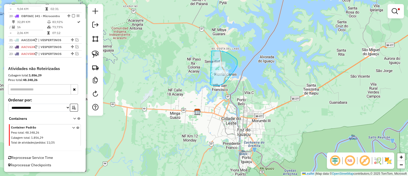
drag, startPoint x: 212, startPoint y: 85, endPoint x: 205, endPoint y: 59, distance: 27.3
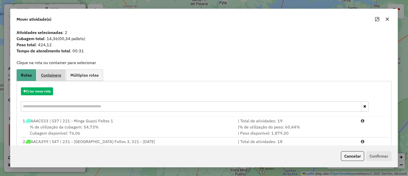
click at [51, 77] on span "Containers" at bounding box center [51, 75] width 20 height 4
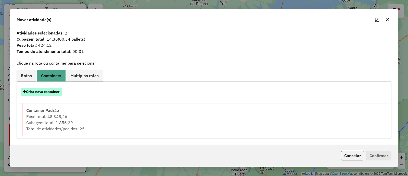
click at [50, 92] on button "Criar novo container" at bounding box center [41, 92] width 41 height 8
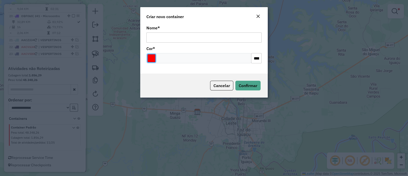
click at [151, 61] on input "Select a color" at bounding box center [151, 58] width 8 height 8
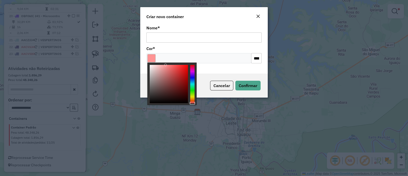
type input "*******"
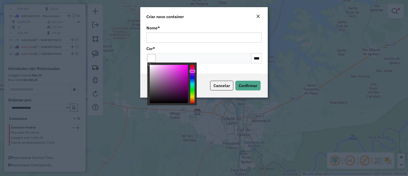
drag, startPoint x: 186, startPoint y: 66, endPoint x: 108, endPoint y: 59, distance: 78.0
click at [108, 60] on body "Aguarde... Pop-up bloqueado! Seu navegador bloqueou automáticamente a abertura …" at bounding box center [204, 88] width 408 height 176
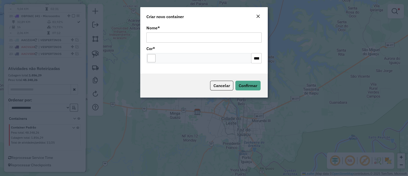
click at [182, 37] on input "Nome *" at bounding box center [203, 37] width 115 height 10
type input "**********"
click at [252, 88] on button "Confirmar" at bounding box center [247, 86] width 25 height 10
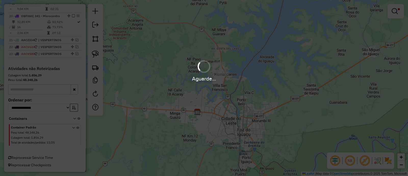
scroll to position [722, 0]
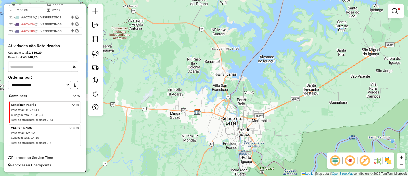
click at [399, 10] on span at bounding box center [399, 9] width 2 height 2
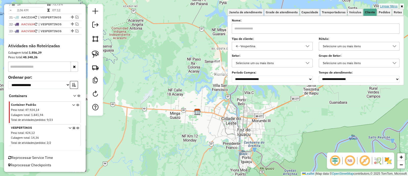
click at [384, 6] on link "Limpar filtros" at bounding box center [389, 7] width 20 height 6
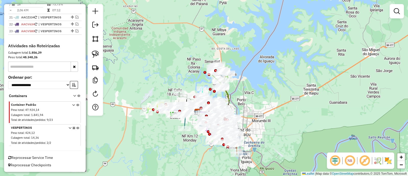
click at [272, 125] on div "Janela de atendimento Grade de atendimento Capacidade Transportadoras Veículos …" at bounding box center [204, 88] width 408 height 176
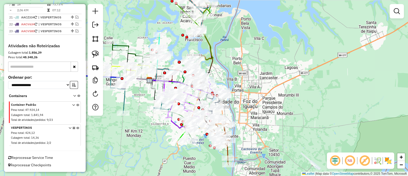
drag, startPoint x: 256, startPoint y: 121, endPoint x: 284, endPoint y: 101, distance: 33.8
click at [284, 101] on div "Janela de atendimento Grade de atendimento Capacidade Transportadoras Veículos …" at bounding box center [204, 88] width 408 height 176
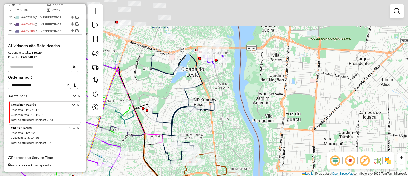
drag, startPoint x: 291, startPoint y: 129, endPoint x: 315, endPoint y: 165, distance: 42.7
click at [315, 165] on div "Janela de atendimento Grade de atendimento Capacidade Transportadoras Veículos …" at bounding box center [204, 88] width 408 height 176
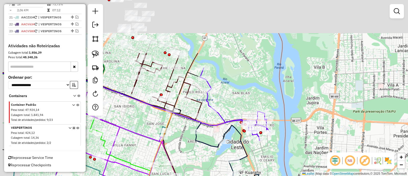
drag, startPoint x: 249, startPoint y: 112, endPoint x: 287, endPoint y: 171, distance: 69.8
click at [287, 171] on div "Janela de atendimento Grade de atendimento Capacidade Transportadoras Veículos …" at bounding box center [204, 88] width 408 height 176
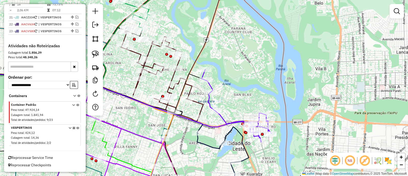
click at [223, 118] on icon at bounding box center [237, 105] width 70 height 72
select select "**********"
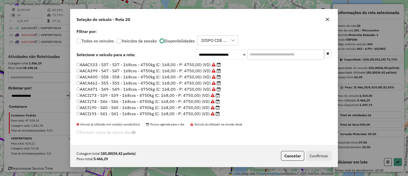
scroll to position [3, 2]
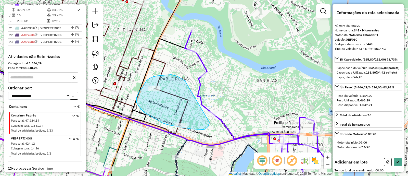
drag, startPoint x: 177, startPoint y: 76, endPoint x: 210, endPoint y: 122, distance: 56.1
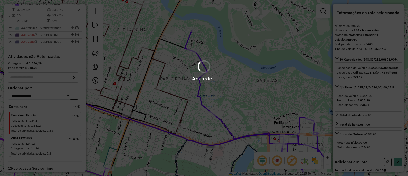
select select "**********"
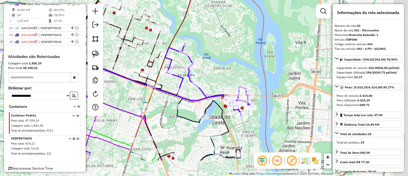
drag, startPoint x: 260, startPoint y: 100, endPoint x: 230, endPoint y: 78, distance: 37.7
click at [230, 78] on div "Janela de atendimento Grade de atendimento Capacidade Transportadoras Veículos …" at bounding box center [204, 88] width 408 height 176
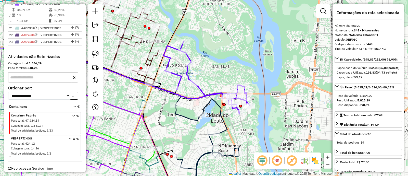
click at [317, 159] on img at bounding box center [315, 160] width 8 height 8
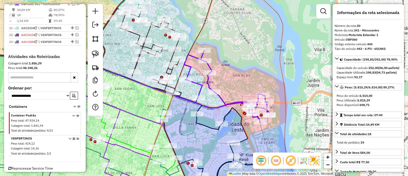
drag, startPoint x: 258, startPoint y: 129, endPoint x: 279, endPoint y: 138, distance: 22.5
click at [279, 138] on div "Janela de atendimento Grade de atendimento Capacidade Transportadoras Veículos …" at bounding box center [204, 88] width 408 height 176
click at [219, 98] on icon at bounding box center [227, 86] width 86 height 72
click at [221, 98] on icon at bounding box center [227, 86] width 86 height 72
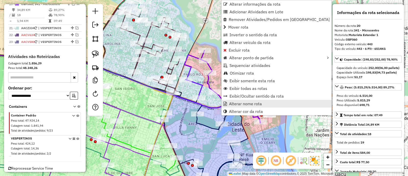
click at [243, 102] on span "Alterar nome rota" at bounding box center [245, 104] width 33 height 4
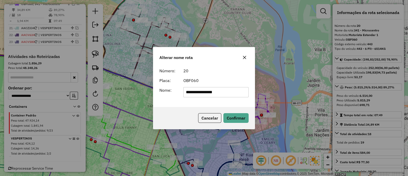
drag, startPoint x: 209, startPoint y: 90, endPoint x: 144, endPoint y: 90, distance: 64.8
click at [144, 90] on div "**********" at bounding box center [204, 88] width 408 height 176
type input "**********"
click at [236, 116] on button "Confirmar" at bounding box center [235, 118] width 25 height 10
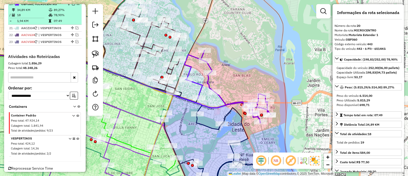
click at [72, 5] on em at bounding box center [73, 3] width 3 height 3
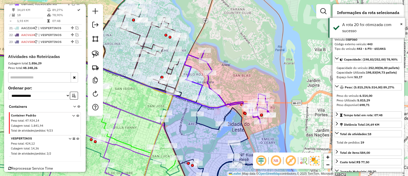
scroll to position [693, 0]
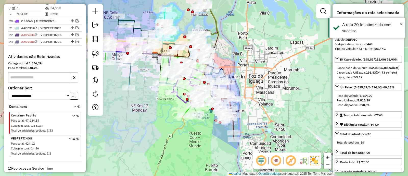
drag, startPoint x: 242, startPoint y: 77, endPoint x: 248, endPoint y: 53, distance: 24.6
click at [248, 53] on div "Janela de atendimento Grade de atendimento Capacidade Transportadoras Veículos …" at bounding box center [204, 88] width 408 height 176
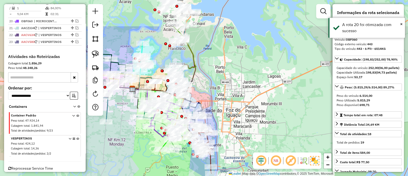
drag, startPoint x: 220, startPoint y: 132, endPoint x: 154, endPoint y: 122, distance: 66.8
click at [154, 122] on div "Janela de atendimento Grade de atendimento Capacidade Transportadoras Veículos …" at bounding box center [204, 88] width 408 height 176
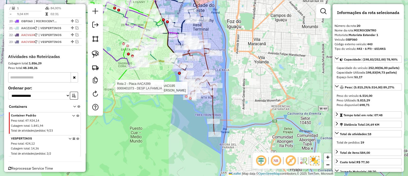
click at [213, 97] on icon at bounding box center [196, 88] width 40 height 93
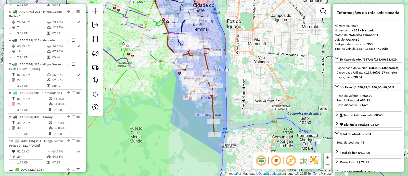
scroll to position [286, 0]
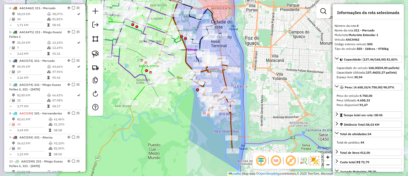
drag, startPoint x: 232, startPoint y: 98, endPoint x: 269, endPoint y: 125, distance: 45.8
click at [269, 125] on div "Janela de atendimento Grade de atendimento Capacidade Transportadoras Veículos …" at bounding box center [204, 88] width 408 height 176
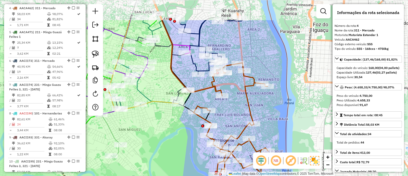
drag, startPoint x: 236, startPoint y: 78, endPoint x: 235, endPoint y: 113, distance: 35.5
click at [235, 113] on div "Janela de atendimento Grade de atendimento Capacidade Transportadoras Veículos …" at bounding box center [204, 88] width 408 height 176
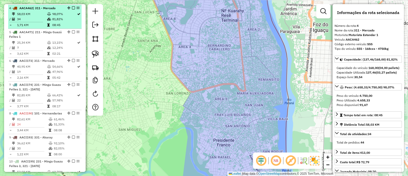
click at [61, 18] on td "81,82%" at bounding box center [64, 19] width 25 height 5
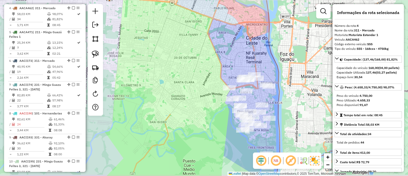
drag, startPoint x: 150, startPoint y: 91, endPoint x: 118, endPoint y: 83, distance: 33.2
click at [118, 83] on div "Janela de atendimento Grade de atendimento Capacidade Transportadoras Veículos …" at bounding box center [204, 88] width 408 height 176
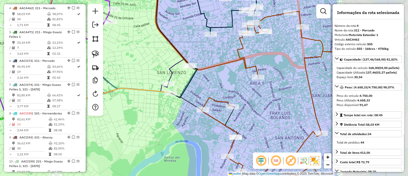
drag, startPoint x: 232, startPoint y: 100, endPoint x: 122, endPoint y: 101, distance: 110.4
click at [121, 102] on div "Janela de atendimento Grade de atendimento Capacidade Transportadoras Veículos …" at bounding box center [204, 88] width 408 height 176
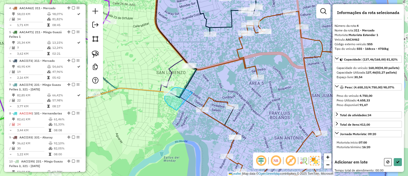
drag, startPoint x: 193, startPoint y: 92, endPoint x: 177, endPoint y: 110, distance: 23.8
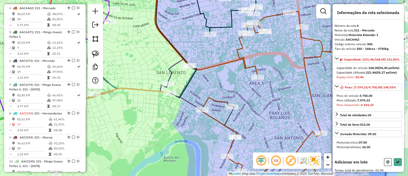
select select "**********"
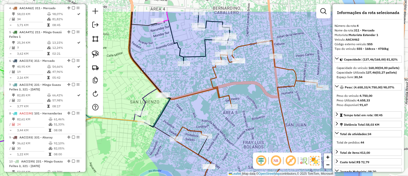
drag, startPoint x: 214, startPoint y: 84, endPoint x: 207, endPoint y: 98, distance: 15.3
click at [204, 106] on icon at bounding box center [243, 132] width 160 height 182
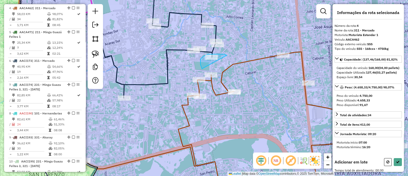
click at [208, 73] on div "Rota 6 - Placa AACI173 0000040619 - DESPENSA MORINI Janela de atendimento Grade…" at bounding box center [204, 88] width 408 height 176
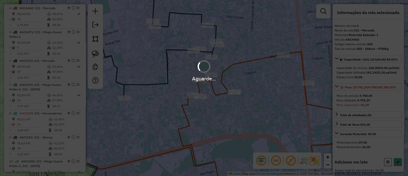
select select "**********"
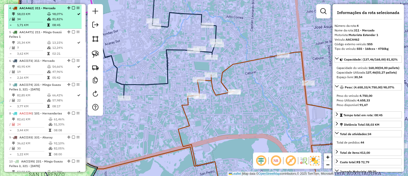
click at [72, 8] on em at bounding box center [73, 7] width 3 height 3
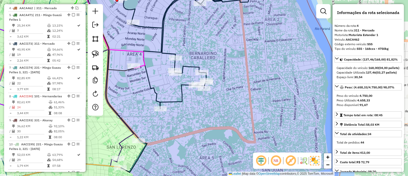
drag, startPoint x: 203, startPoint y: 130, endPoint x: 246, endPoint y: 103, distance: 51.1
click at [246, 105] on div "Janela de atendimento Grade de atendimento Capacidade Transportadoras Veículos …" at bounding box center [204, 88] width 408 height 176
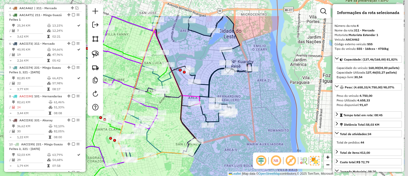
drag, startPoint x: 222, startPoint y: 151, endPoint x: 217, endPoint y: 161, distance: 11.3
click at [217, 173] on div "Janela de atendimento Grade de atendimento Capacidade Transportadoras Veículos …" at bounding box center [204, 88] width 408 height 176
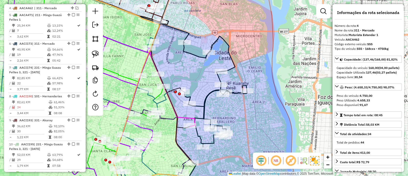
click at [206, 101] on icon at bounding box center [215, 91] width 64 height 110
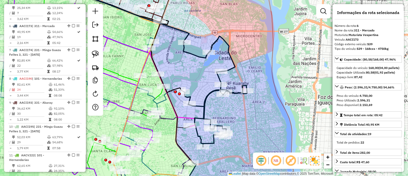
scroll to position [321, 0]
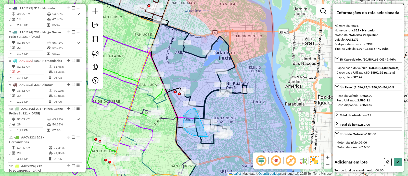
drag, startPoint x: 195, startPoint y: 108, endPoint x: 210, endPoint y: 134, distance: 30.2
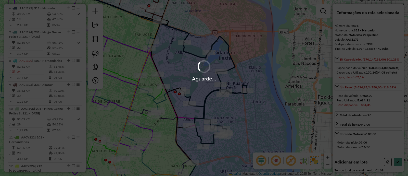
select select "**********"
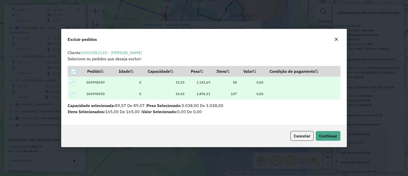
scroll to position [3, 1]
click at [331, 135] on span "Continuar" at bounding box center [328, 135] width 18 height 5
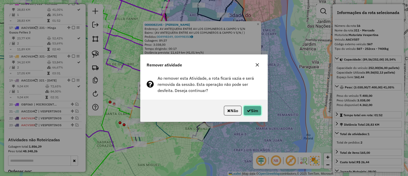
click at [255, 111] on button "Sim" at bounding box center [253, 111] width 18 height 10
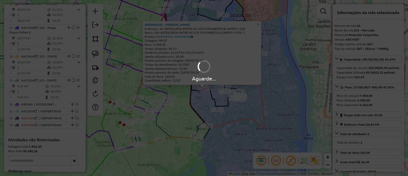
scroll to position [569, 0]
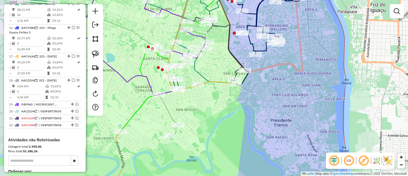
drag, startPoint x: 265, startPoint y: 90, endPoint x: 240, endPoint y: 152, distance: 67.2
click at [240, 152] on div "Janela de atendimento Grade de atendimento Capacidade Transportadoras Veículos …" at bounding box center [204, 88] width 408 height 176
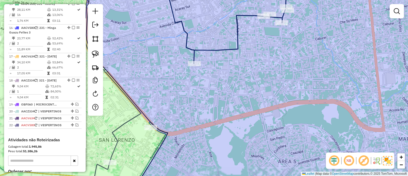
click at [216, 51] on icon at bounding box center [226, 22] width 122 height 81
select select "**********"
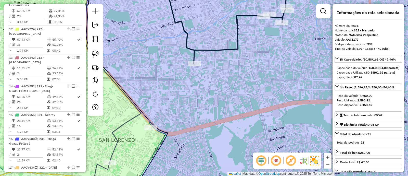
scroll to position [321, 0]
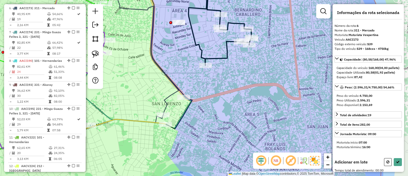
drag, startPoint x: 222, startPoint y: 92, endPoint x: 228, endPoint y: 156, distance: 64.6
click at [230, 157] on div "Janela de atendimento Grade de atendimento Capacidade Transportadoras Veículos …" at bounding box center [204, 88] width 408 height 176
drag, startPoint x: 194, startPoint y: 25, endPoint x: 172, endPoint y: 43, distance: 28.3
select select "**********"
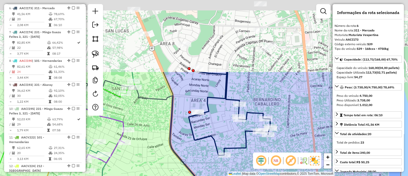
drag, startPoint x: 207, startPoint y: 68, endPoint x: 222, endPoint y: 128, distance: 62.3
click at [222, 128] on div "Janela de atendimento Grade de atendimento Capacidade Transportadoras Veículos …" at bounding box center [204, 88] width 408 height 176
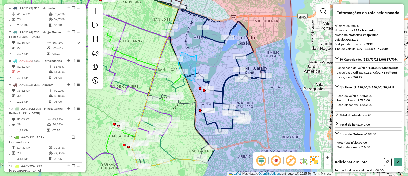
drag, startPoint x: 197, startPoint y: 55, endPoint x: 195, endPoint y: 81, distance: 26.3
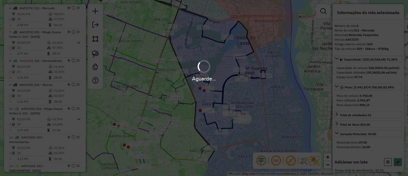
select select "**********"
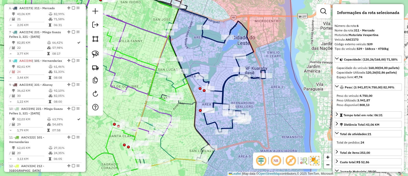
click at [223, 89] on icon at bounding box center [221, 76] width 89 height 111
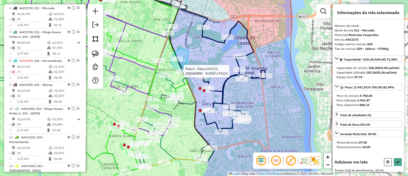
click at [186, 72] on div "Rota 6 - Placa AACI173 0000445999 - SUPER 4 PIZZA Janela de atendimento Grade d…" at bounding box center [204, 88] width 408 height 176
select select "**********"
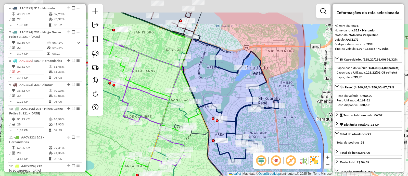
drag, startPoint x: 189, startPoint y: 51, endPoint x: 202, endPoint y: 83, distance: 34.6
click at [202, 83] on div "Janela de atendimento Grade de atendimento Capacidade Transportadoras Veículos …" at bounding box center [204, 88] width 408 height 176
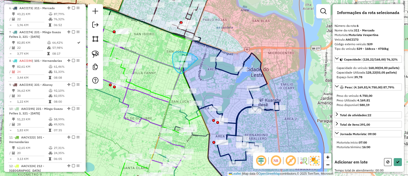
drag, startPoint x: 198, startPoint y: 59, endPoint x: 185, endPoint y: 74, distance: 19.4
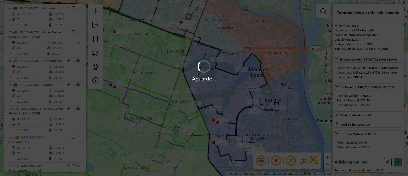
select select "**********"
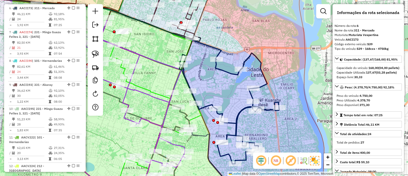
click at [232, 74] on icon at bounding box center [229, 108] width 100 height 111
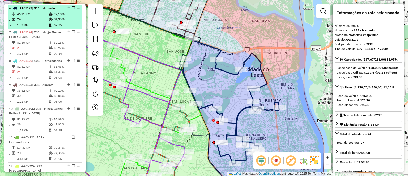
click at [72, 7] on em at bounding box center [73, 7] width 3 height 3
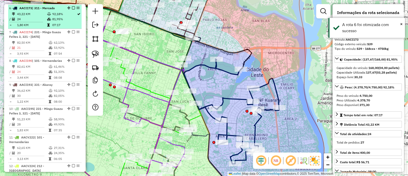
drag, startPoint x: 71, startPoint y: 6, endPoint x: 74, endPoint y: 10, distance: 4.7
click at [72, 6] on em at bounding box center [73, 7] width 3 height 3
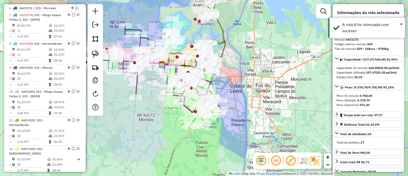
drag, startPoint x: 187, startPoint y: 87, endPoint x: 236, endPoint y: 95, distance: 50.1
click at [236, 95] on div "Janela de atendimento Grade de atendimento Capacidade Transportadoras Veículos …" at bounding box center [204, 88] width 408 height 176
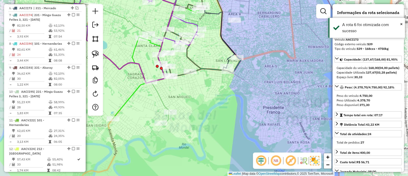
drag, startPoint x: 226, startPoint y: 134, endPoint x: 245, endPoint y: 146, distance: 22.5
click at [244, 147] on div "Janela de atendimento Grade de atendimento Capacidade Transportadoras Veículos …" at bounding box center [204, 88] width 408 height 176
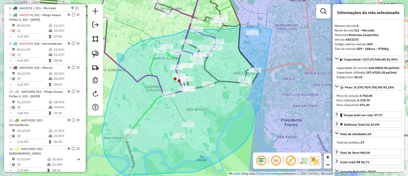
drag, startPoint x: 271, startPoint y: 30, endPoint x: 259, endPoint y: 110, distance: 80.8
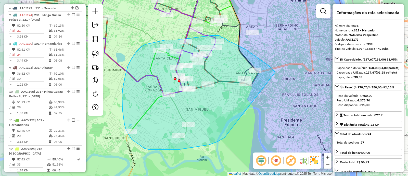
drag, startPoint x: 256, startPoint y: 57, endPoint x: 239, endPoint y: 131, distance: 76.0
click at [239, 131] on div "Janela de atendimento Grade de atendimento Capacidade Transportadoras Veículos …" at bounding box center [204, 88] width 408 height 176
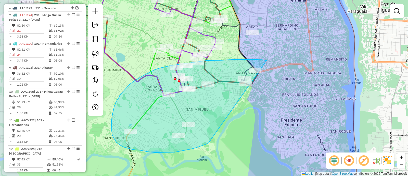
drag, startPoint x: 267, startPoint y: 60, endPoint x: 209, endPoint y: 142, distance: 100.1
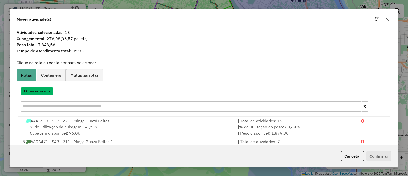
click at [50, 92] on button "Criar nova rota" at bounding box center [37, 91] width 32 height 8
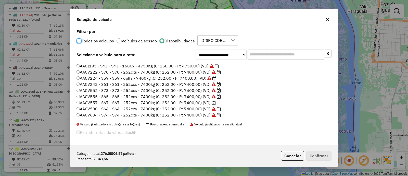
scroll to position [64, 0]
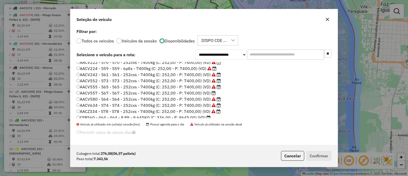
click at [209, 92] on label "AACV557 - S67 - S67 - 252cxs - 7400kg (C: 252,00 - P: 7400,00) (VD)" at bounding box center [146, 93] width 139 height 6
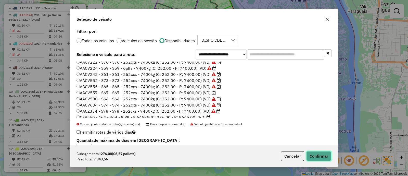
click at [318, 159] on button "Confirmar" at bounding box center [318, 156] width 25 height 10
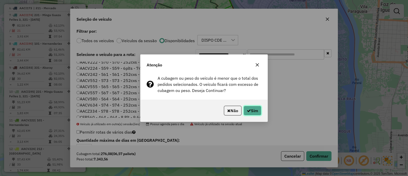
click at [248, 109] on icon "button" at bounding box center [249, 110] width 4 height 4
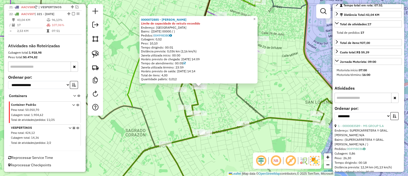
scroll to position [127, 0]
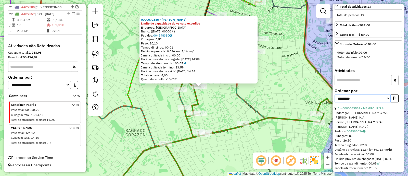
click at [348, 102] on select "**********" at bounding box center [363, 98] width 56 height 8
select select "**********"
click at [335, 102] on select "**********" at bounding box center [363, 98] width 56 height 8
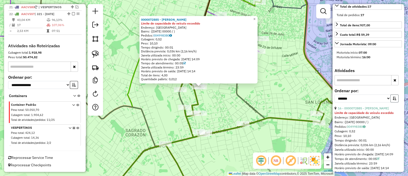
click at [393, 102] on button "button" at bounding box center [394, 98] width 8 height 8
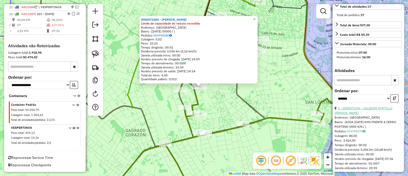
click at [376, 115] on link "3 - 0000071934 - VALIENTE PORTILLO [PERSON_NAME]" at bounding box center [364, 110] width 58 height 8
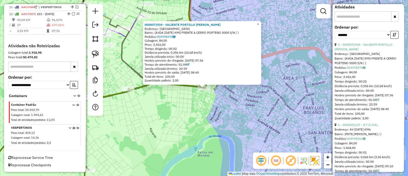
scroll to position [191, 0]
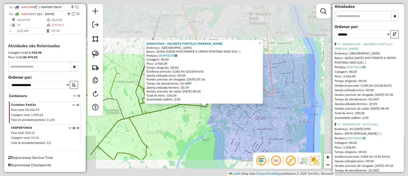
click at [194, 121] on div "0000071934 - VALIENTE PORTILLO [PERSON_NAME]: [GEOGRAPHIC_DATA]: (AVDA [DATE] K…" at bounding box center [204, 88] width 408 height 176
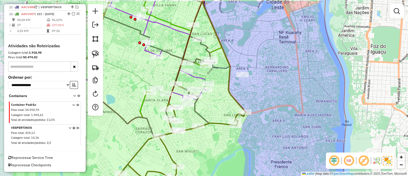
drag, startPoint x: 214, startPoint y: 139, endPoint x: 241, endPoint y: 154, distance: 30.9
click at [241, 154] on div "Janela de atendimento Grade de atendimento Capacidade Transportadoras Veículos …" at bounding box center [204, 88] width 408 height 176
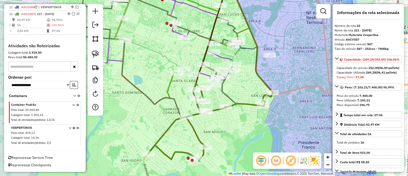
click at [243, 107] on div "Janela de atendimento Grade de atendimento Capacidade Transportadoras Veículos …" at bounding box center [204, 88] width 408 height 176
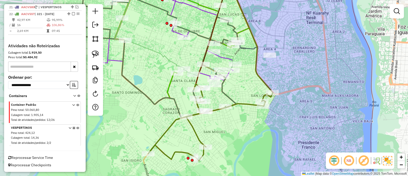
click at [243, 107] on div "Janela de atendimento Grade de atendimento Capacidade Transportadoras Veículos …" at bounding box center [204, 88] width 408 height 176
click at [198, 138] on icon at bounding box center [210, 122] width 125 height 77
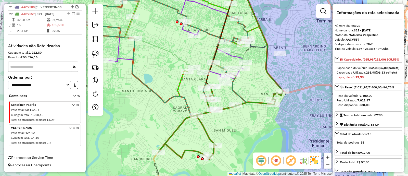
click at [204, 94] on icon at bounding box center [154, 49] width 187 height 134
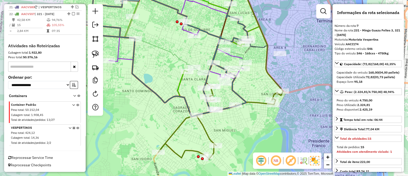
scroll to position [521, 0]
